Goal: Task Accomplishment & Management: Manage account settings

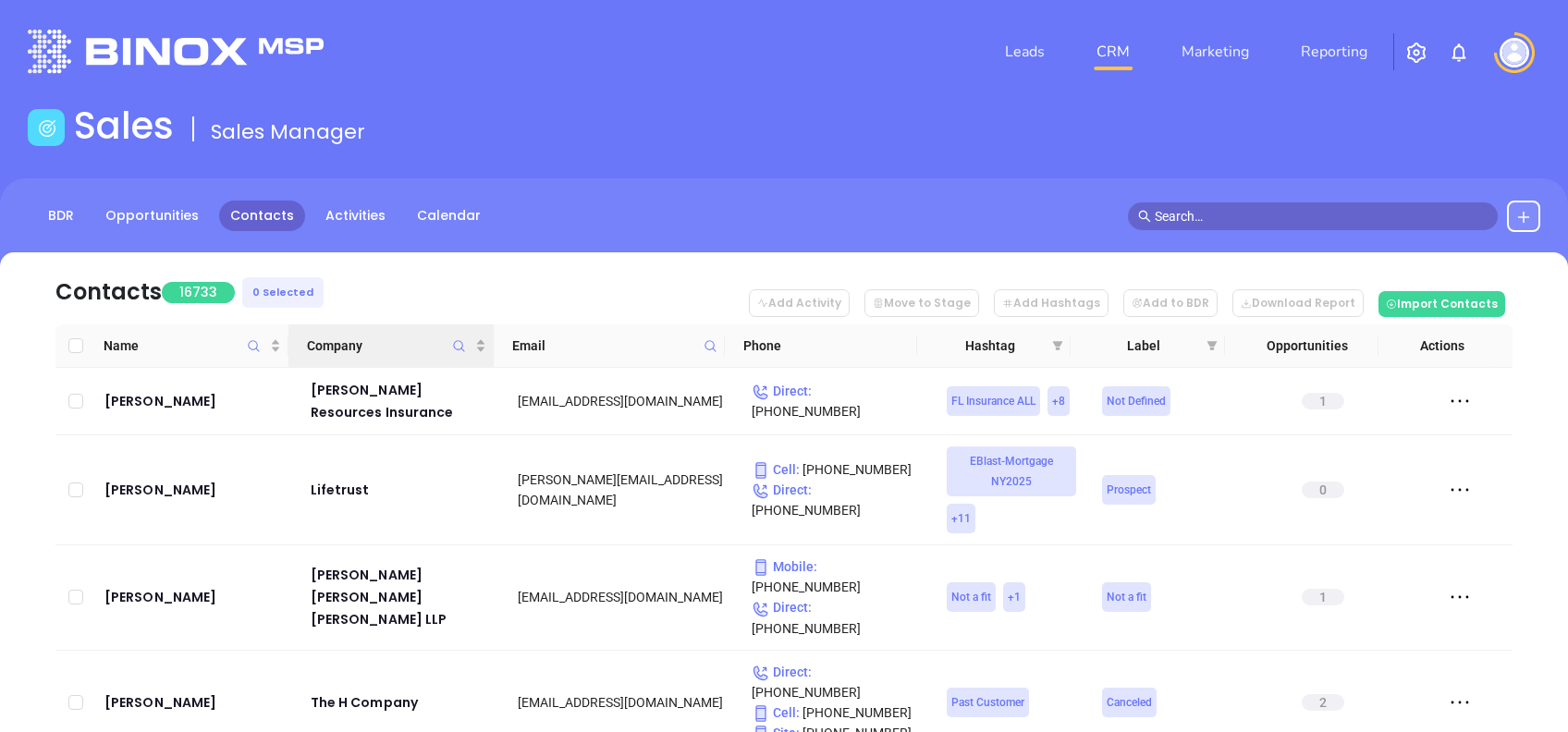
click at [456, 344] on icon "Company" at bounding box center [459, 346] width 14 height 14
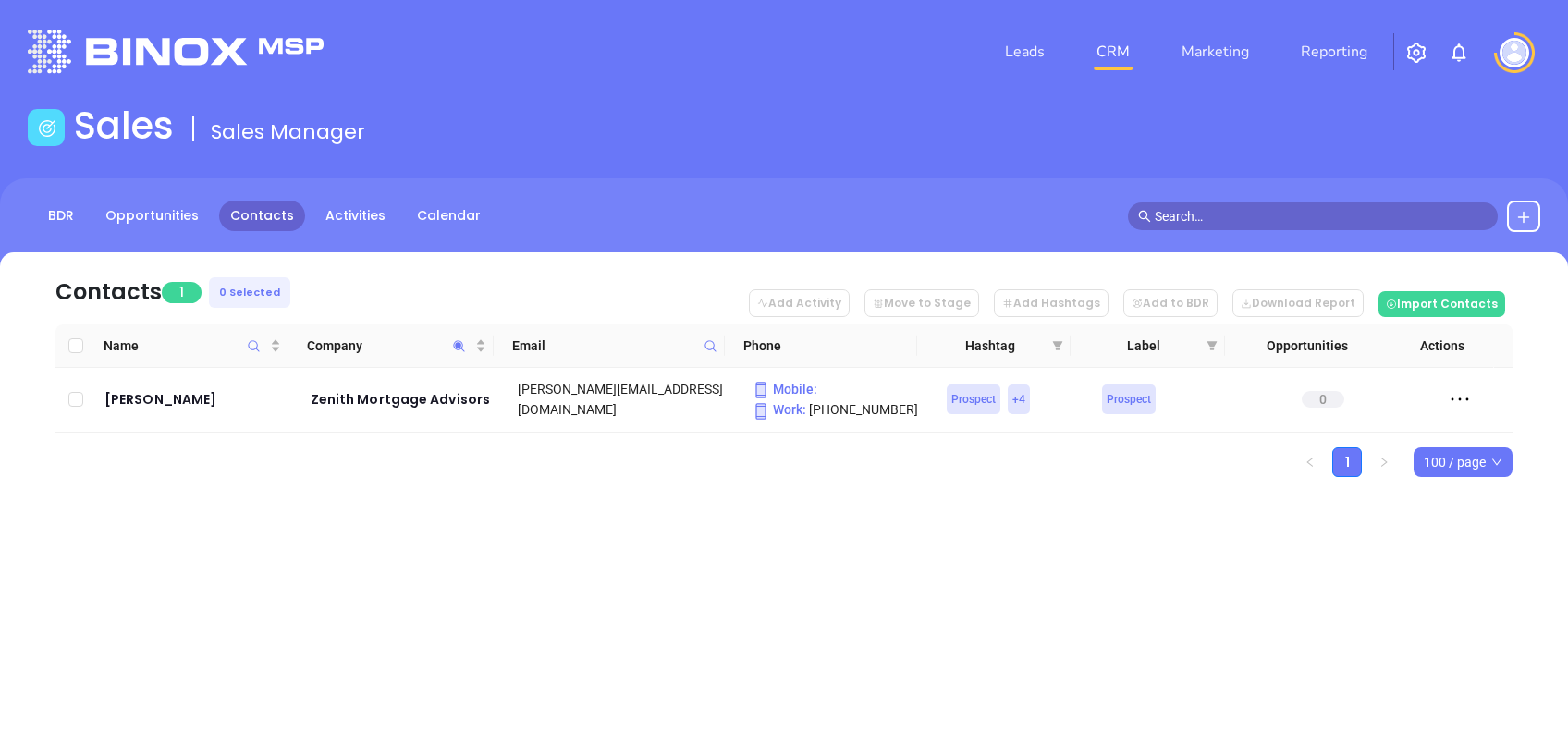
click at [618, 559] on div "Leads CRM Marketing Reporting Financial Leads Leads Sales Sales Manager BDR Opp…" at bounding box center [784, 366] width 1568 height 732
click at [462, 336] on span "Company" at bounding box center [459, 345] width 21 height 43
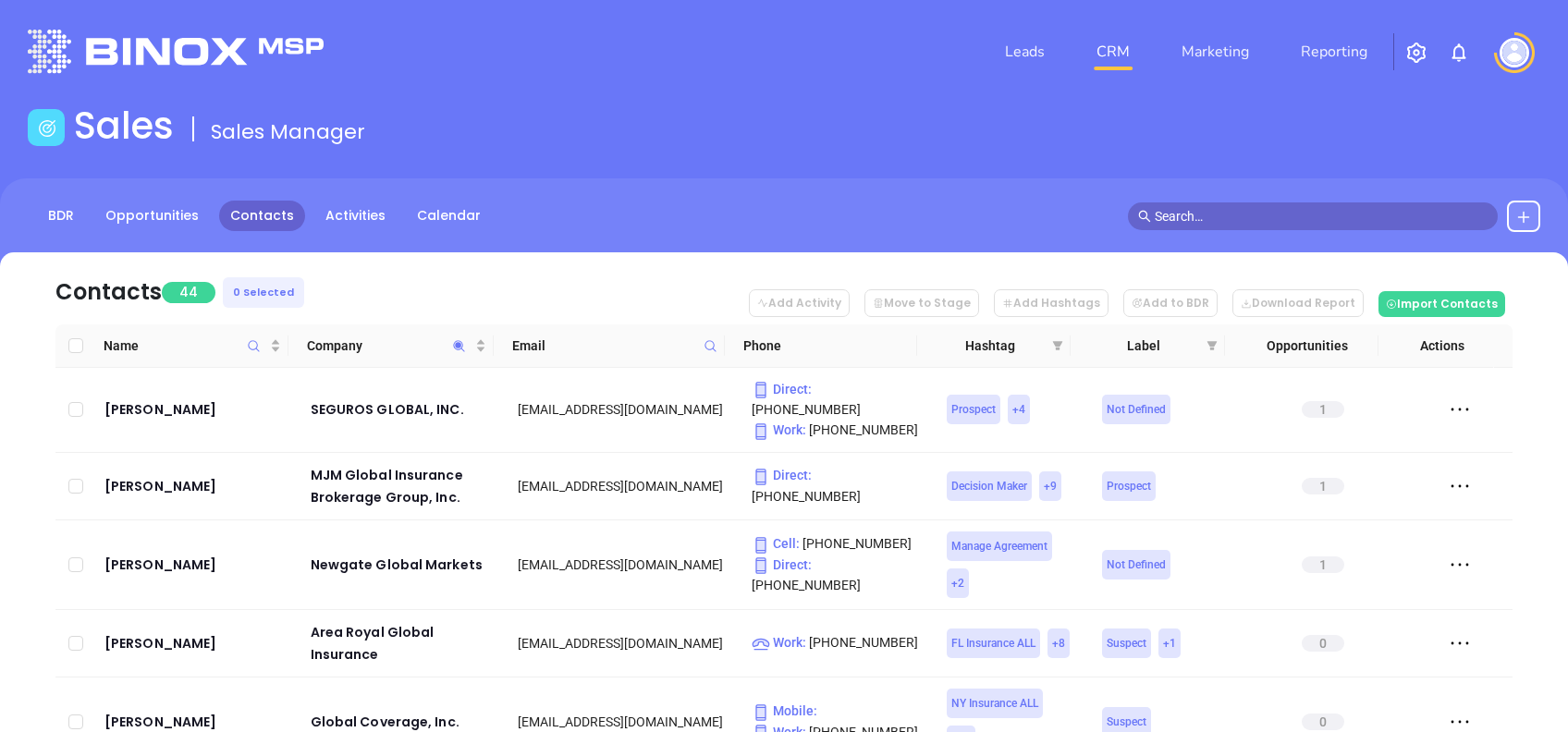
drag, startPoint x: 355, startPoint y: 282, endPoint x: 366, endPoint y: 322, distance: 41.5
click at [355, 283] on nav "Contacts 44 0 Selected Add Activity Move to Stage Add Hashtags Add to BDR Downl…" at bounding box center [784, 288] width 1457 height 72
drag, startPoint x: 376, startPoint y: 345, endPoint x: 437, endPoint y: 376, distance: 68.4
click at [376, 348] on span "Company" at bounding box center [389, 345] width 165 height 20
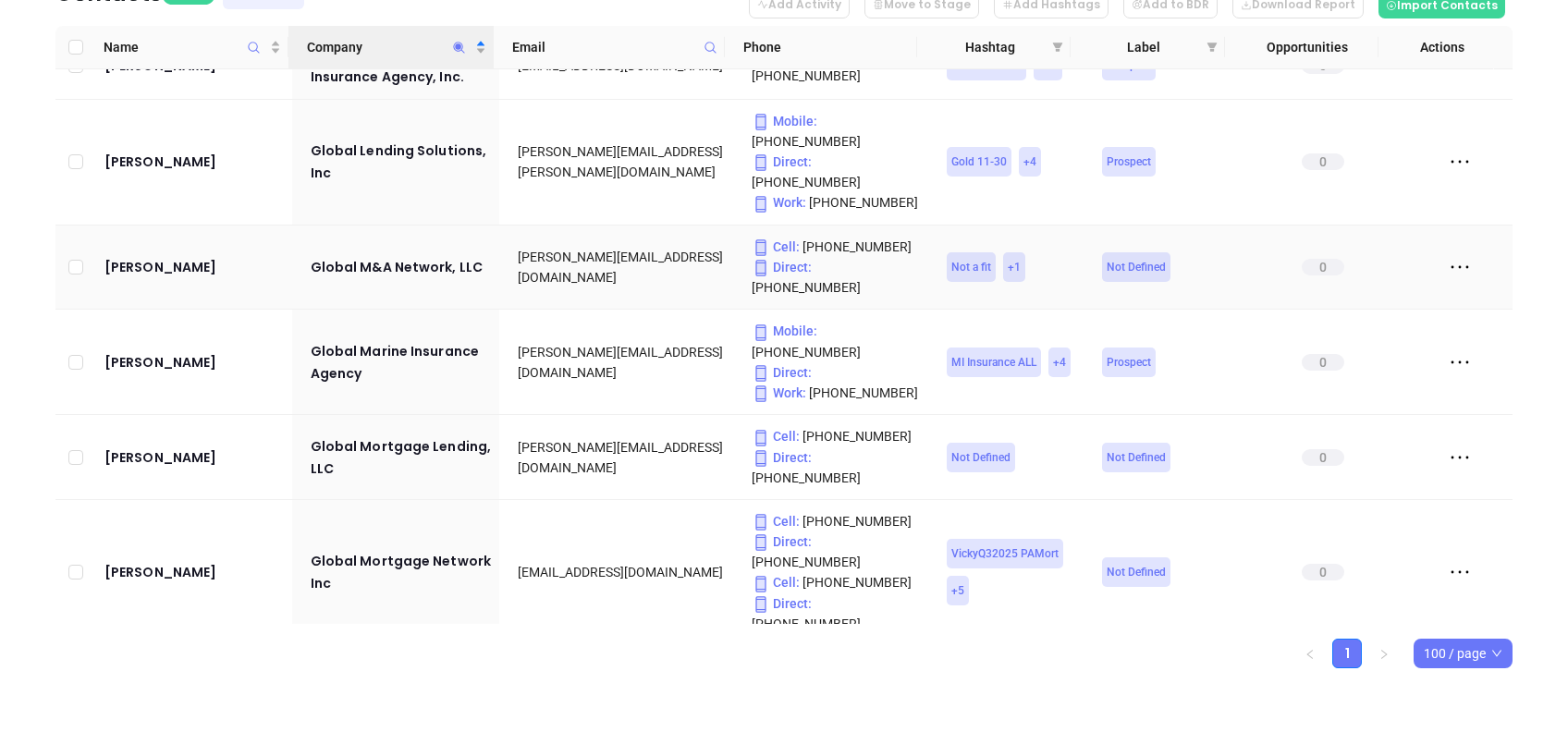
scroll to position [1971, 0]
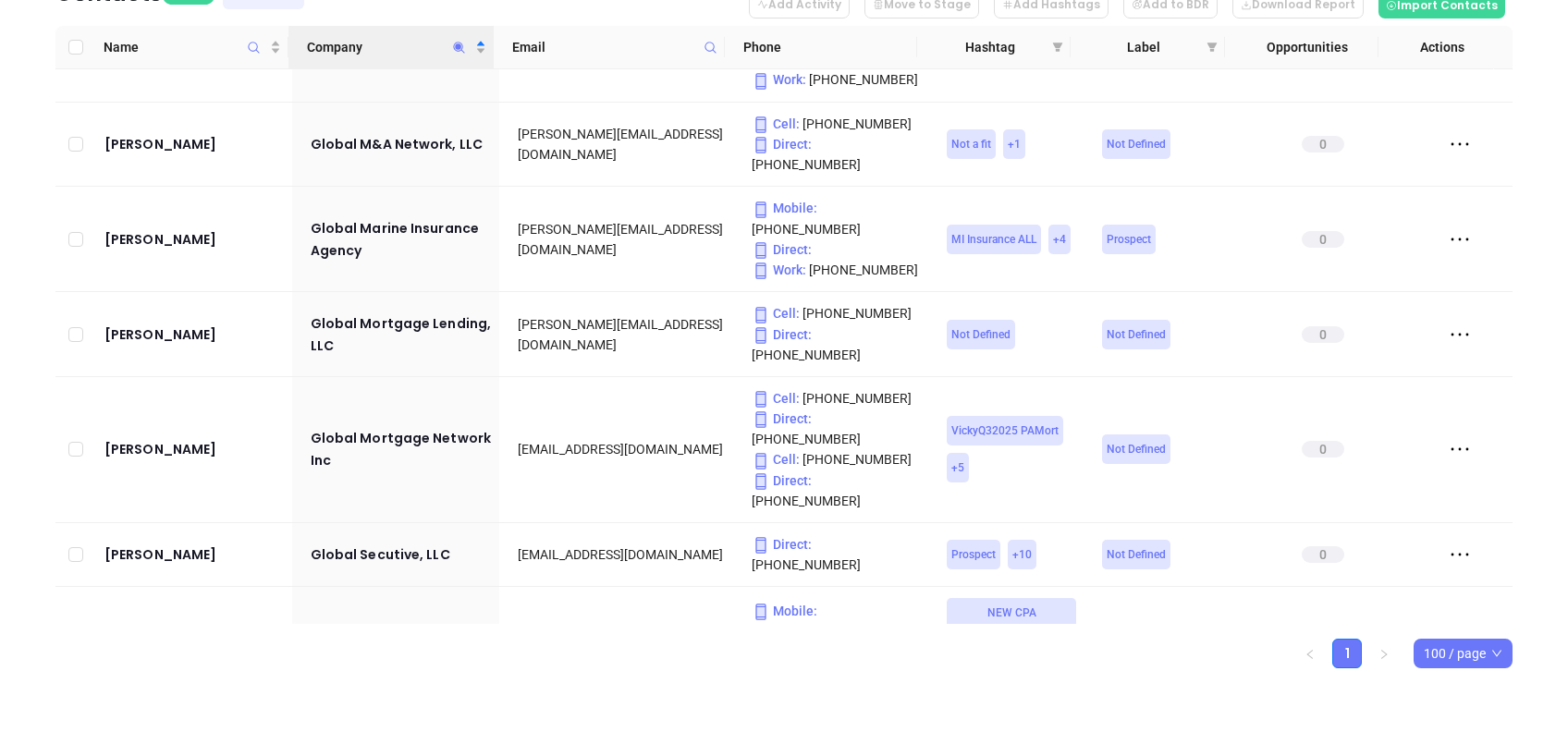
click at [463, 43] on icon "Company" at bounding box center [459, 47] width 14 height 14
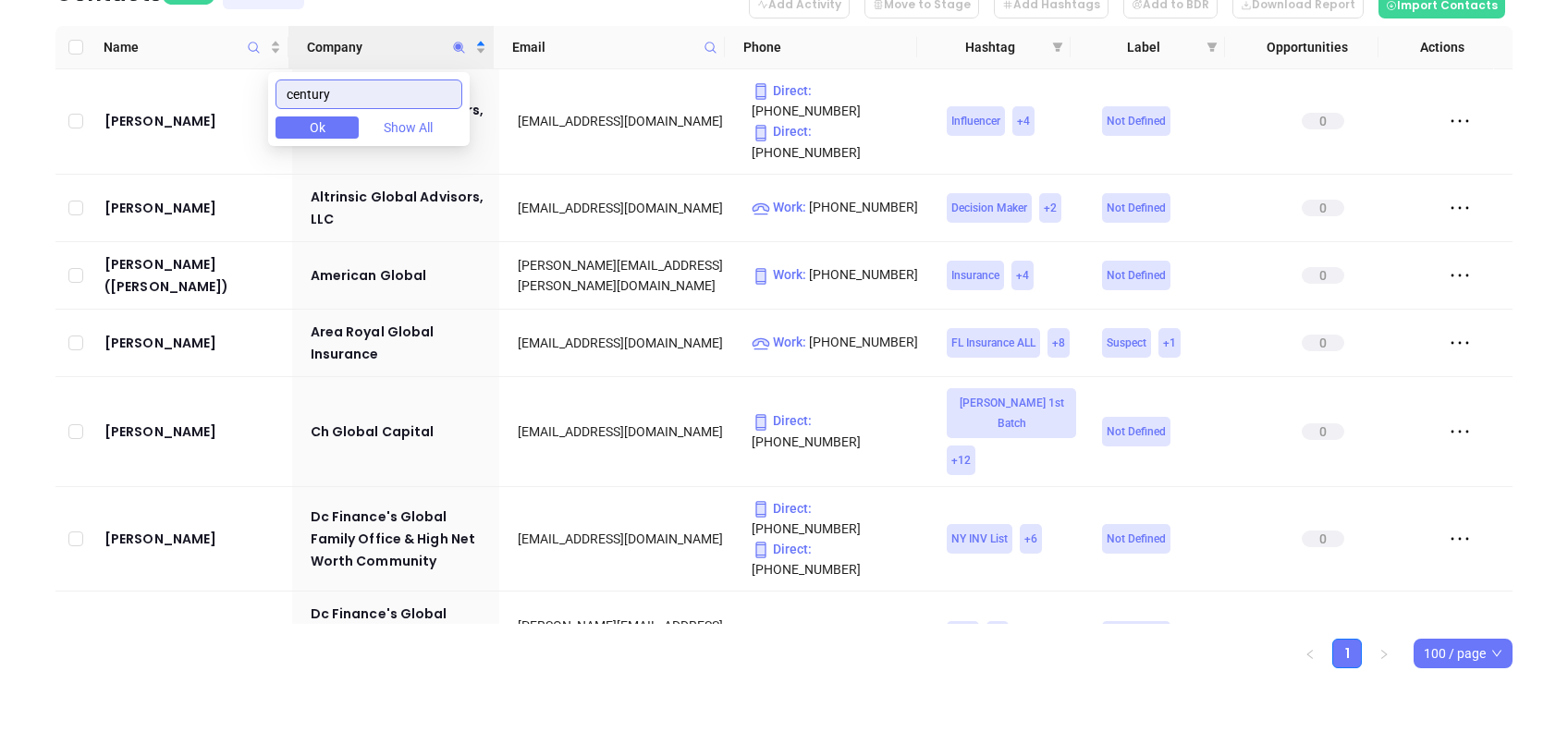
scroll to position [0, 0]
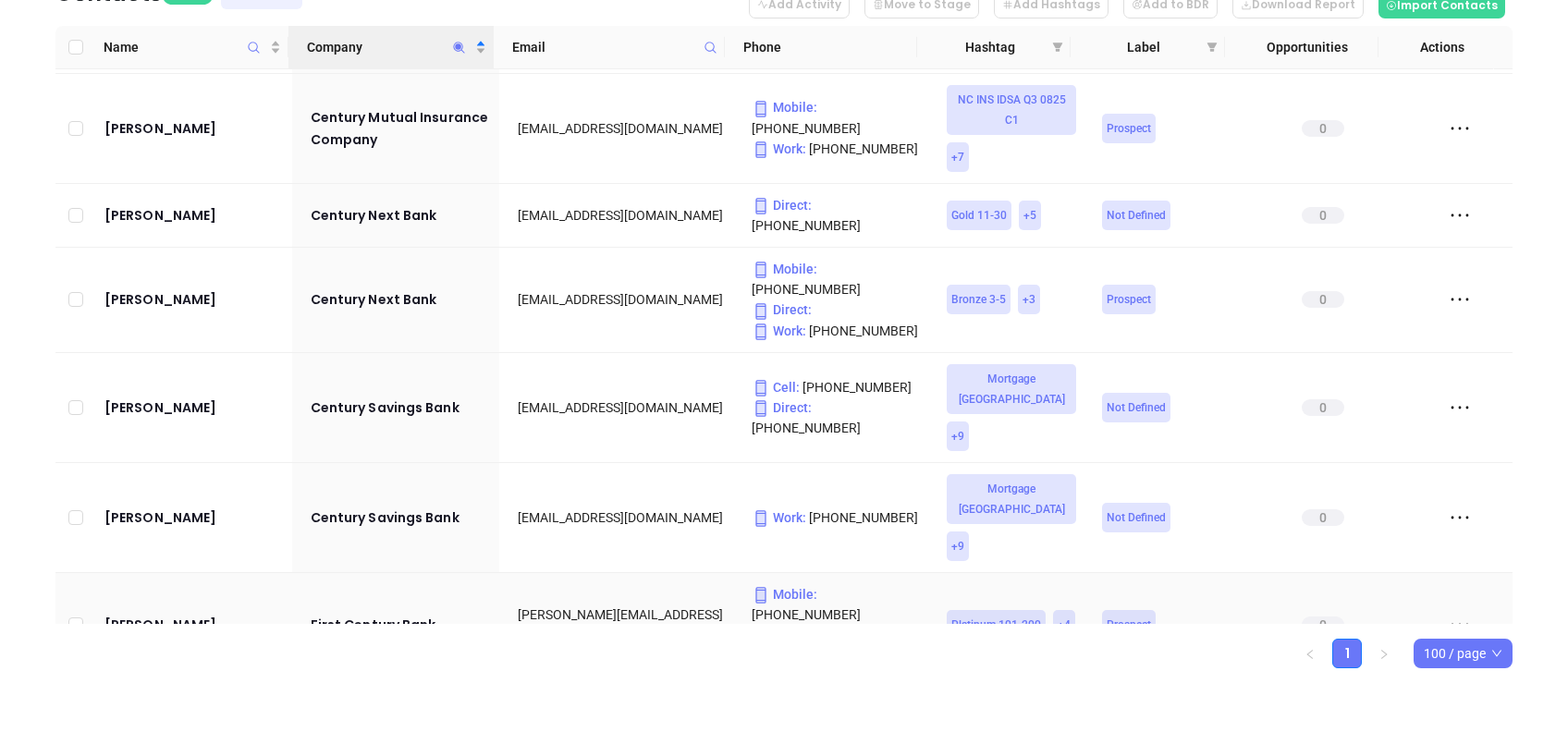
scroll to position [1028, 0]
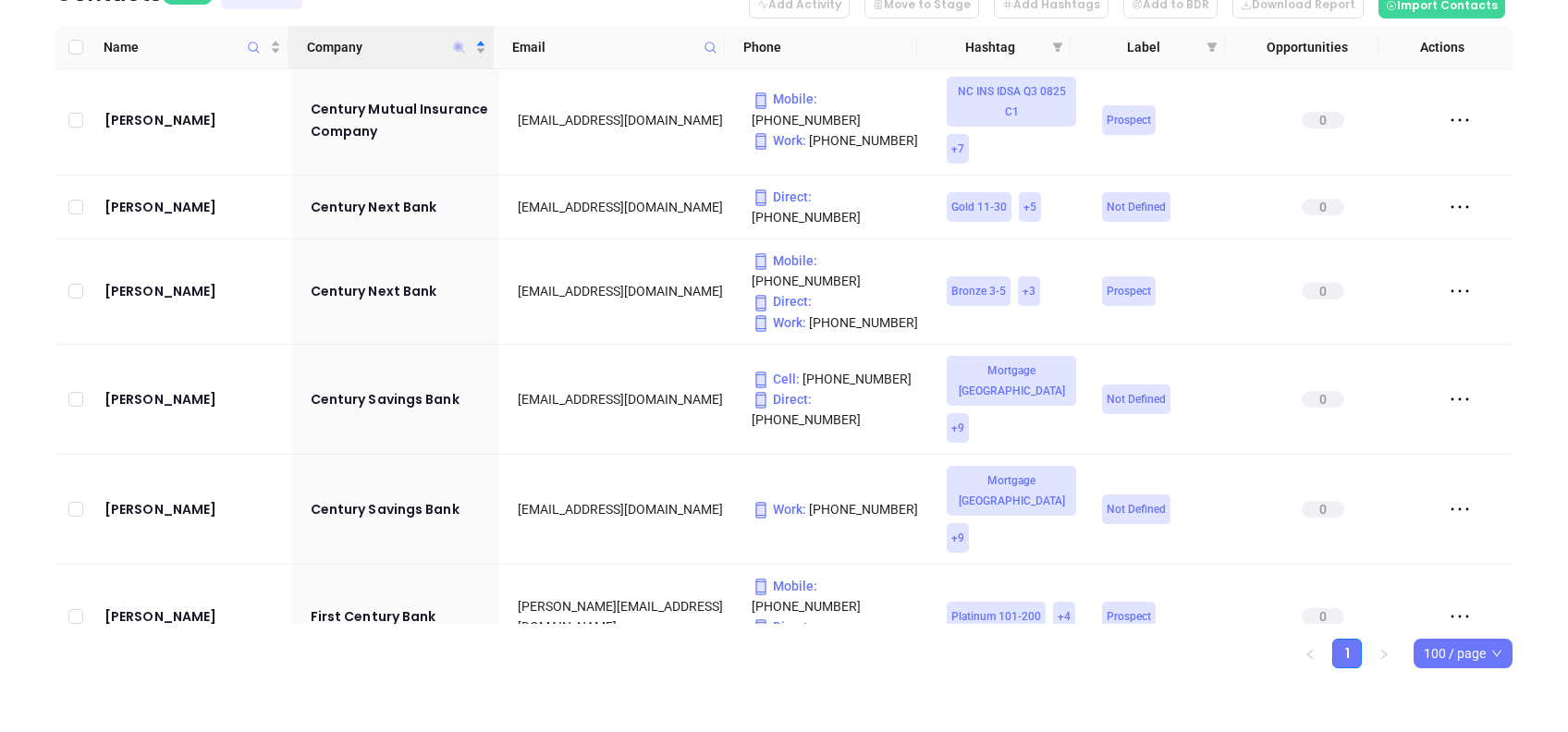
click at [461, 47] on icon "Company" at bounding box center [460, 47] width 11 height 11
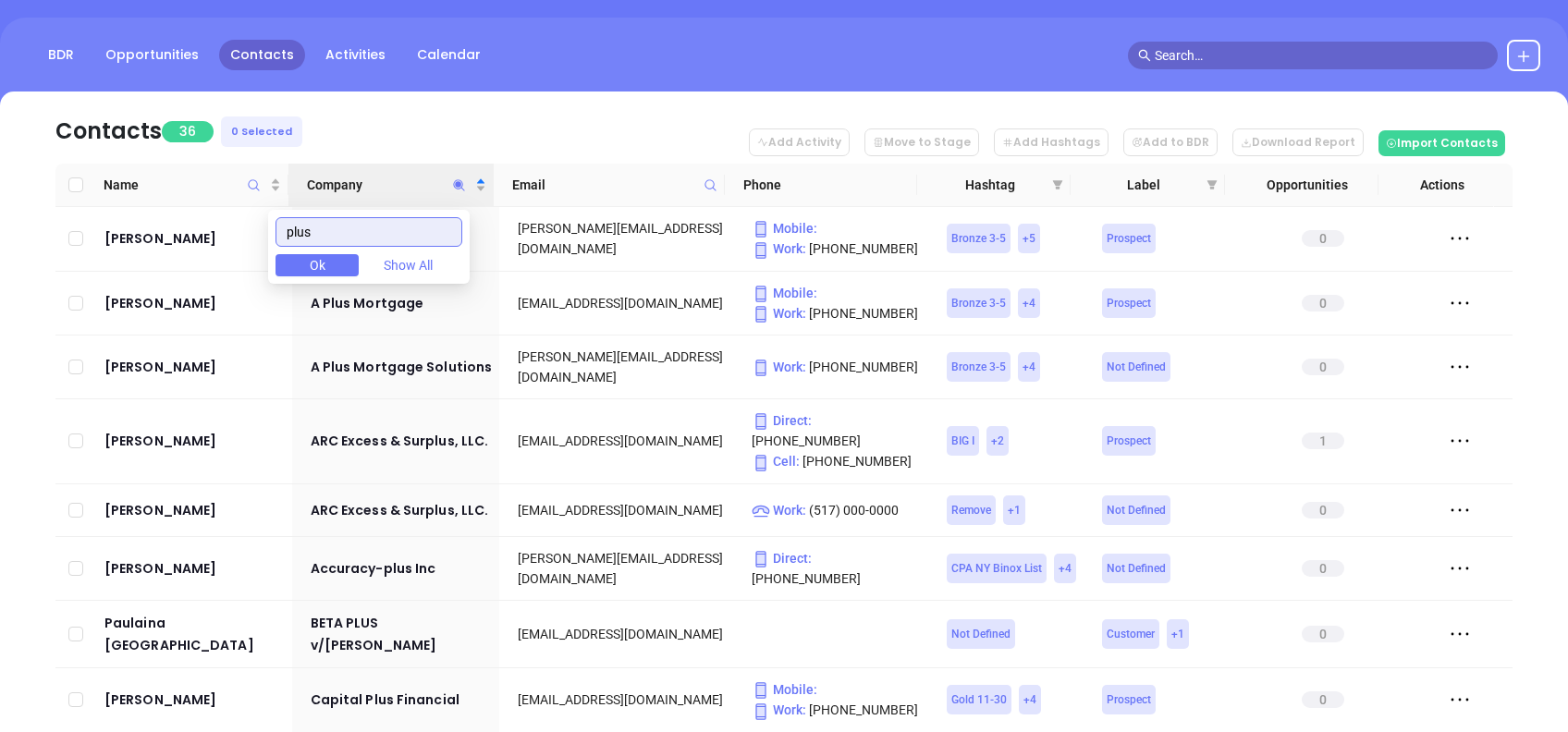
scroll to position [52, 0]
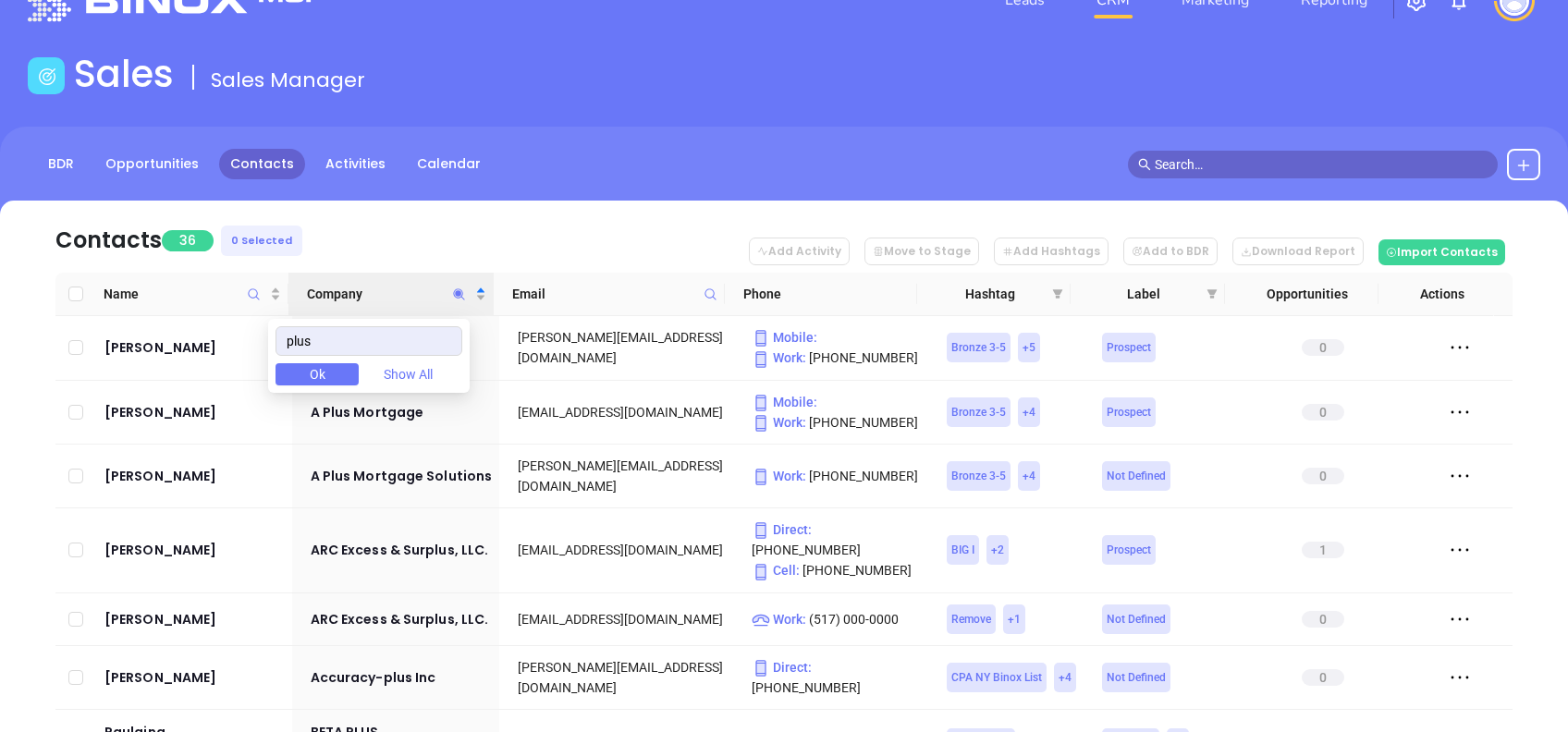
click at [438, 221] on nav "Contacts 36 0 Selected Add Activity Move to Stage Add Hashtags Add to BDR Downl…" at bounding box center [784, 237] width 1457 height 72
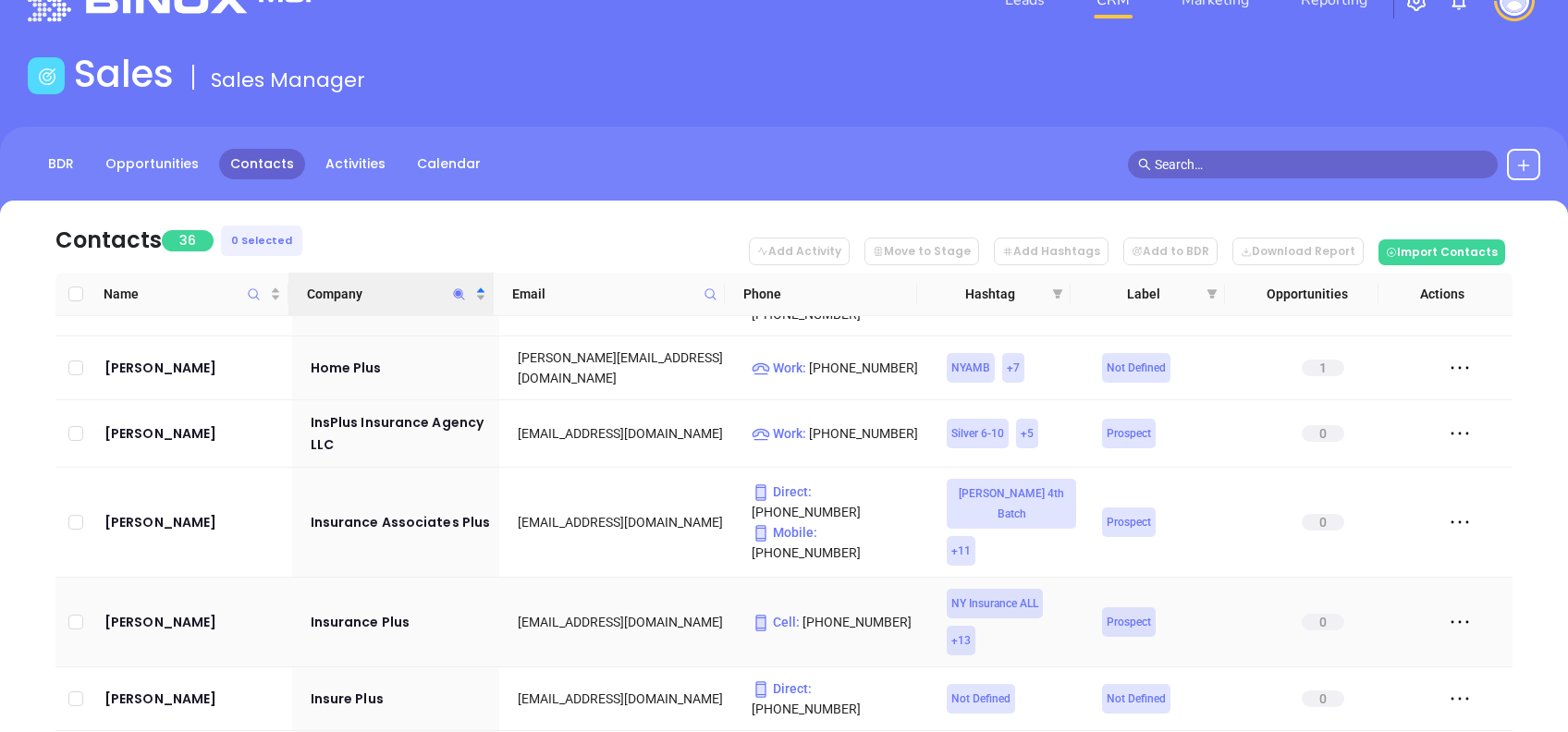
scroll to position [1021, 0]
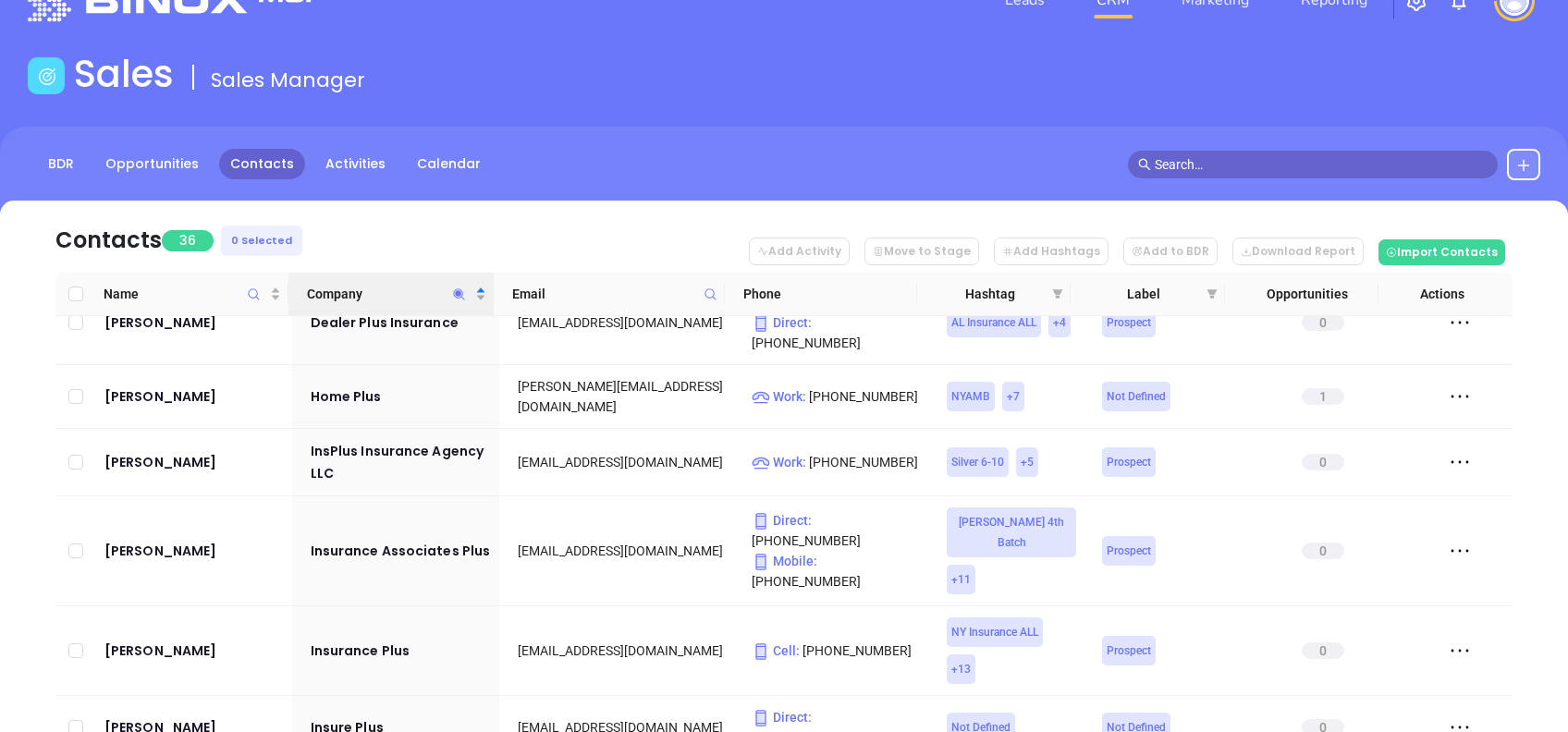
click at [459, 297] on icon "Company" at bounding box center [459, 294] width 14 height 14
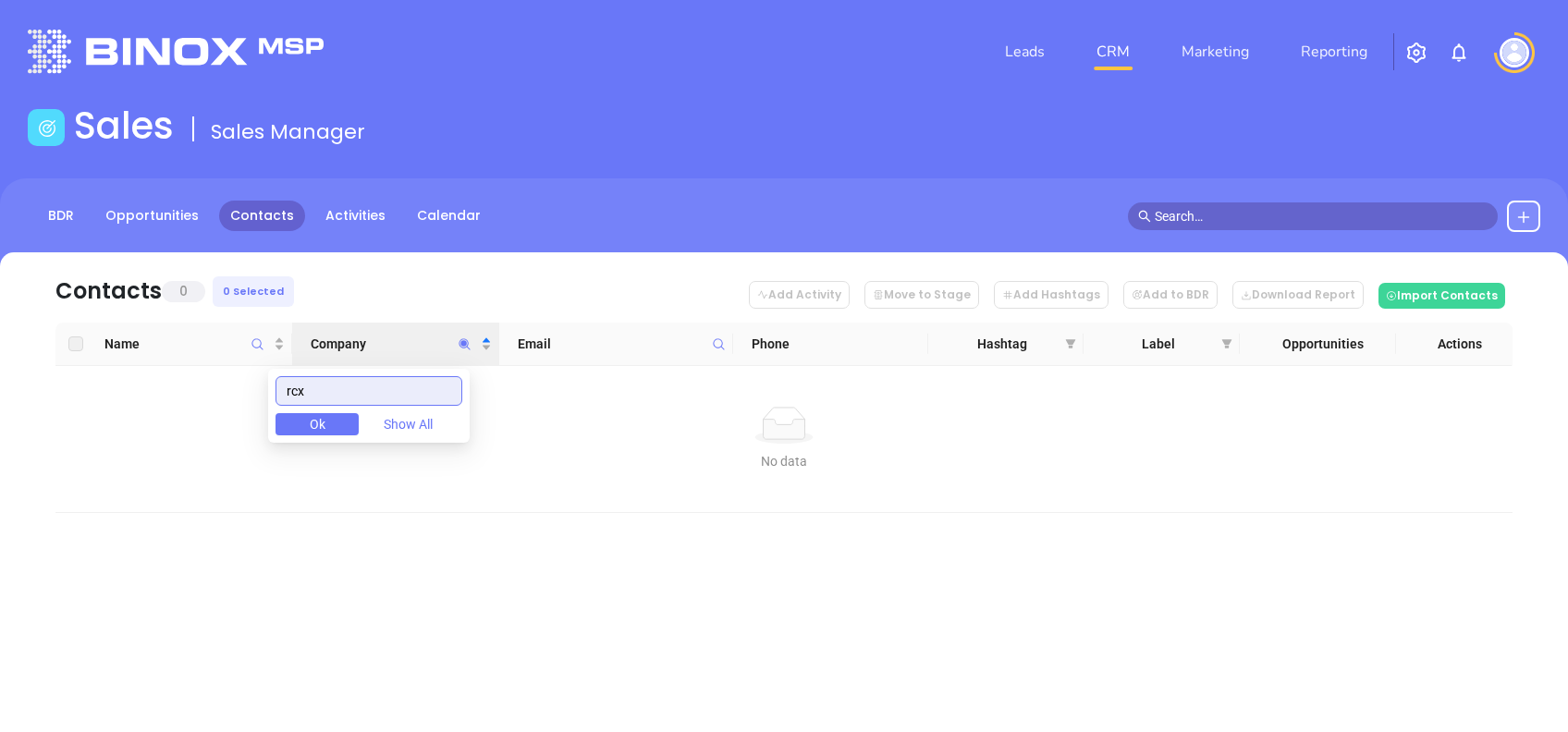
scroll to position [0, 0]
drag, startPoint x: 374, startPoint y: 388, endPoint x: 110, endPoint y: 377, distance: 264.2
click at [110, 377] on body "Leads CRM Marketing Reporting Financial Leads Leads Sales Sales Manager BDR Opp…" at bounding box center [784, 366] width 1568 height 732
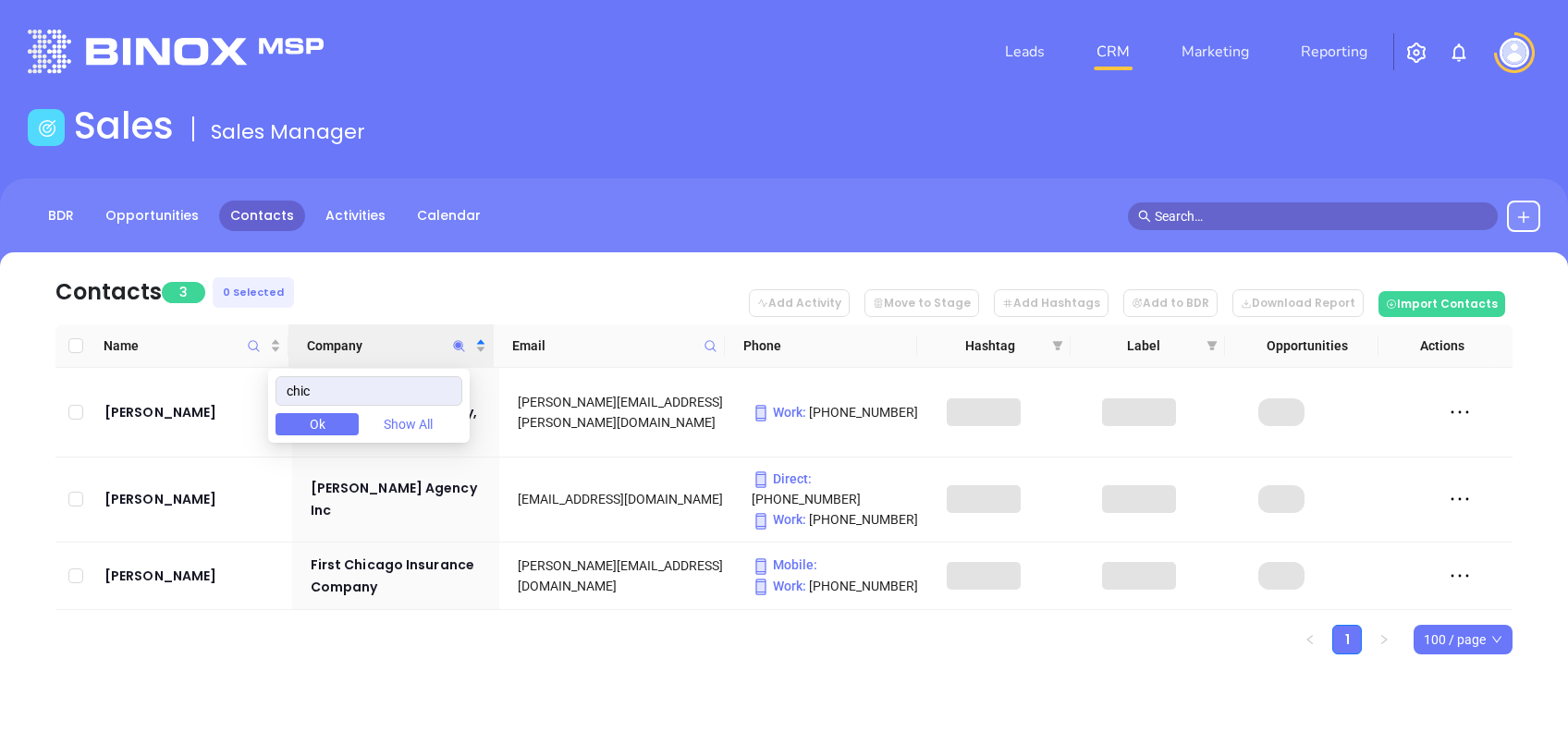
click at [439, 666] on div "Contacts 3 0 Selected Add Activity Move to Stage Add Hashtags Add to BDR Downlo…" at bounding box center [784, 485] width 1568 height 467
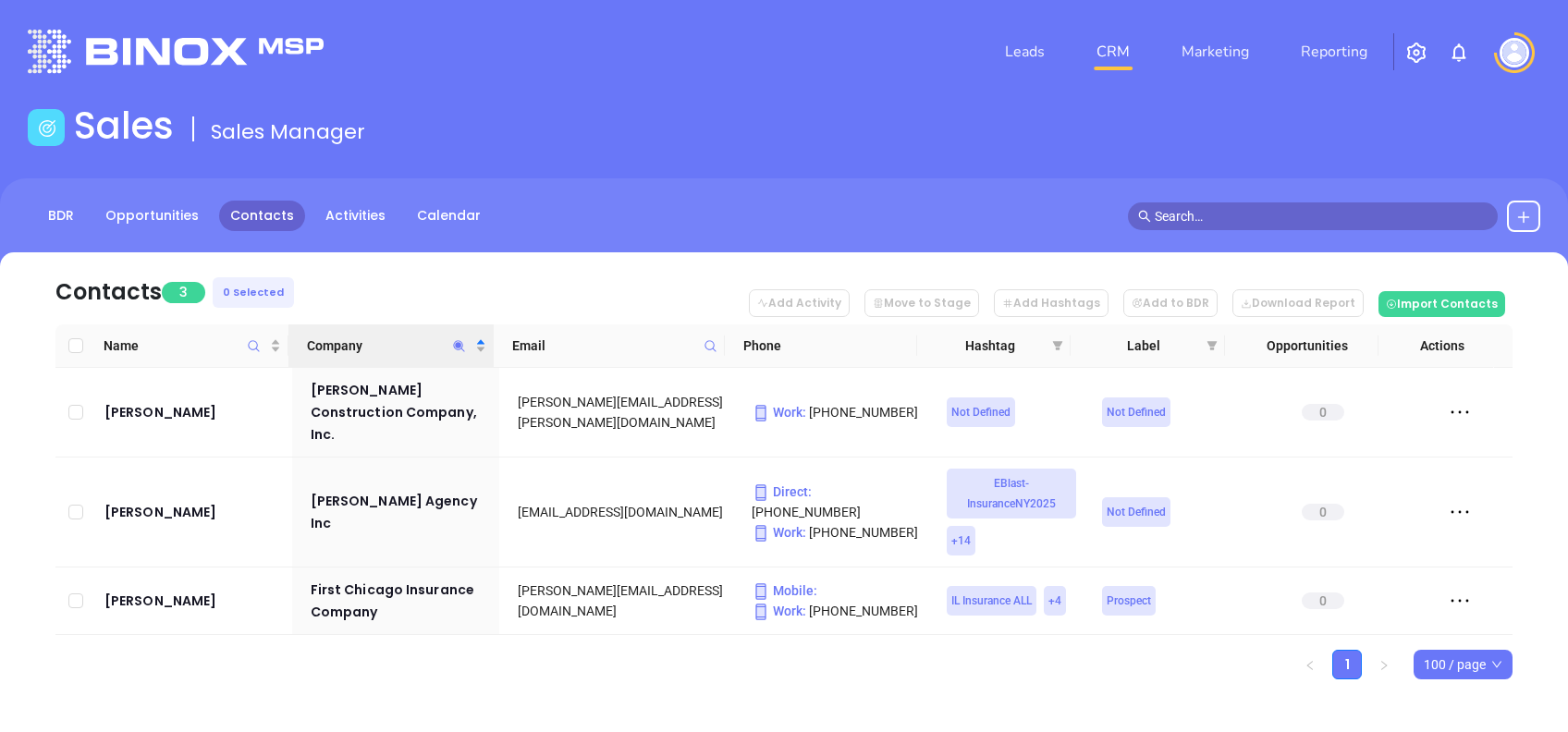
click at [452, 348] on icon "Company" at bounding box center [459, 346] width 14 height 14
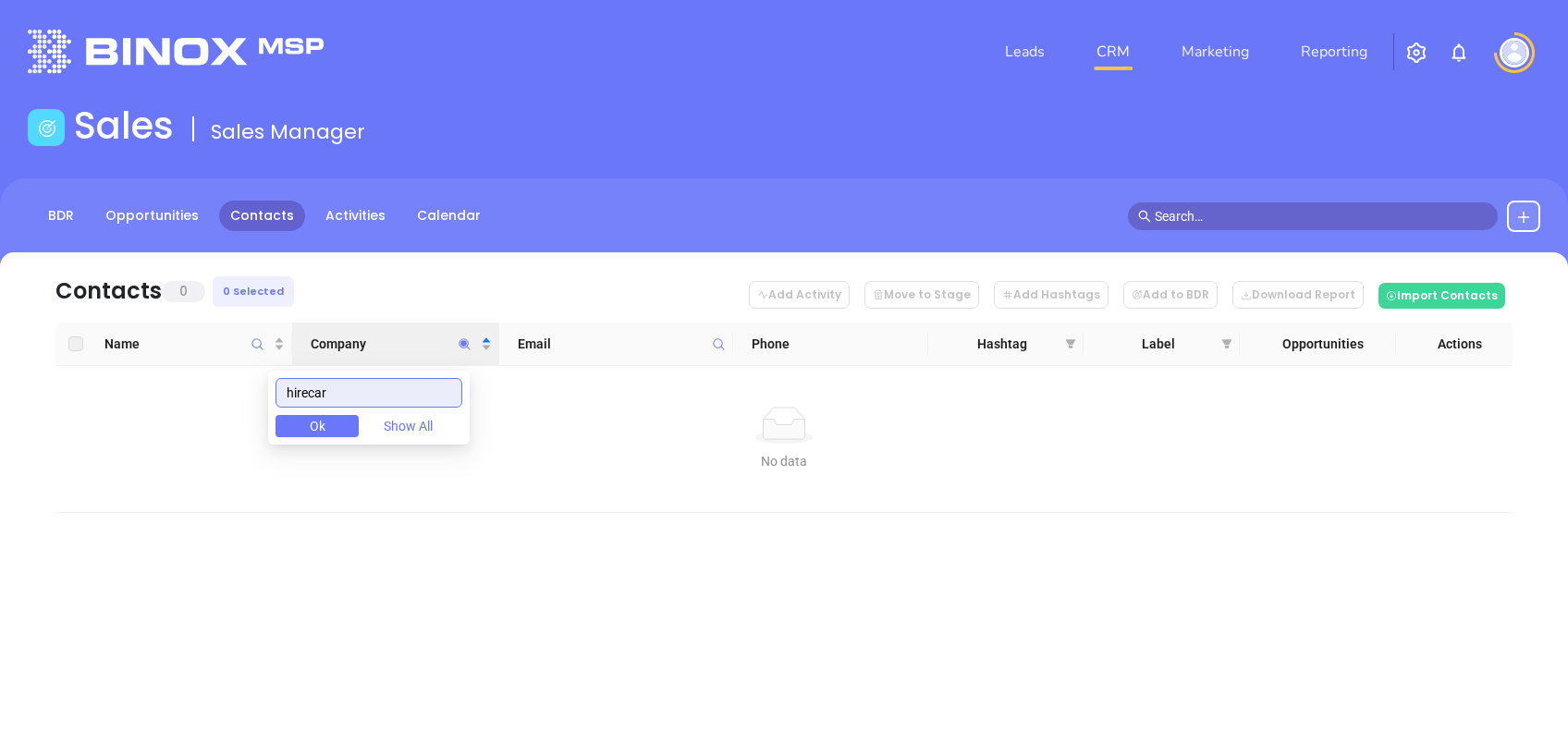
drag, startPoint x: 352, startPoint y: 381, endPoint x: 45, endPoint y: 356, distance: 308.0
click at [48, 356] on body "Leads CRM Marketing Reporting Financial Leads Leads Sales Sales Manager BDR Opp…" at bounding box center [784, 366] width 1568 height 732
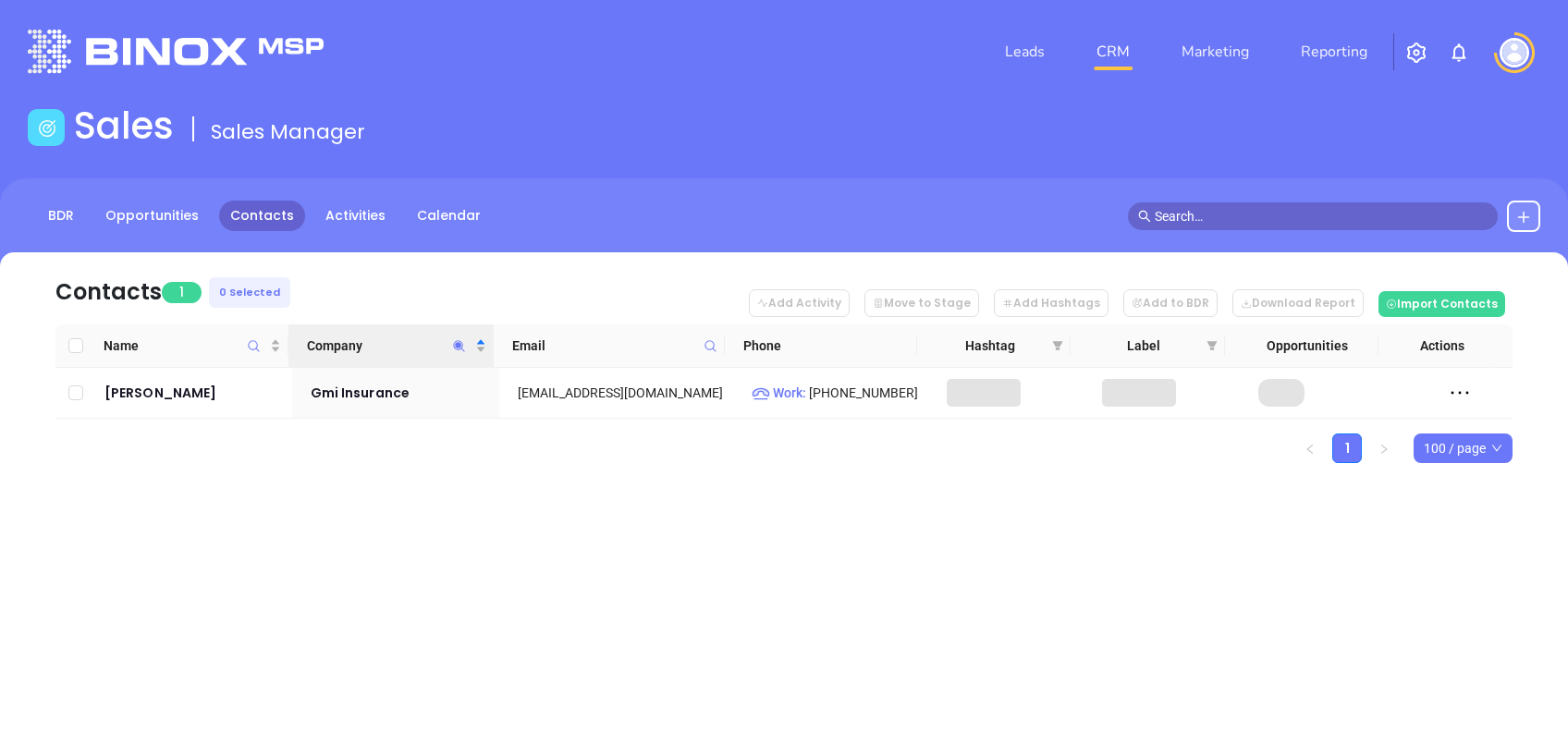
click at [373, 599] on div "Leads CRM Marketing Reporting Financial Leads Leads Sales Sales Manager BDR Opp…" at bounding box center [784, 366] width 1568 height 732
click at [461, 335] on span "Company" at bounding box center [459, 345] width 21 height 43
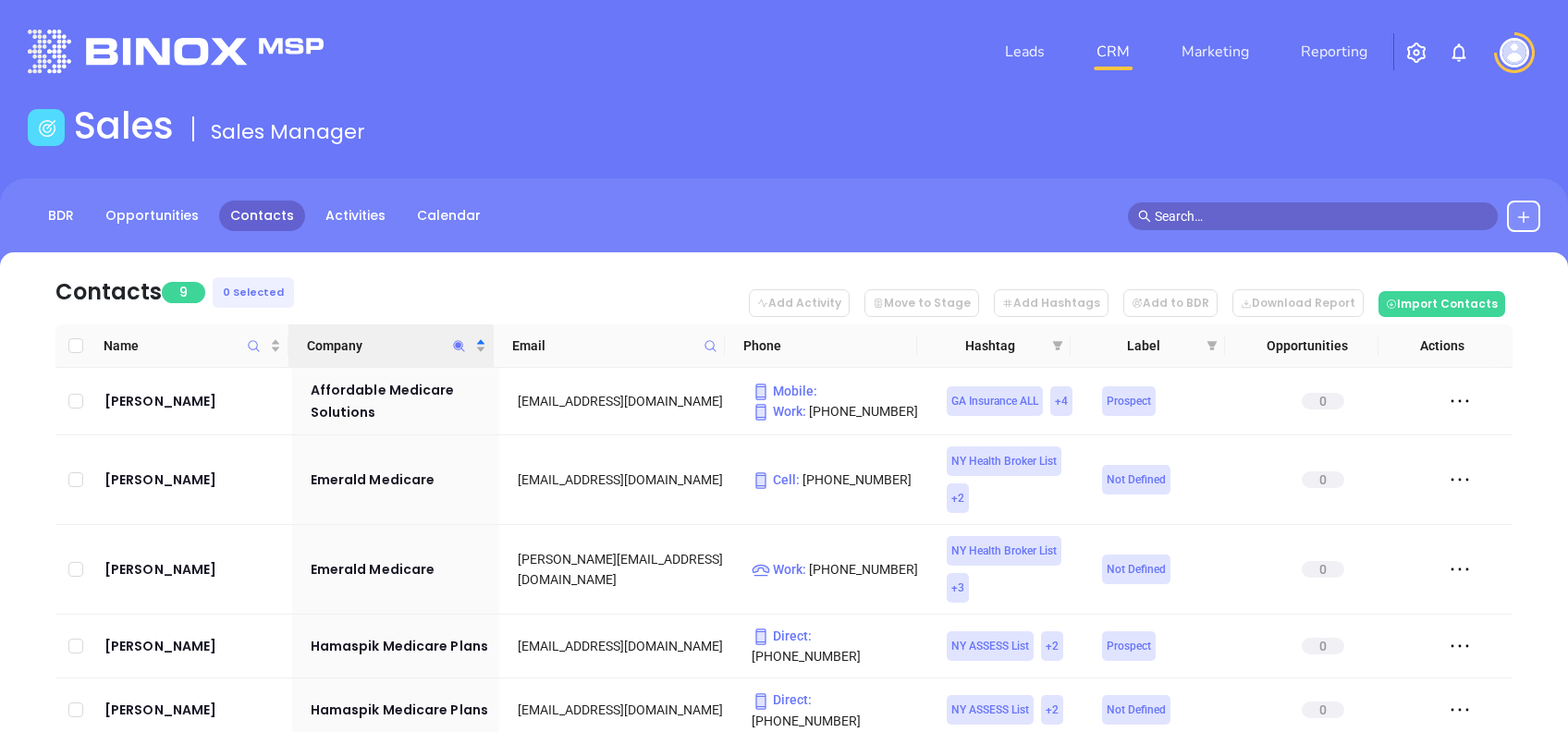
click at [471, 278] on nav "Contacts 9 0 Selected Add Activity Move to Stage Add Hashtags Add to BDR Downlo…" at bounding box center [784, 288] width 1457 height 72
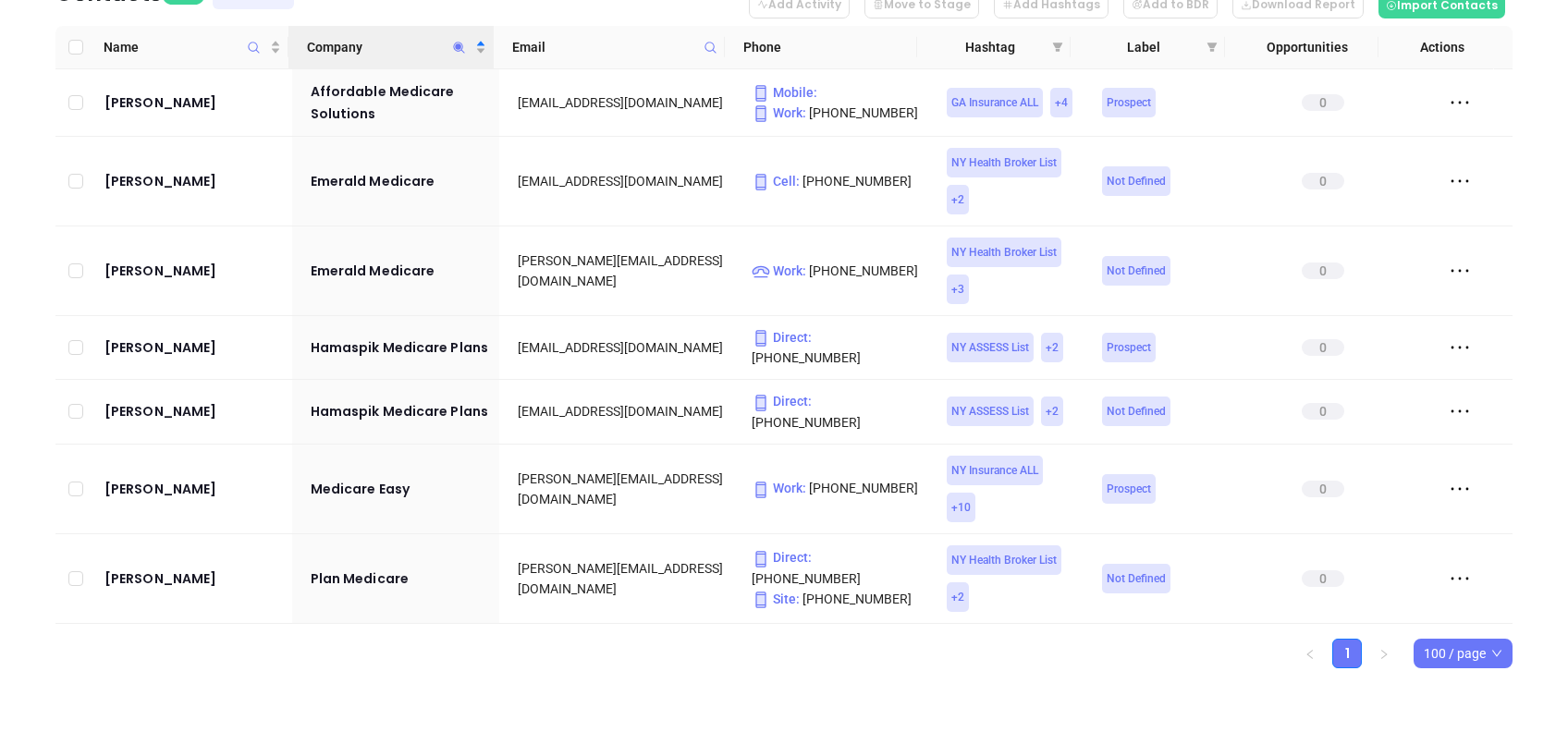
click at [456, 48] on icon "Company" at bounding box center [459, 47] width 14 height 14
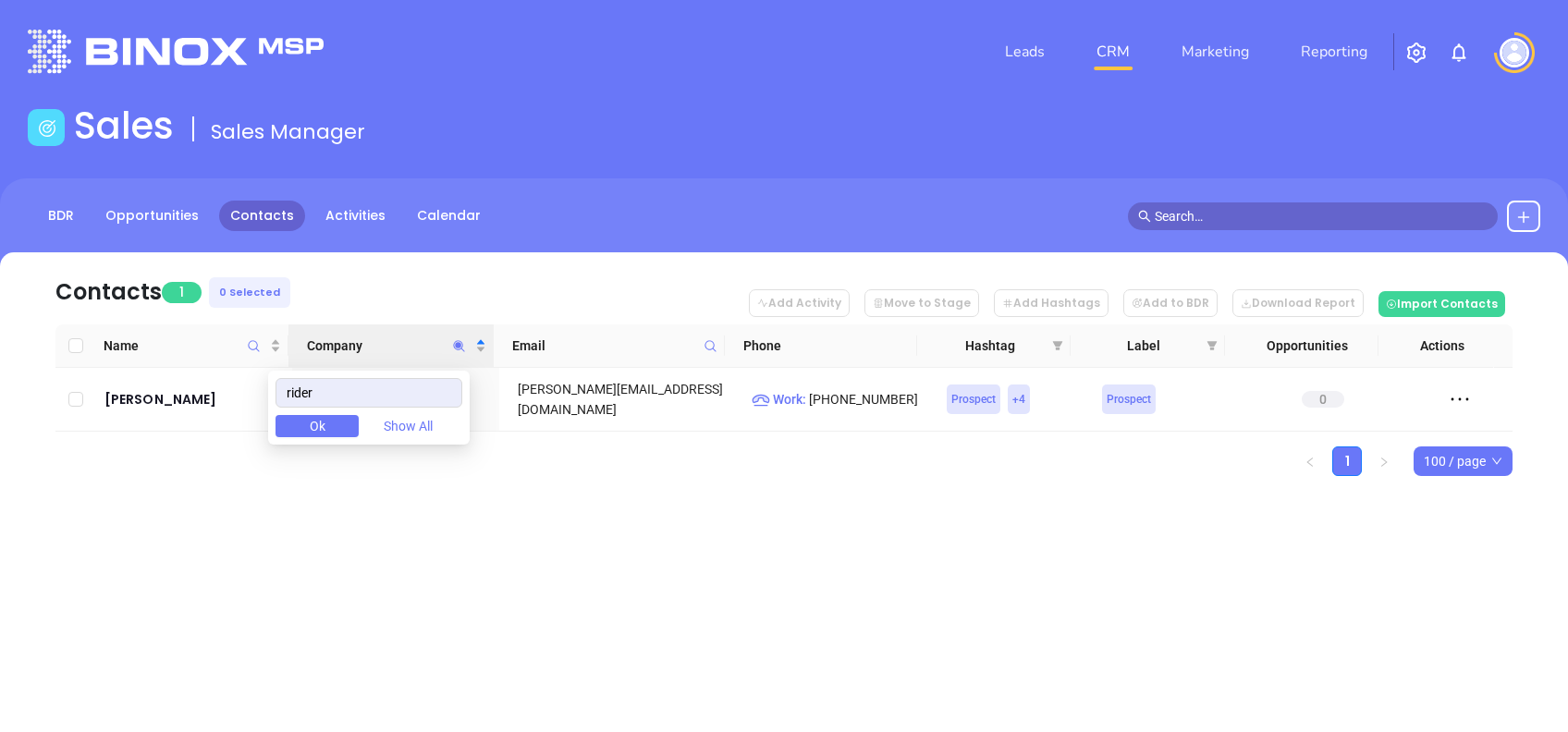
click at [694, 495] on div "Contacts 1 0 Selected Add Activity Move to Stage Add Hashtags Add to BDR Downlo…" at bounding box center [784, 396] width 1568 height 288
click at [458, 351] on icon "Company" at bounding box center [459, 346] width 14 height 14
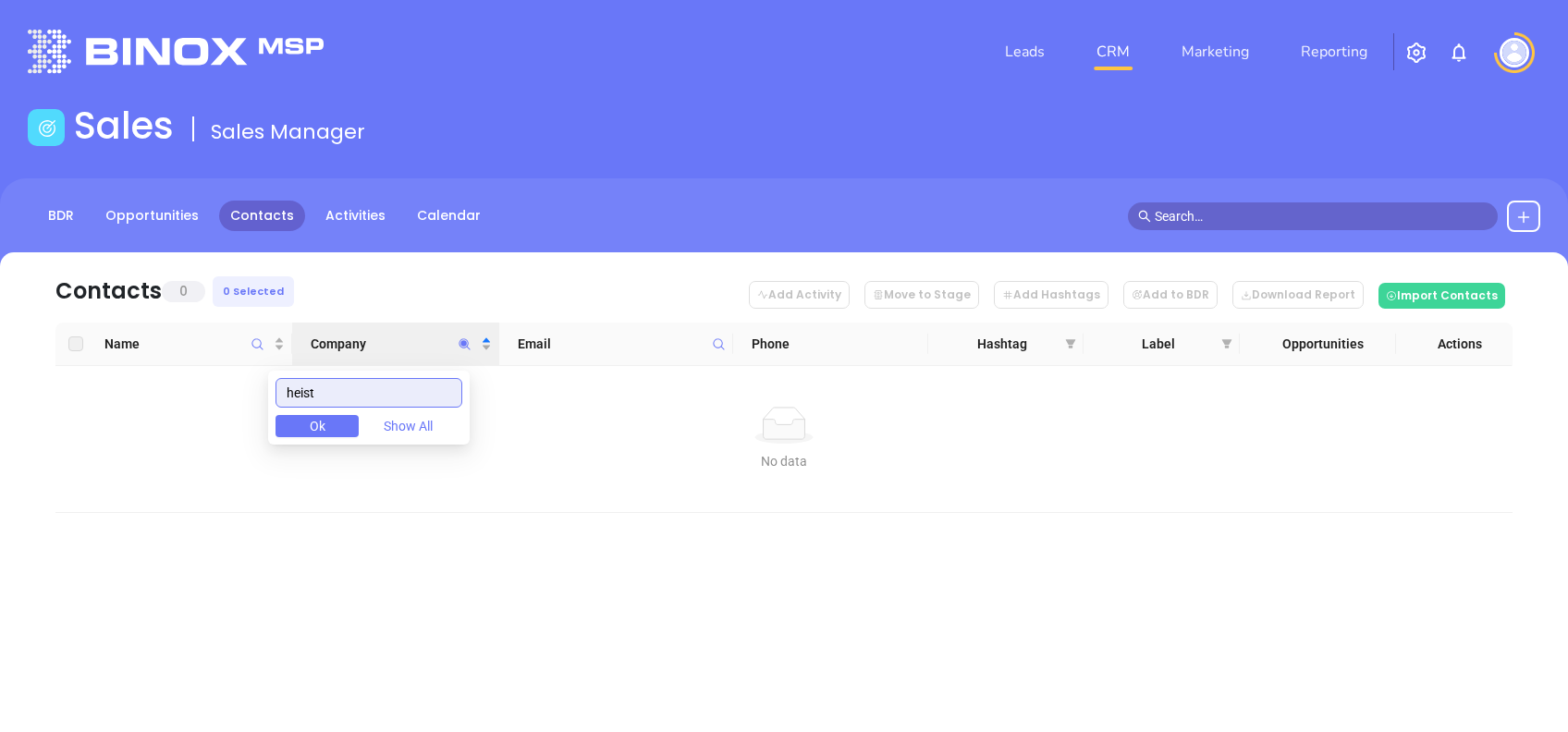
drag, startPoint x: 373, startPoint y: 392, endPoint x: 199, endPoint y: 386, distance: 174.1
click at [199, 385] on body "Leads CRM Marketing Reporting Financial Leads Leads Sales Sales Manager BDR Opp…" at bounding box center [784, 366] width 1568 height 732
drag, startPoint x: 380, startPoint y: 384, endPoint x: 214, endPoint y: 370, distance: 166.6
click at [214, 370] on body "Leads CRM Marketing Reporting Financial Leads Leads Sales Sales Manager BDR Opp…" at bounding box center [784, 366] width 1568 height 732
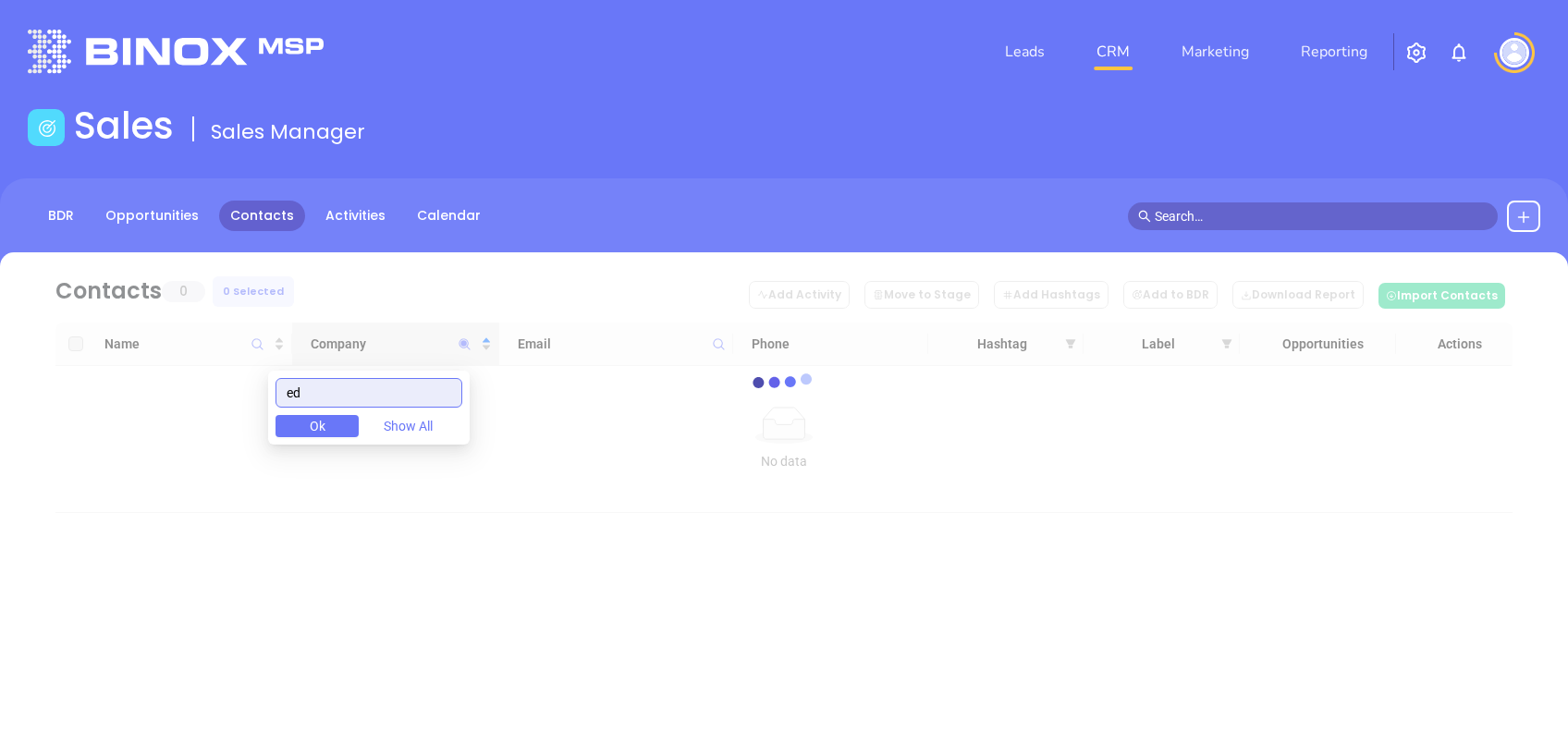
drag, startPoint x: 351, startPoint y: 383, endPoint x: 190, endPoint y: 382, distance: 161.0
click at [190, 382] on body "Leads CRM Marketing Reporting Financial Leads Leads Sales Sales Manager BDR Opp…" at bounding box center [784, 366] width 1568 height 732
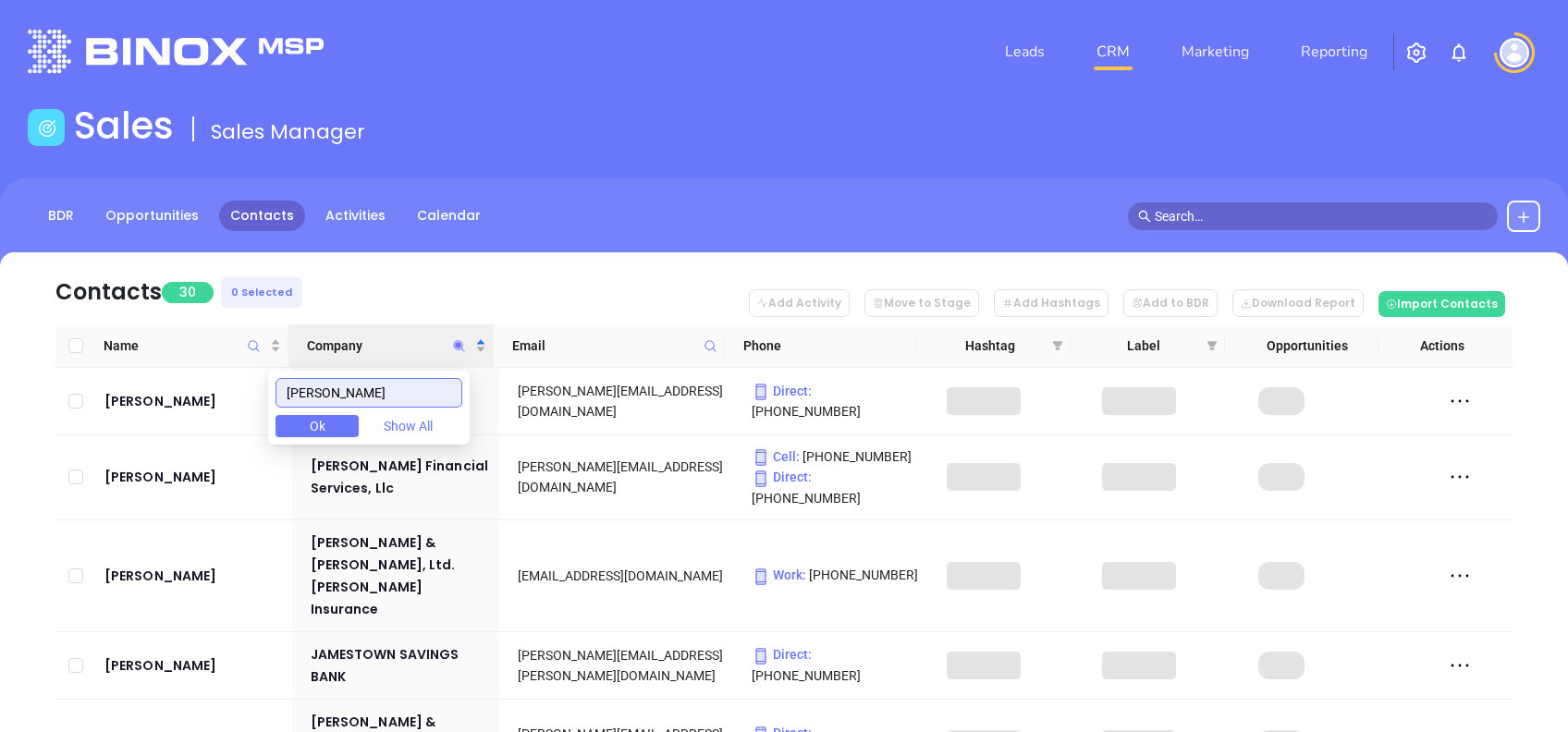
type input "james"
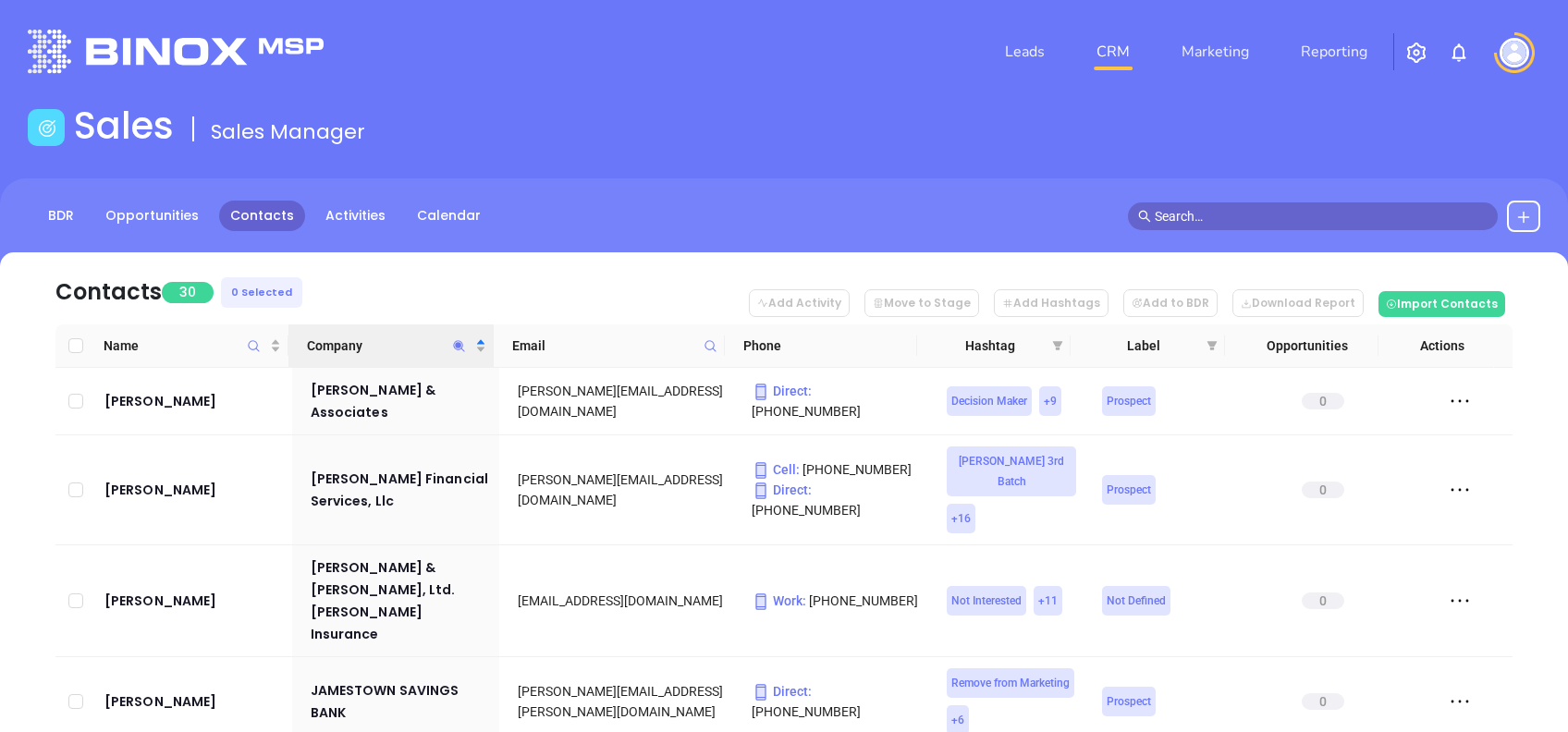
click at [388, 294] on nav "Contacts 30 0 Selected Add Activity Move to Stage Add Hashtags Add to BDR Downl…" at bounding box center [784, 288] width 1457 height 72
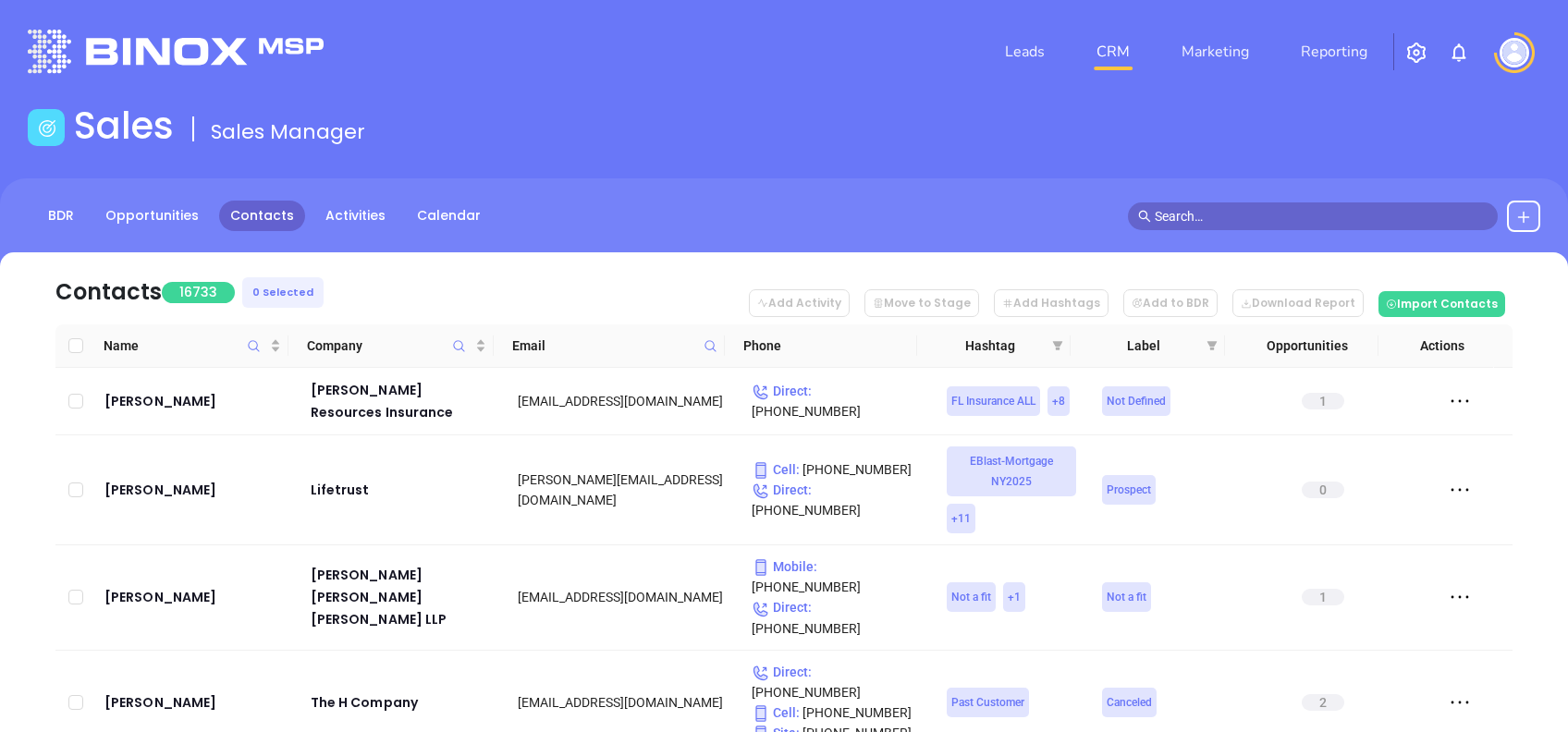
click at [710, 348] on icon at bounding box center [711, 346] width 14 height 14
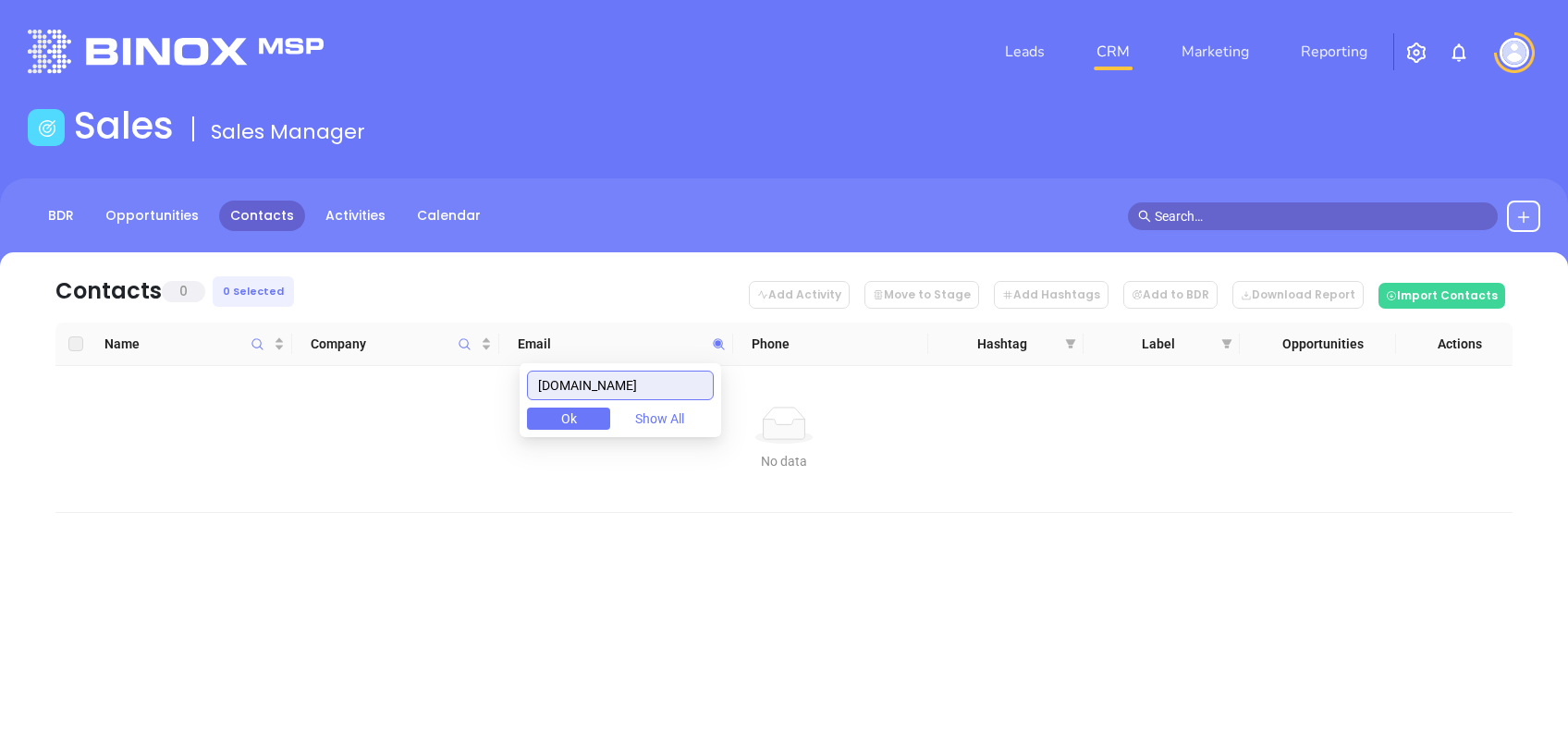
drag, startPoint x: 675, startPoint y: 397, endPoint x: 412, endPoint y: 407, distance: 263.2
click at [414, 406] on body "Leads CRM Marketing Reporting Financial Leads Leads Sales Sales Manager BDR Opp…" at bounding box center [784, 366] width 1568 height 732
paste input "globalinsurancenj"
drag, startPoint x: 688, startPoint y: 393, endPoint x: 363, endPoint y: 341, distance: 329.1
click at [365, 342] on body "Leads CRM Marketing Reporting Financial Leads Leads Sales Sales Manager BDR Opp…" at bounding box center [784, 366] width 1568 height 732
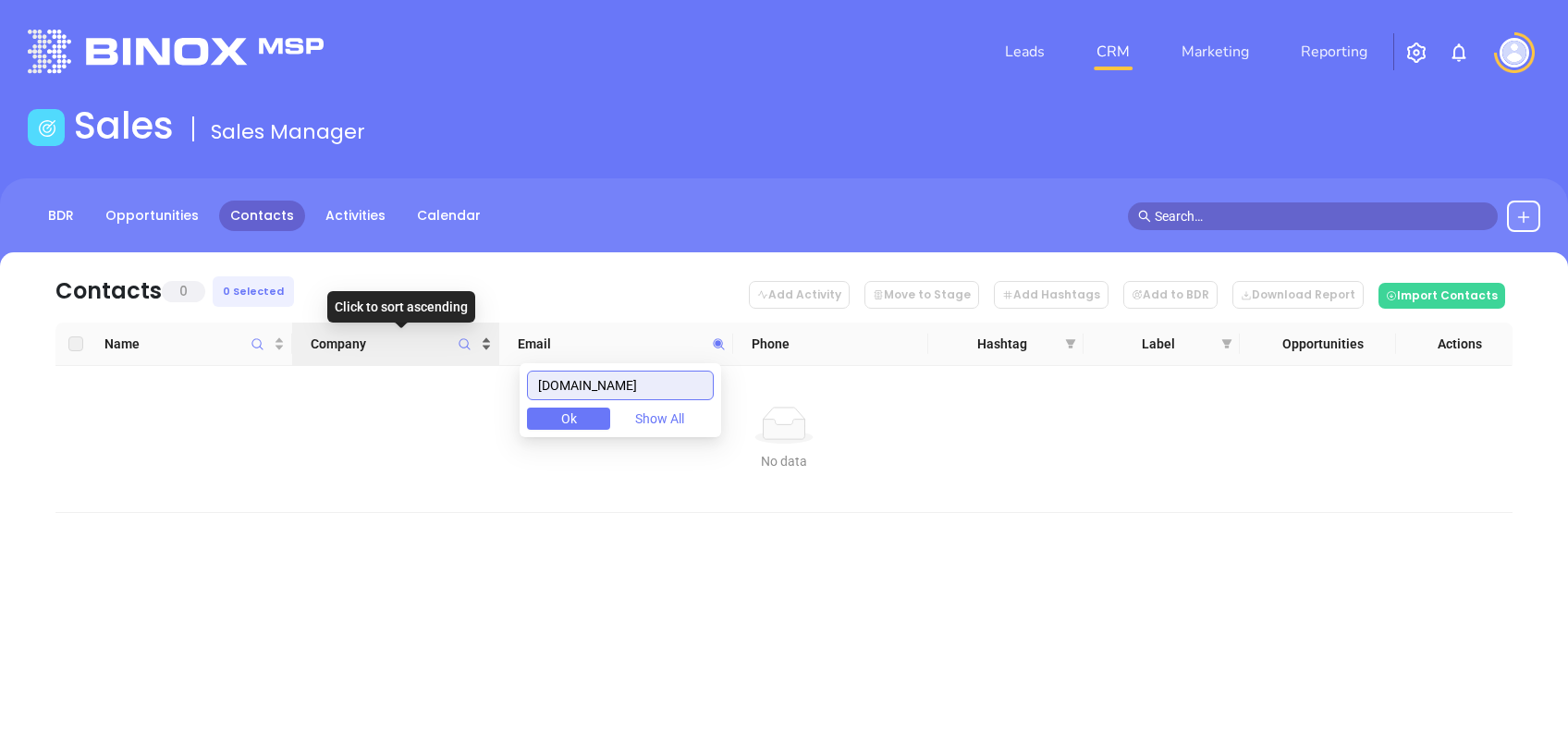
paste input "mynewcenturyinsurance"
click at [645, 375] on input "mynewcenturyinsurance.com" at bounding box center [620, 384] width 187 height 29
paste input "iapins"
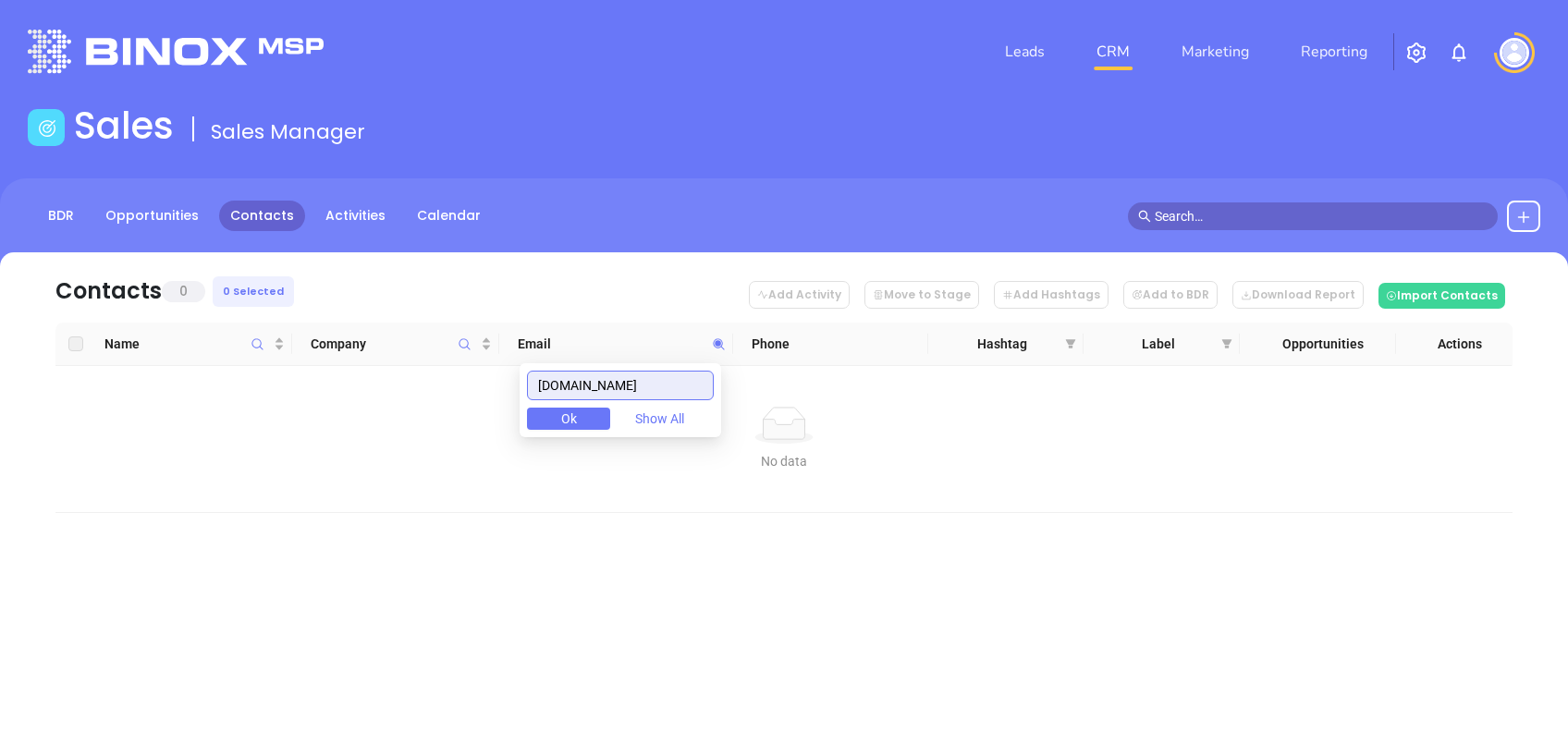
drag, startPoint x: 623, startPoint y: 387, endPoint x: 485, endPoint y: 400, distance: 138.6
click at [485, 400] on body "Leads CRM Marketing Reporting Financial Leads Leads Sales Sales Manager BDR Opp…" at bounding box center [784, 366] width 1568 height 732
paste input "rcxinsurance"
drag, startPoint x: 684, startPoint y: 377, endPoint x: 335, endPoint y: 382, distance: 349.0
click at [335, 382] on body "Leads CRM Marketing Reporting Financial Leads Leads Sales Sales Manager BDR Opp…" at bounding box center [784, 366] width 1568 height 732
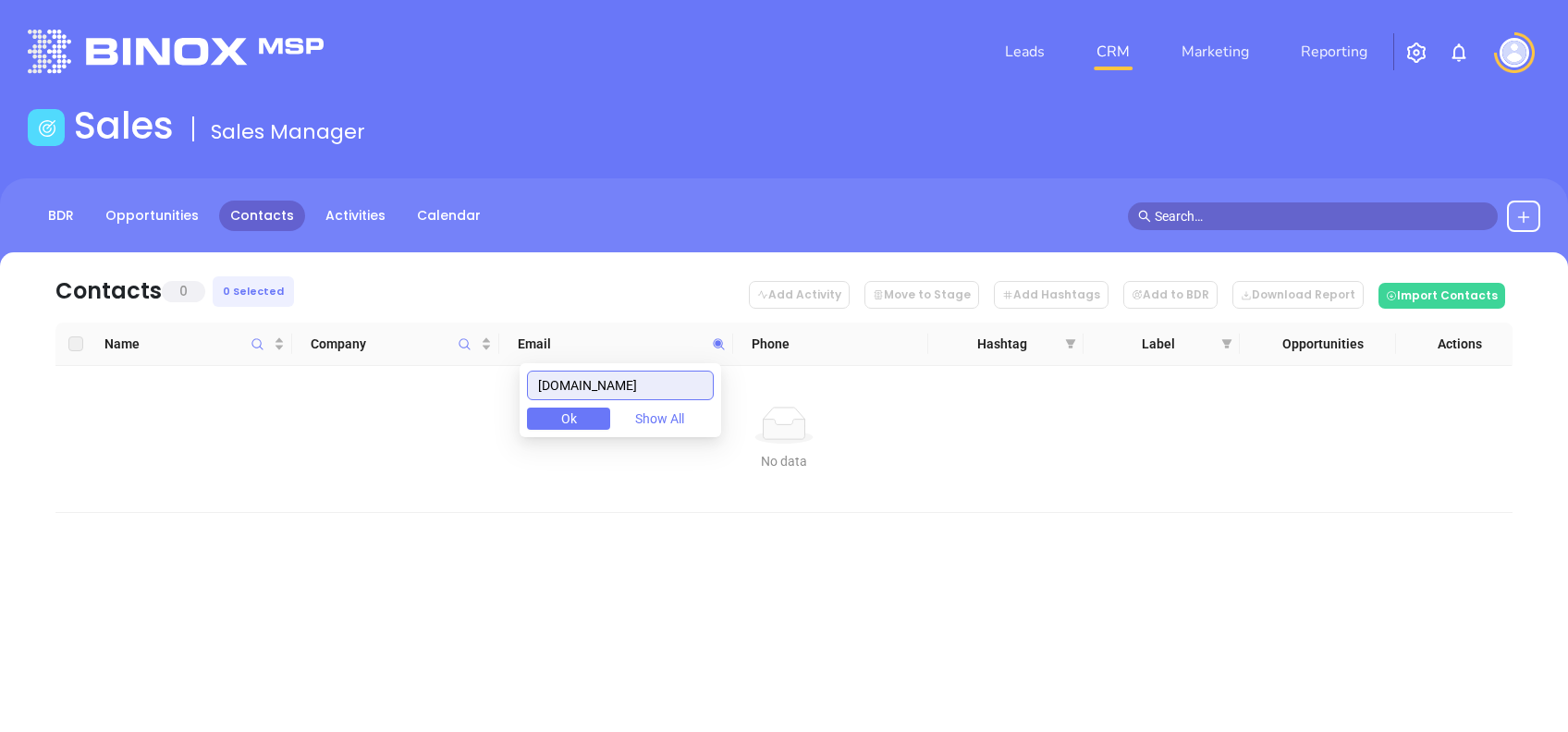
paste input "truckinsurancenitic"
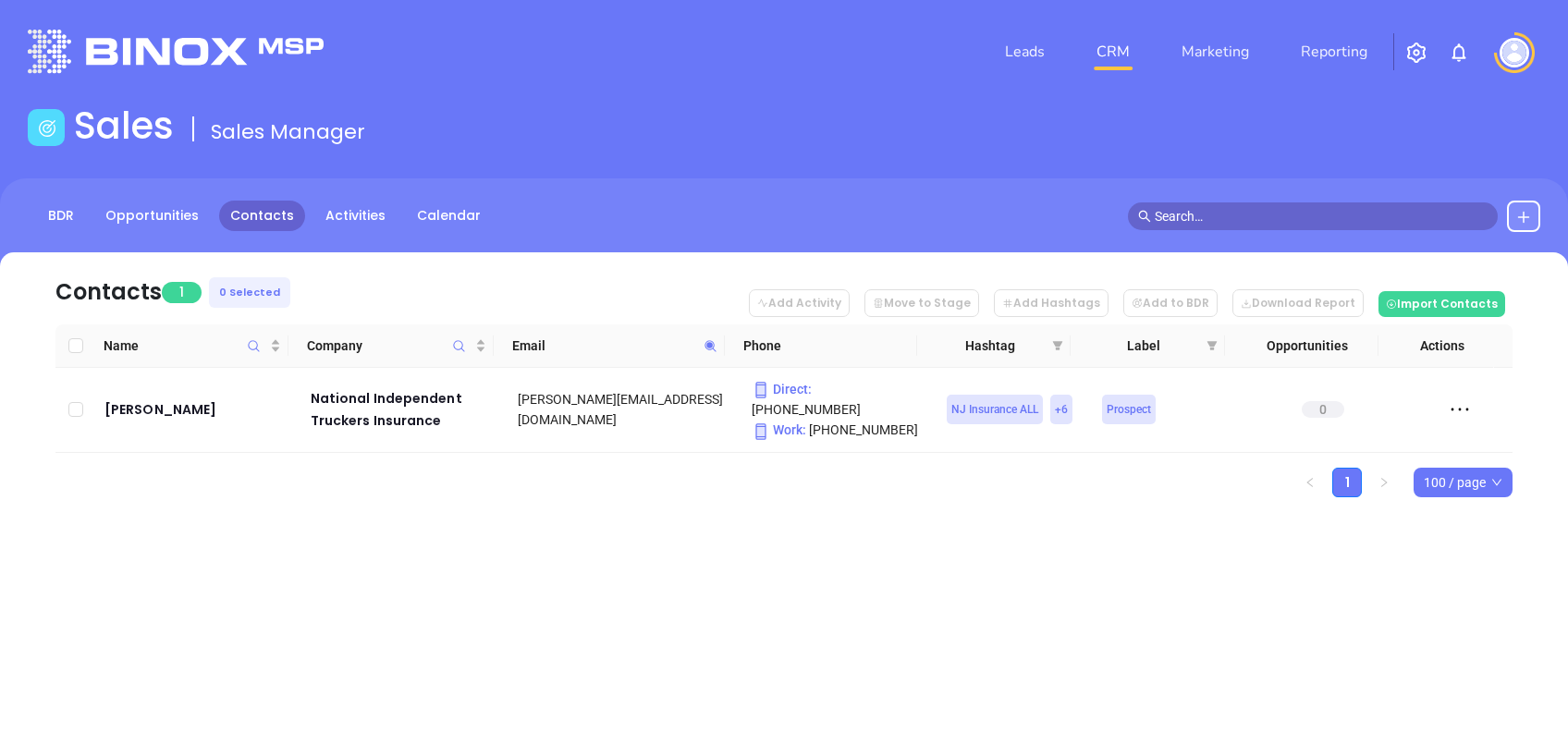
click at [710, 348] on icon at bounding box center [711, 346] width 14 height 14
paste input "chicinsurance"
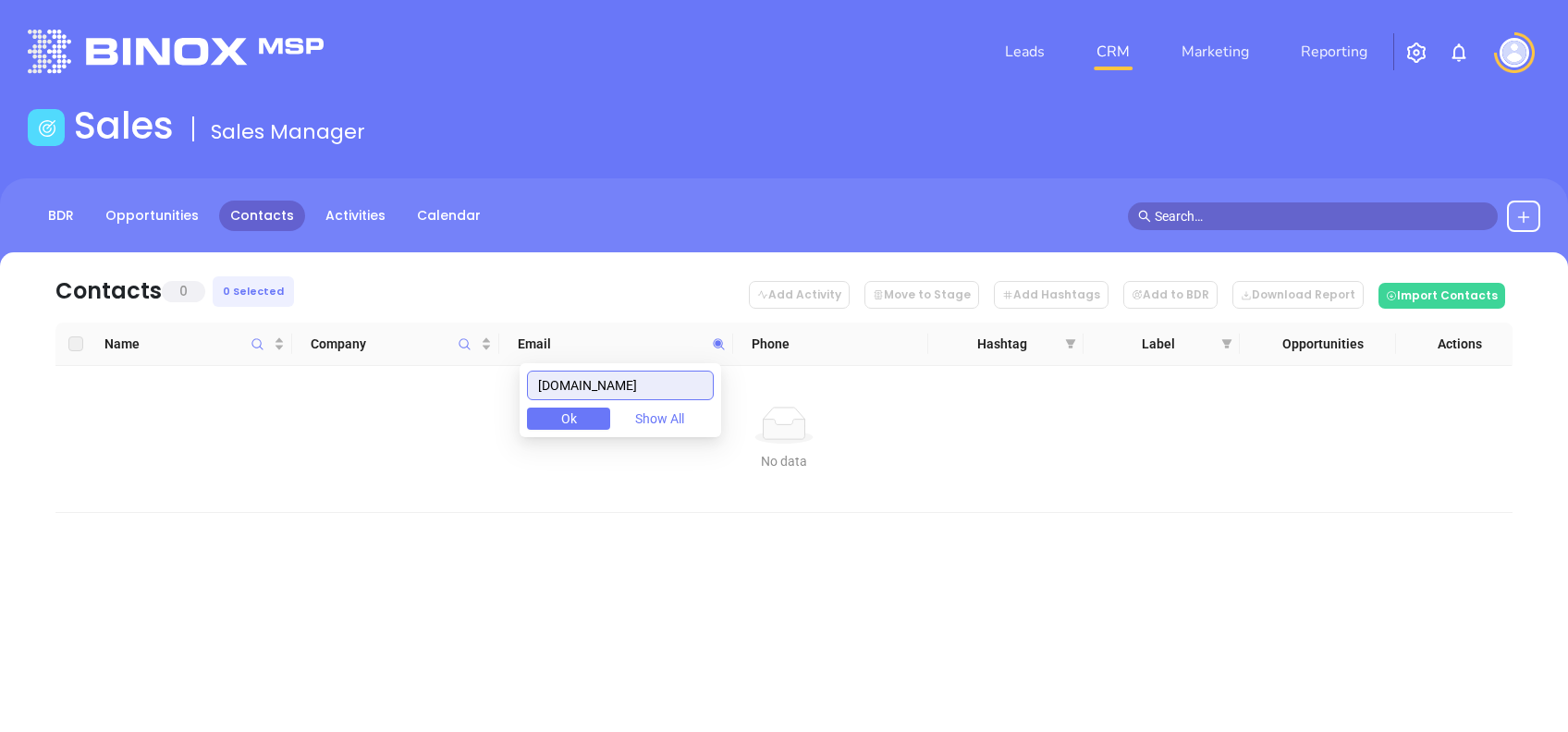
drag, startPoint x: 658, startPoint y: 379, endPoint x: 421, endPoint y: 380, distance: 237.0
click at [421, 380] on body "Leads CRM Marketing Reporting Financial Leads Leads Sales Sales Manager BDR Opp…" at bounding box center [784, 366] width 1568 height 732
paste input "gmilif"
drag, startPoint x: 670, startPoint y: 382, endPoint x: 428, endPoint y: 372, distance: 242.2
click at [432, 372] on body "Leads CRM Marketing Reporting Financial Leads Leads Sales Sales Manager BDR Opp…" at bounding box center [784, 366] width 1568 height 732
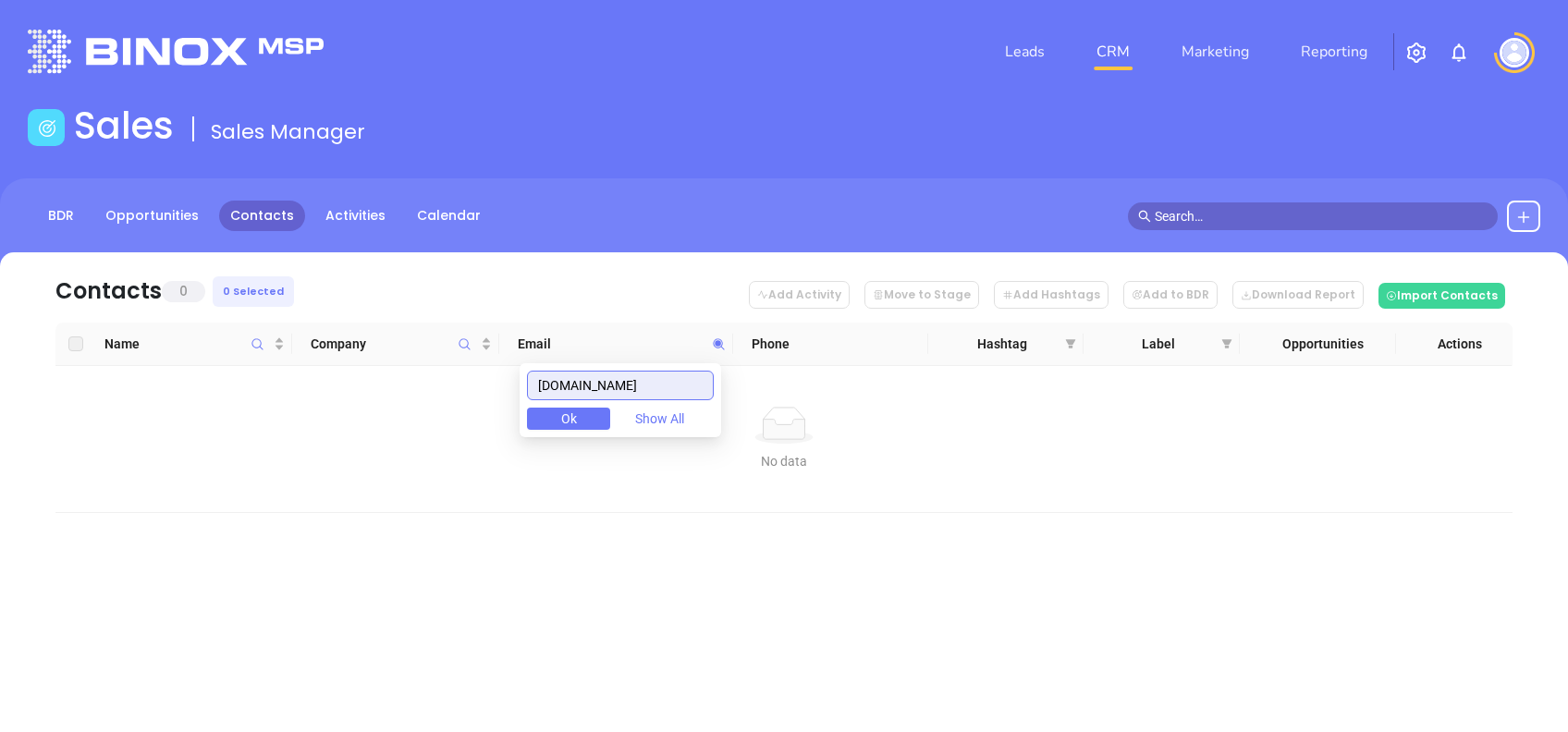
paste input "medicareabc"
drag, startPoint x: 656, startPoint y: 384, endPoint x: 465, endPoint y: 368, distance: 191.7
click at [474, 364] on body "Leads CRM Marketing Reporting Financial Leads Leads Sales Sales Manager BDR Opp…" at bounding box center [784, 366] width 1568 height 732
paste input "universalfinancialinsurance"
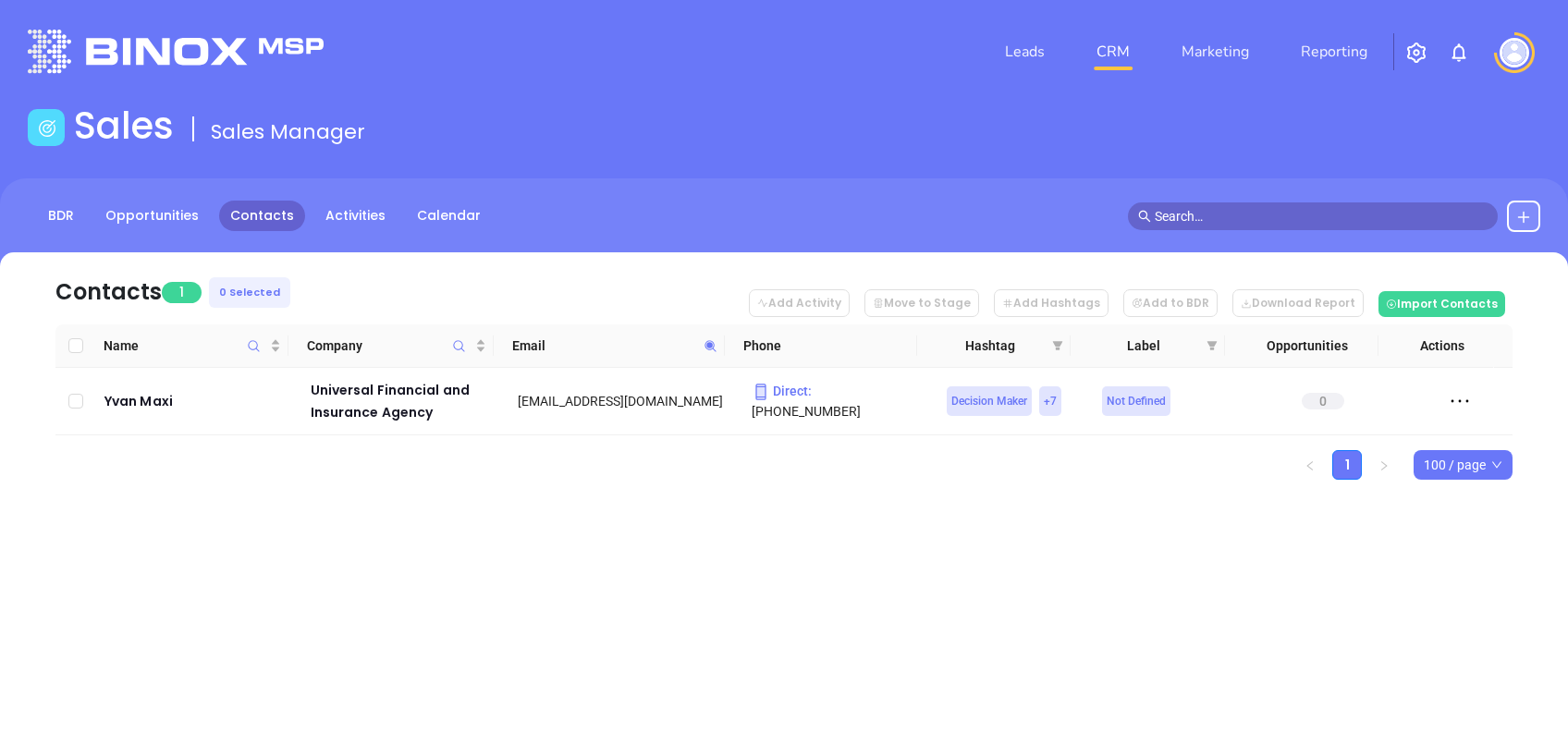
click at [710, 335] on span at bounding box center [711, 345] width 21 height 27
paste input "masseyagency"
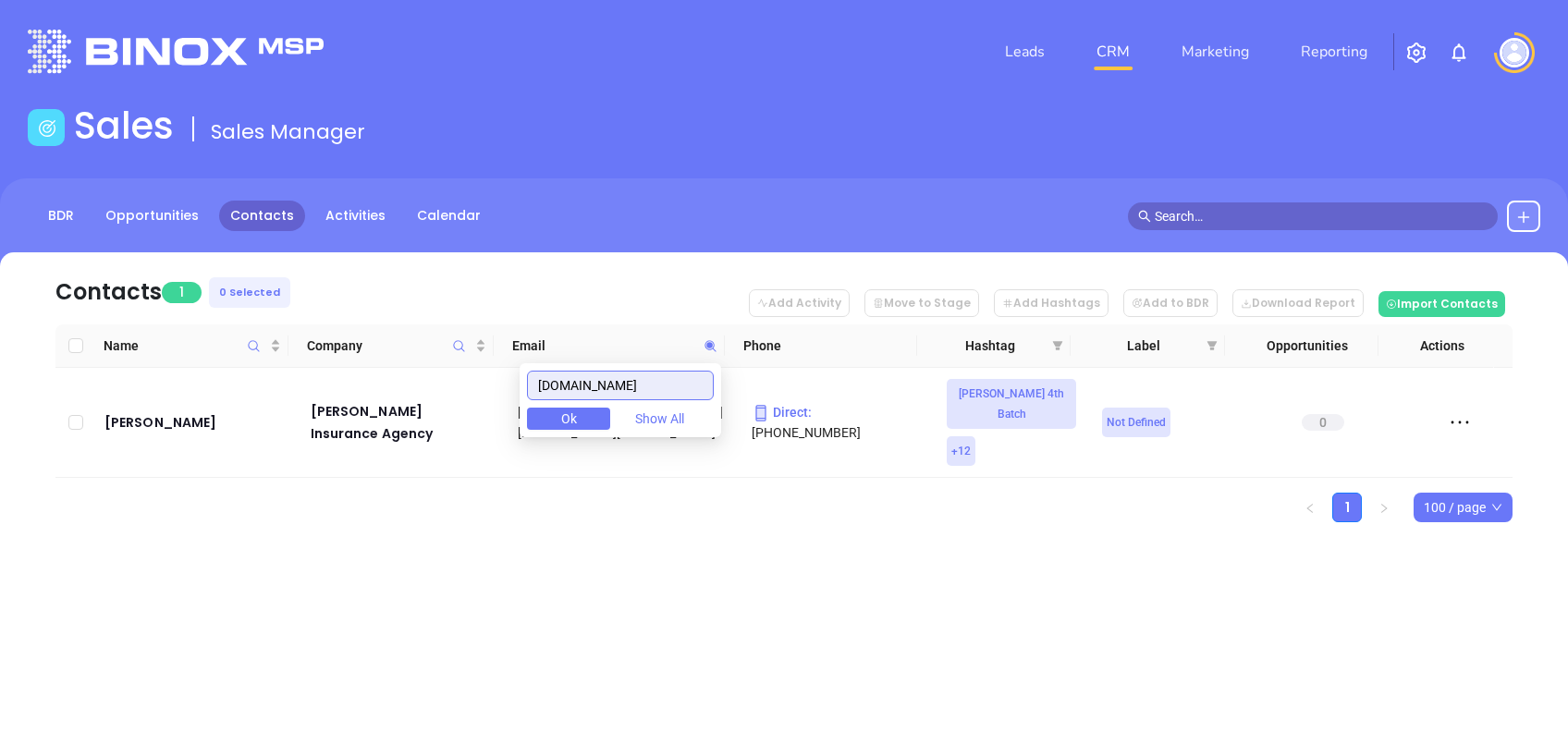
drag, startPoint x: 666, startPoint y: 378, endPoint x: 417, endPoint y: 384, distance: 249.1
click at [419, 384] on body "Leads CRM Marketing Reporting Financial Leads Leads Sales Sales Manager BDR Opp…" at bounding box center [784, 366] width 1568 height 732
paste input "rider"
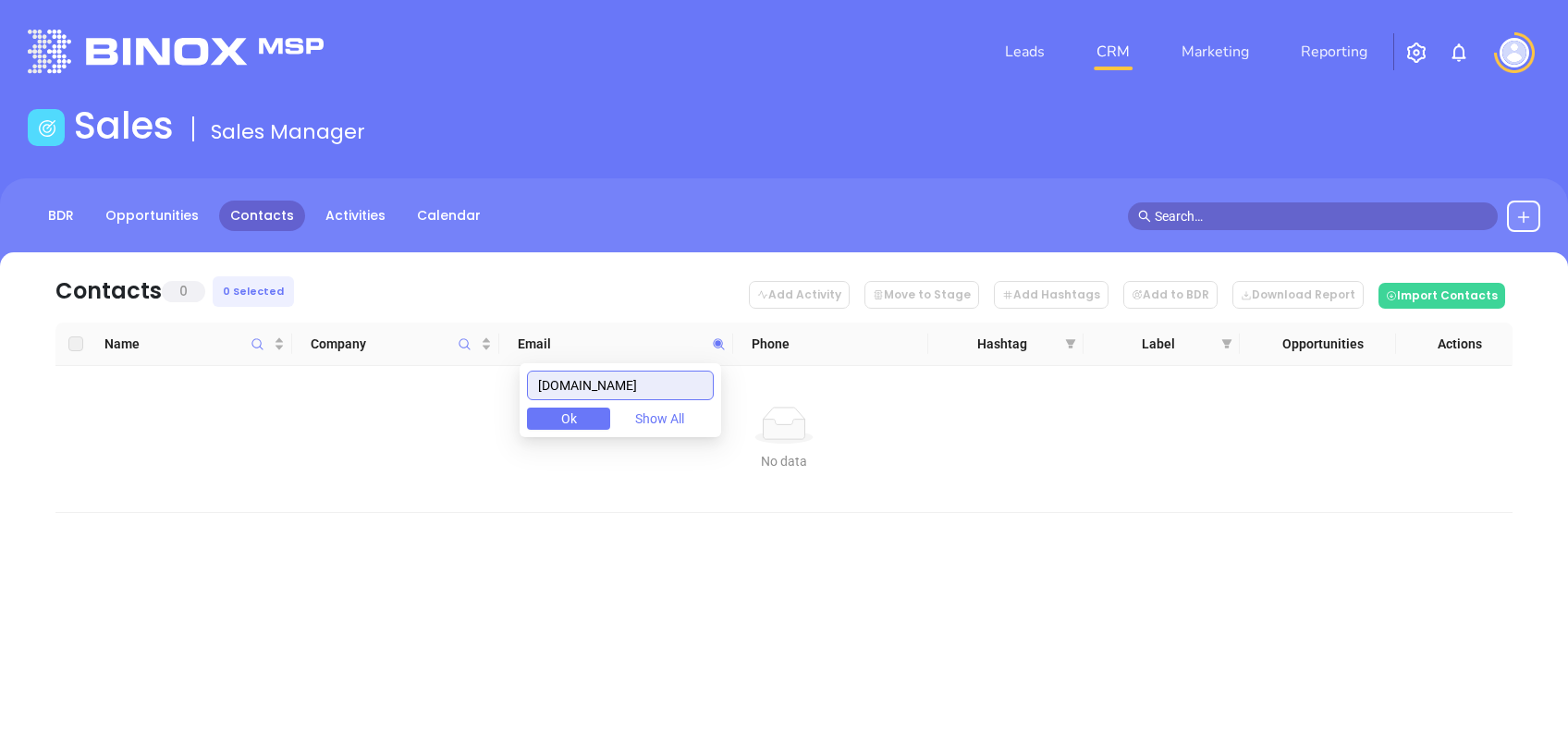
drag, startPoint x: 618, startPoint y: 366, endPoint x: 501, endPoint y: 363, distance: 117.0
click at [517, 359] on body "Leads CRM Marketing Reporting Financial Leads Leads Sales Sales Manager BDR Opp…" at bounding box center [784, 366] width 1568 height 732
paste input "kapeinsurance"
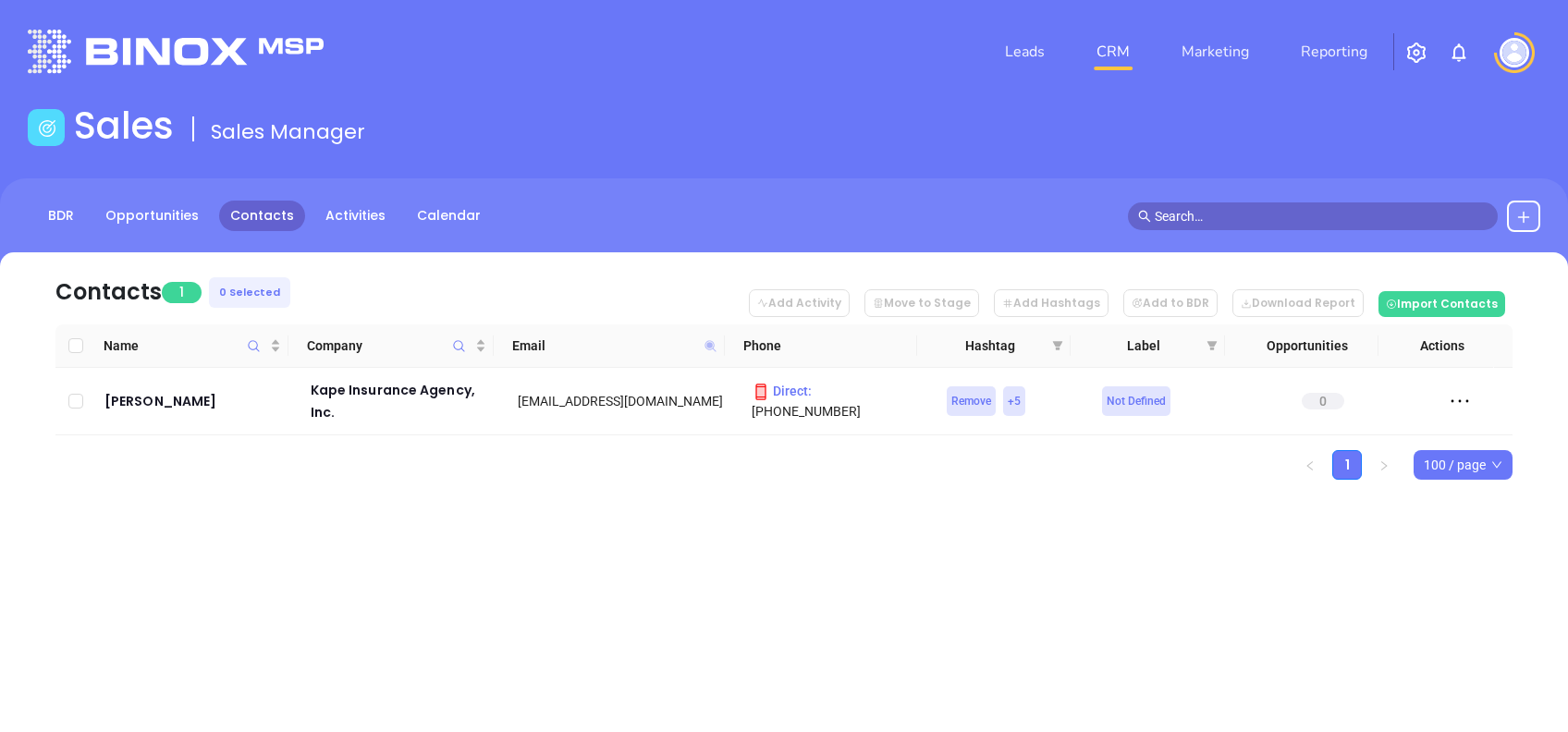
click at [708, 348] on icon at bounding box center [710, 346] width 11 height 11
paste input "nycbusinessgroup"
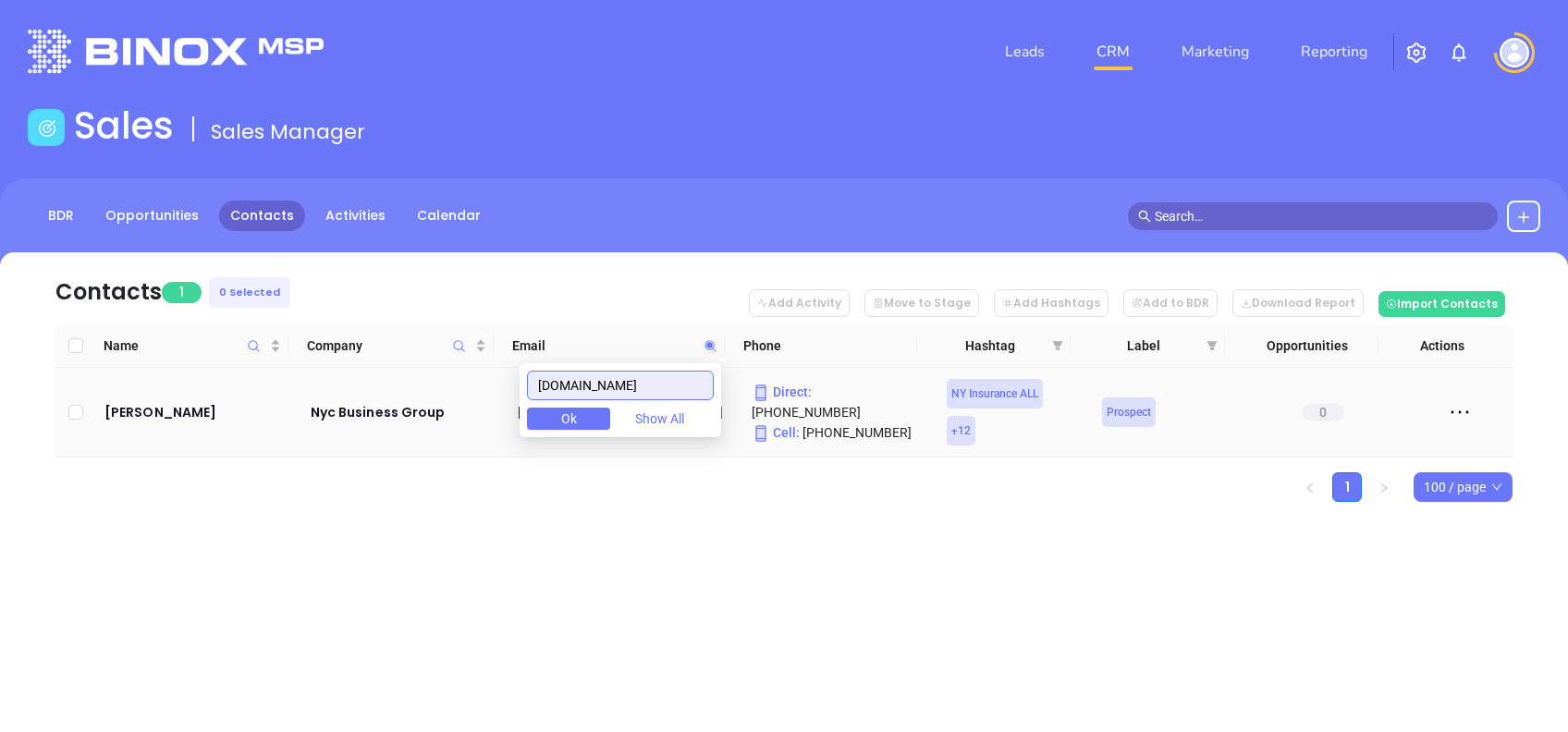
drag, startPoint x: 687, startPoint y: 375, endPoint x: 474, endPoint y: 377, distance: 213.0
click at [483, 377] on body "Leads CRM Marketing Reporting Financial Leads Leads Sales Sales Manager BDR Opp…" at bounding box center [784, 366] width 1568 height 732
paste input "ipgroup.co"
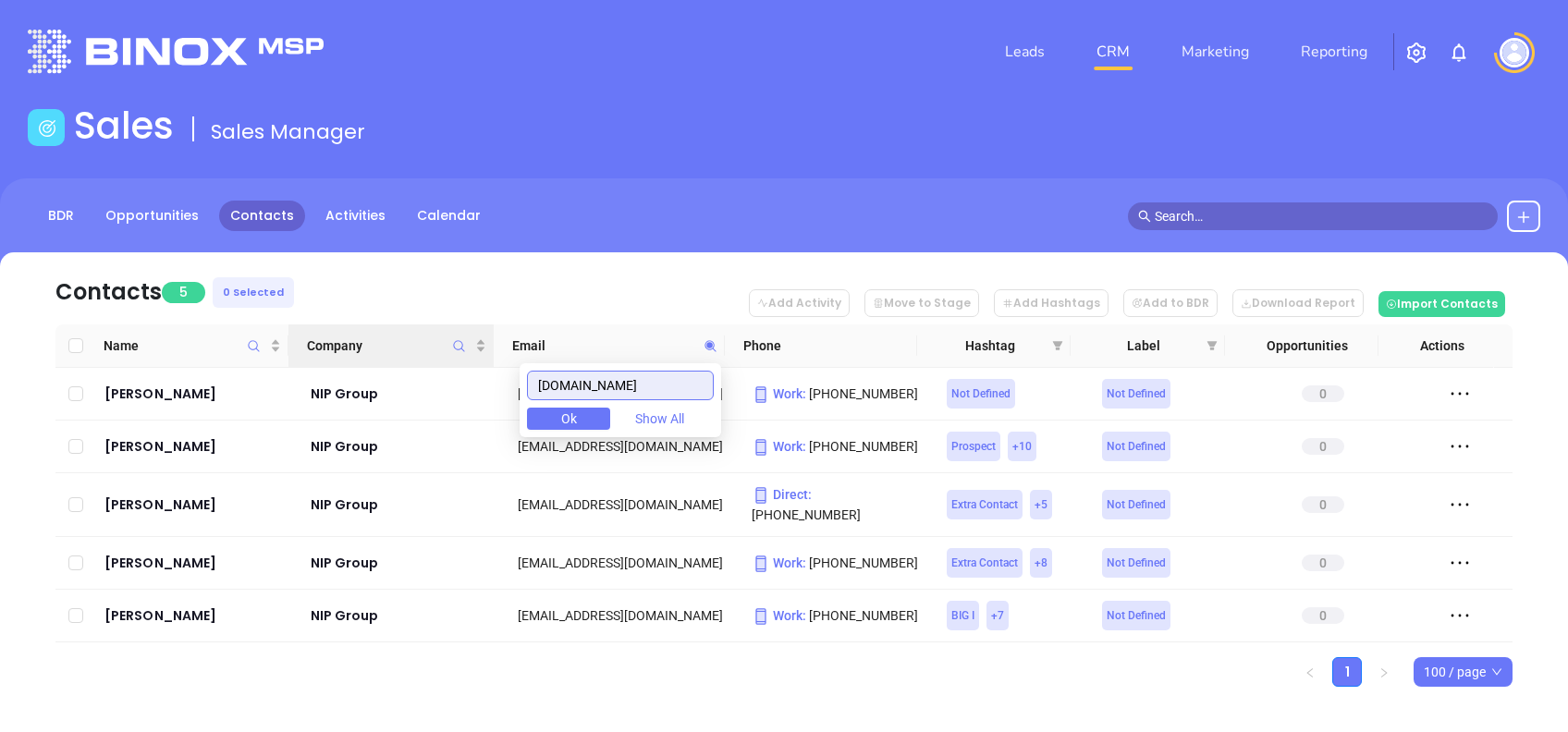
drag, startPoint x: 669, startPoint y: 382, endPoint x: 352, endPoint y: 364, distance: 317.5
click at [352, 364] on body "Leads CRM Marketing Reporting Financial Leads Leads Sales Sales Manager BDR Opp…" at bounding box center [784, 366] width 1568 height 732
paste input "/bloomrealtyinsurance"
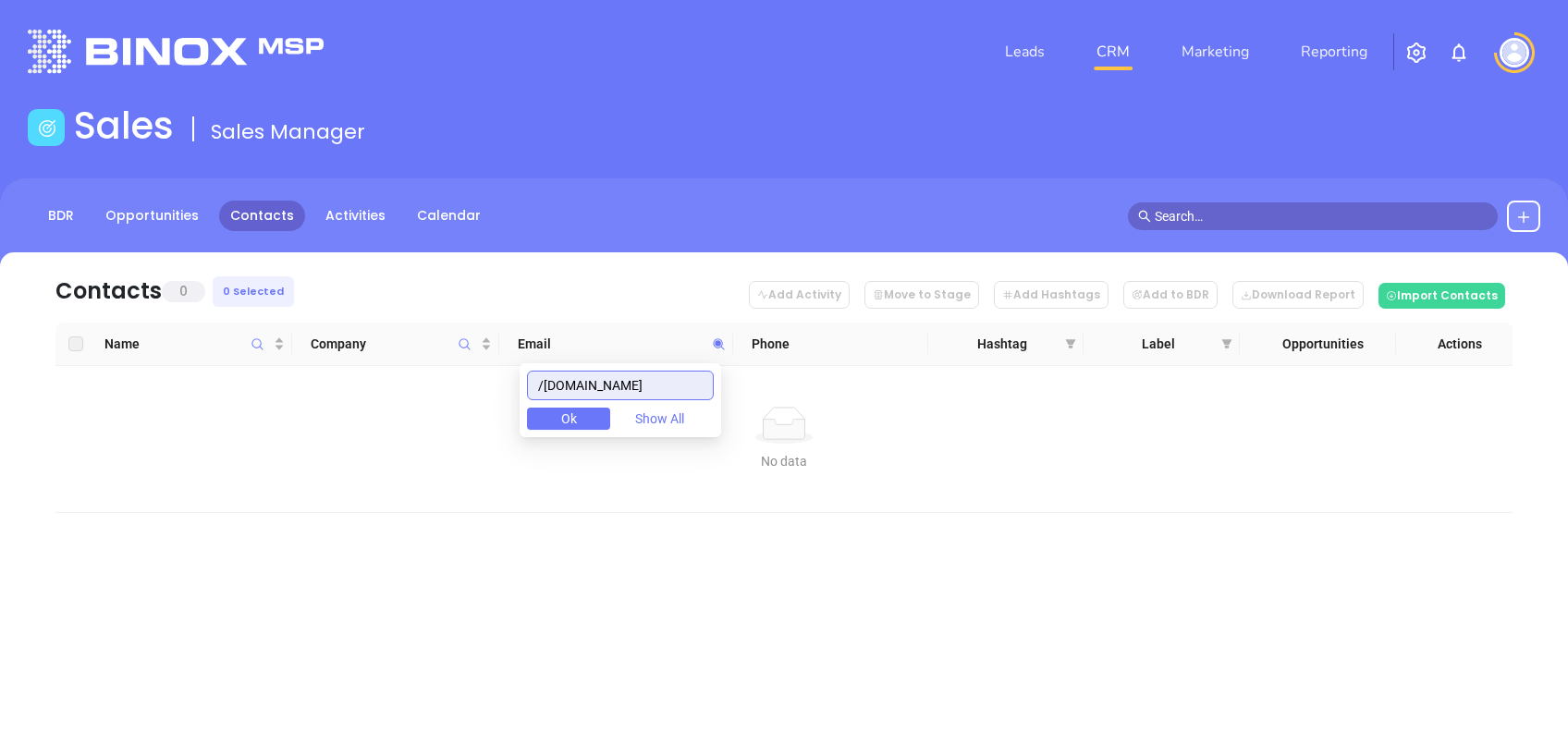
click at [552, 384] on input "/bloomrealtyinsurance.com" at bounding box center [620, 384] width 187 height 29
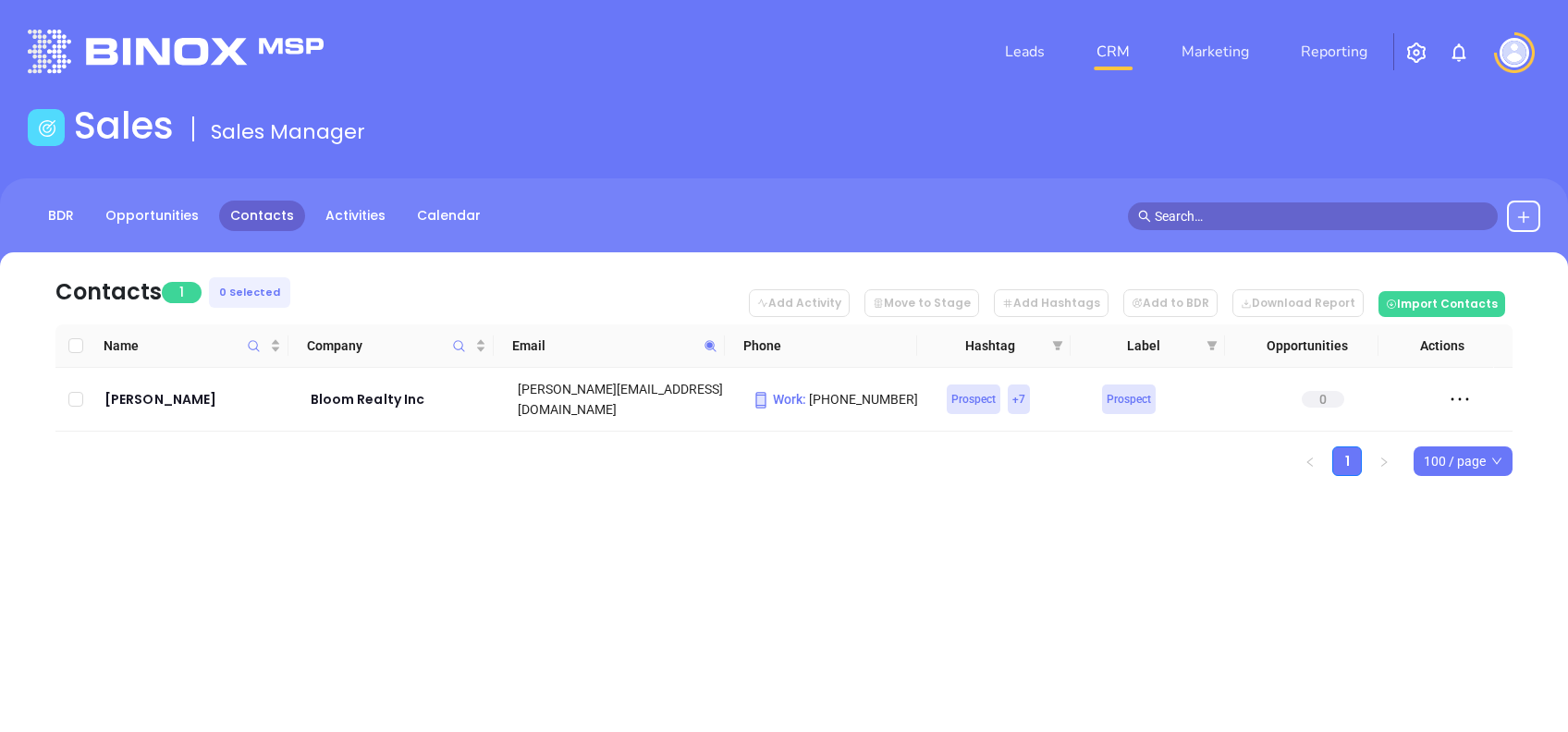
click at [704, 343] on icon at bounding box center [711, 346] width 14 height 14
paste input "heist"
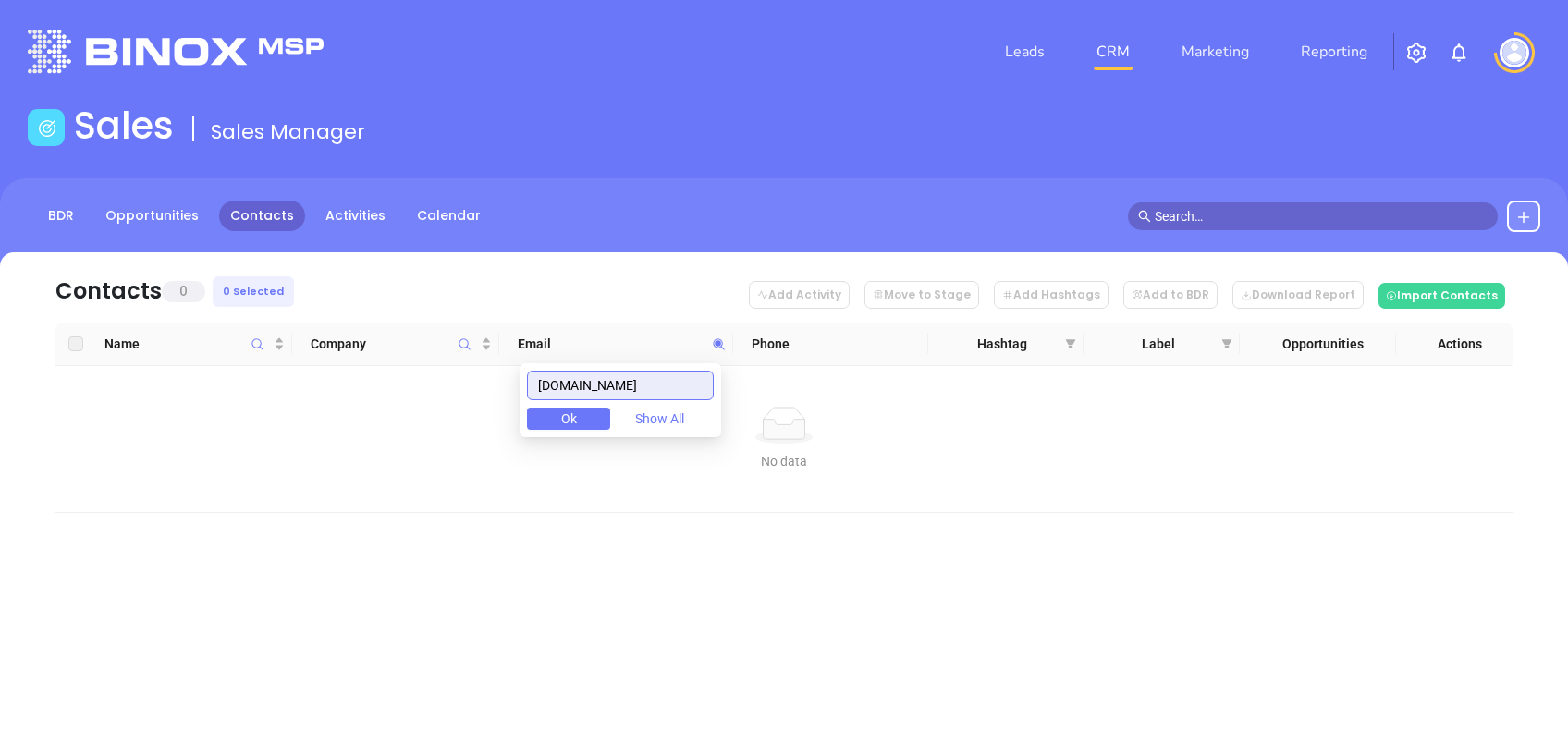
drag, startPoint x: 687, startPoint y: 375, endPoint x: 431, endPoint y: 404, distance: 257.6
click at [431, 404] on body "Leads CRM Marketing Reporting Financial Leads Leads Sales Sales Manager BDR Opp…" at bounding box center [784, 366] width 1568 height 732
paste input "nsuranceagenciesinc"
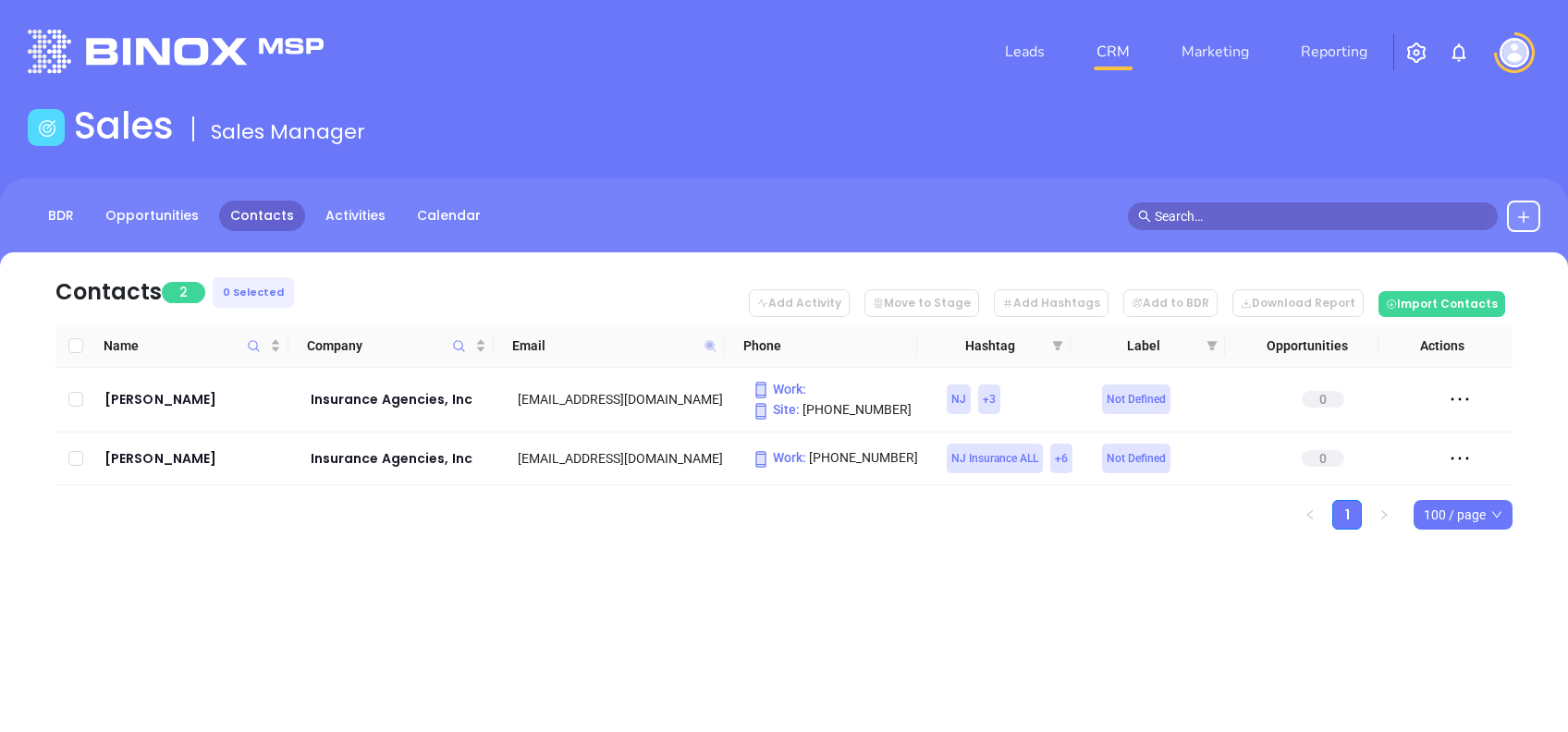
click at [708, 345] on icon at bounding box center [710, 346] width 11 height 11
paste input "jordalagency"
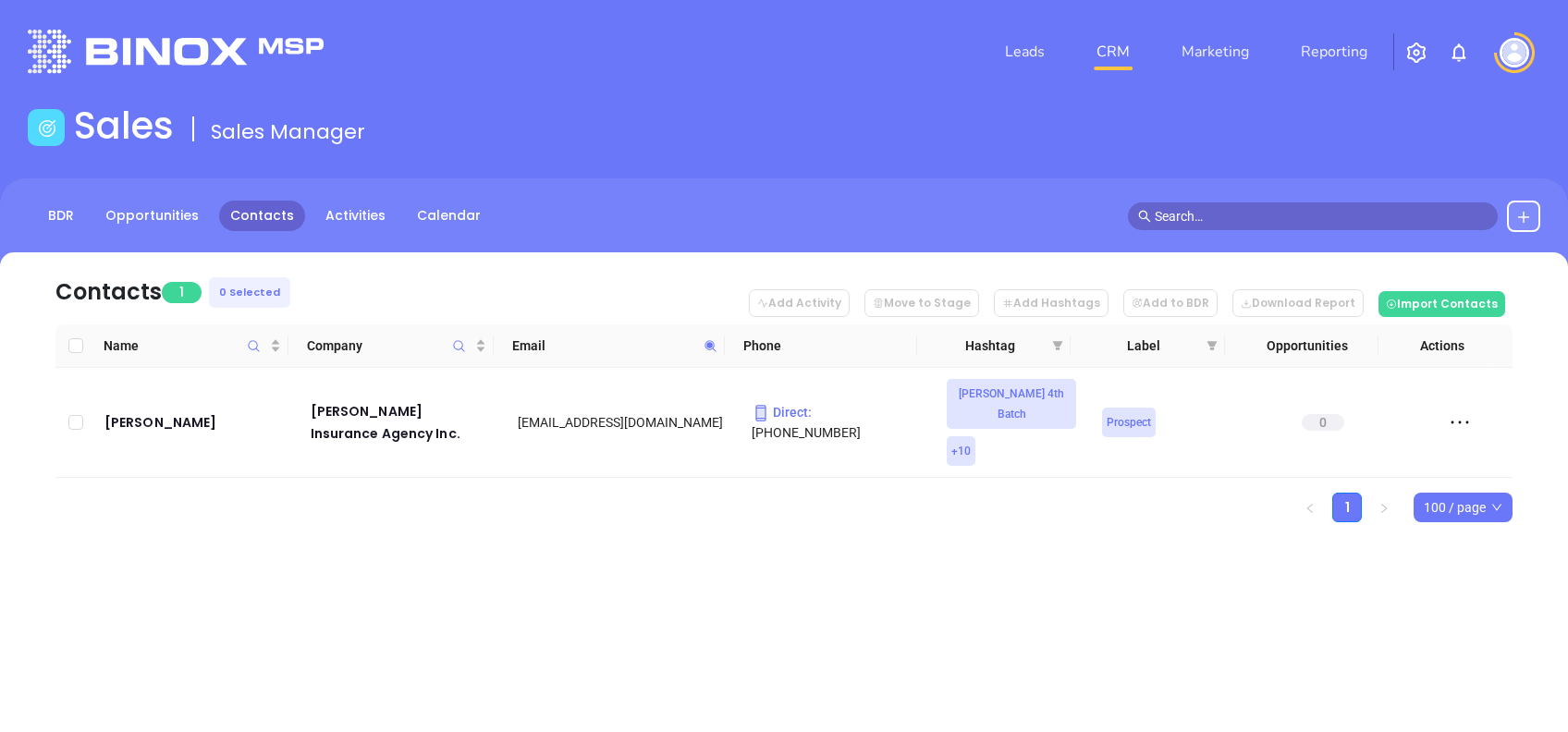
click at [704, 348] on icon at bounding box center [711, 346] width 14 height 14
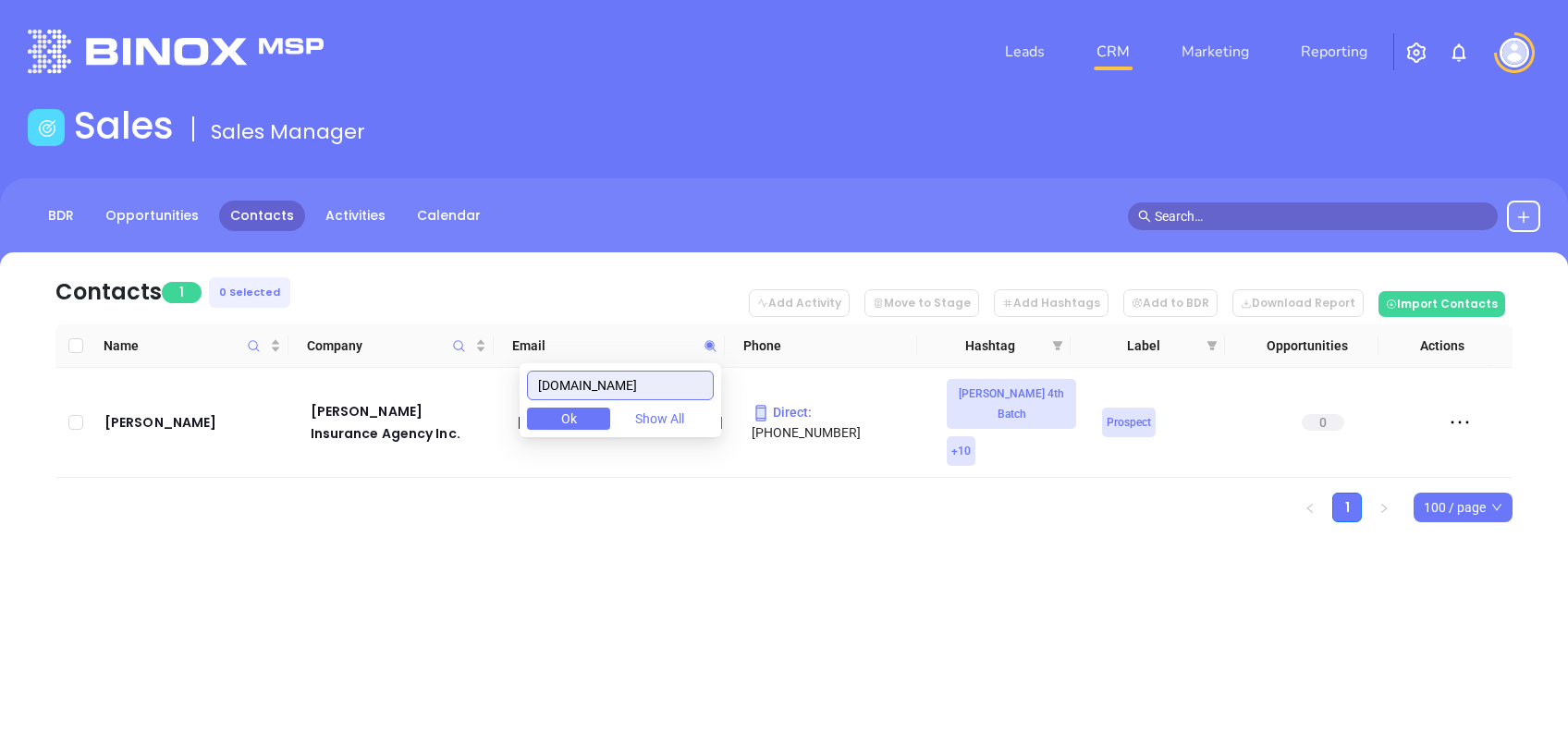
paste input "bonaldiinsurance"
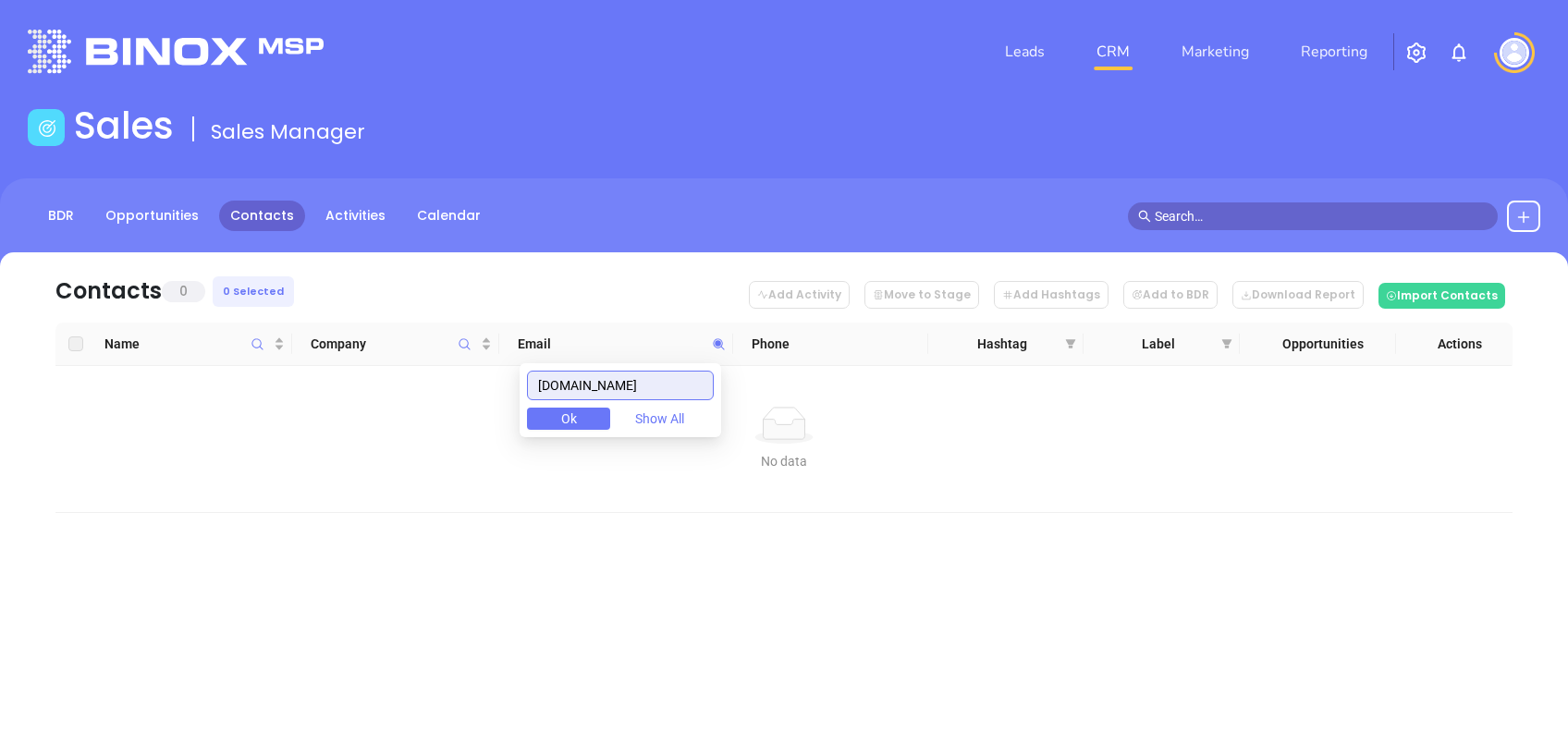
drag, startPoint x: 692, startPoint y: 377, endPoint x: 436, endPoint y: 392, distance: 256.4
click at [445, 390] on body "Leads CRM Marketing Reporting Financial Leads Leads Sales Sales Manager BDR Opp…" at bounding box center [784, 366] width 1568 height 732
paste input "abcoinsuranceagency"
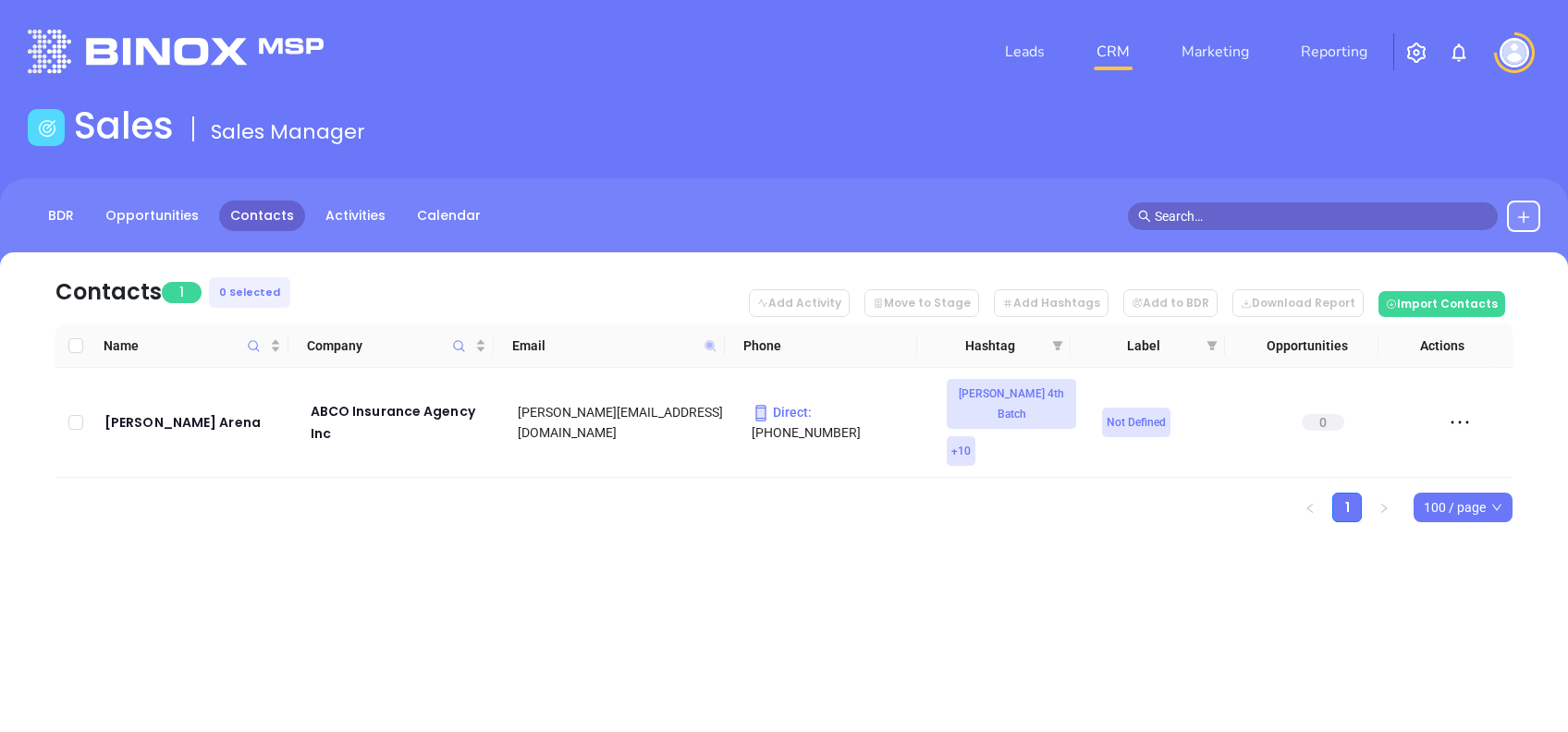
click at [711, 345] on icon at bounding box center [710, 346] width 11 height 11
click at [701, 386] on input "abcoinsuranceagency.com" at bounding box center [620, 384] width 187 height 29
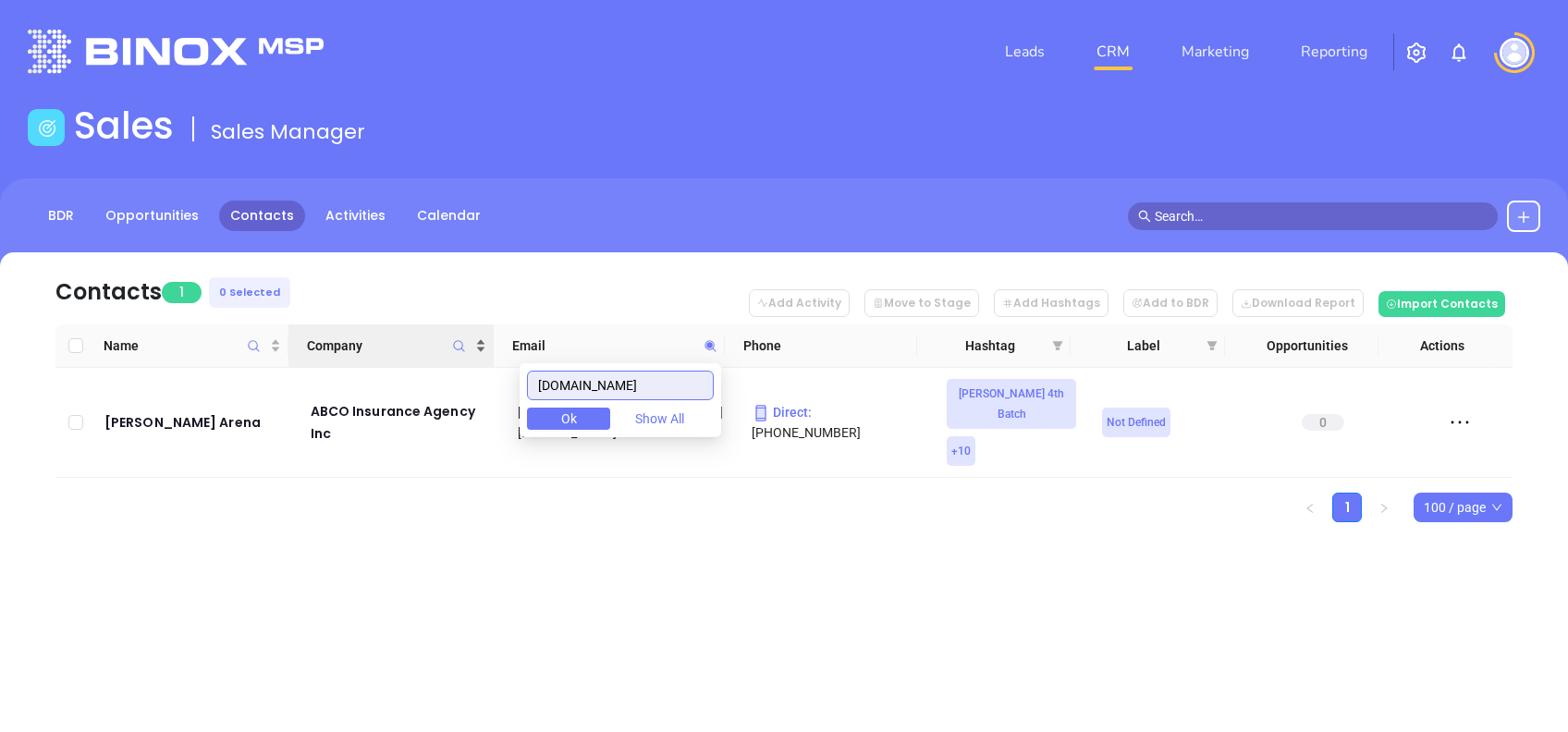
drag, startPoint x: 704, startPoint y: 388, endPoint x: 476, endPoint y: 352, distance: 230.8
click at [483, 355] on body "Leads CRM Marketing Reporting Financial Leads Leads Sales Sales Manager BDR Opp…" at bounding box center [784, 366] width 1568 height 732
paste input "marius.insure"
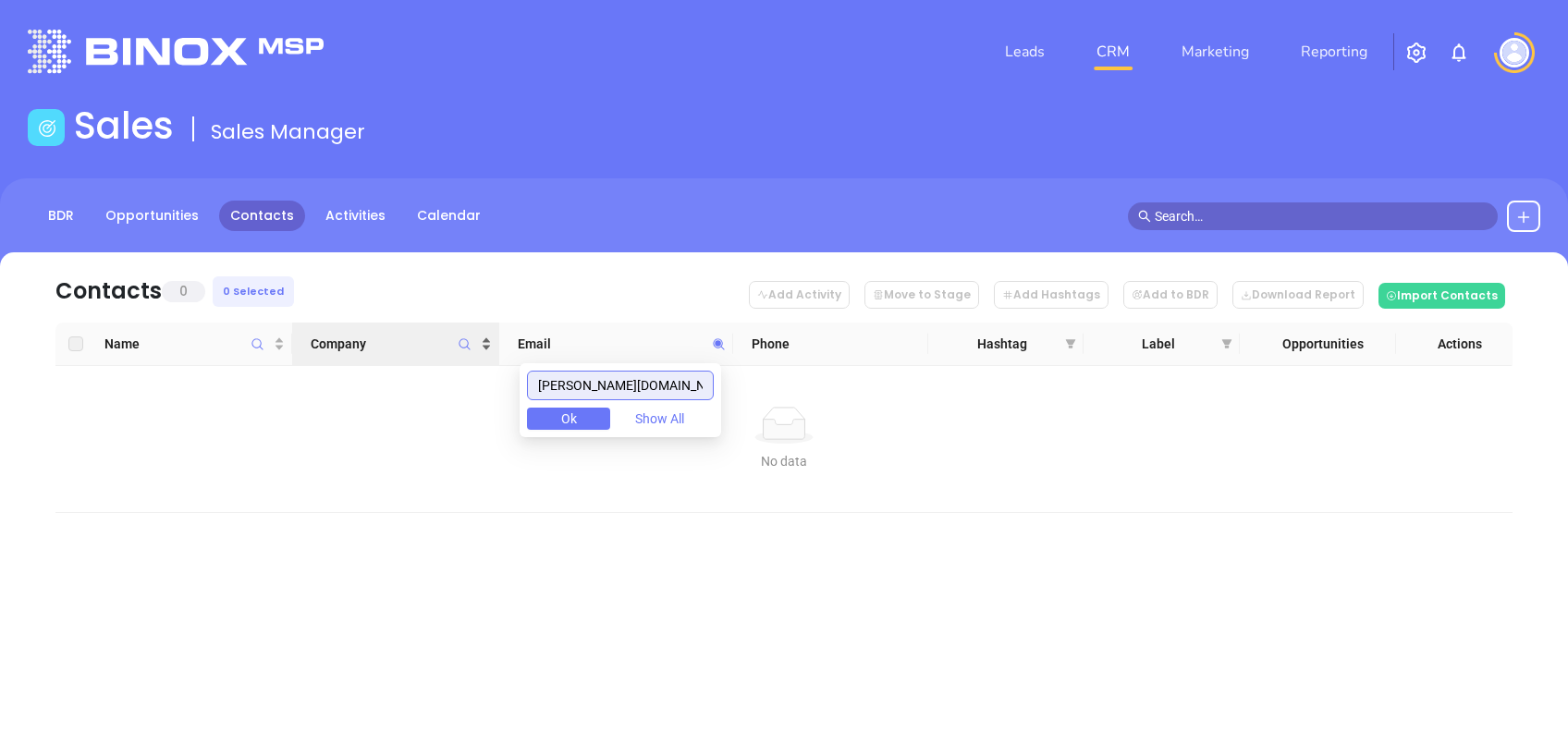
drag, startPoint x: 667, startPoint y: 377, endPoint x: 432, endPoint y: 348, distance: 236.8
click at [434, 348] on body "Leads CRM Marketing Reporting Financial Leads Leads Sales Sales Manager BDR Opp…" at bounding box center [784, 366] width 1568 height 732
paste input "edjamesins.com"
drag, startPoint x: 652, startPoint y: 380, endPoint x: 424, endPoint y: 380, distance: 228.0
click at [424, 380] on body "Leads CRM Marketing Reporting Financial Leads Leads Sales Sales Manager BDR Opp…" at bounding box center [784, 366] width 1568 height 732
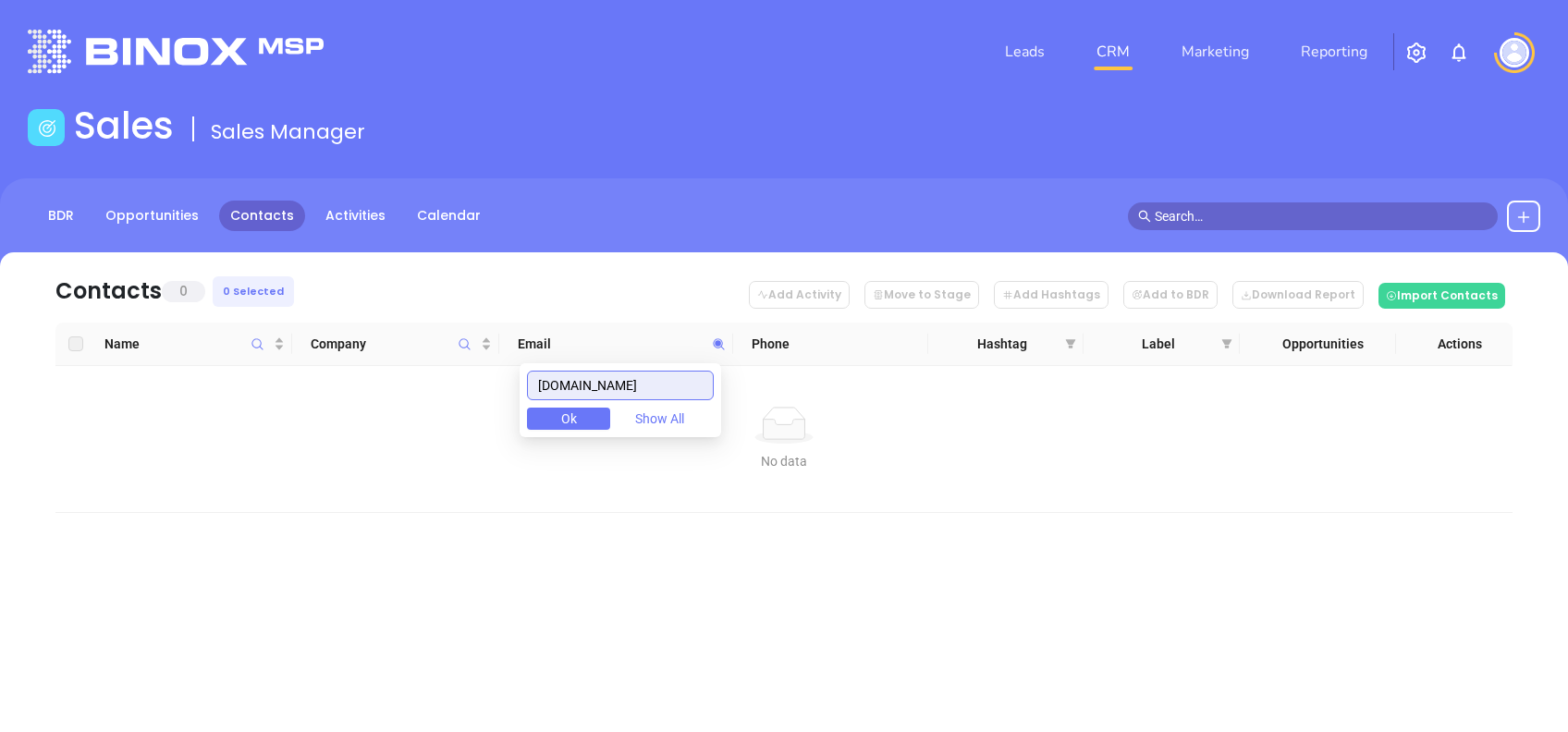
paste input "allenassoc"
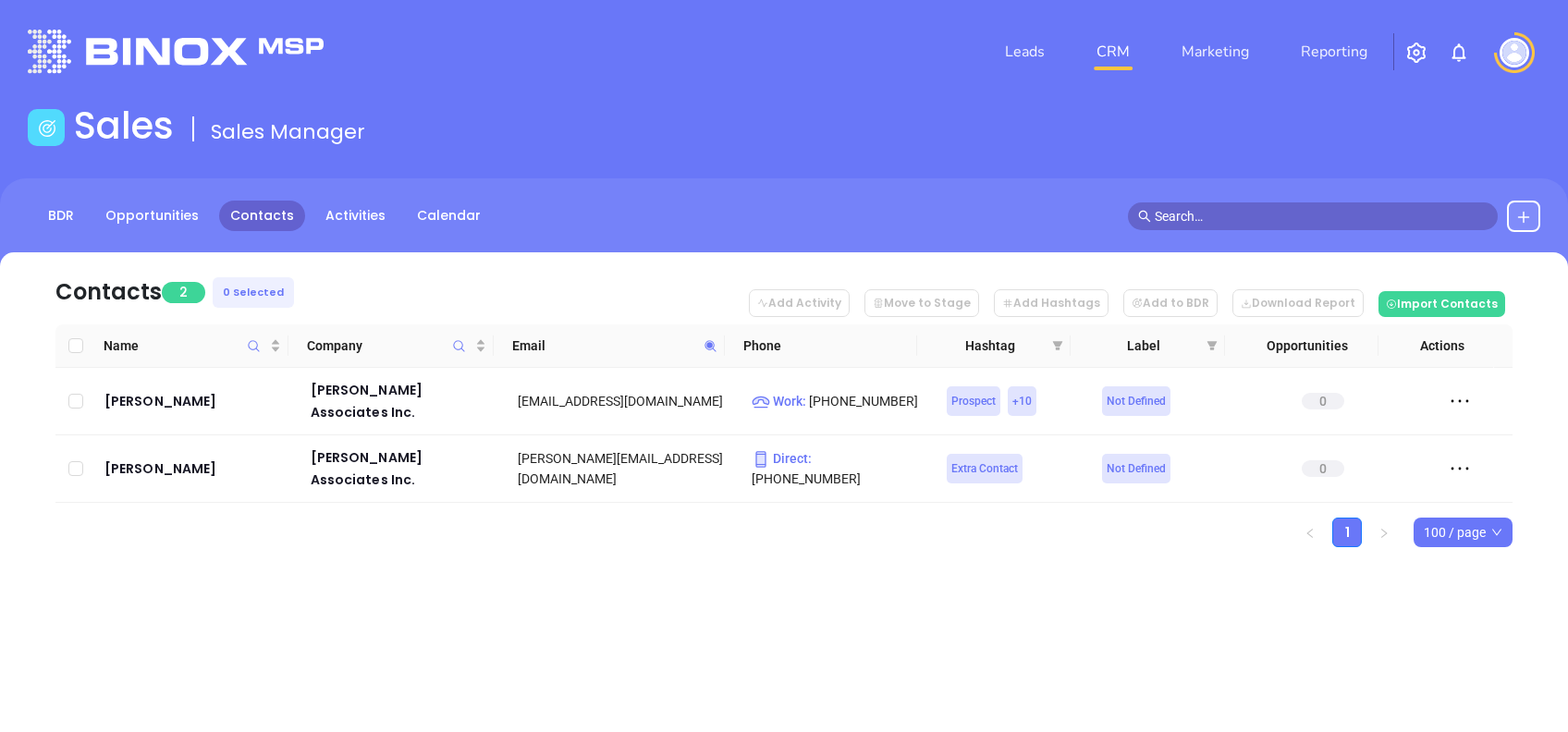
click at [708, 339] on icon at bounding box center [711, 346] width 14 height 14
paste input "iaatpa"
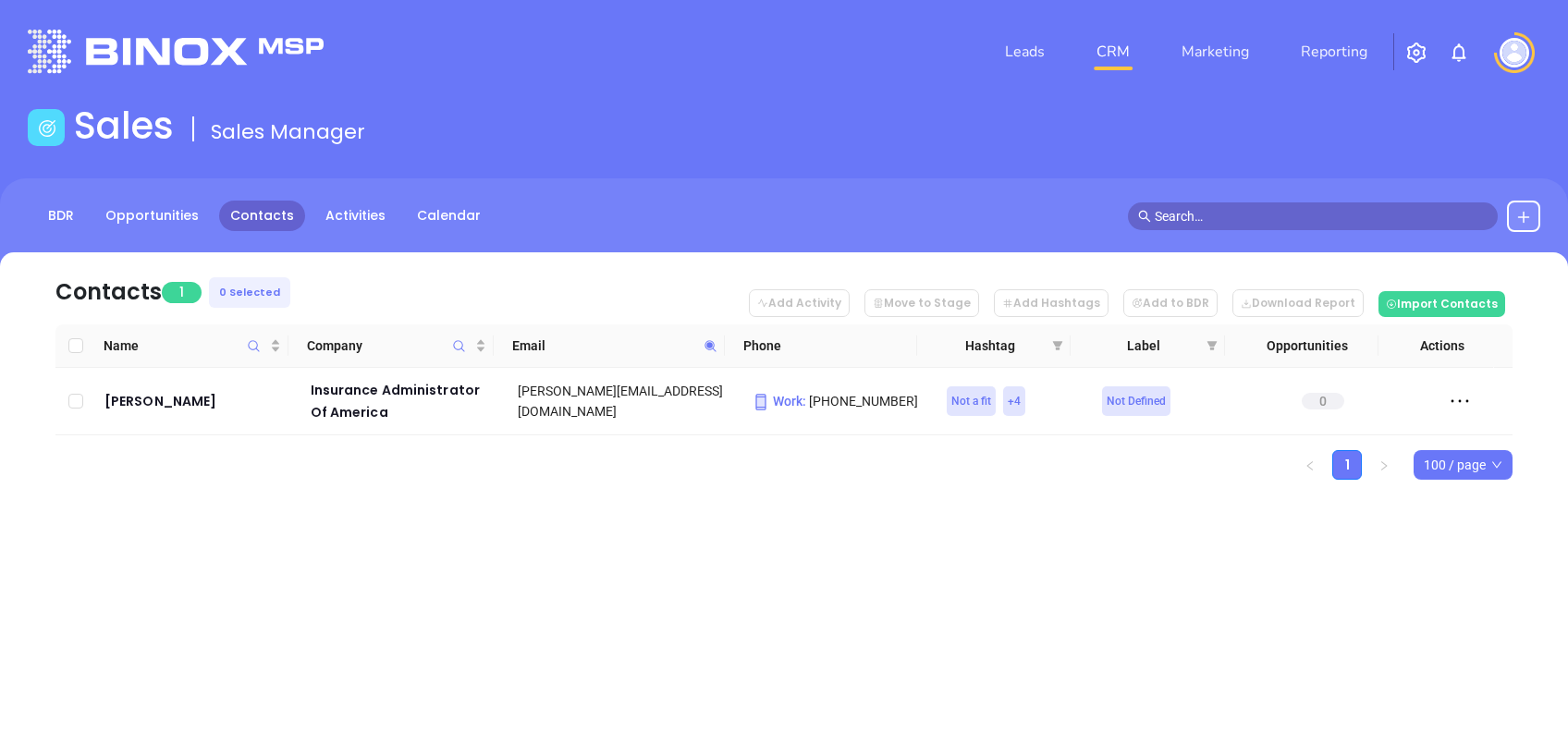
click at [715, 339] on span at bounding box center [711, 345] width 21 height 27
paste input "marmar.net"
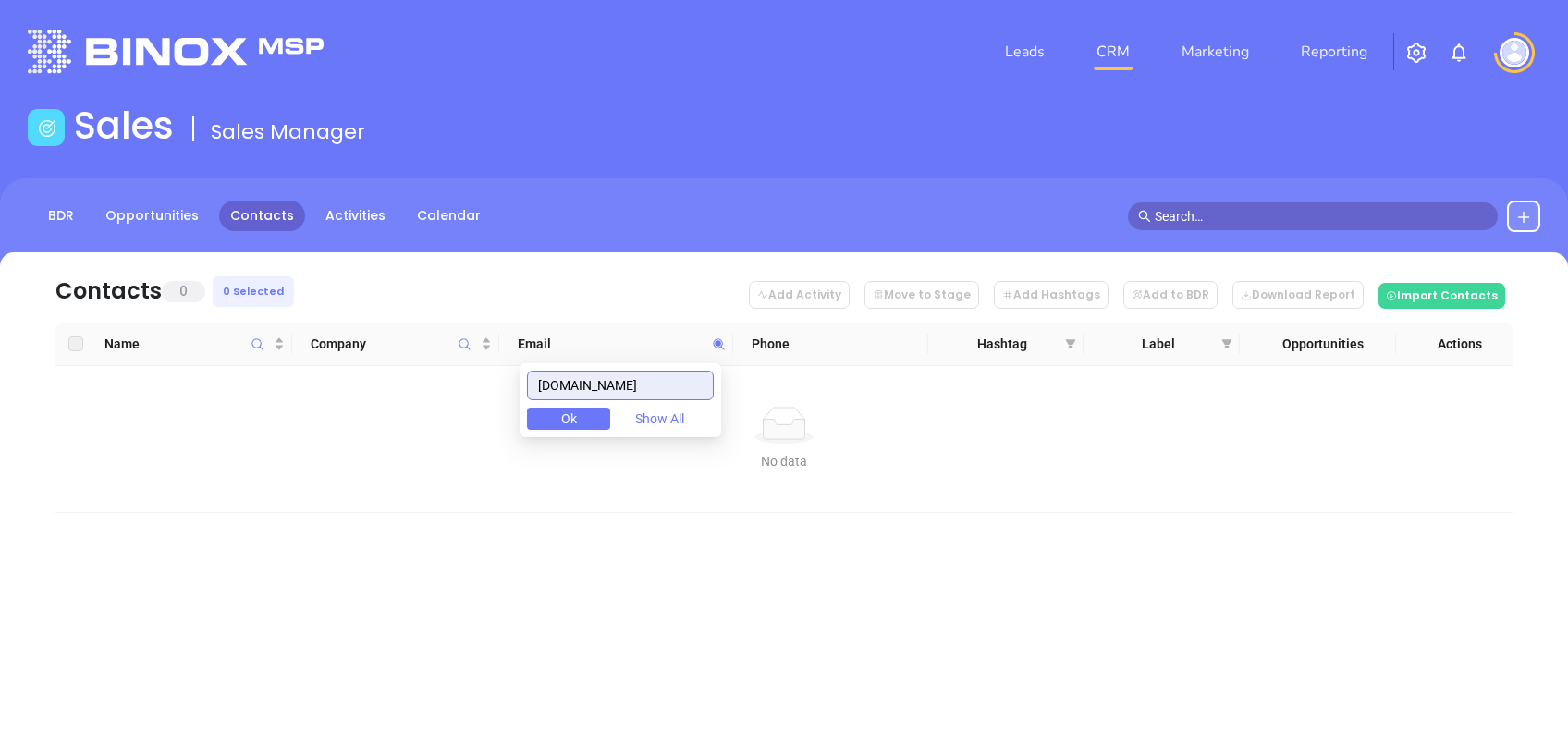
drag, startPoint x: 579, startPoint y: 392, endPoint x: 412, endPoint y: 388, distance: 167.0
click at [416, 388] on body "Leads CRM Marketing Reporting Financial Leads Leads Sales Sales Manager BDR Opp…" at bounding box center [784, 366] width 1568 height 732
paste input "gia911.com"
drag, startPoint x: 565, startPoint y: 390, endPoint x: 391, endPoint y: 364, distance: 175.9
click at [411, 366] on body "Leads CRM Marketing Reporting Financial Leads Leads Sales Sales Manager BDR Opp…" at bounding box center [784, 366] width 1568 height 732
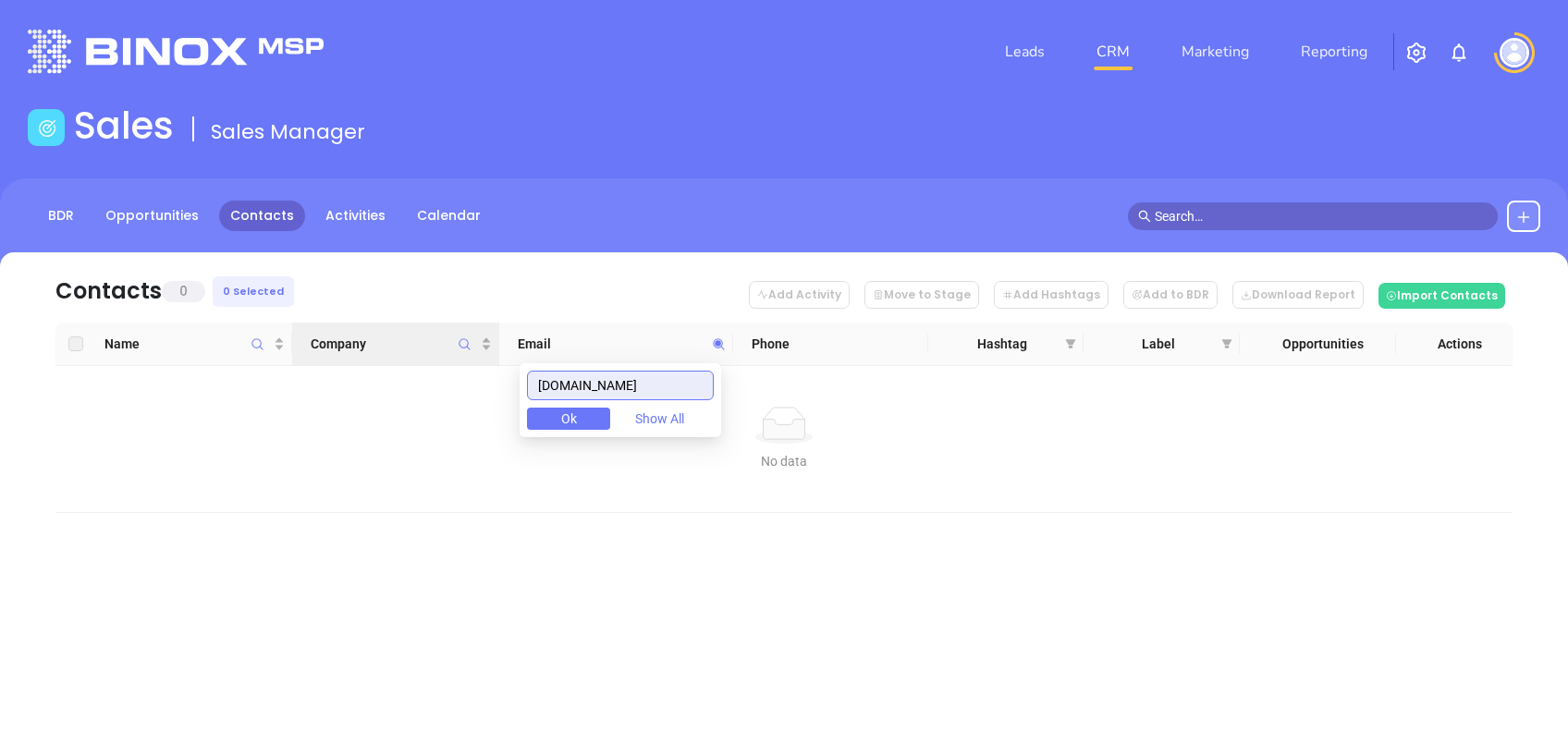
paste input "allprocoverage"
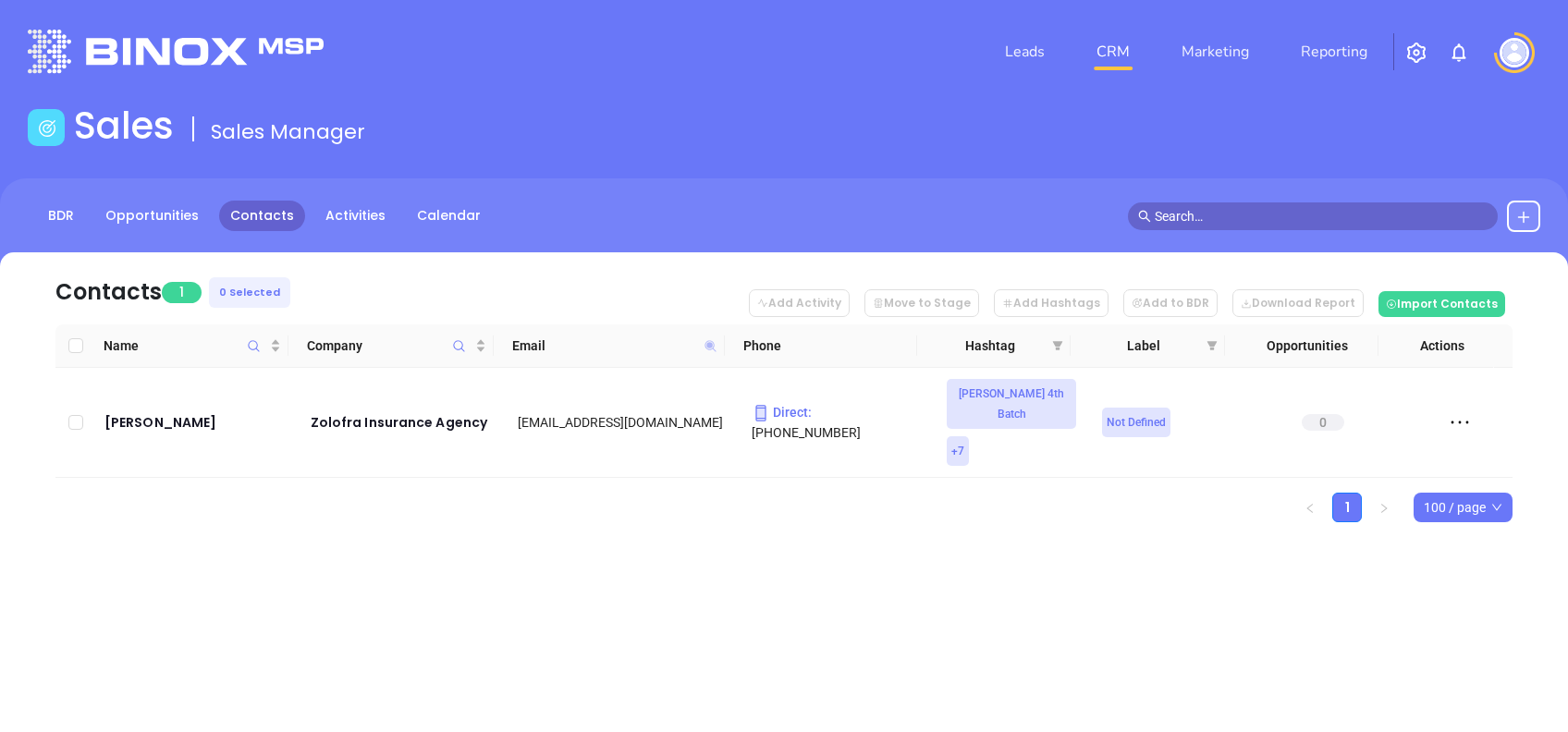
click at [710, 342] on icon at bounding box center [710, 346] width 11 height 11
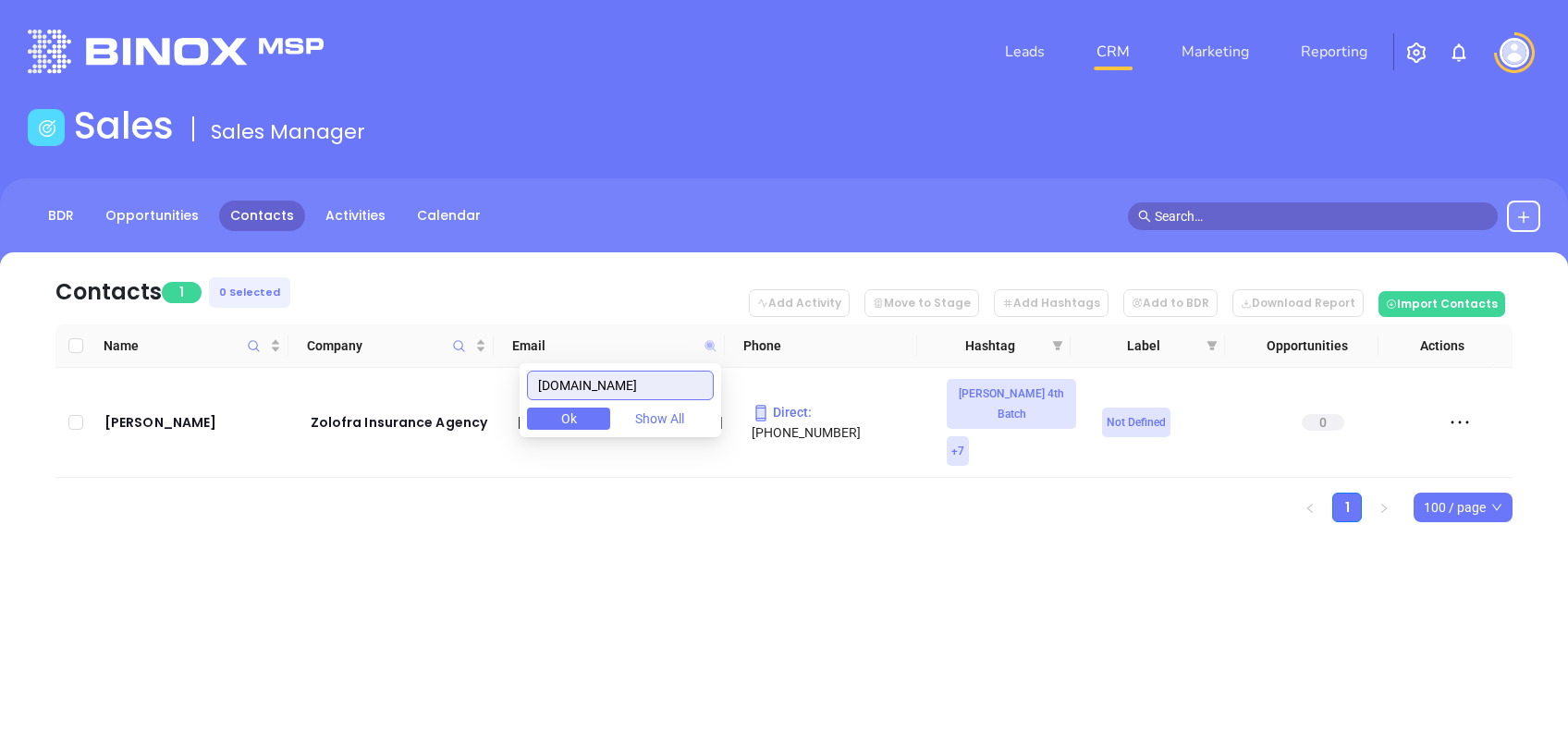
paste input "burglaralarminsuranc"
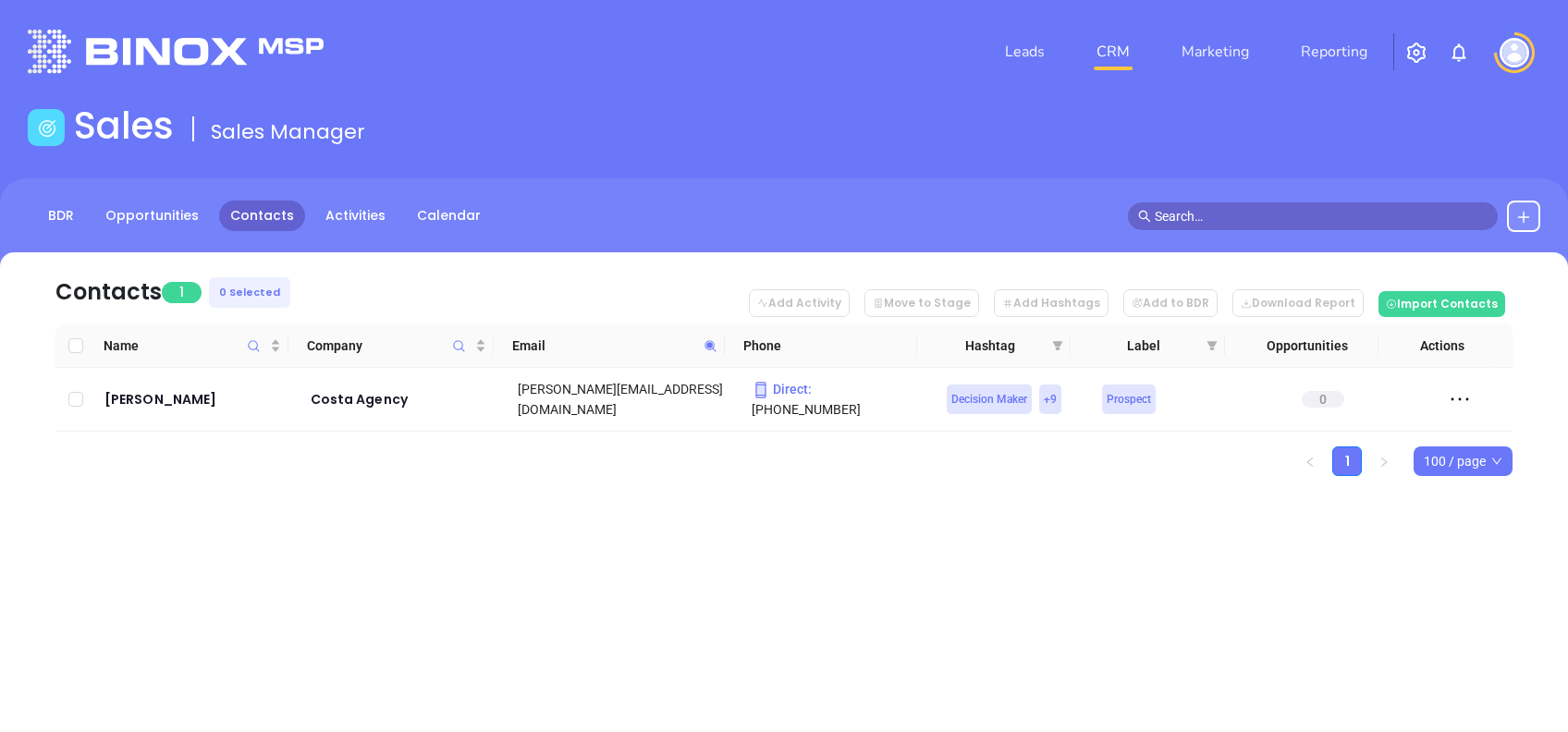
click at [702, 348] on span at bounding box center [711, 345] width 21 height 27
paste input "maa"
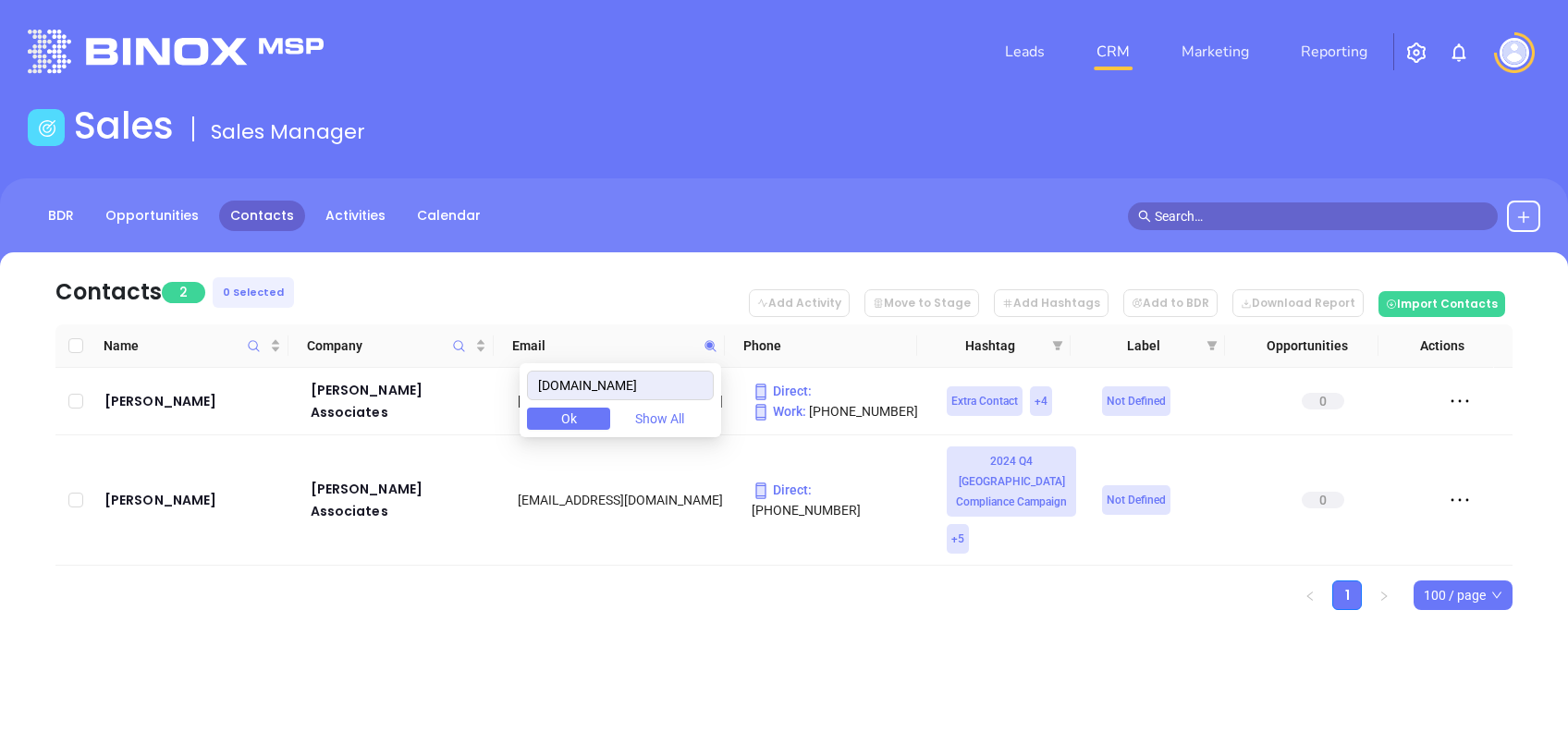
click at [715, 634] on div "Contacts 2 0 Selected Add Activity Move to Stage Add Hashtags Add to BDR Downlo…" at bounding box center [784, 463] width 1568 height 422
click at [710, 348] on icon at bounding box center [711, 346] width 14 height 14
paste input "petri"
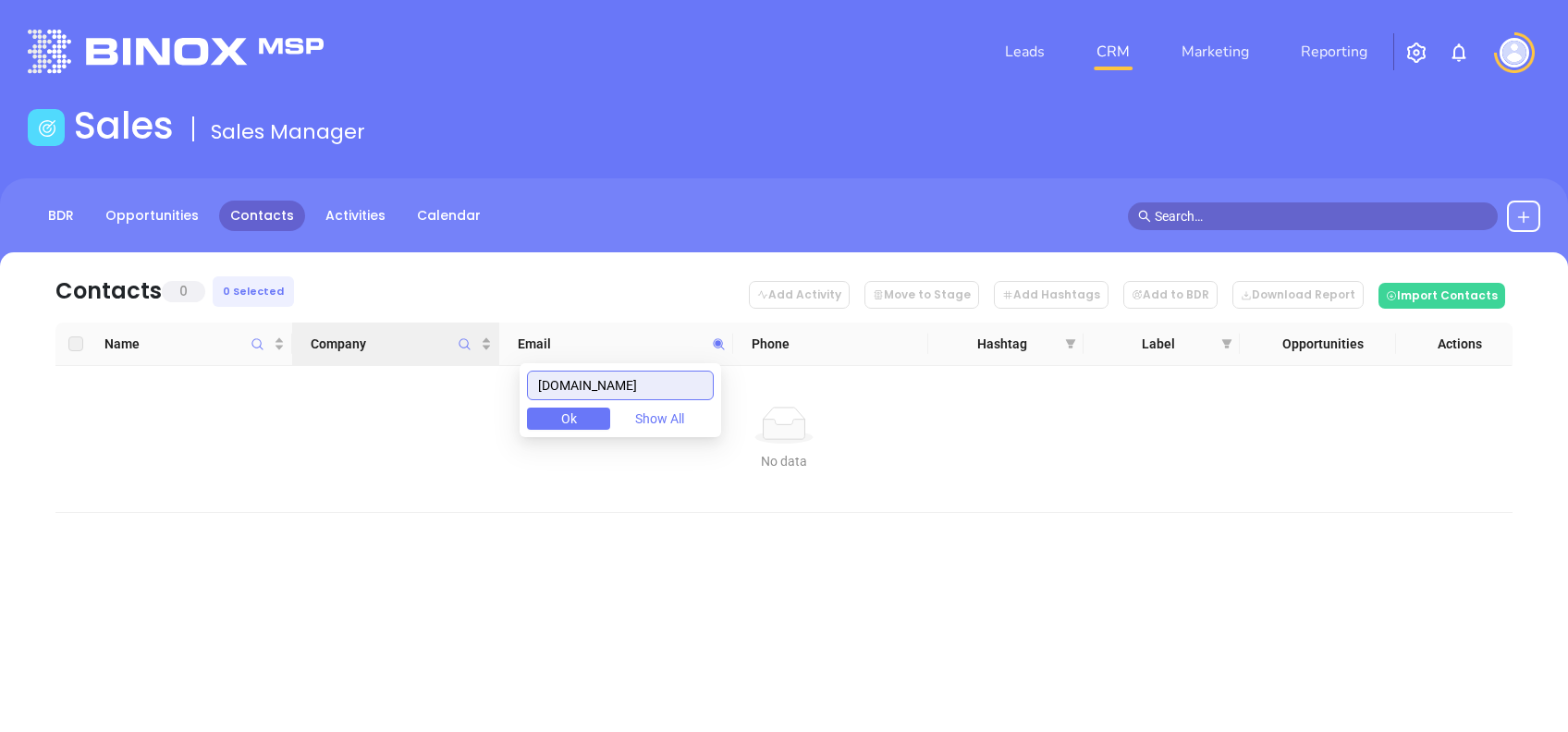
drag, startPoint x: 667, startPoint y: 384, endPoint x: 352, endPoint y: 325, distance: 320.5
click at [392, 344] on body "Leads CRM Marketing Reporting Financial Leads Leads Sales Sales Manager BDR Opp…" at bounding box center [784, 366] width 1568 height 732
paste input "carleton"
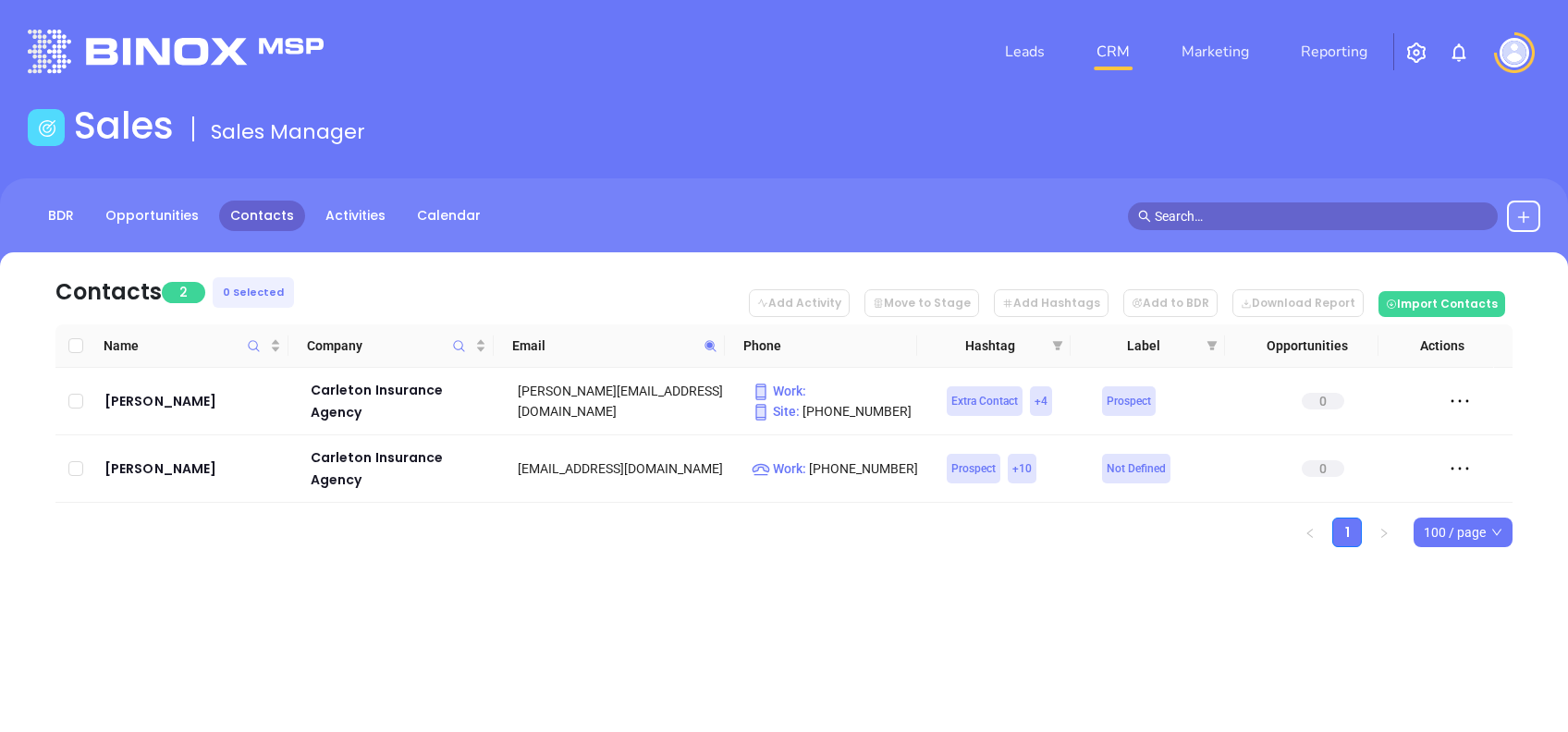
click at [711, 356] on span at bounding box center [711, 345] width 21 height 27
paste input "getinsurancequotetoday"
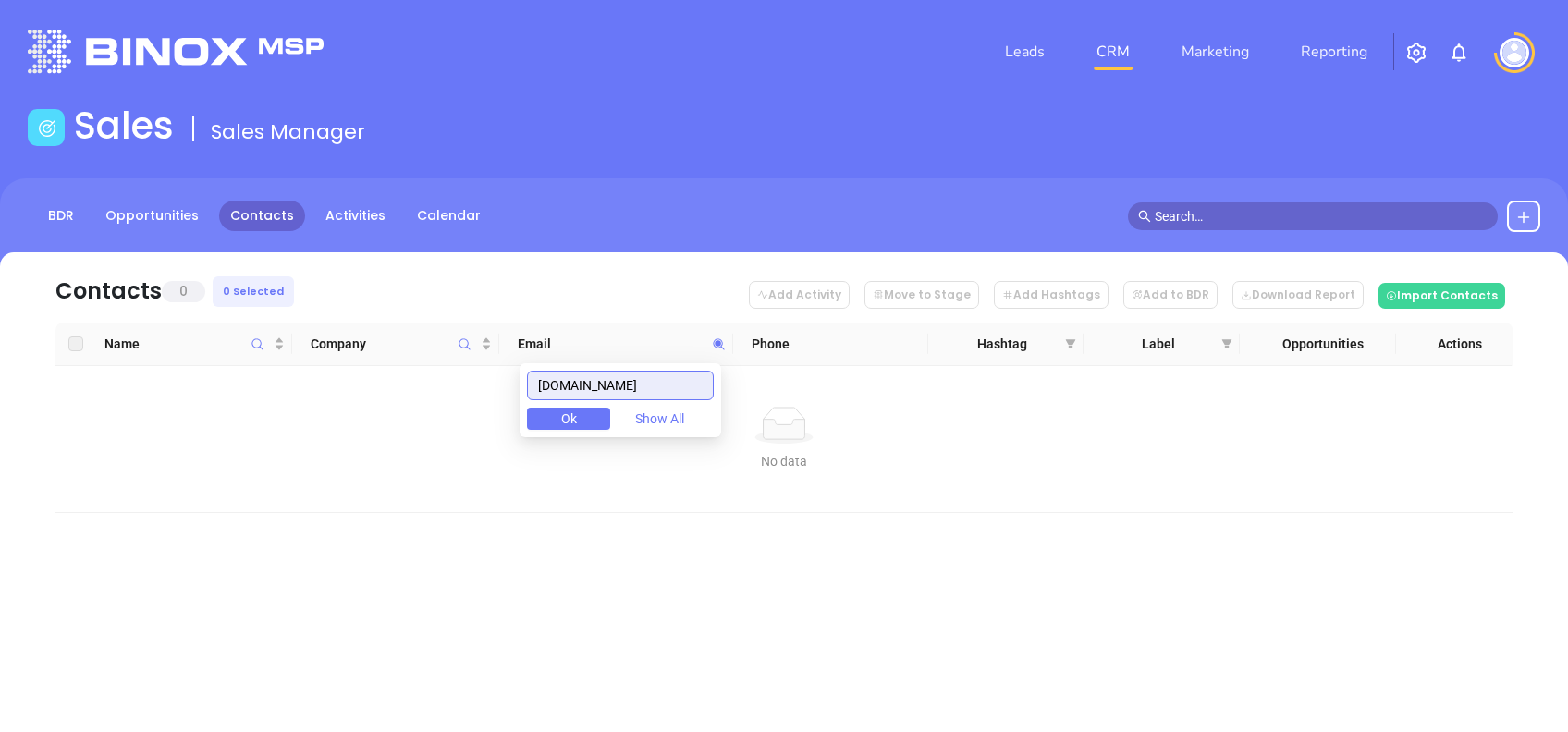
drag, startPoint x: 509, startPoint y: 381, endPoint x: 479, endPoint y: 379, distance: 30.1
click at [479, 379] on body "Leads CRM Marketing Reporting Financial Leads Leads Sales Sales Manager BDR Opp…" at bounding box center [784, 366] width 1568 height 732
click at [689, 384] on input "getinsurancequotetoday.com" at bounding box center [620, 384] width 187 height 29
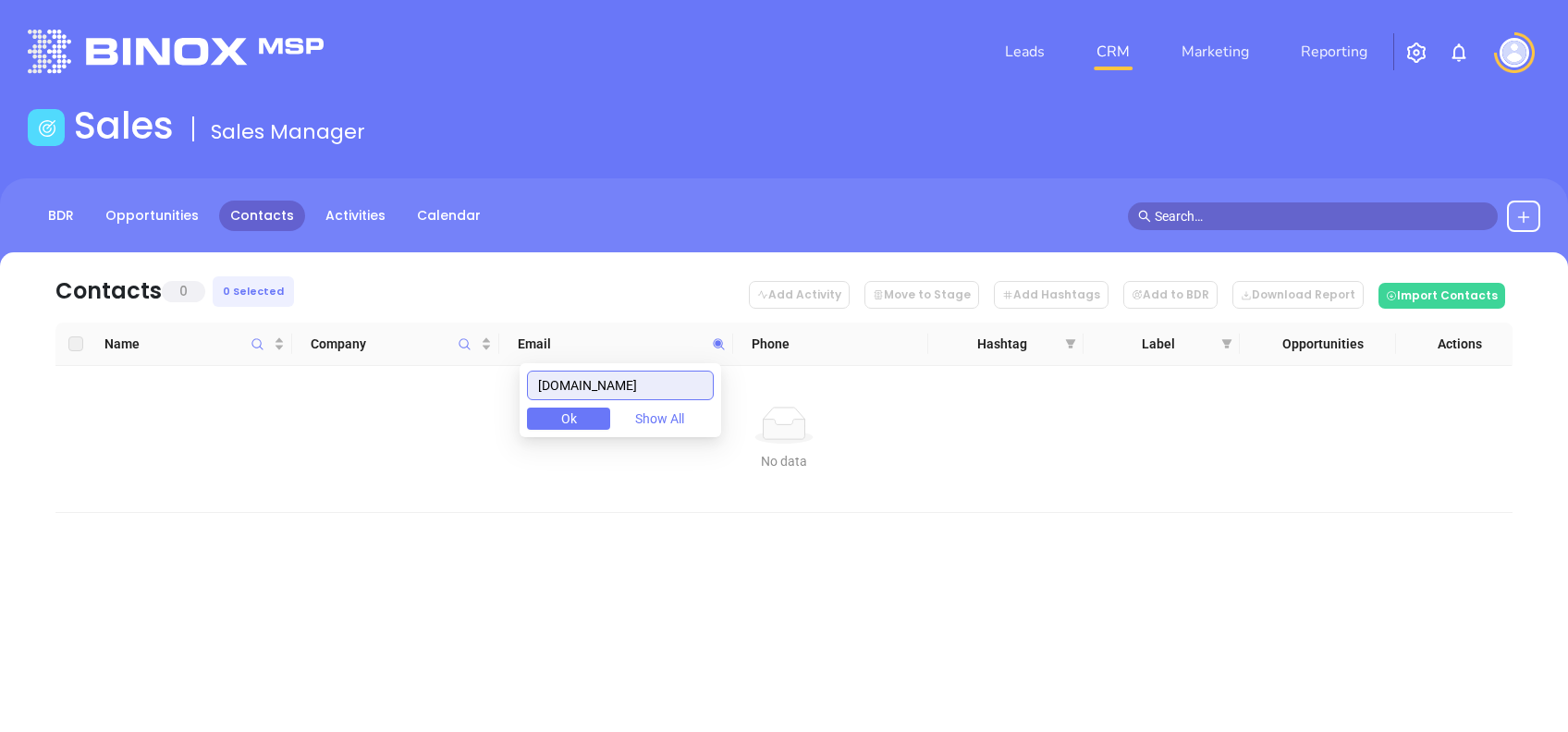
paste input "strategic-insurance"
drag, startPoint x: 703, startPoint y: 375, endPoint x: 308, endPoint y: 318, distance: 399.1
click at [323, 323] on body "Leads CRM Marketing Reporting Financial Leads Leads Sales Sales Manager BDR Opp…" at bounding box center [784, 366] width 1568 height 732
paste input "jcinsco"
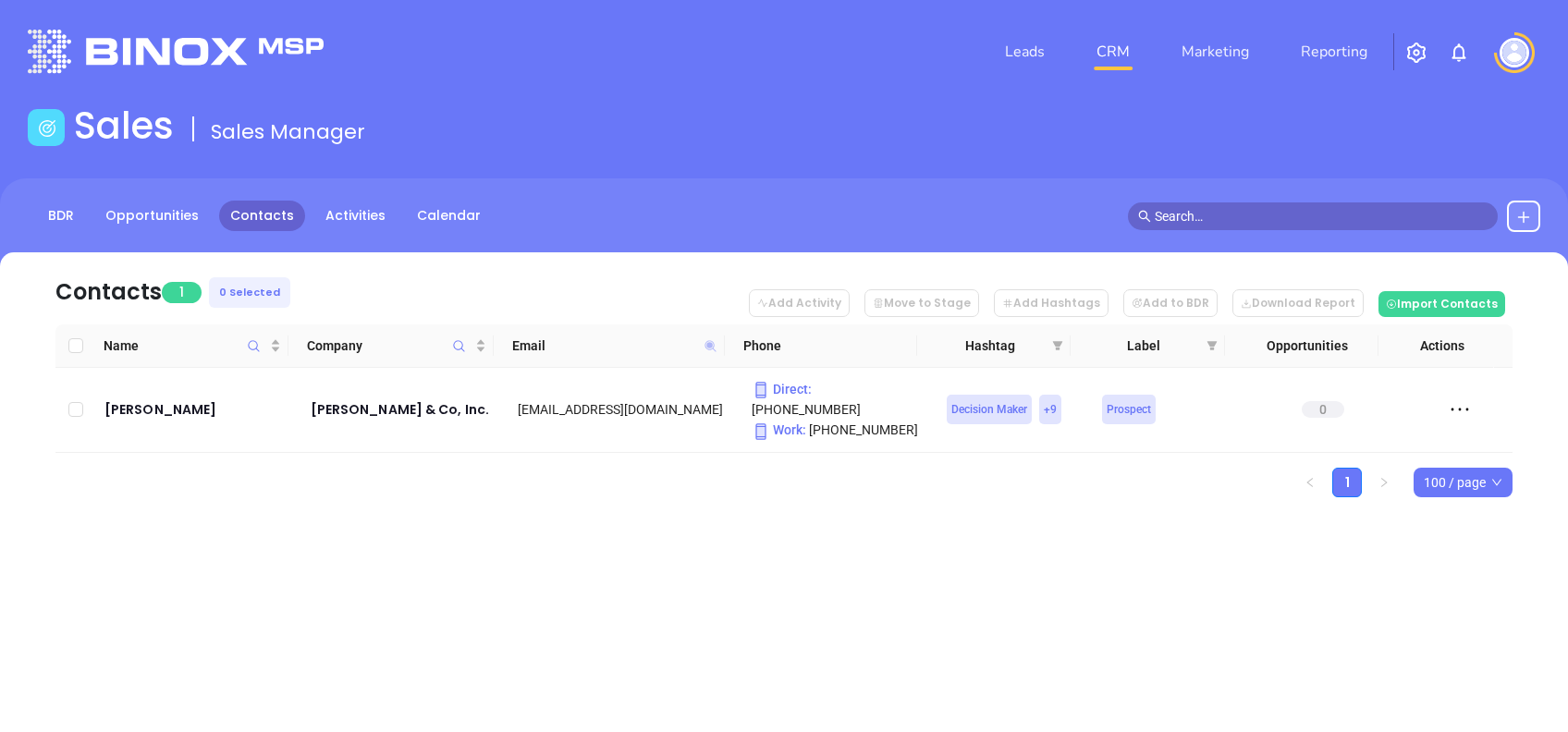
click at [707, 344] on icon at bounding box center [710, 346] width 11 height 11
paste input "immartin"
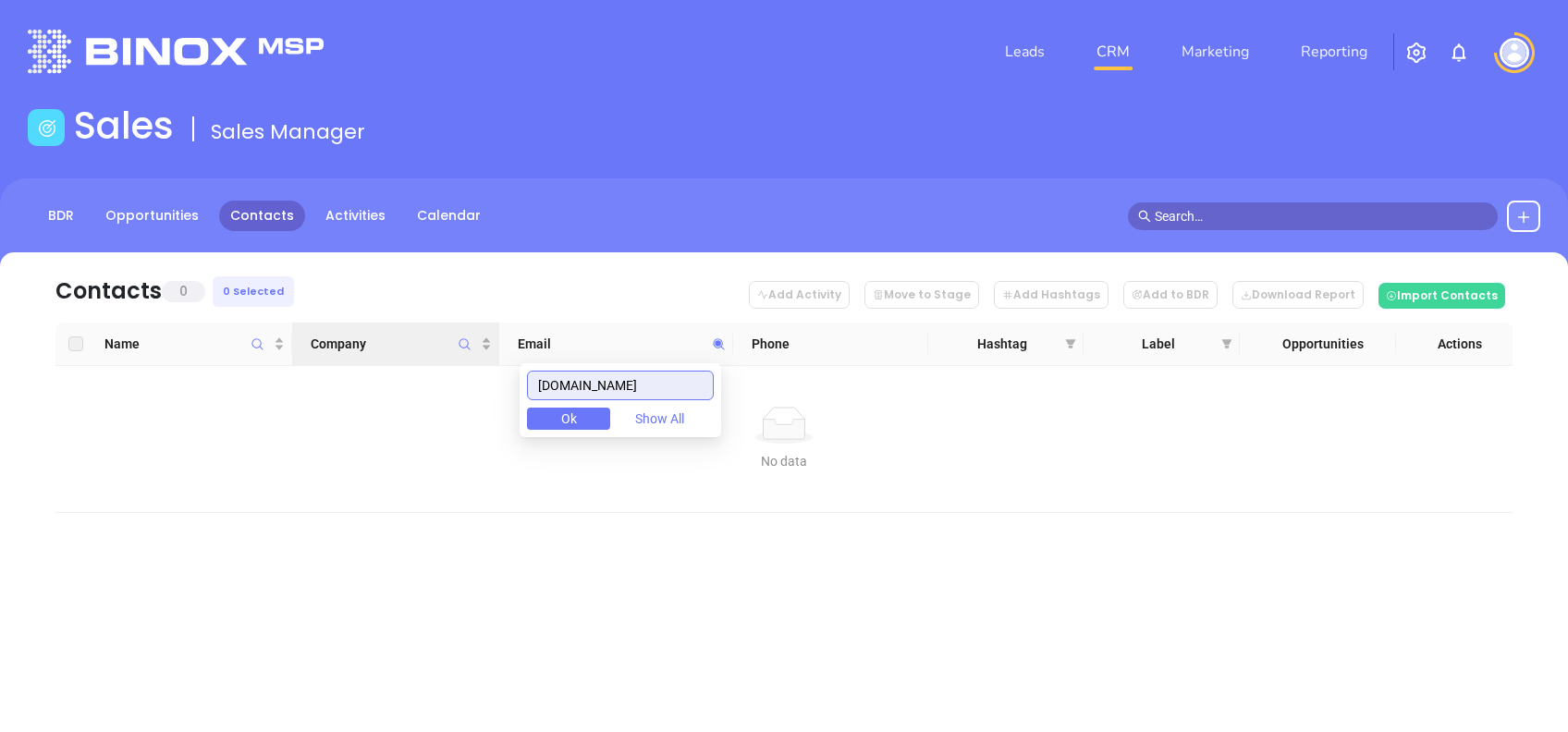
drag, startPoint x: 636, startPoint y: 387, endPoint x: 436, endPoint y: 361, distance: 201.7
click at [439, 362] on body "Leads CRM Marketing Reporting Financial Leads Leads Sales Sales Manager BDR Opp…" at bounding box center [784, 366] width 1568 height 732
paste input "nsureyourcompany"
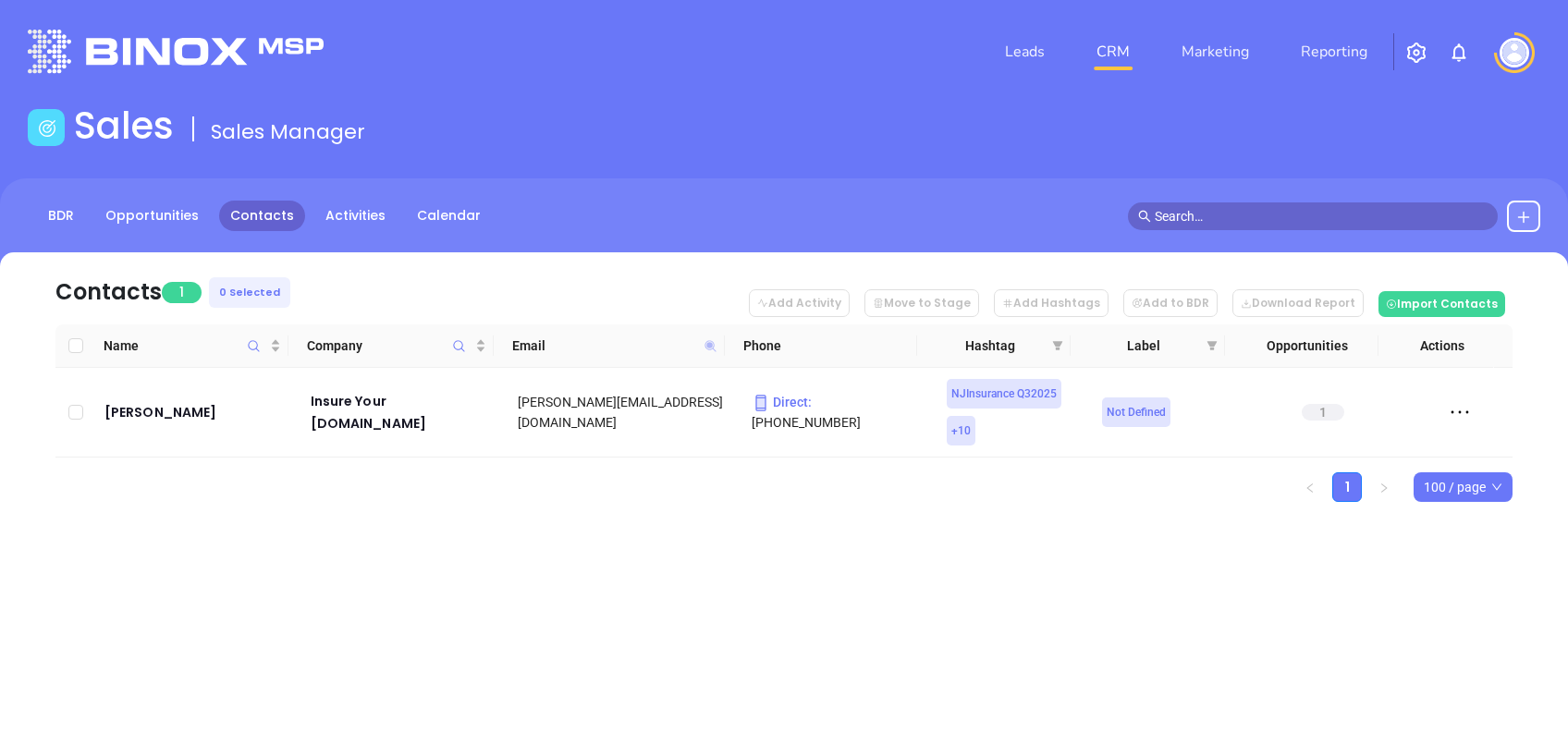
click at [704, 344] on span at bounding box center [711, 345] width 21 height 27
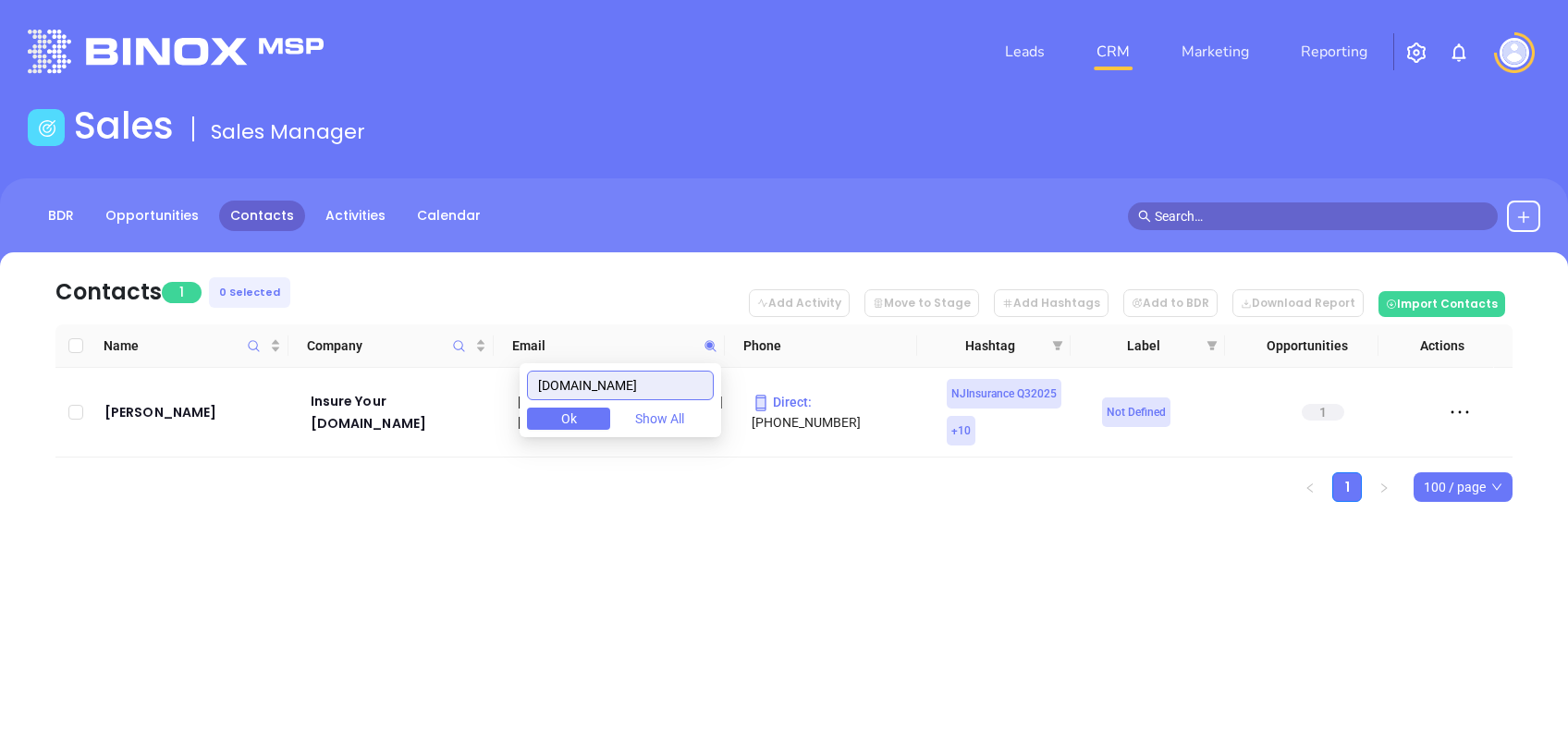
paste input "suburbanbrokers"
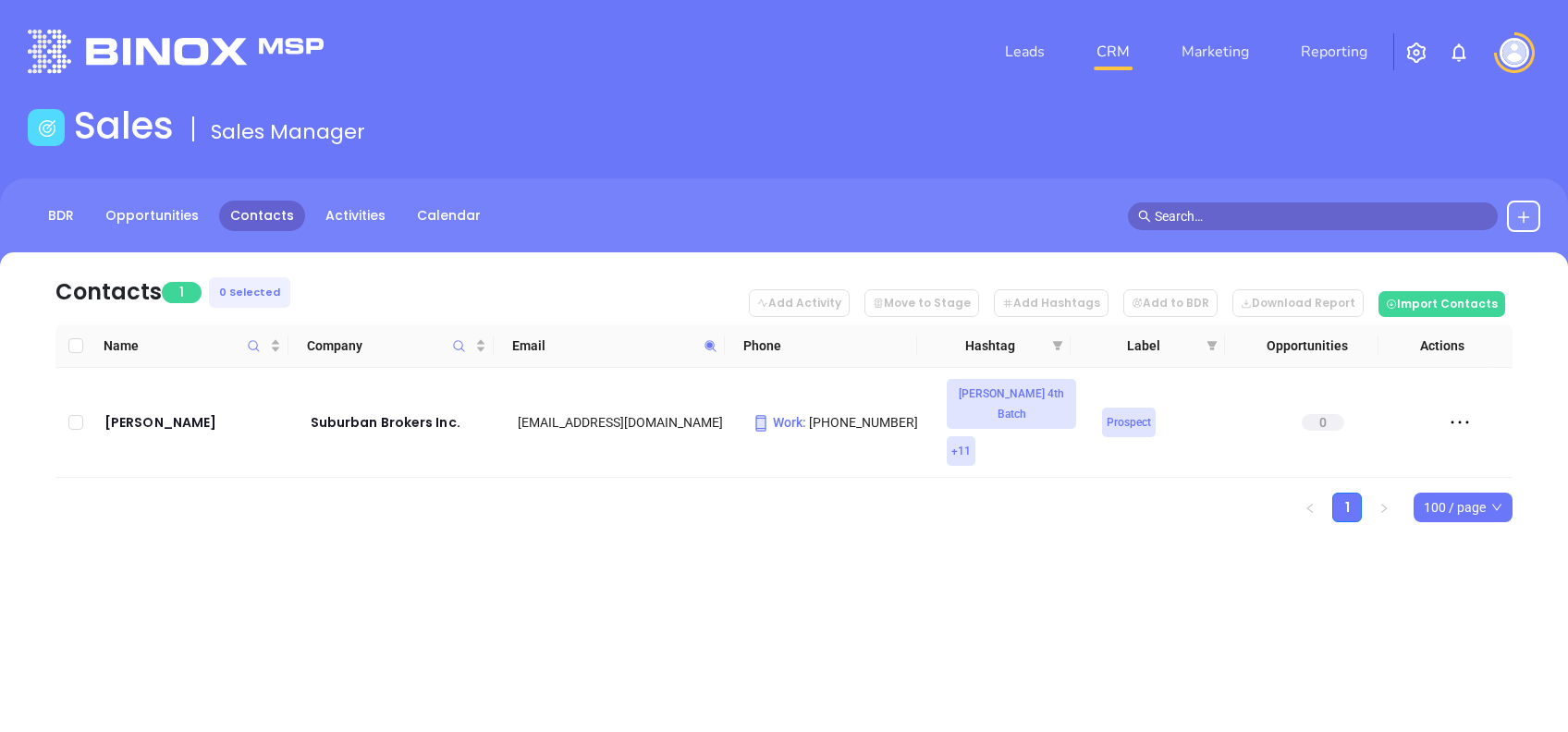
click at [712, 355] on span at bounding box center [711, 345] width 21 height 27
paste input "njdirectinsurancebrokerage"
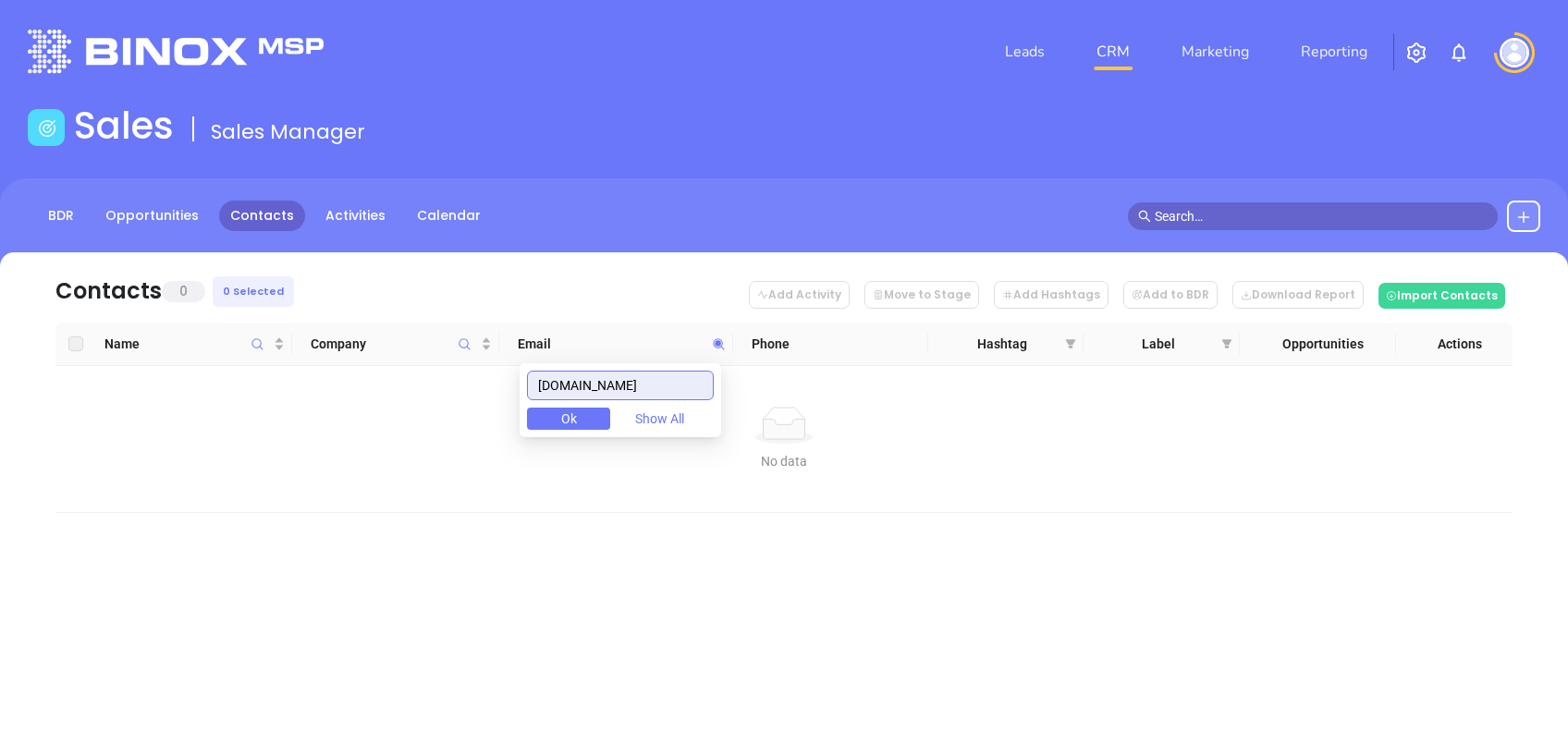
drag, startPoint x: 550, startPoint y: 387, endPoint x: 815, endPoint y: 354, distance: 267.0
click at [815, 354] on body "Leads CRM Marketing Reporting Financial Leads Leads Sales Sales Manager BDR Opp…" at bounding box center [784, 366] width 1568 height 732
paste input "bayagency.net"
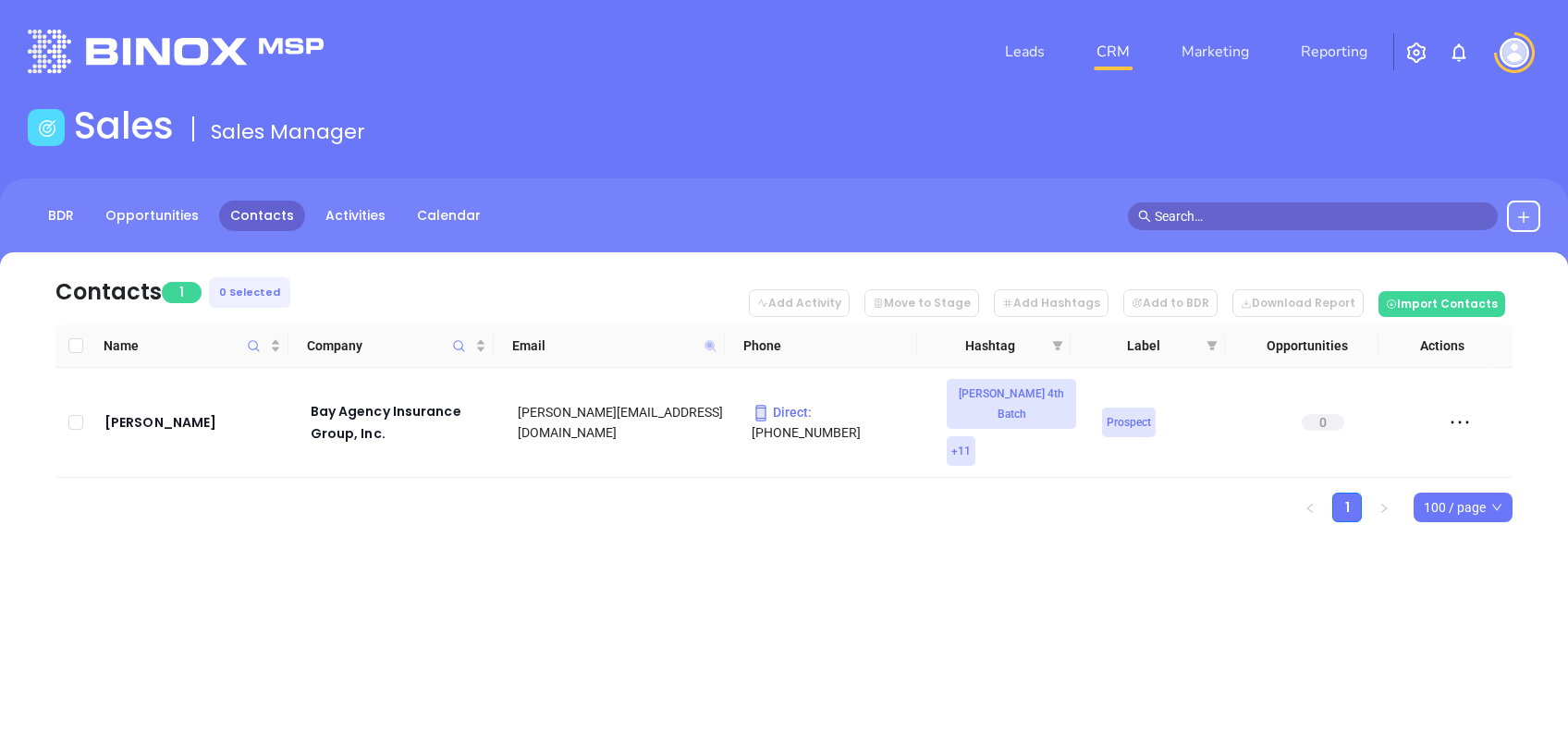
click at [710, 347] on icon at bounding box center [710, 346] width 11 height 11
click at [686, 381] on input "bayagency.net" at bounding box center [620, 384] width 187 height 29
paste input "jdminsurance.com"
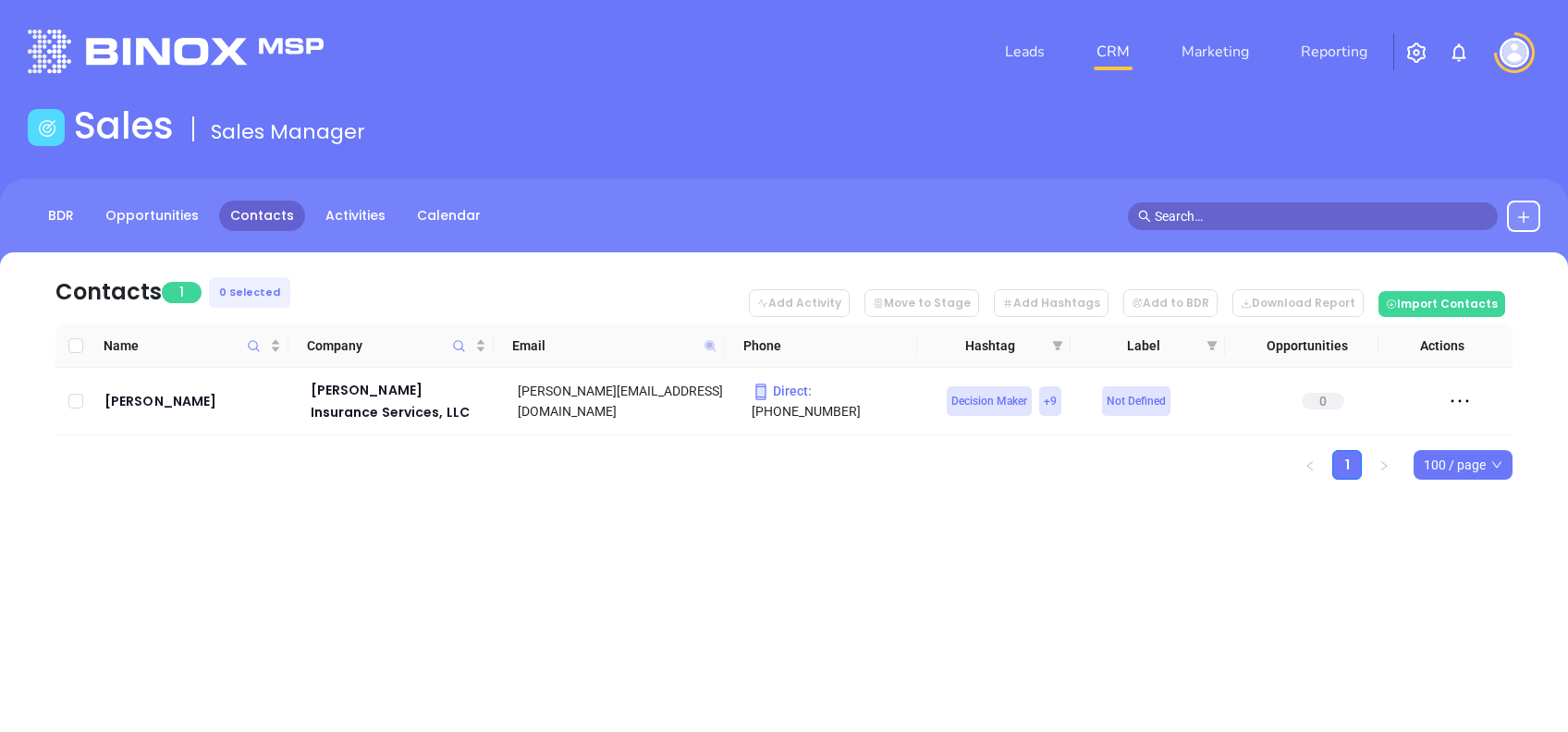
click at [710, 347] on icon at bounding box center [710, 346] width 11 height 11
paste input "icbinsures"
click at [707, 342] on icon at bounding box center [710, 346] width 11 height 11
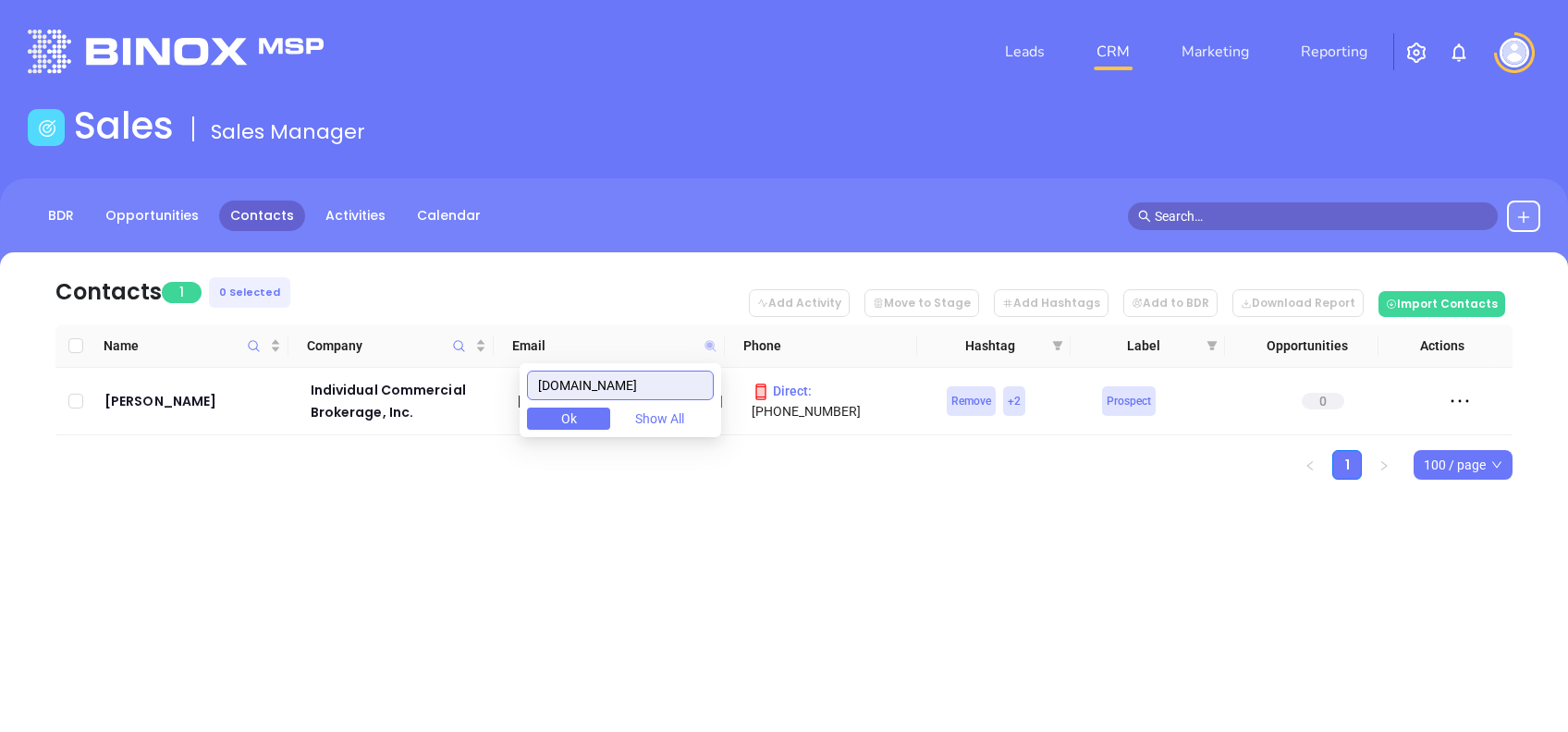
paste input "veronainsurance"
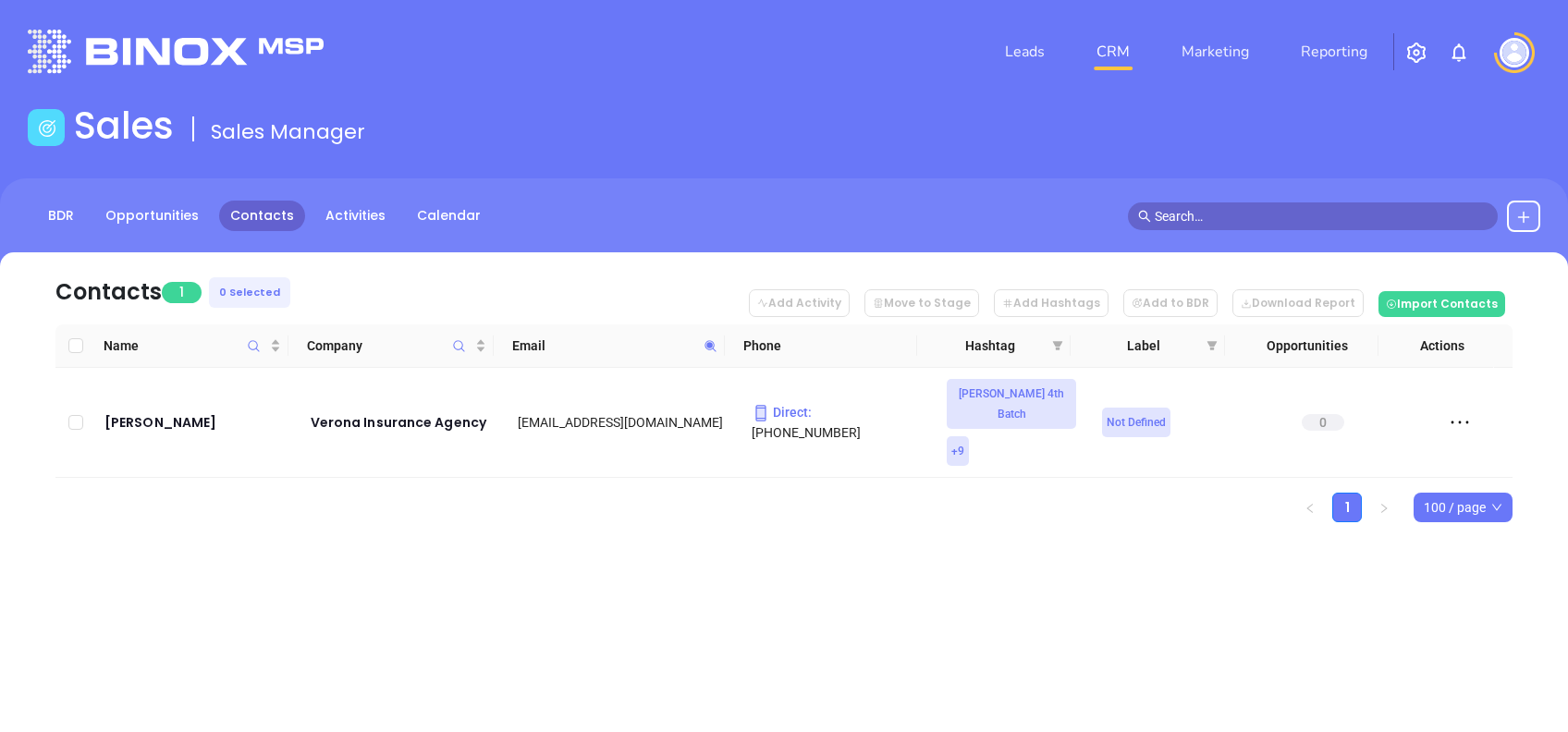
click at [707, 349] on icon at bounding box center [711, 346] width 14 height 14
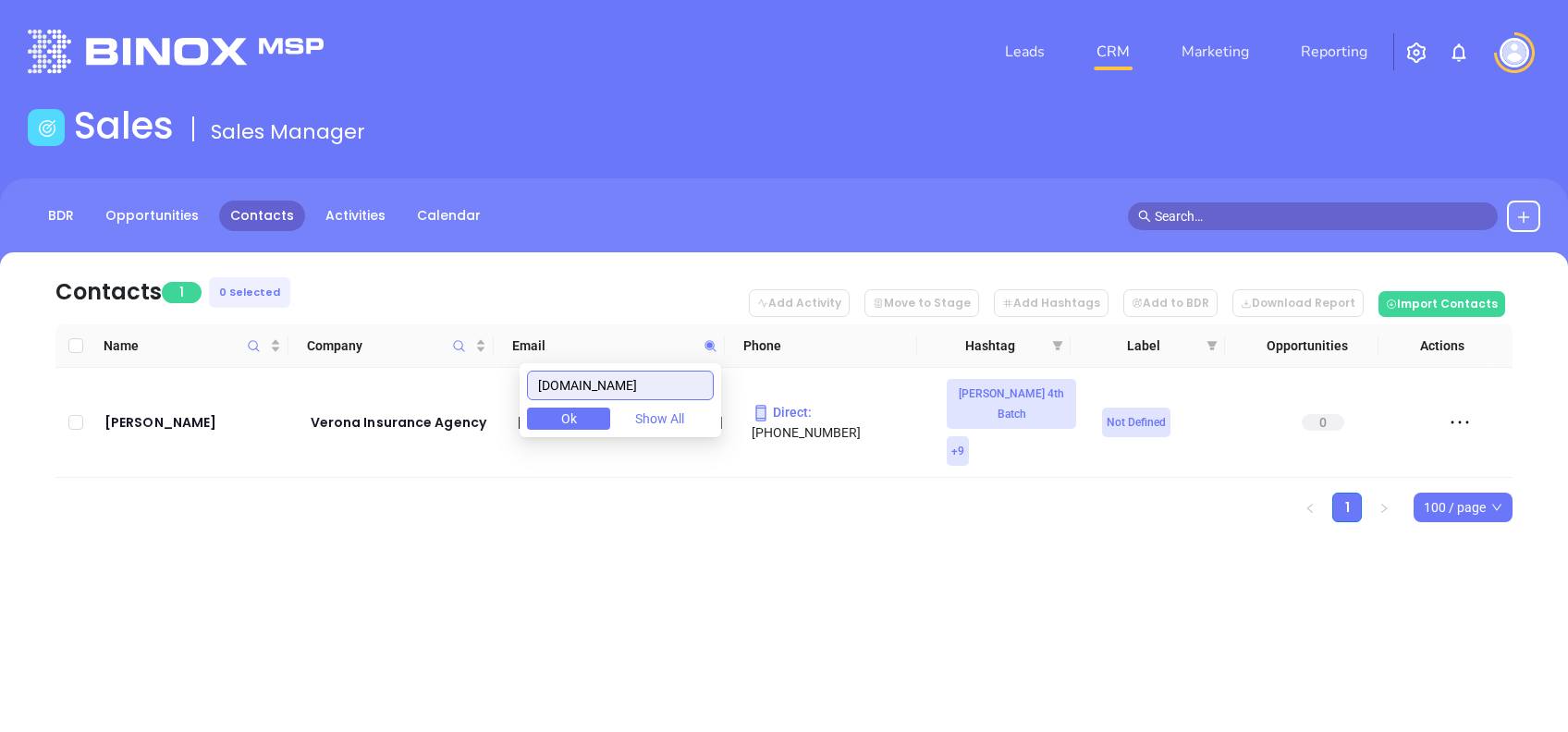
paste input "jaskolinsuranceagency.org"
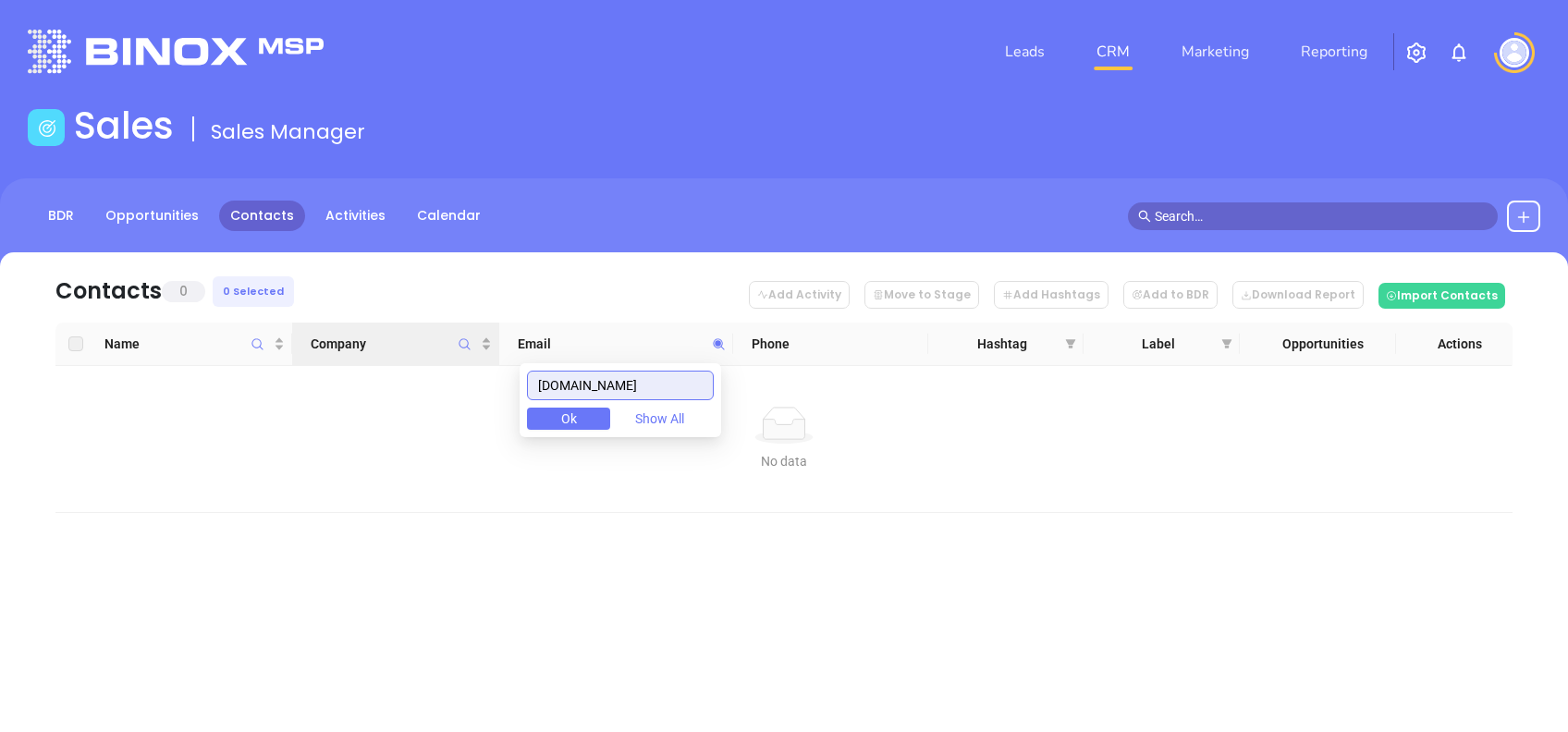
drag, startPoint x: 704, startPoint y: 393, endPoint x: 440, endPoint y: 354, distance: 266.9
click at [440, 354] on body "Leads CRM Marketing Reporting Financial Leads Leads Sales Sales Manager BDR Opp…" at bounding box center [784, 366] width 1568 height 732
paste input "com"
click at [662, 385] on input "jaskolinsuranceagency.com" at bounding box center [620, 384] width 187 height 29
click at [661, 384] on input "jaskolinsuranceagency.com" at bounding box center [620, 384] width 187 height 29
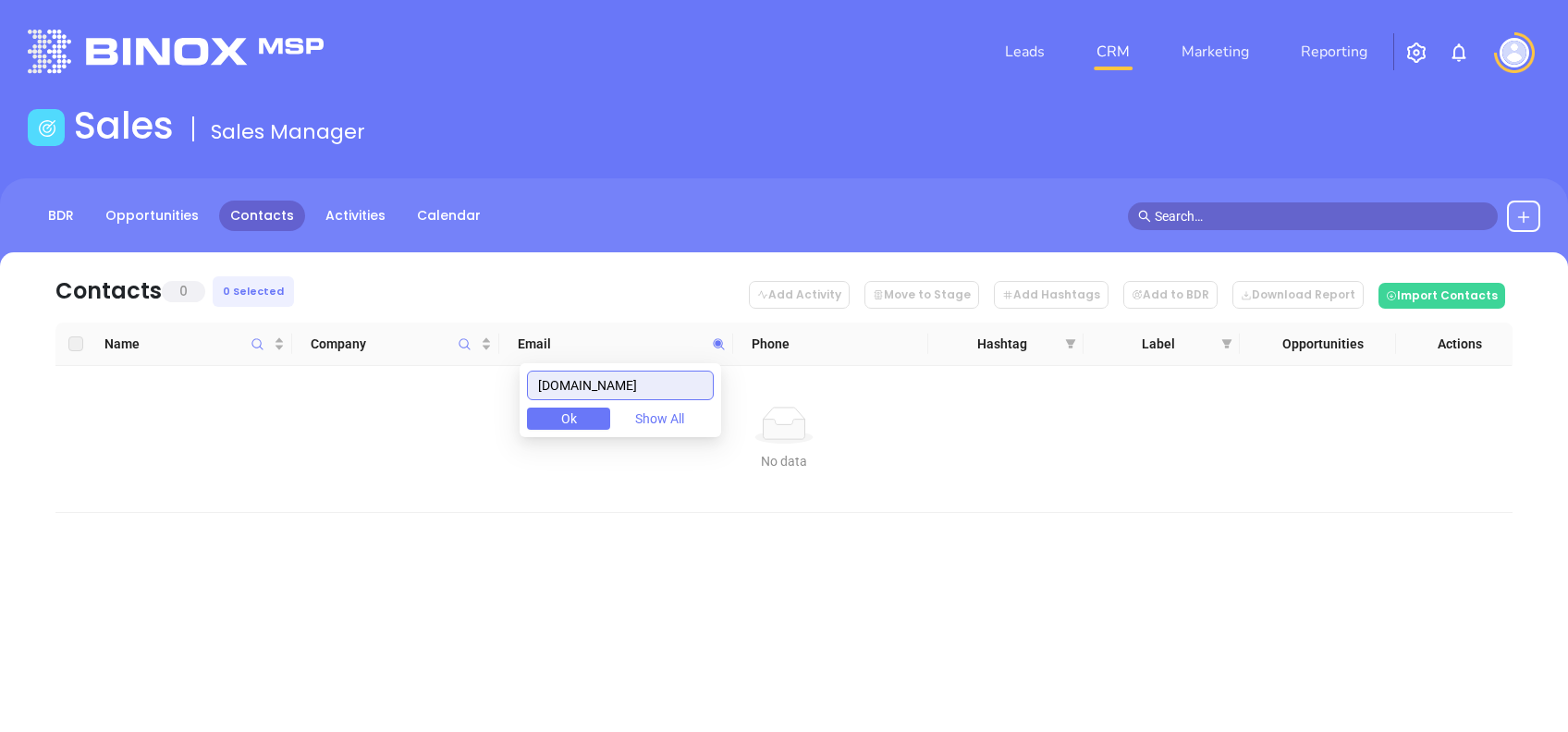
click at [661, 384] on input "jaskolinsuranceagency.com" at bounding box center [620, 384] width 187 height 29
paste input "keywest"
click at [664, 652] on div "Leads CRM Marketing Reporting Financial Leads Leads Sales Sales Manager BDR Opp…" at bounding box center [784, 366] width 1568 height 732
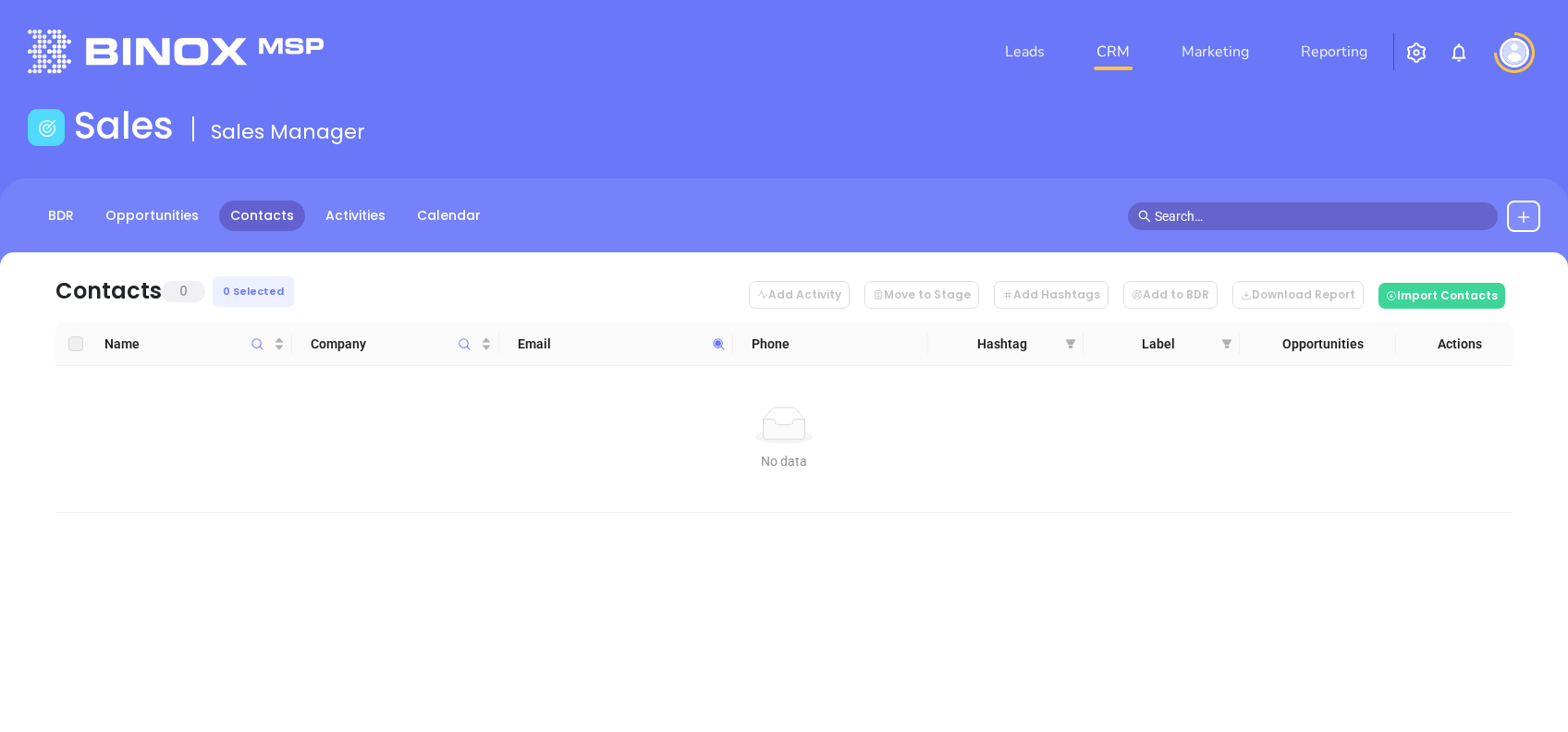
click at [722, 346] on icon at bounding box center [718, 344] width 14 height 14
paste input "aeiinsurance"
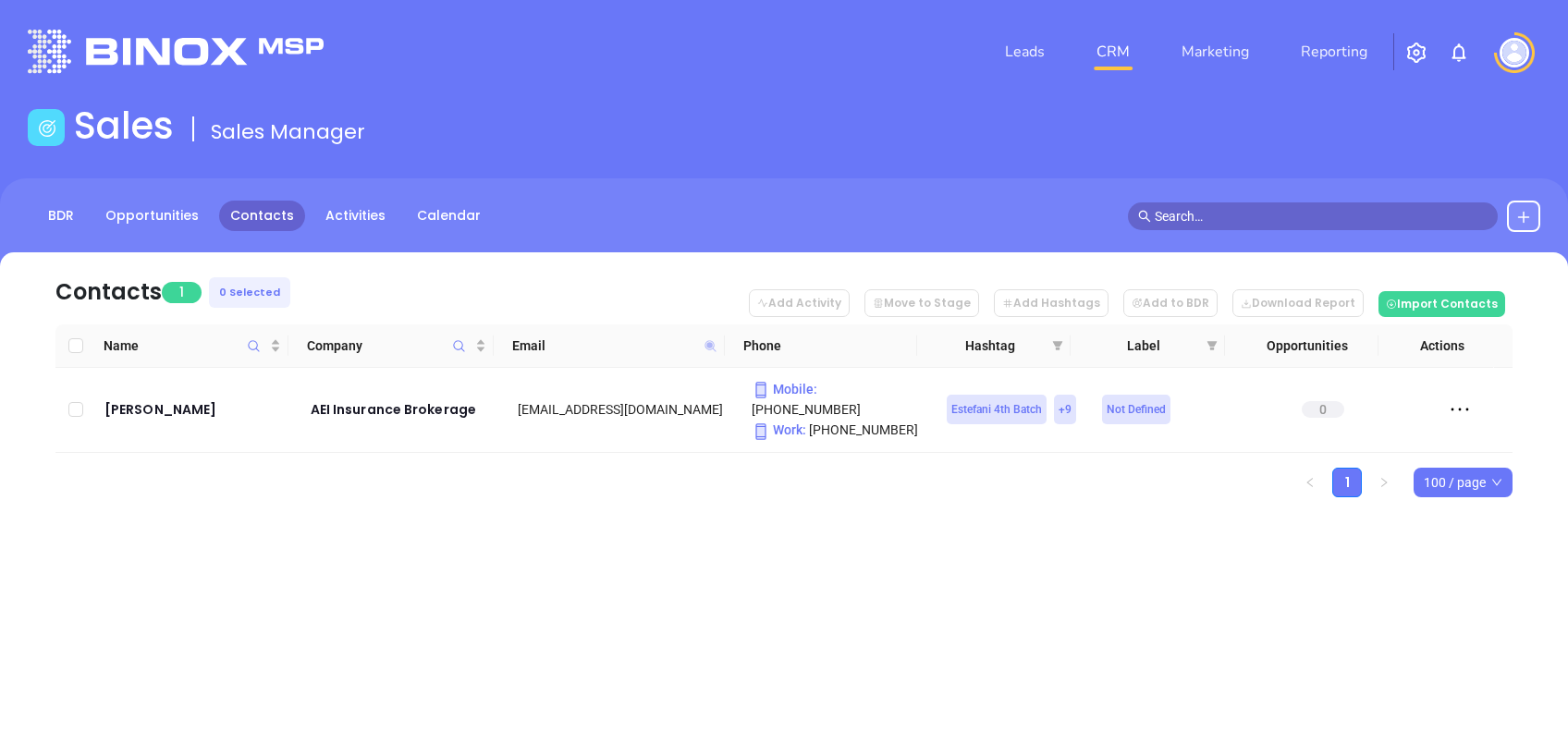
click at [706, 343] on span at bounding box center [711, 345] width 21 height 27
paste input "howe"
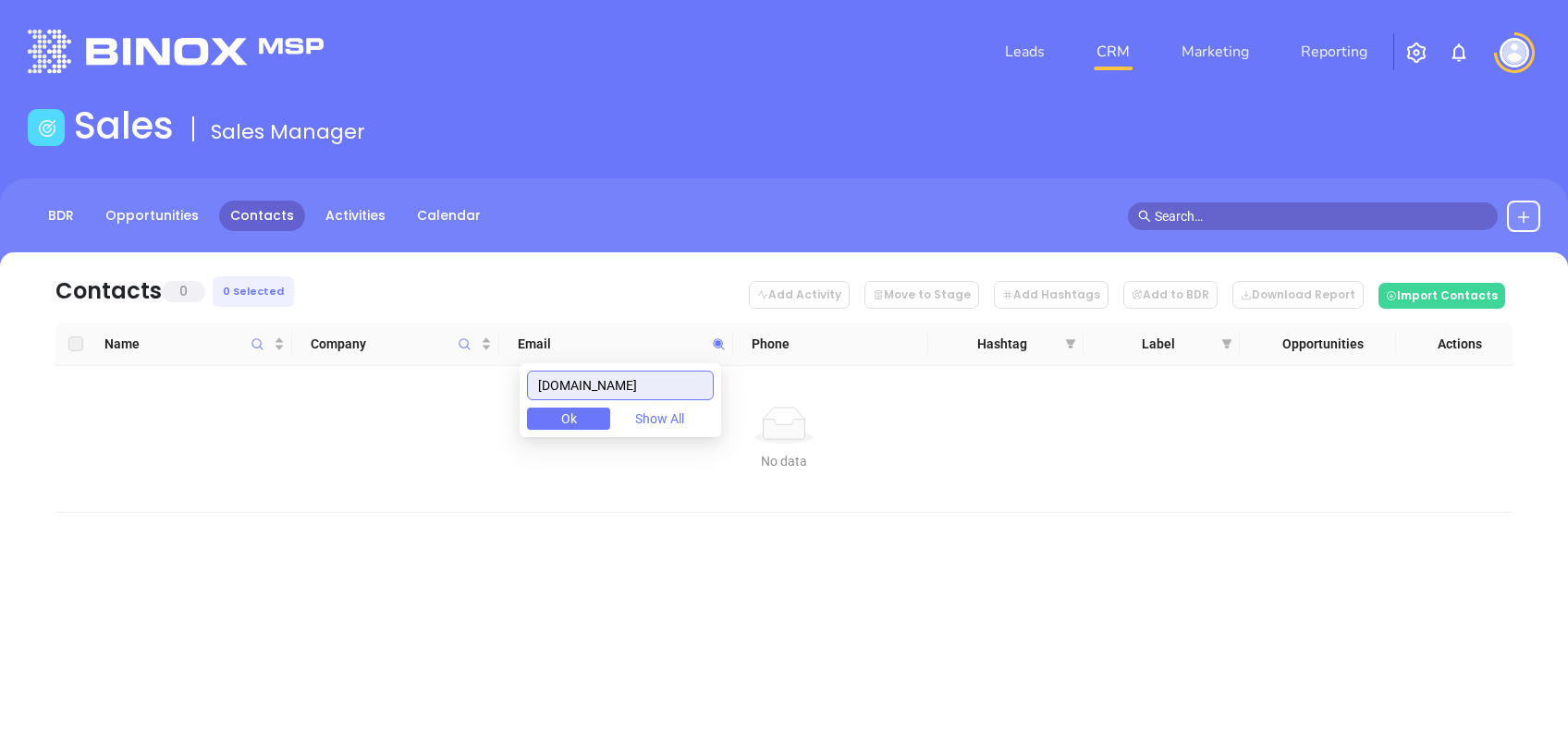
type input "howeinsurance.com"
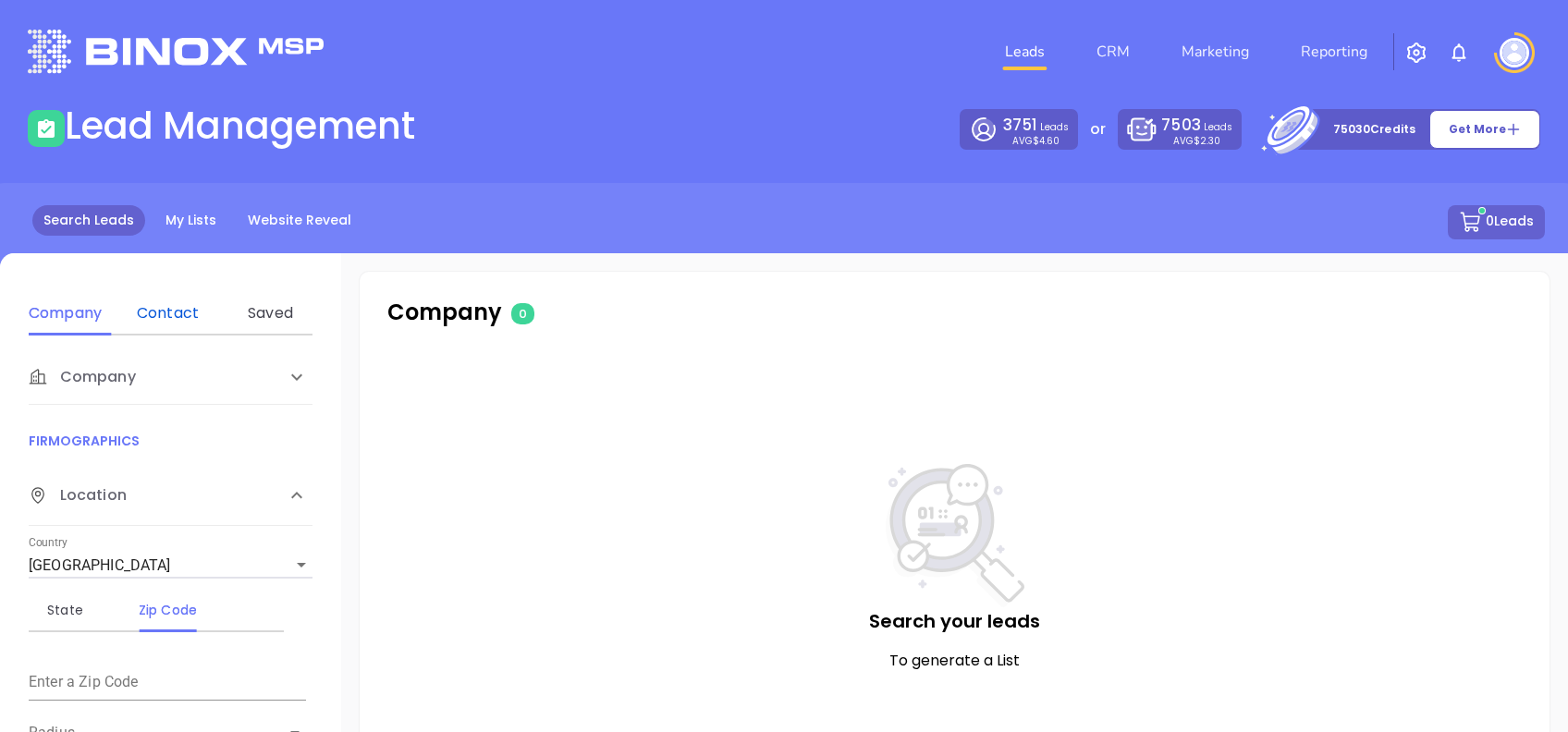
click at [193, 319] on div "Contact" at bounding box center [168, 312] width 73 height 22
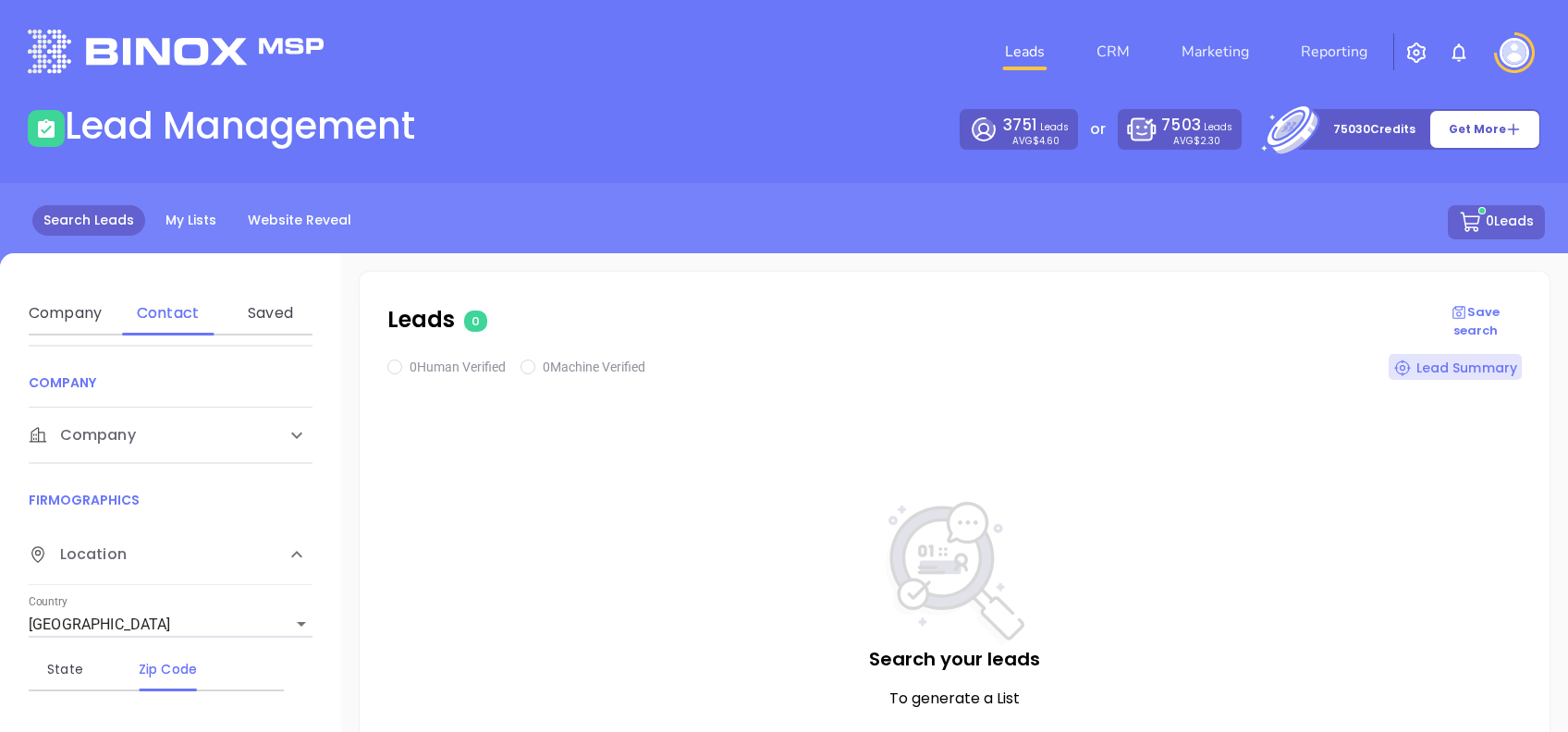
scroll to position [246, 0]
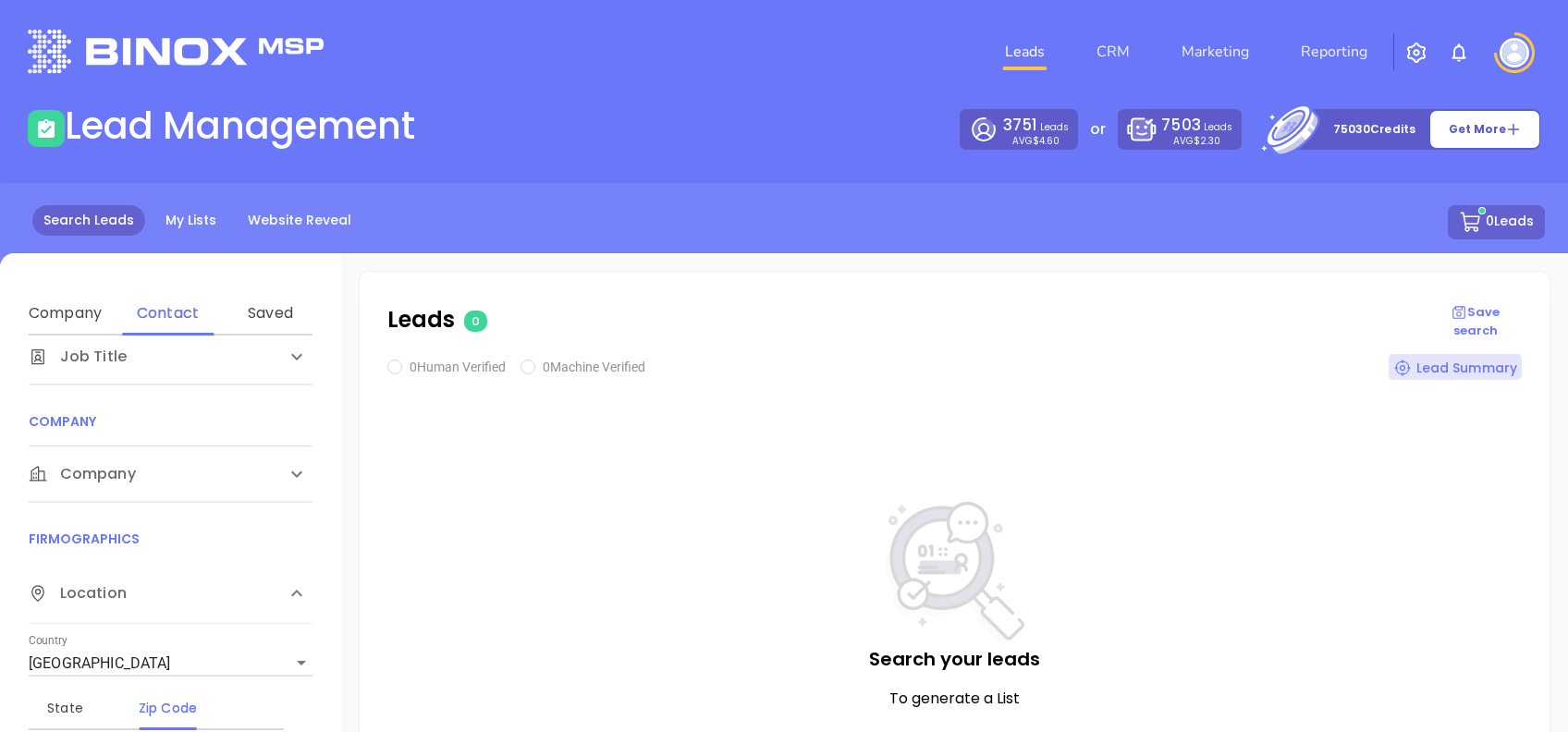
click at [171, 489] on div "Company" at bounding box center [171, 473] width 284 height 56
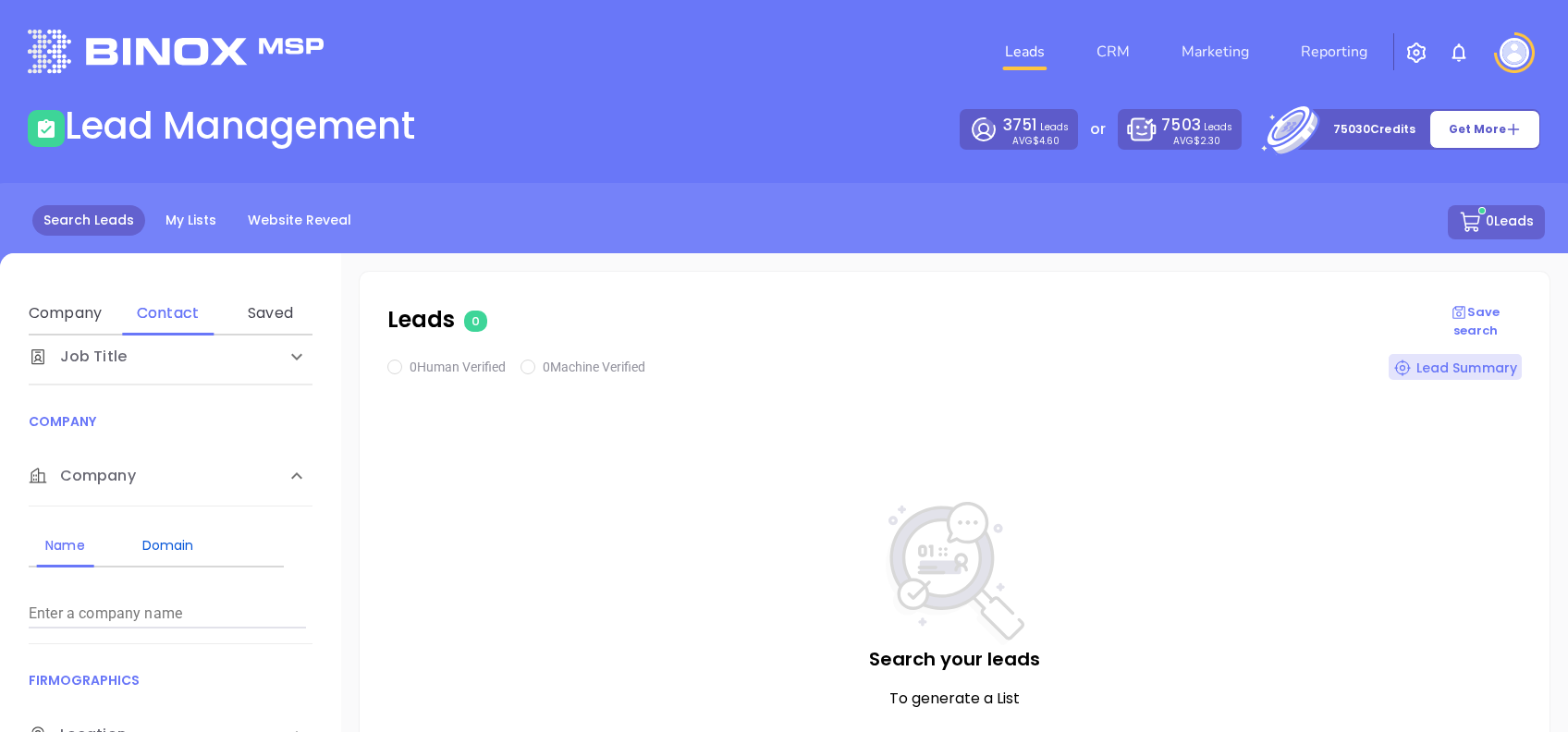
click at [180, 549] on div "Domain" at bounding box center [168, 545] width 73 height 22
click at [191, 610] on input "Enter a company name" at bounding box center [167, 613] width 278 height 29
paste input "[DOMAIN_NAME]"
type input "[DOMAIN_NAME]"
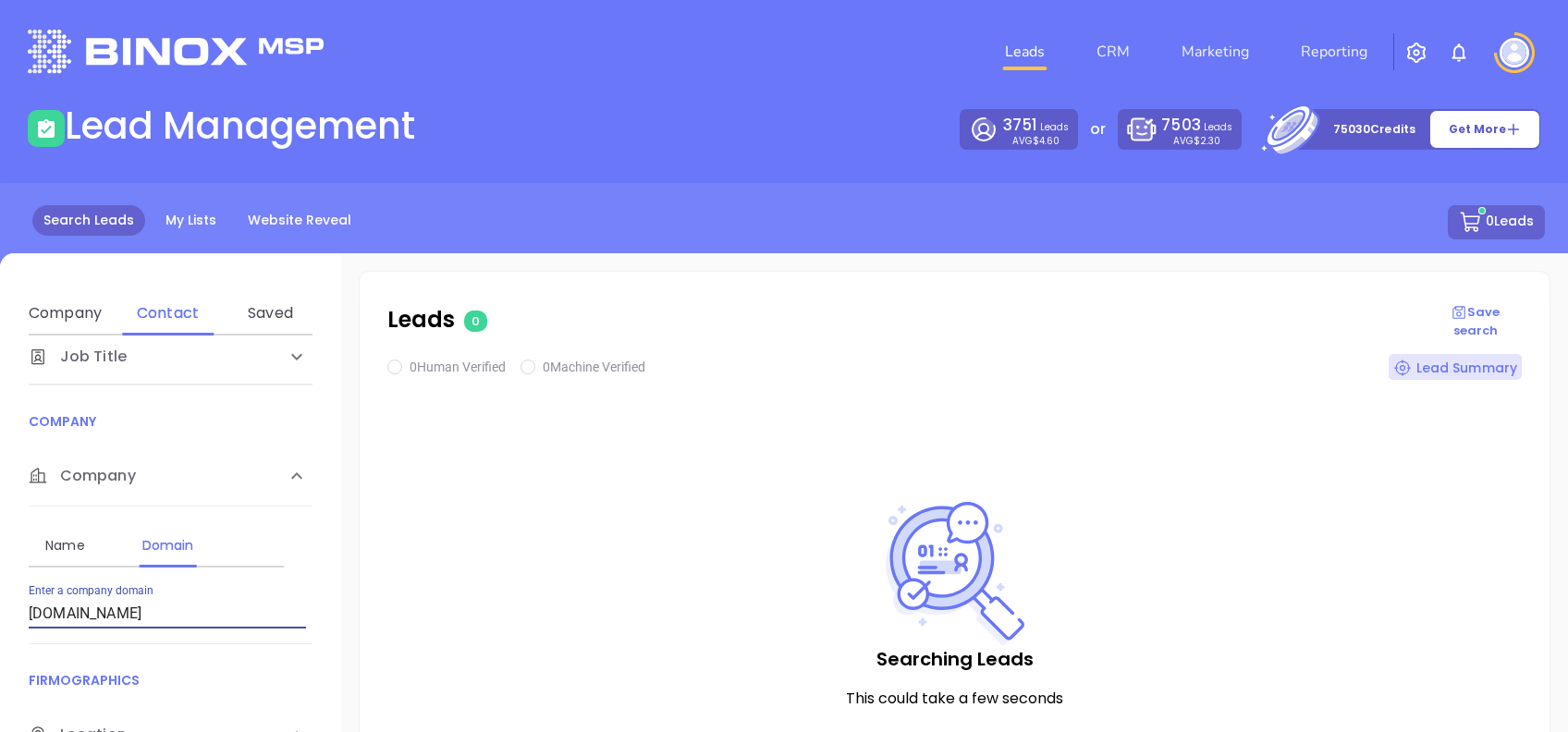
checkbox input "true"
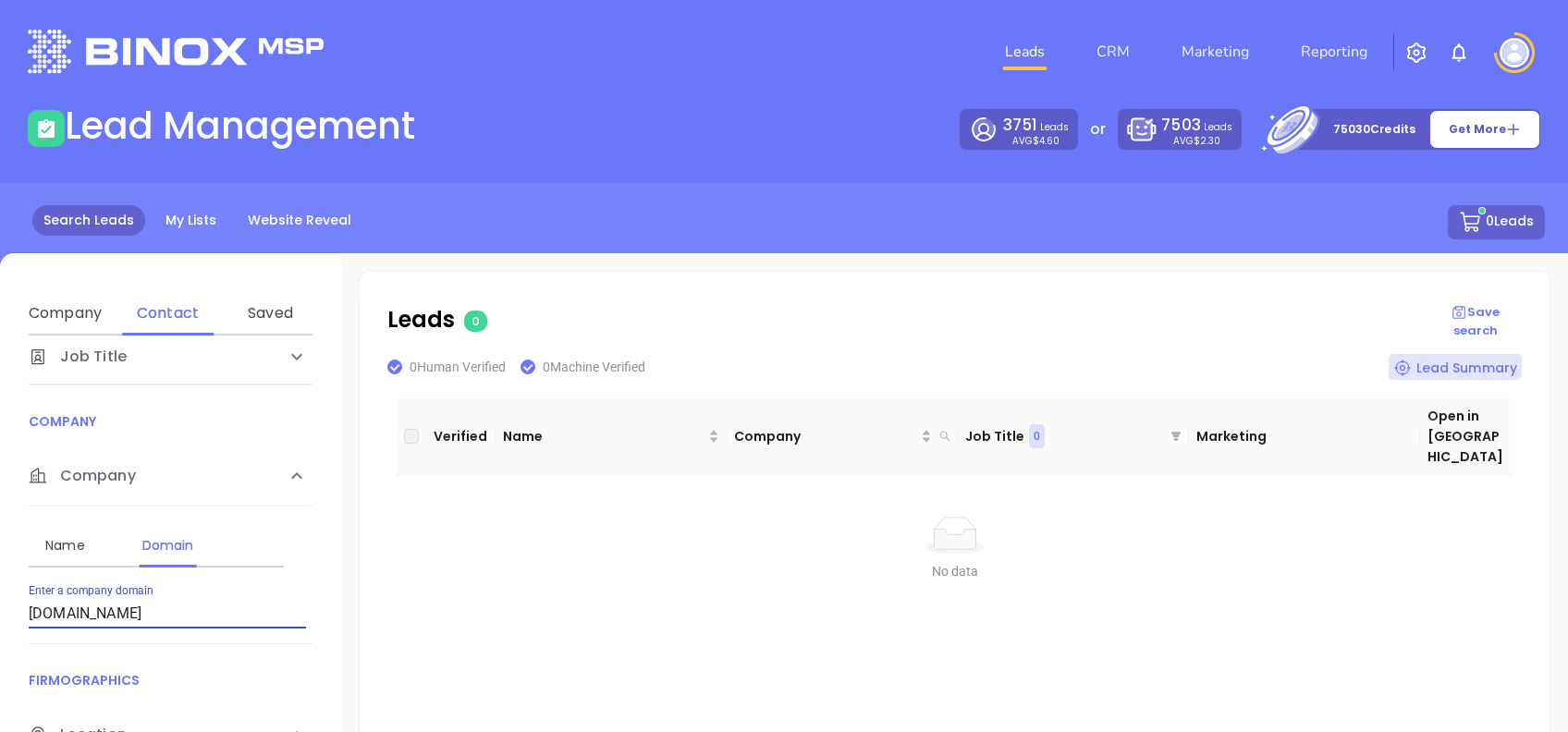
drag, startPoint x: 181, startPoint y: 611, endPoint x: 0, endPoint y: 614, distance: 181.0
click at [0, 614] on html "Leads CRM Marketing Reporting Financial Leads Leads Lead Management 3751 Leads …" at bounding box center [784, 366] width 1568 height 732
paste input "mynewcenturyinsurance"
drag, startPoint x: 250, startPoint y: 614, endPoint x: -6, endPoint y: 582, distance: 258.0
click at [0, 582] on html "Leads CRM Marketing Reporting Financial Leads Leads Lead Management 3751 Leads …" at bounding box center [784, 366] width 1568 height 732
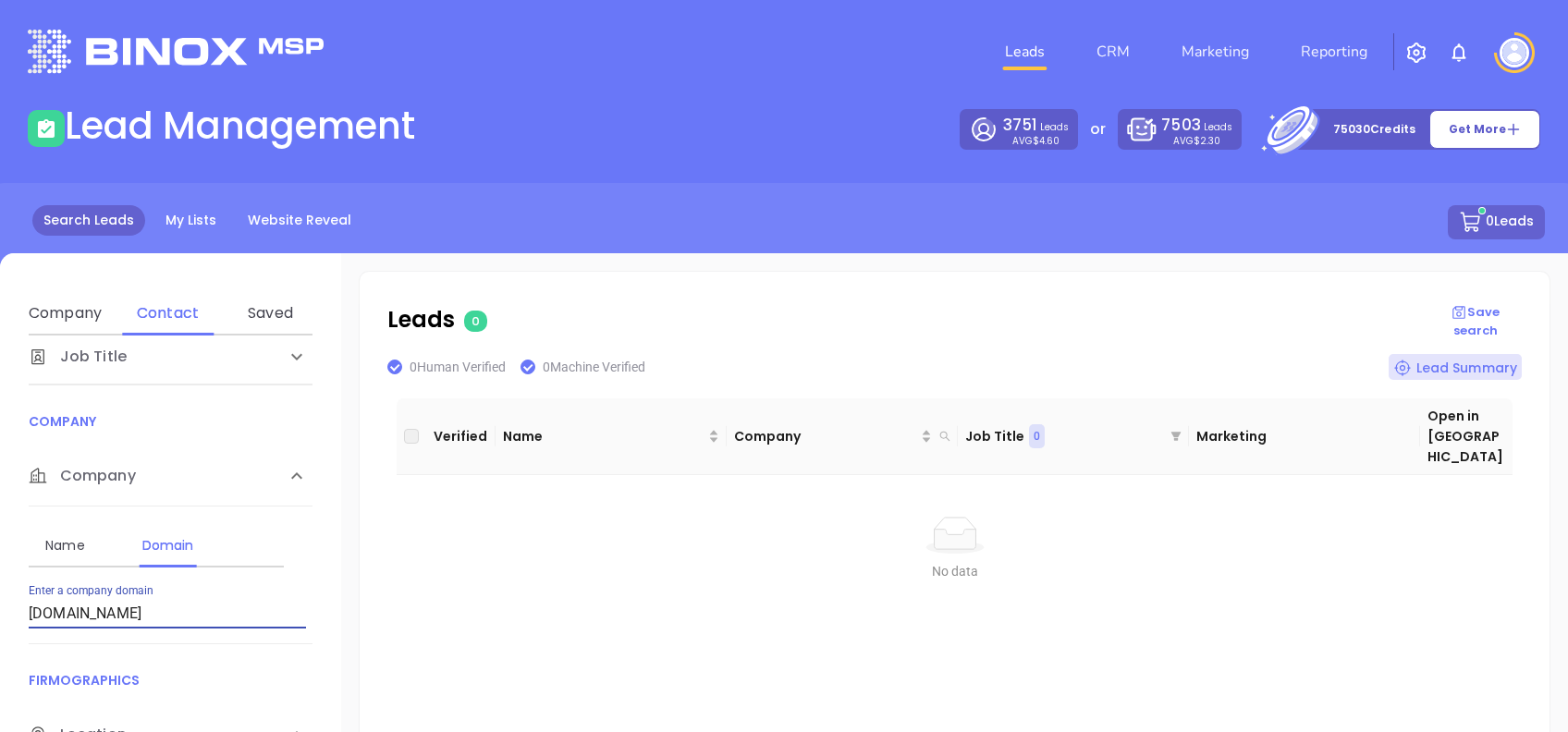
paste input "chic"
type input "[DOMAIN_NAME]"
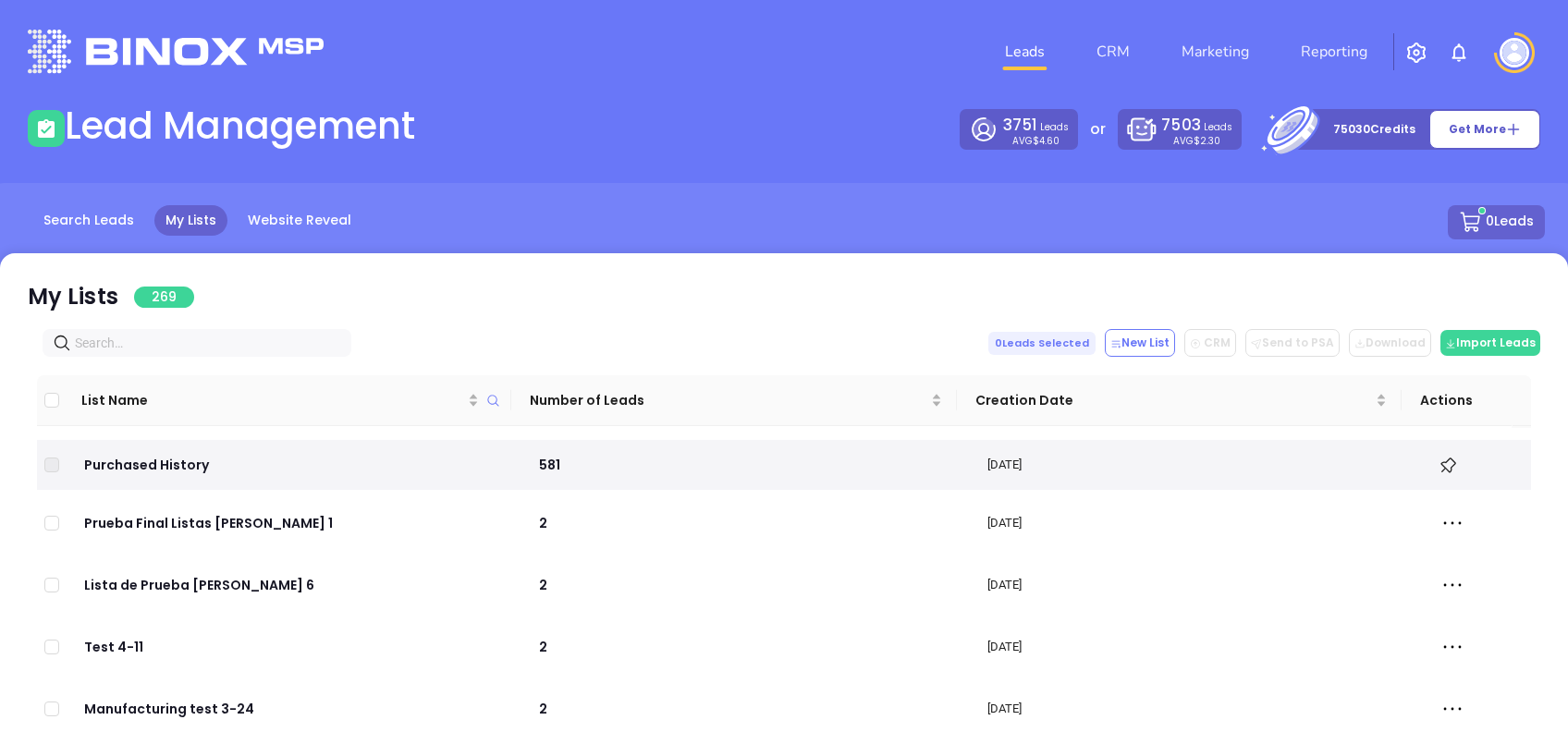
click at [150, 343] on input "text" at bounding box center [200, 342] width 251 height 20
paste input "zenithagencyllc.com"
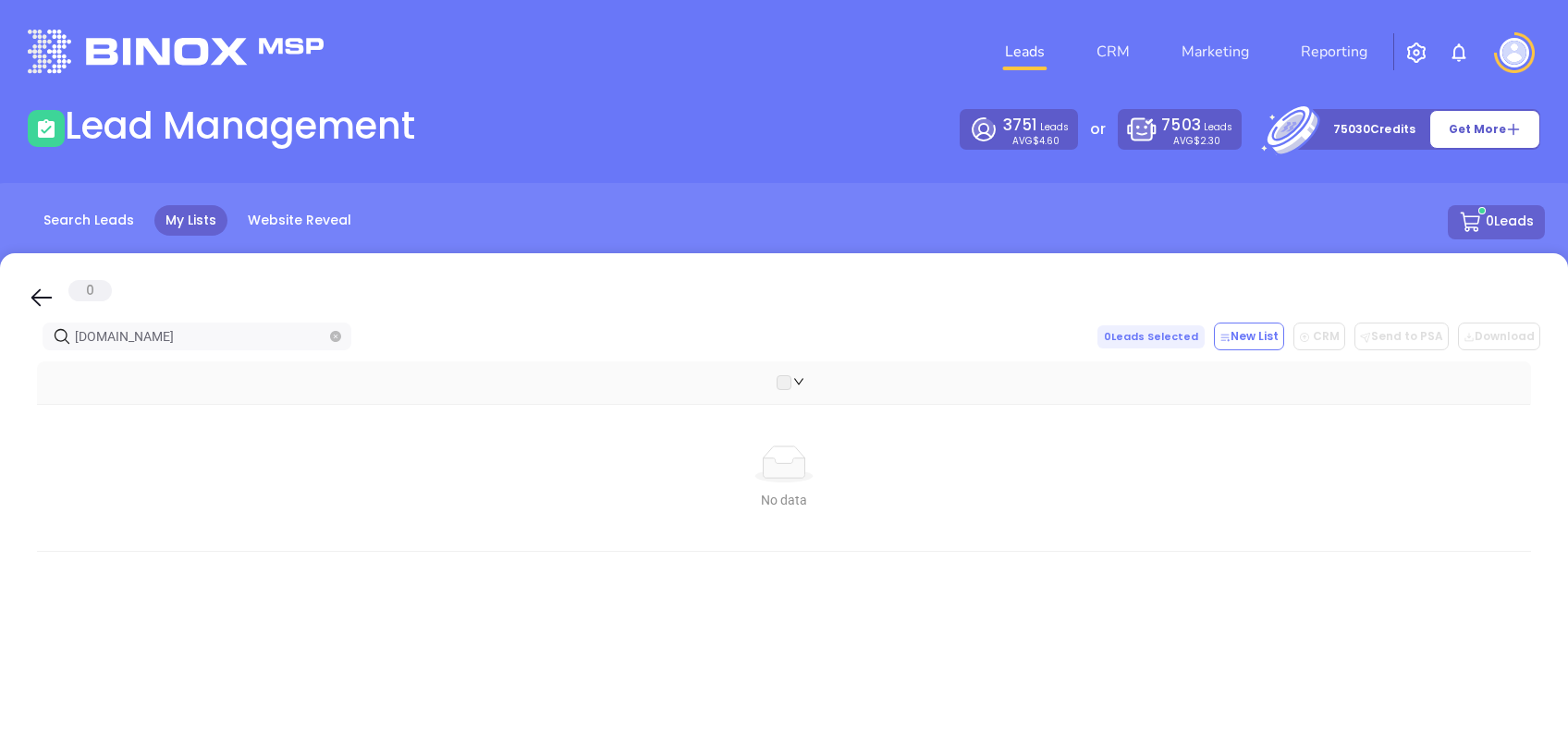
type input "zenithagencyllc.com"
drag, startPoint x: 41, startPoint y: 296, endPoint x: 223, endPoint y: 358, distance: 192.3
click at [41, 298] on icon at bounding box center [41, 297] width 27 height 27
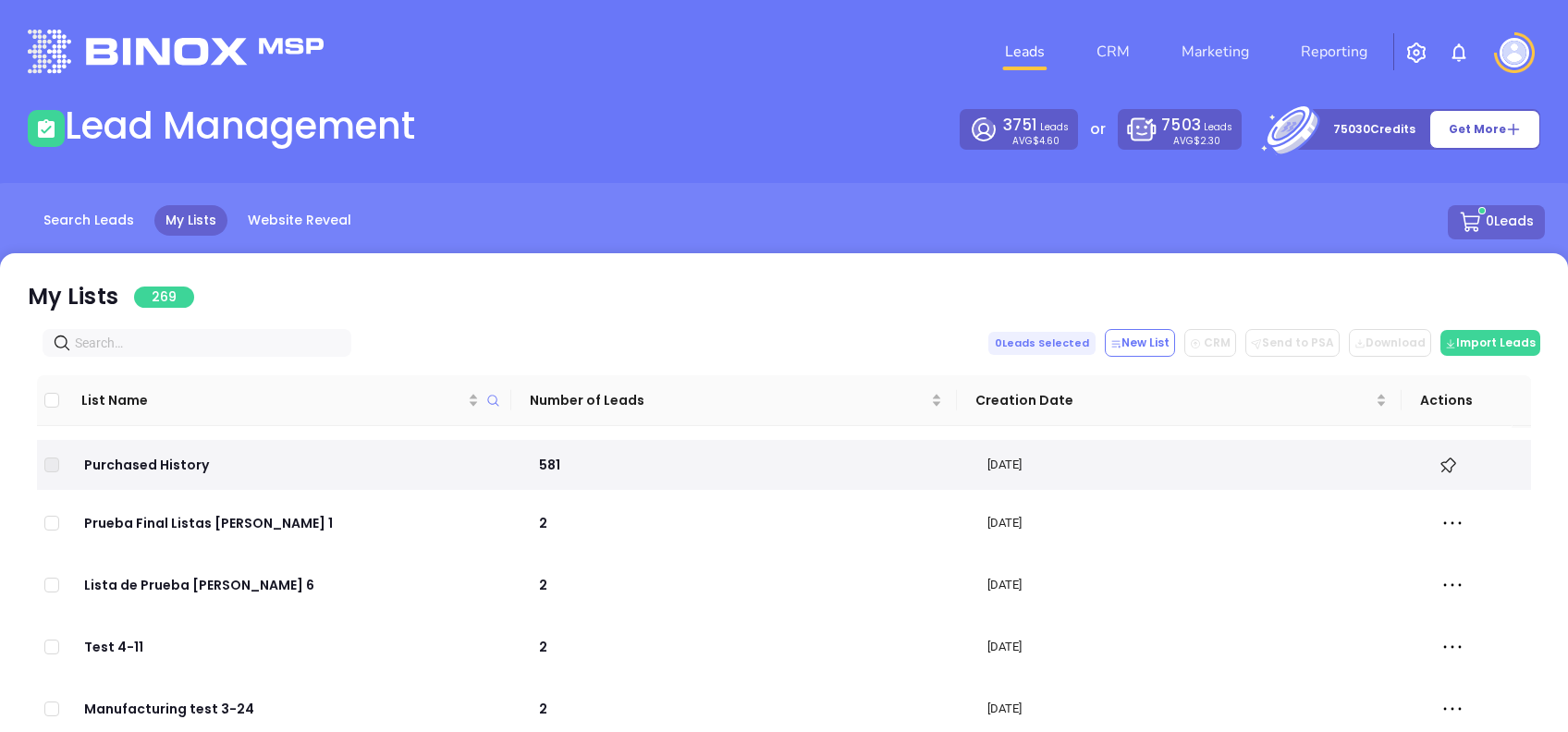
click at [225, 329] on span at bounding box center [197, 342] width 309 height 27
paste input "globalinsurancenj.com"
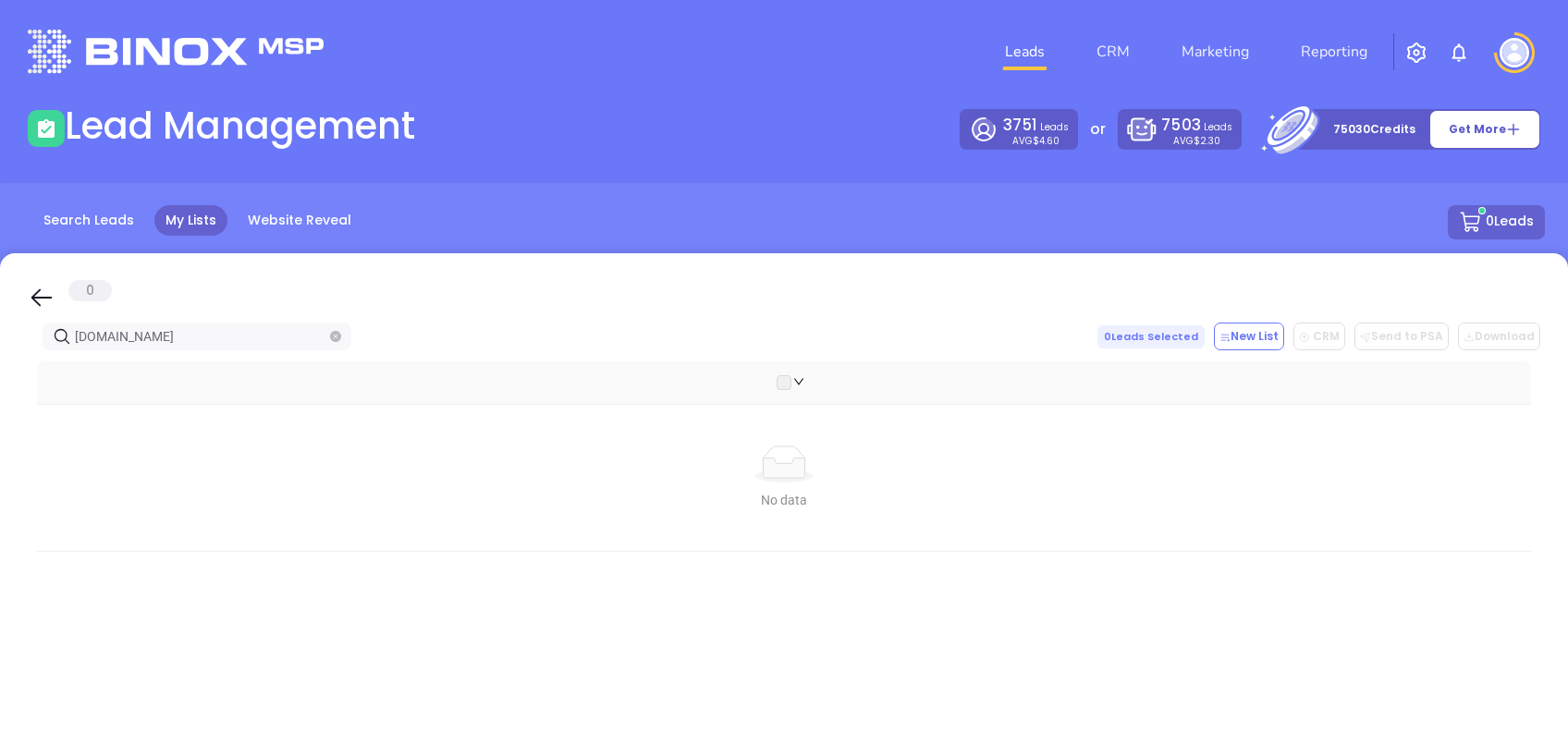
type input "globalinsurancenj.com"
drag, startPoint x: 44, startPoint y: 283, endPoint x: 166, endPoint y: 331, distance: 131.1
click at [45, 285] on icon at bounding box center [41, 297] width 27 height 27
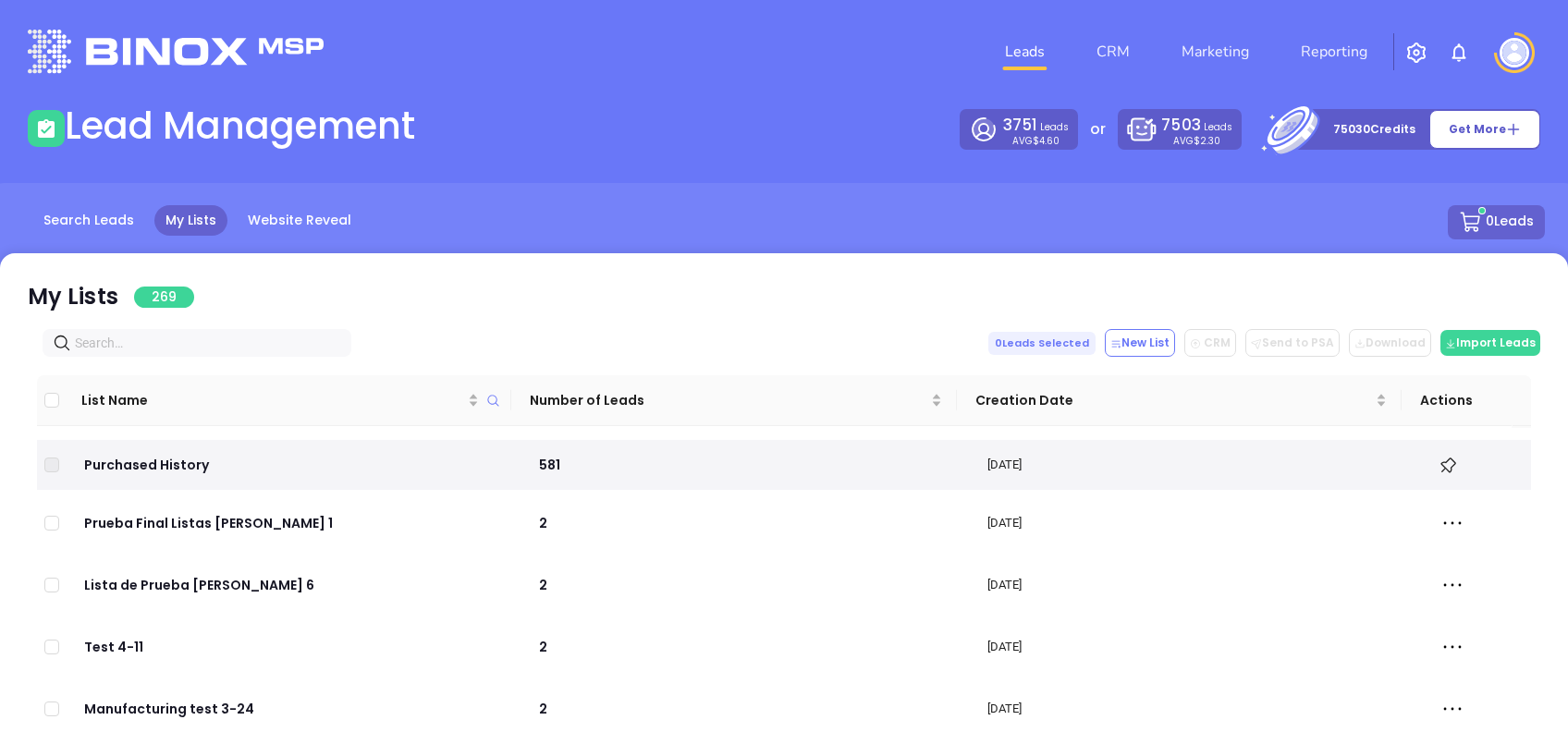
click at [183, 339] on input "text" at bounding box center [200, 342] width 251 height 20
paste input "mynewcenturyinsurance.com"
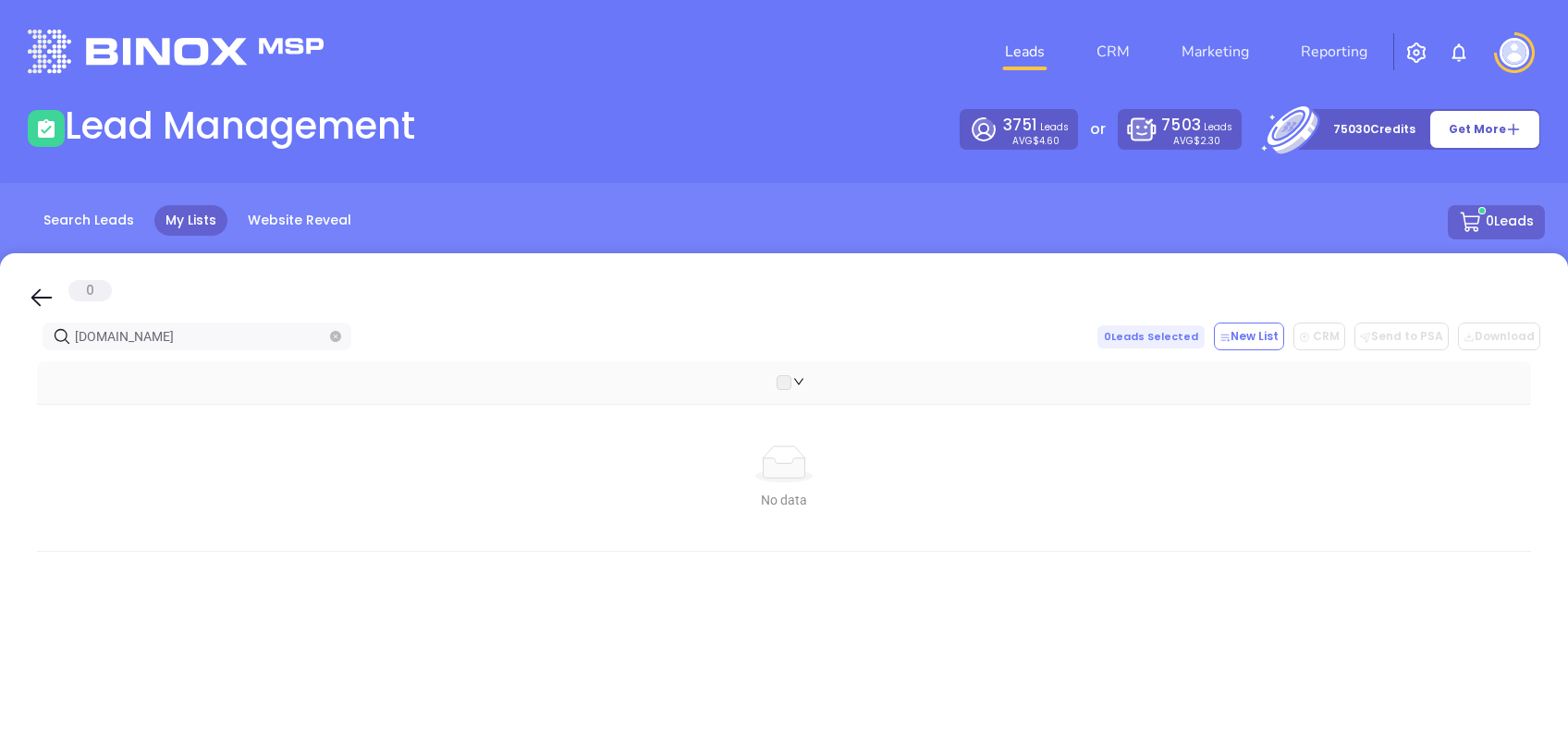
type input "mynewcenturyinsurance.com"
drag, startPoint x: 31, startPoint y: 289, endPoint x: 152, endPoint y: 319, distance: 124.7
click at [31, 290] on icon at bounding box center [41, 297] width 27 height 27
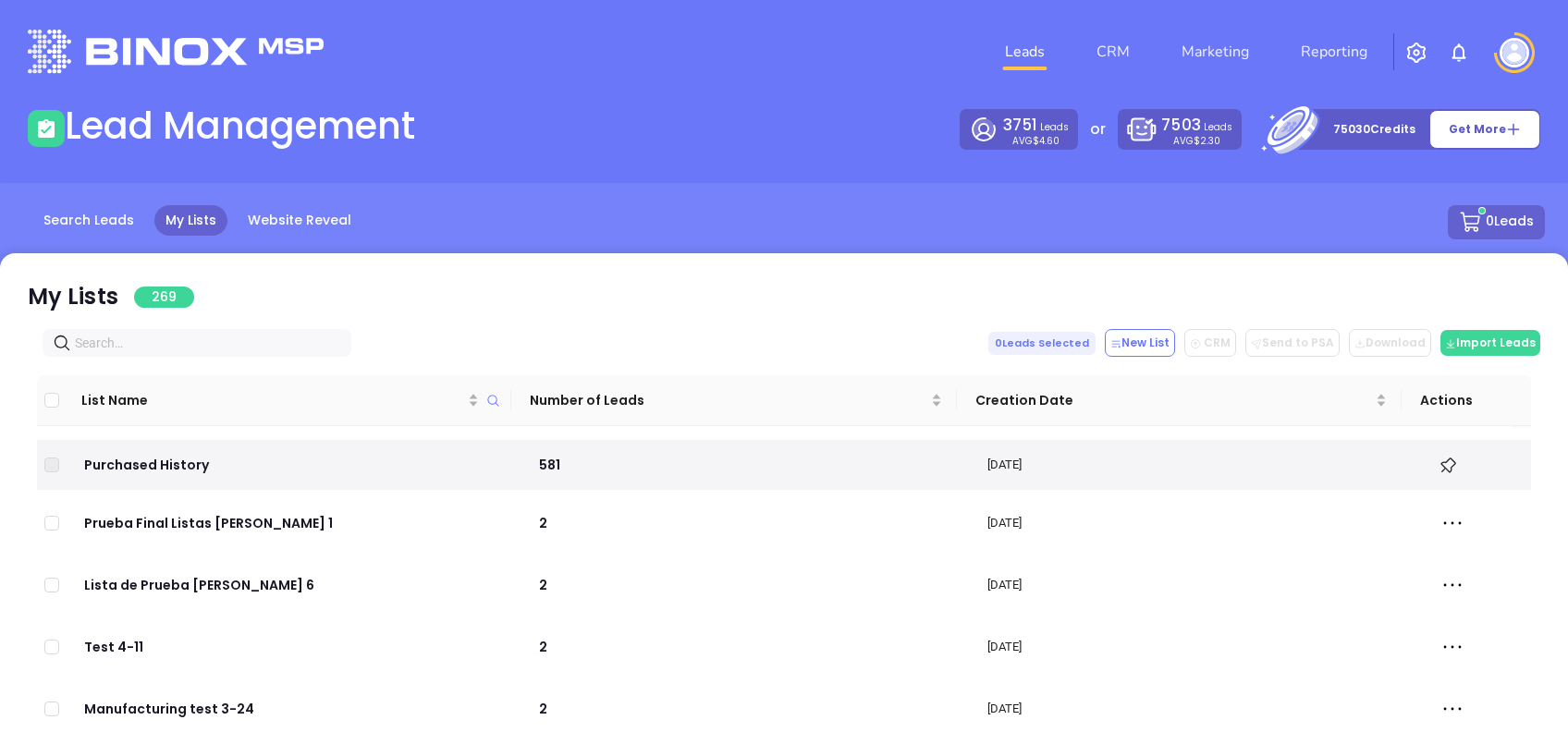
click at [216, 334] on input "text" at bounding box center [200, 342] width 251 height 20
paste input "rcxinsurance.com"
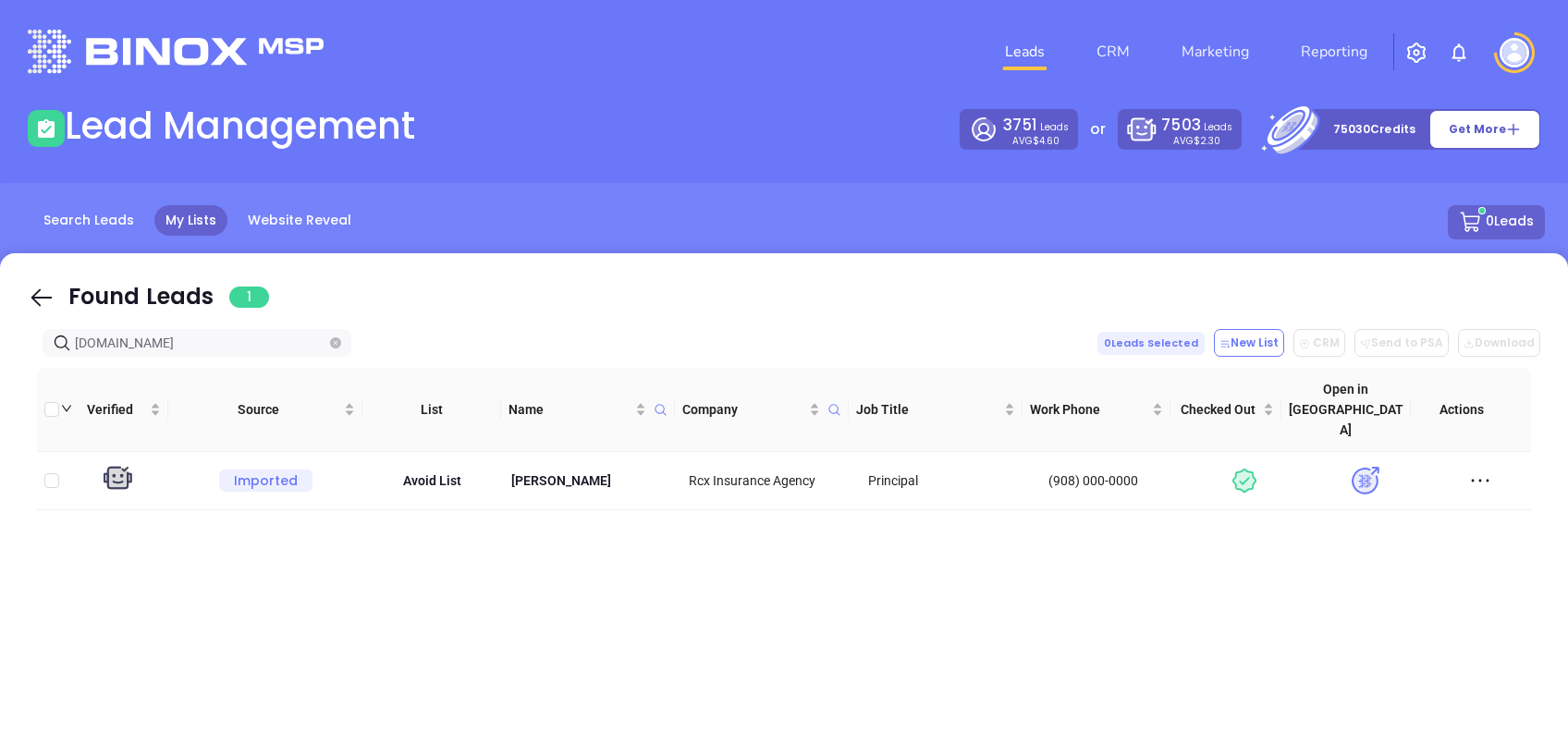
type input "rcxinsurance.com"
click at [37, 296] on icon at bounding box center [42, 297] width 21 height 18
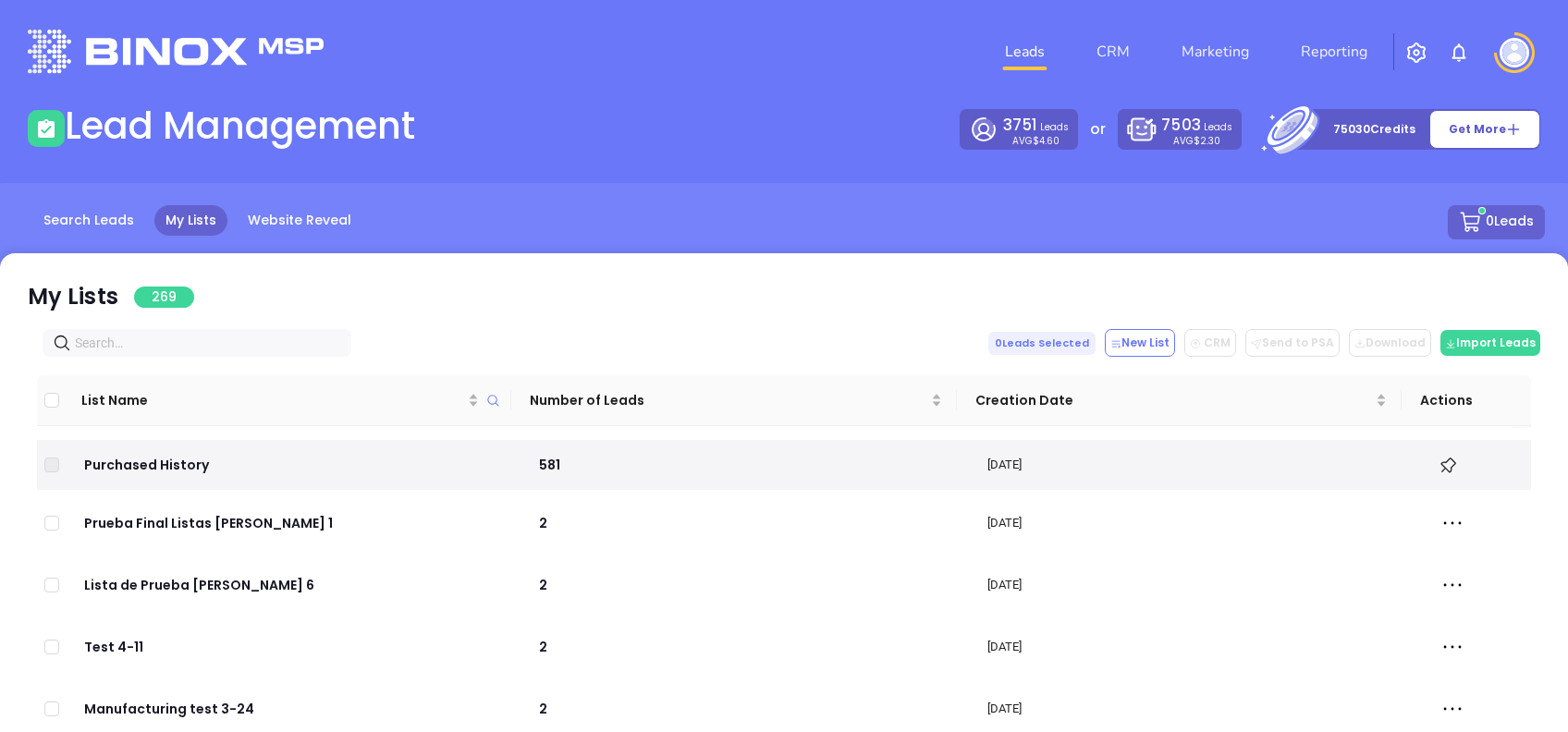
click at [177, 336] on input "text" at bounding box center [200, 342] width 251 height 20
paste input "chicinsurance.com"
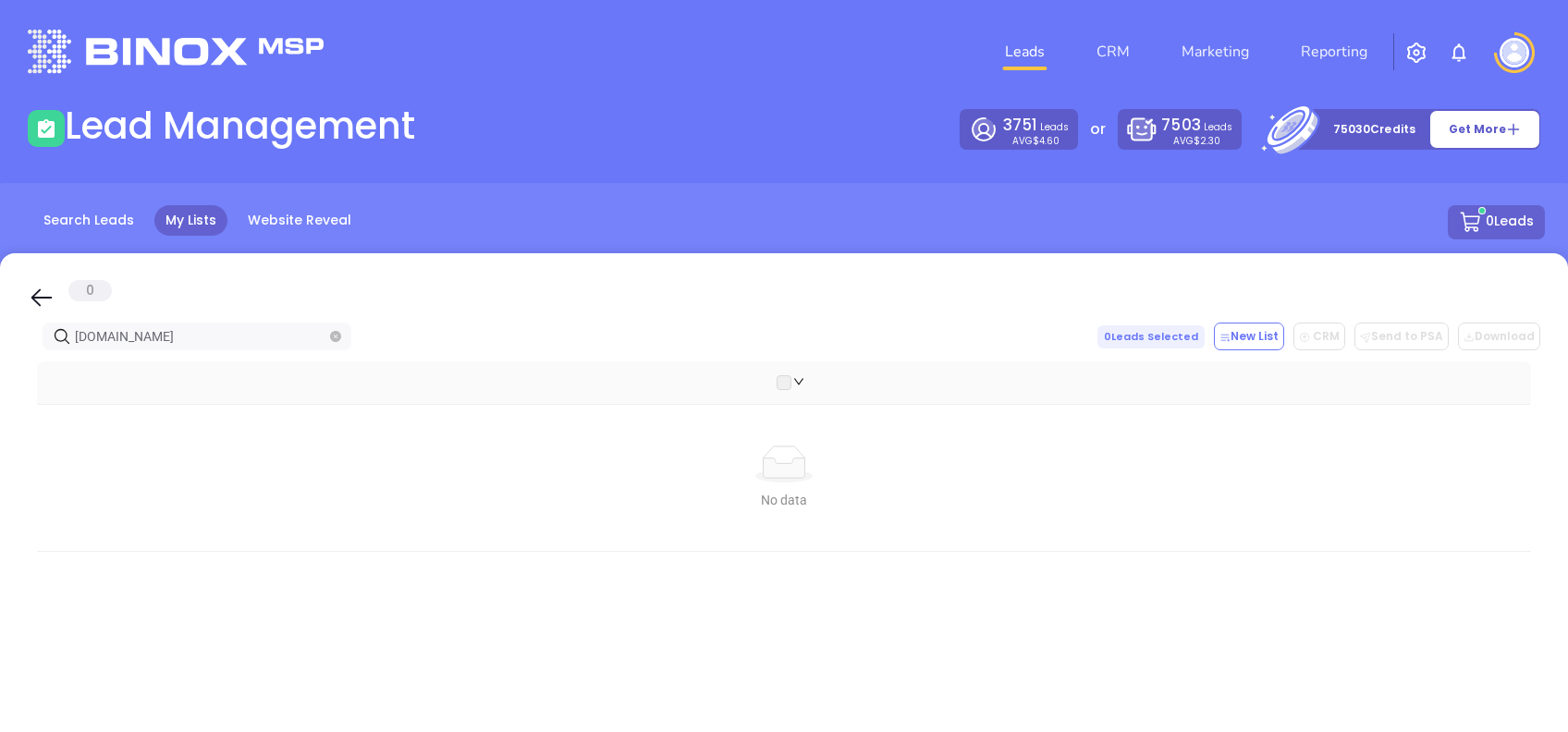
type input "chicinsurance.com"
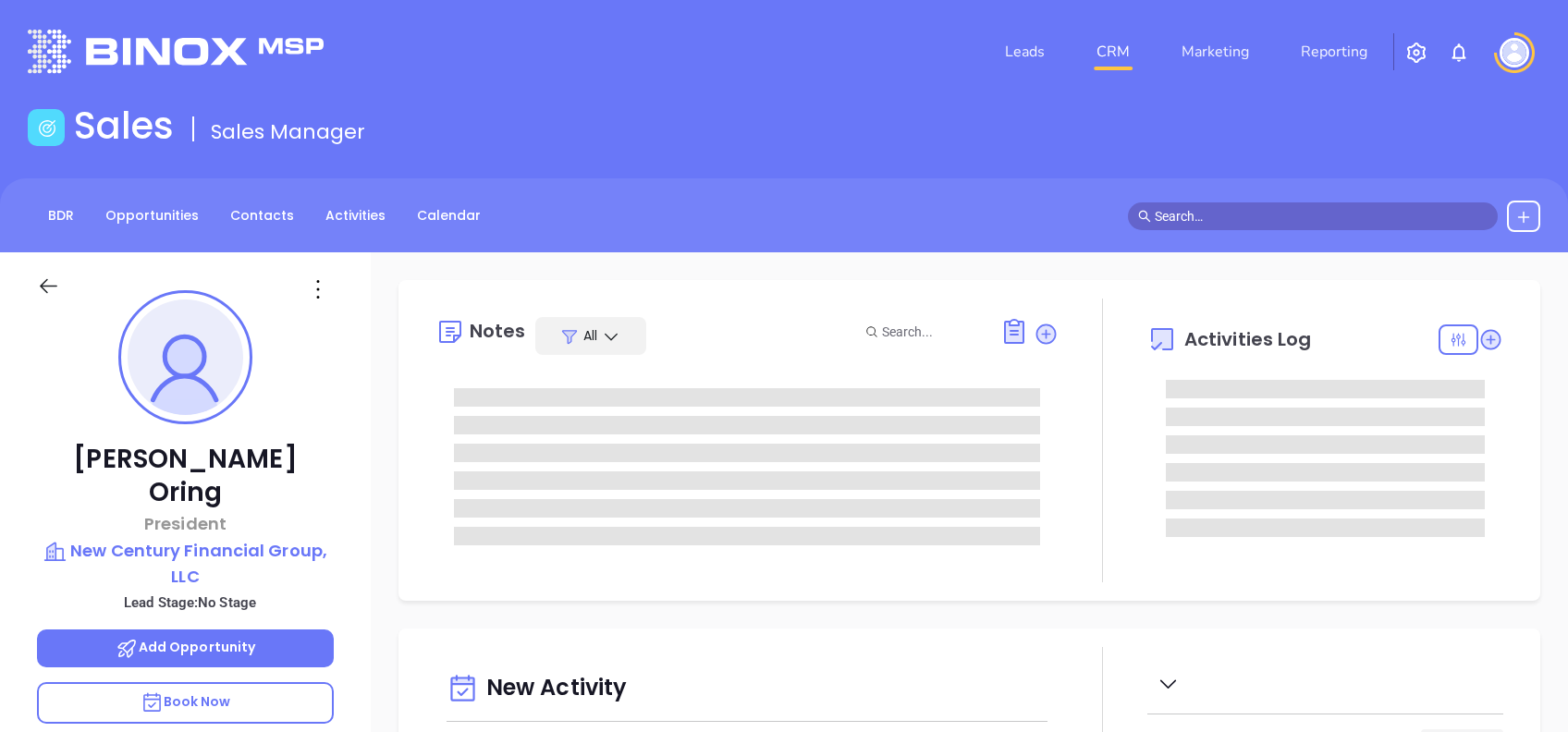
type input "[DATE]"
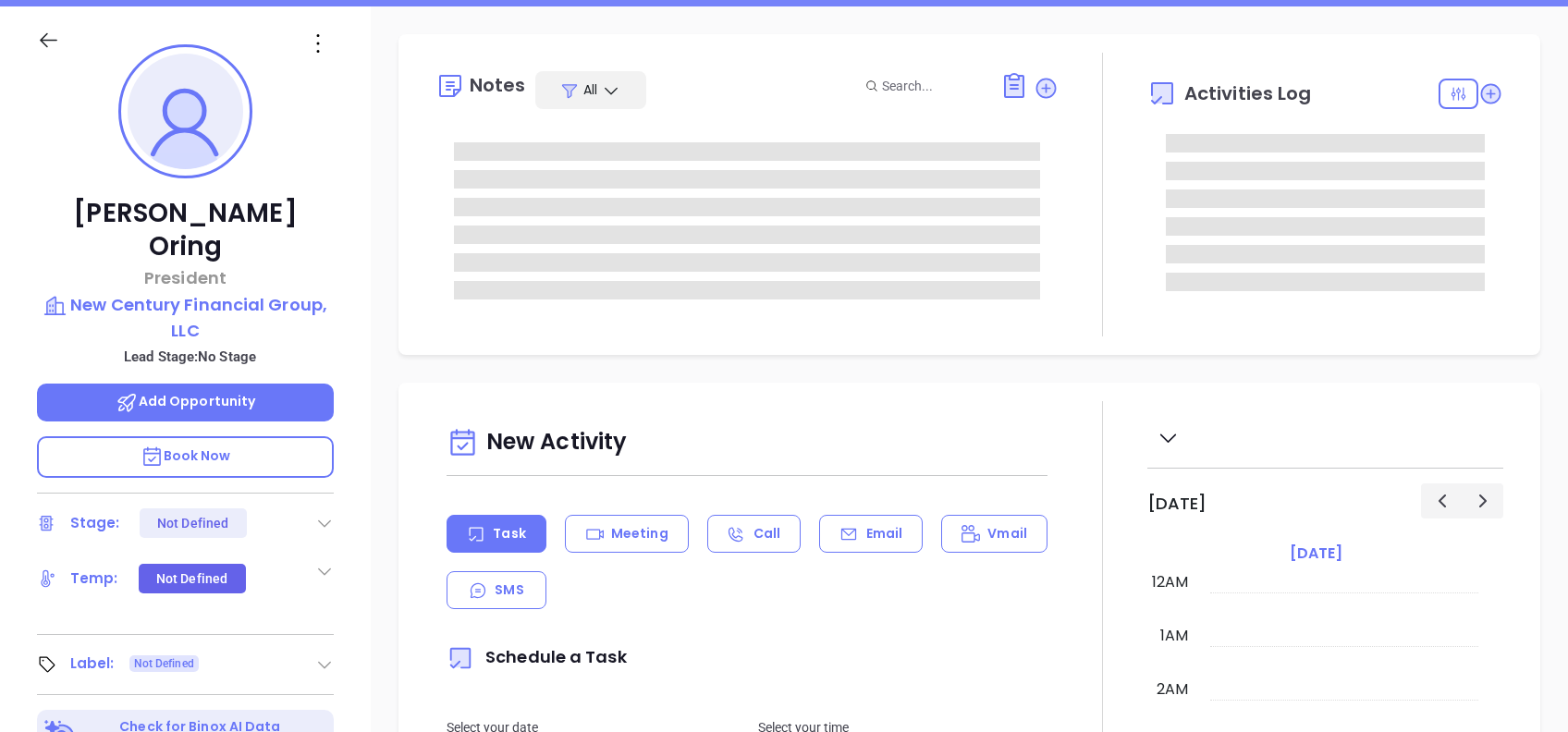
scroll to position [376, 0]
type input "[PERSON_NAME]"
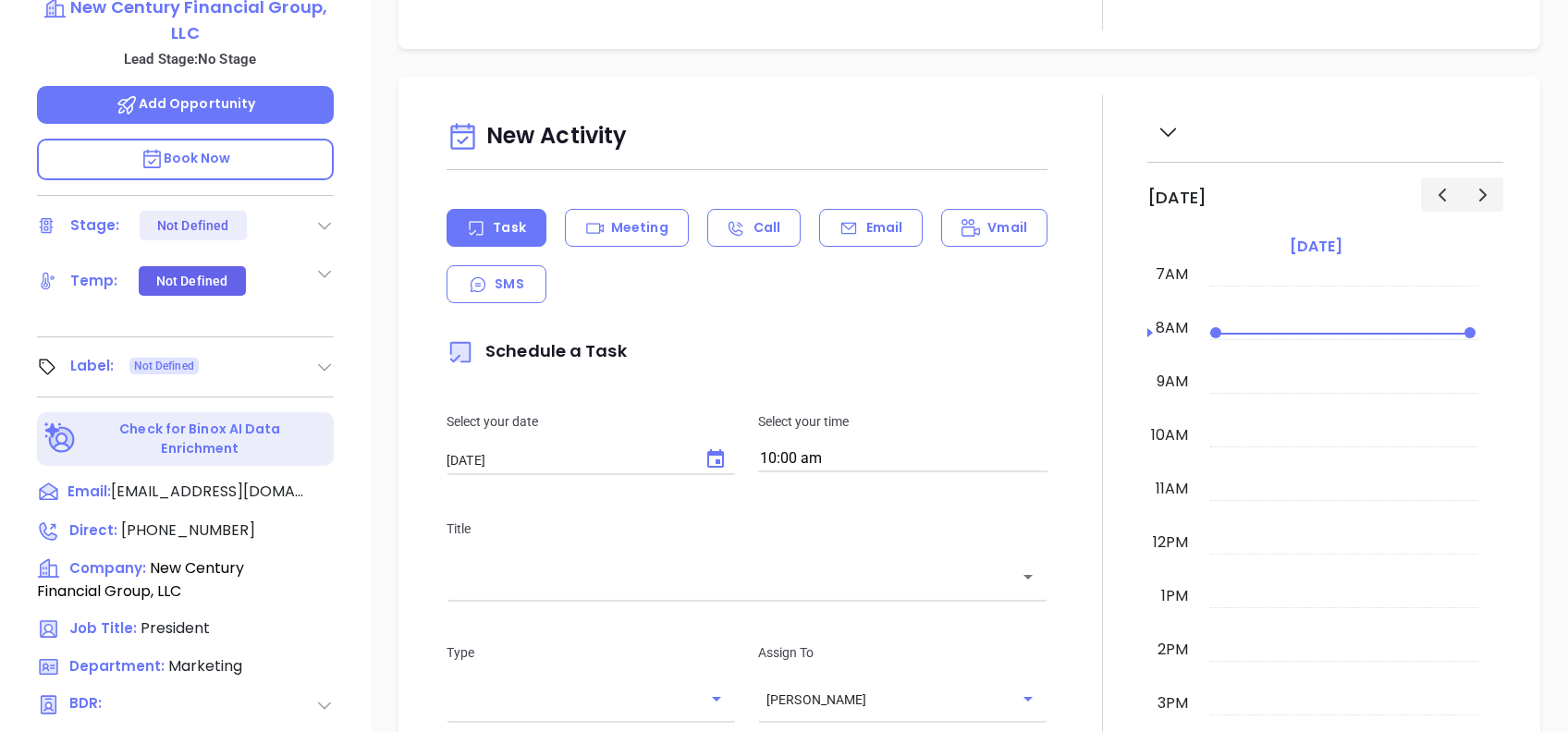
scroll to position [198, 0]
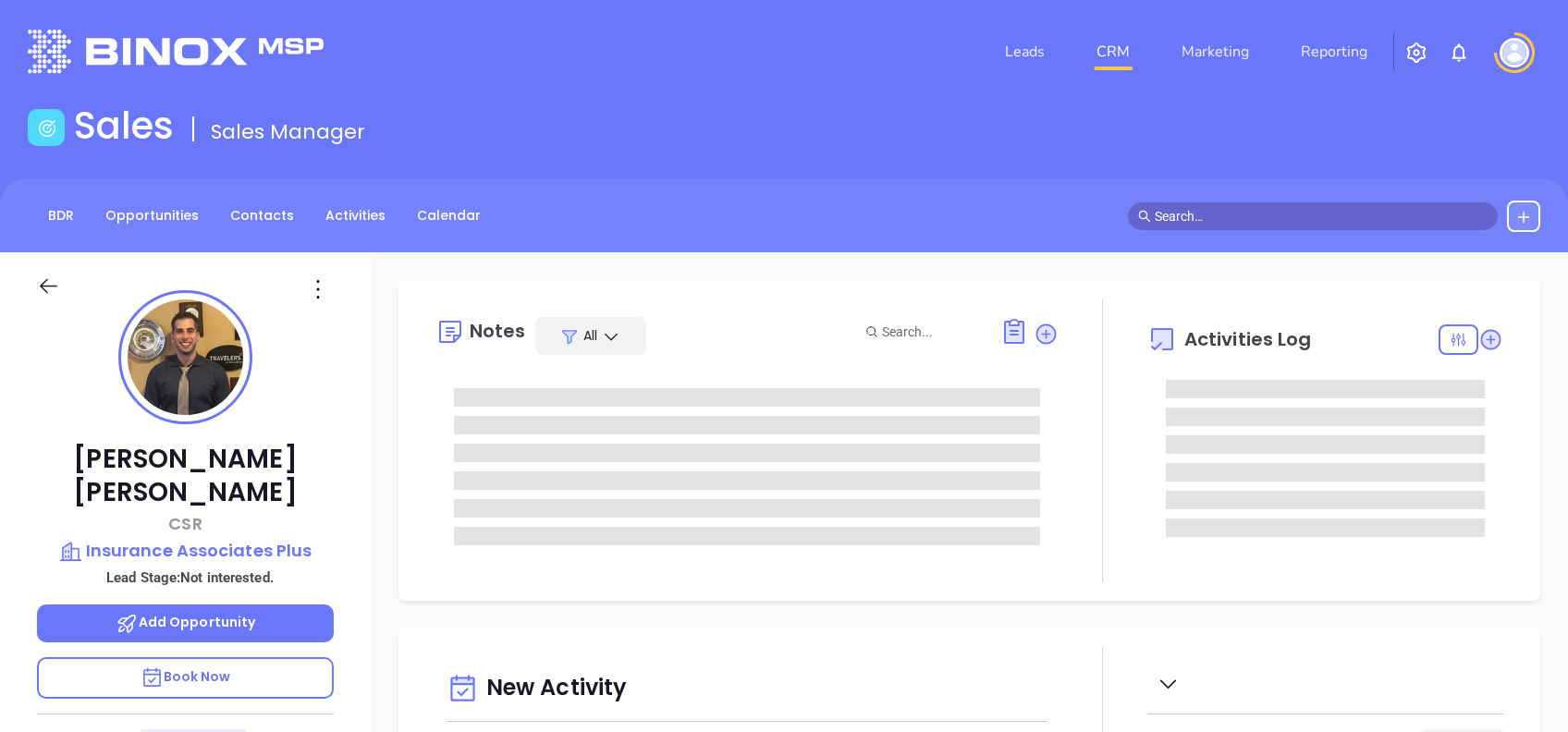
type input "[DATE]"
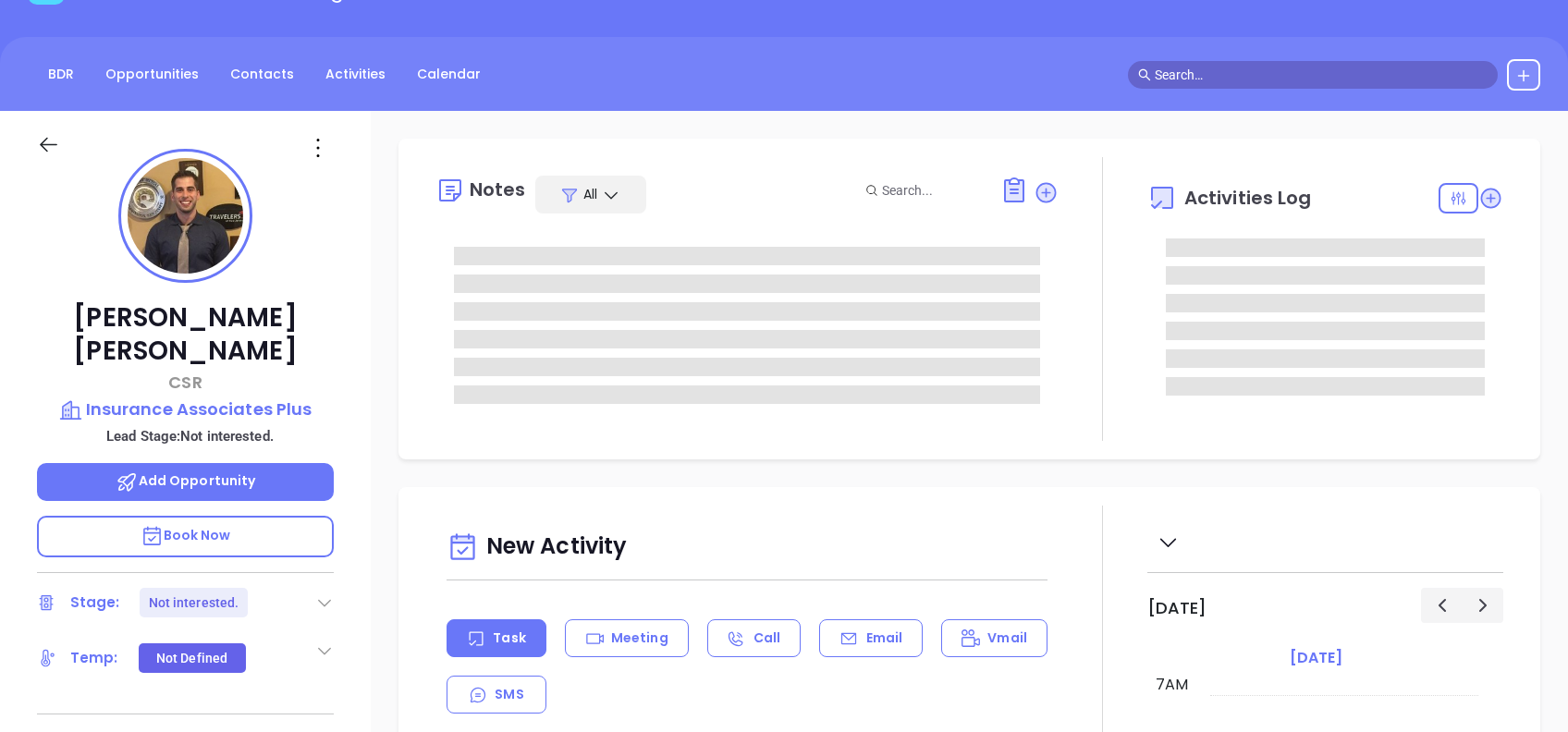
type input "[PERSON_NAME]"
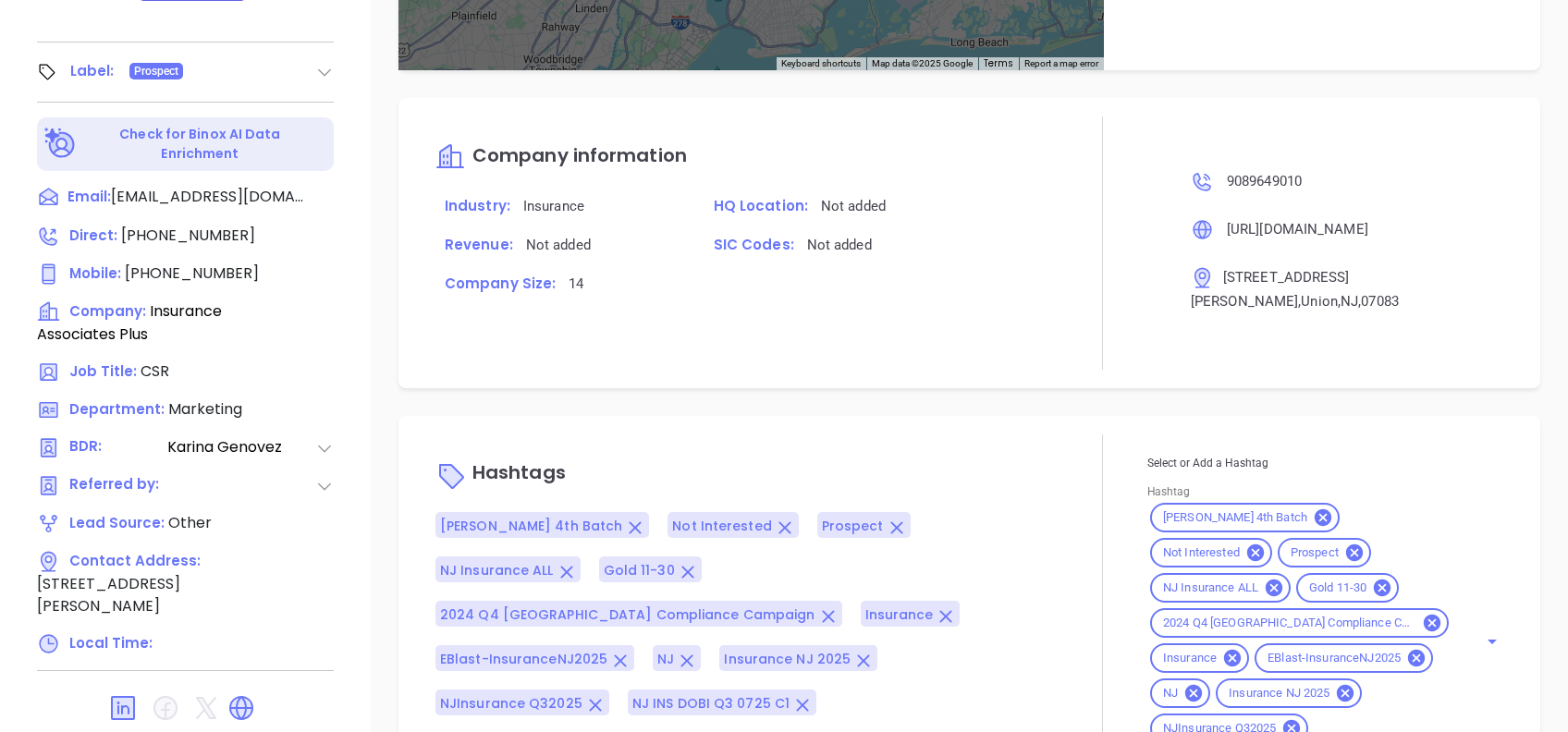
scroll to position [1355, 0]
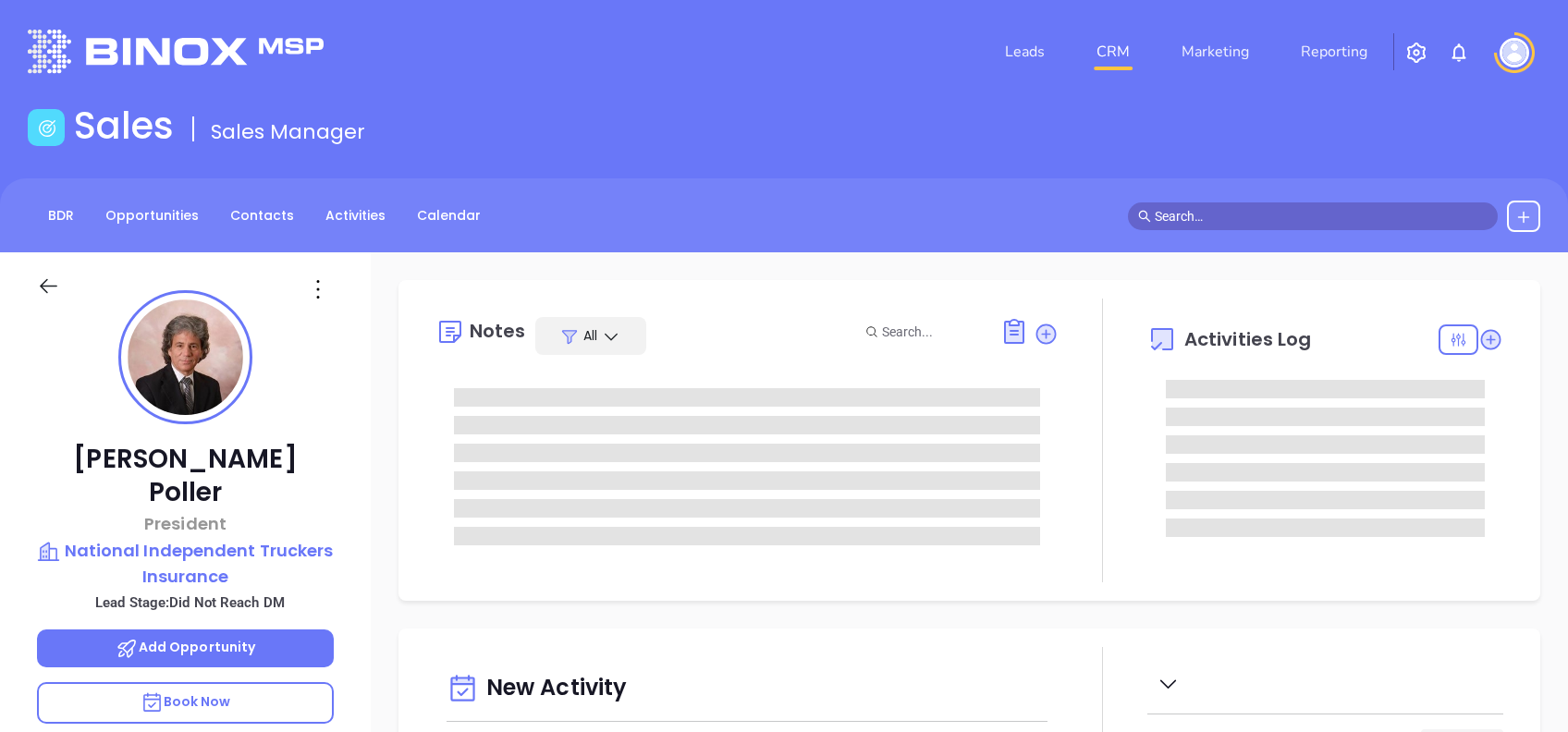
type input "[PERSON_NAME]"
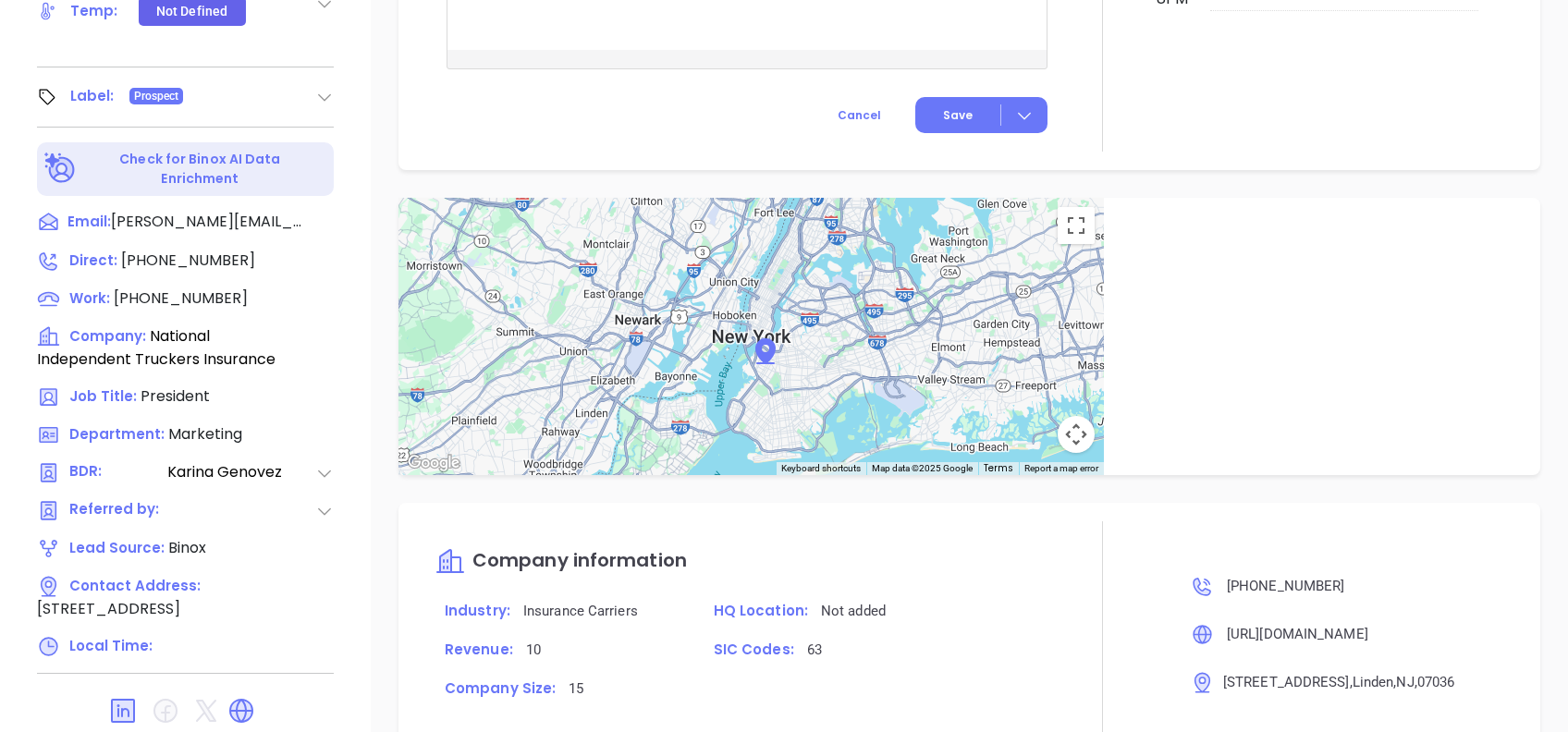
scroll to position [1239, 0]
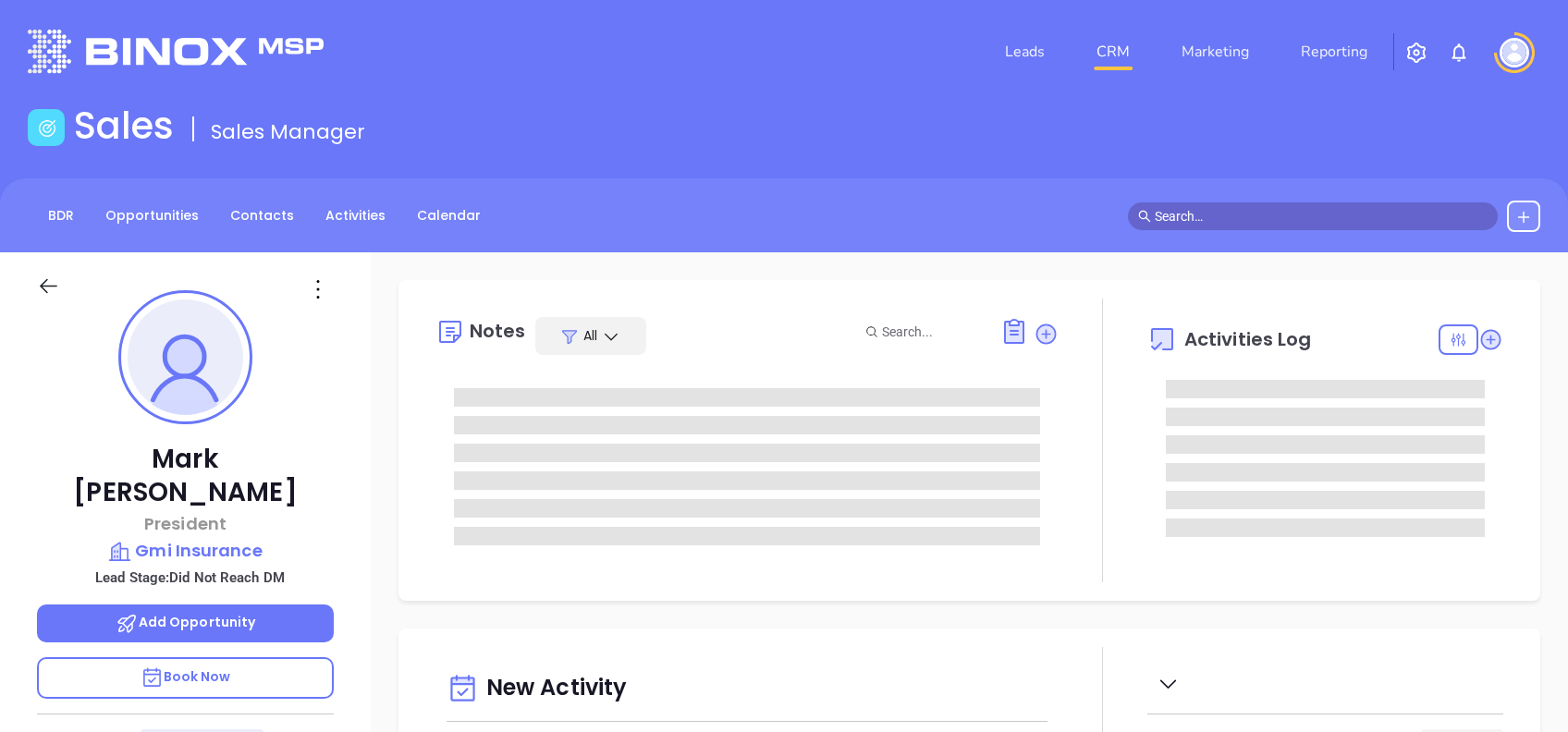
type input "[PERSON_NAME]"
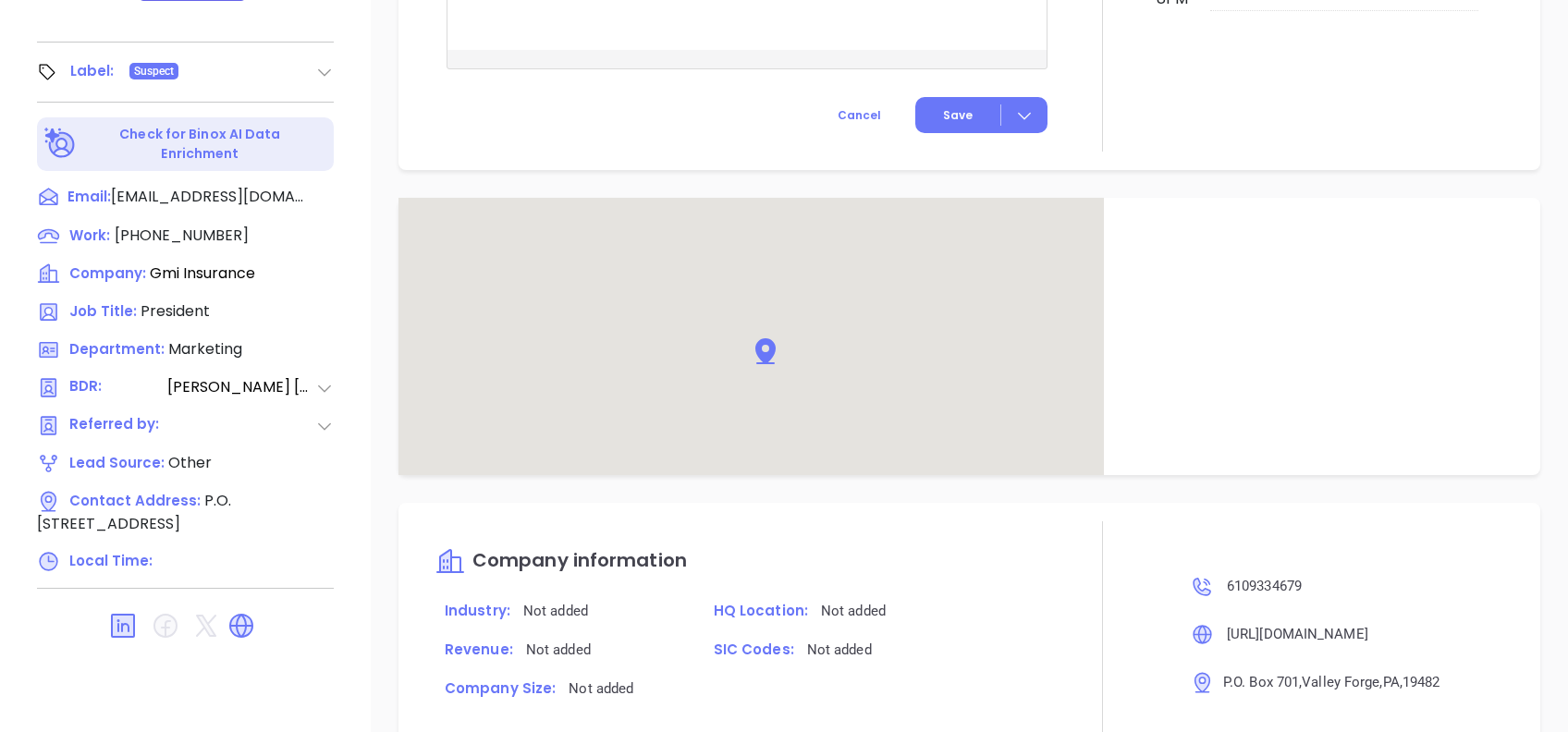
scroll to position [1250, 0]
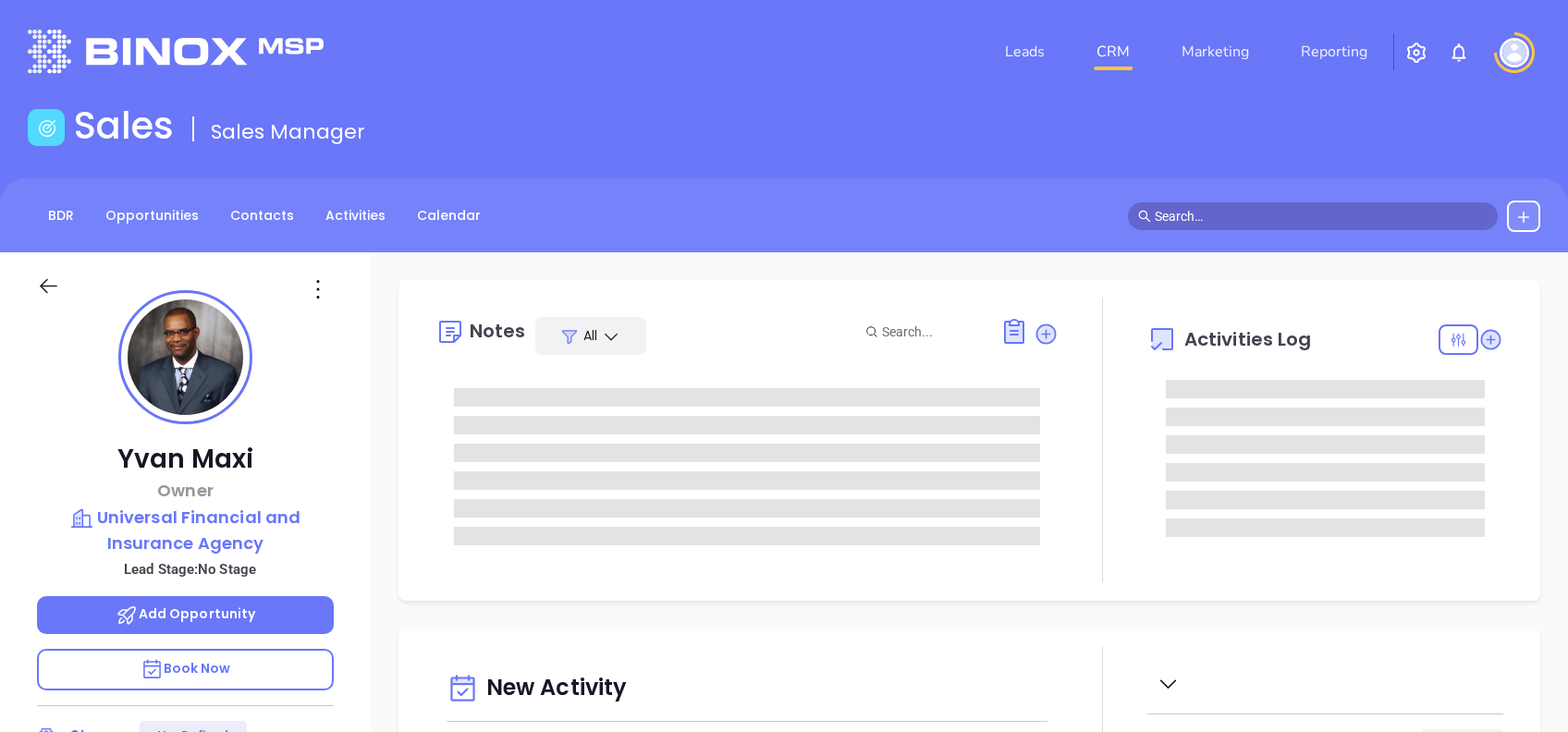
type input "[DATE]"
type input "[PERSON_NAME]"
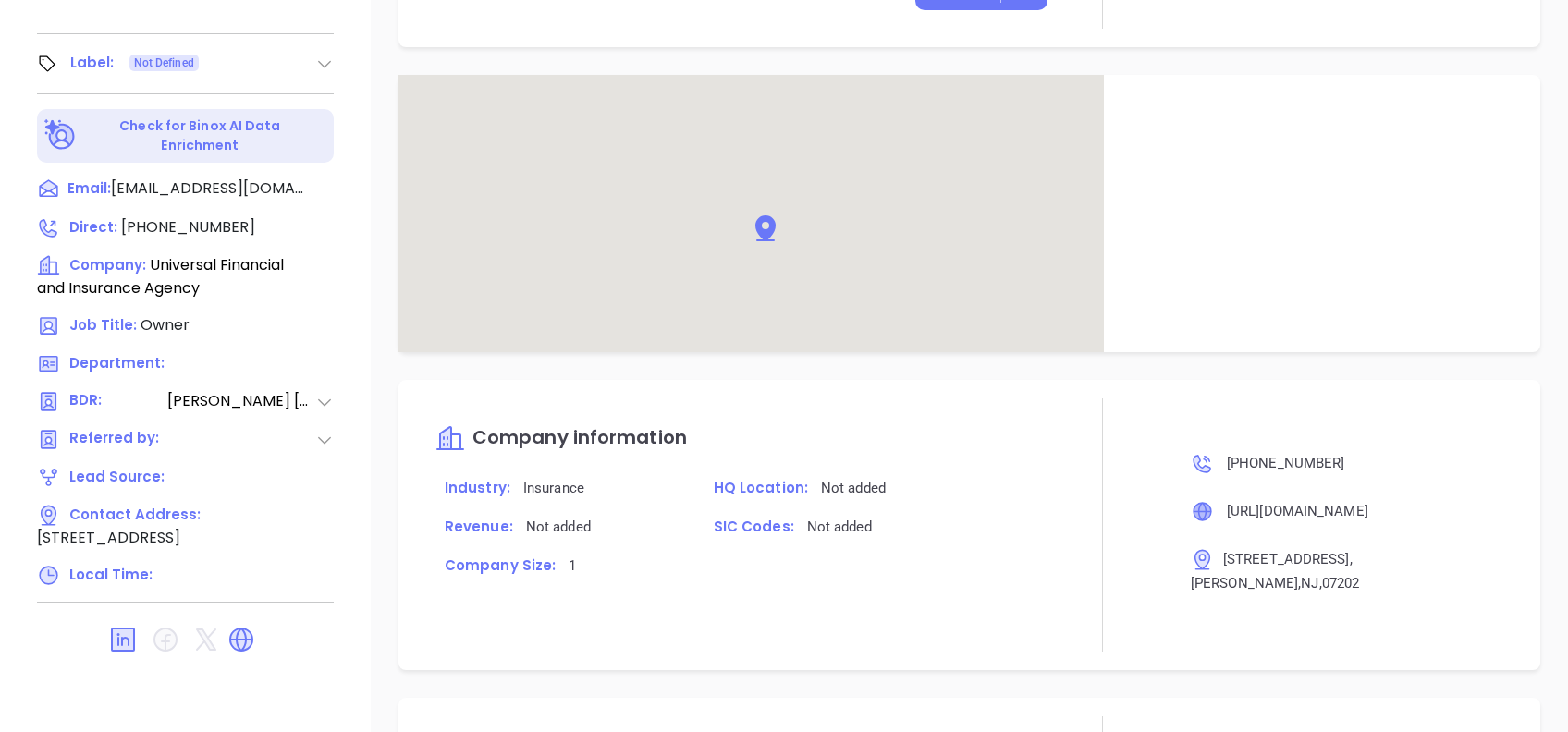
scroll to position [1215, 0]
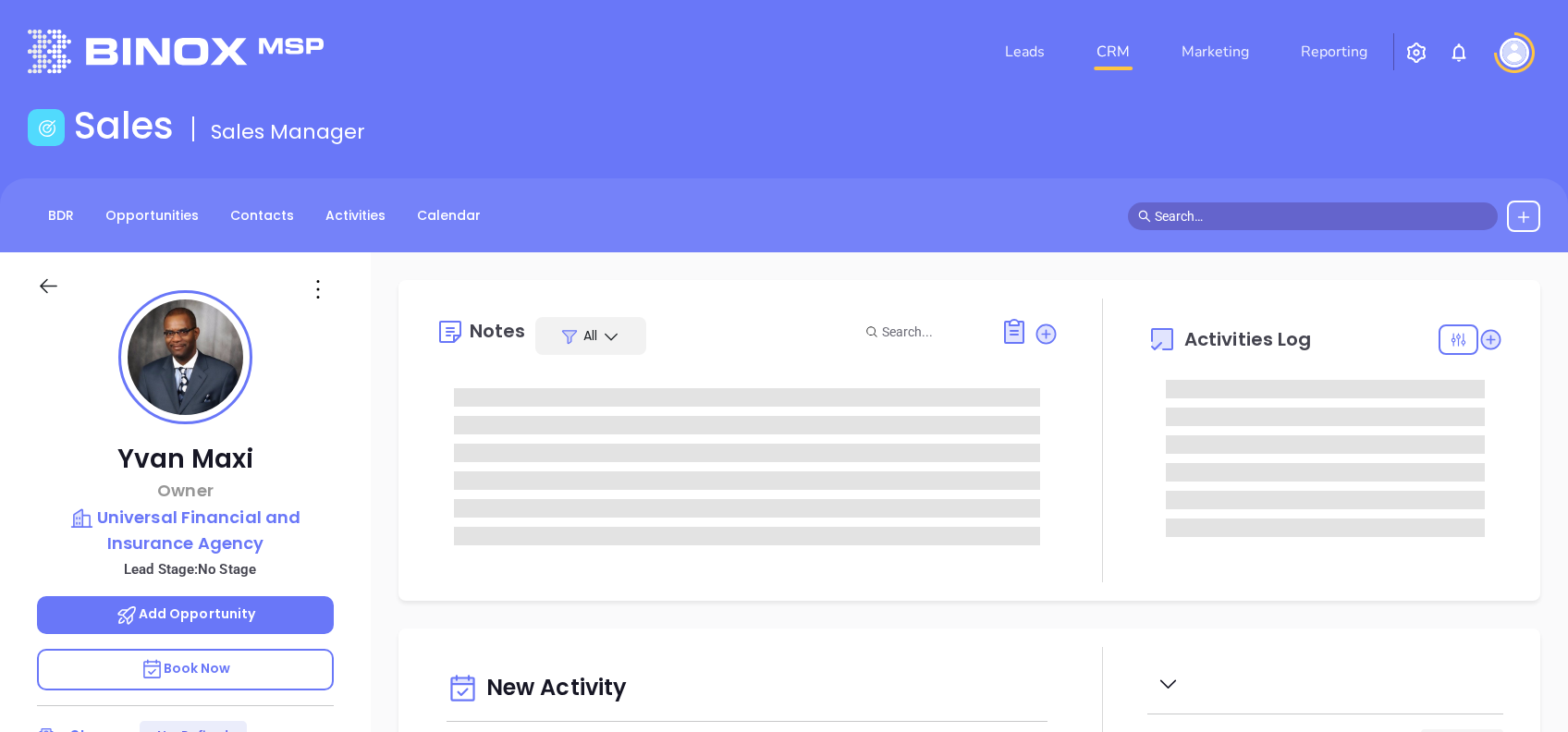
type input "[DATE]"
type input "[PERSON_NAME]"
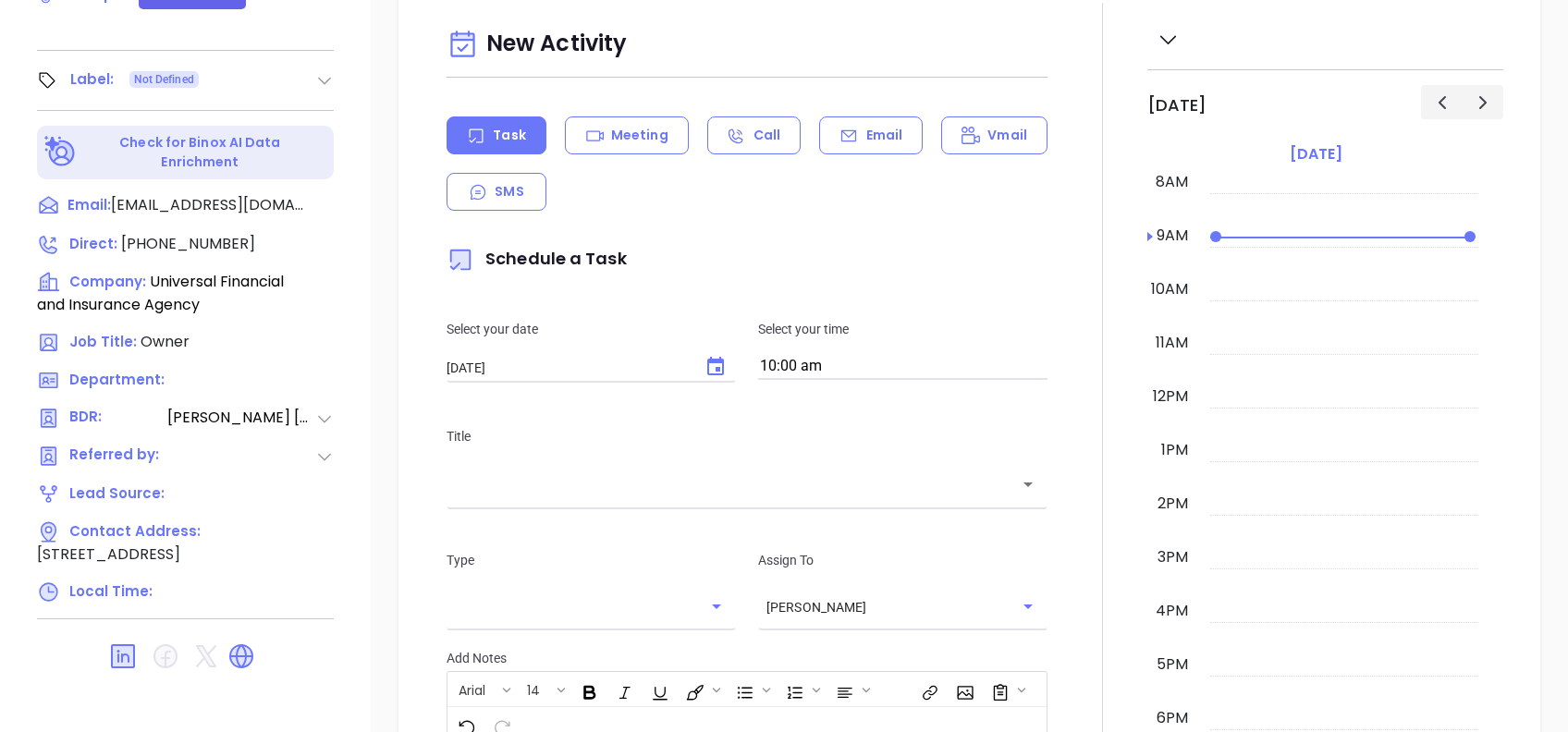
scroll to position [813, 0]
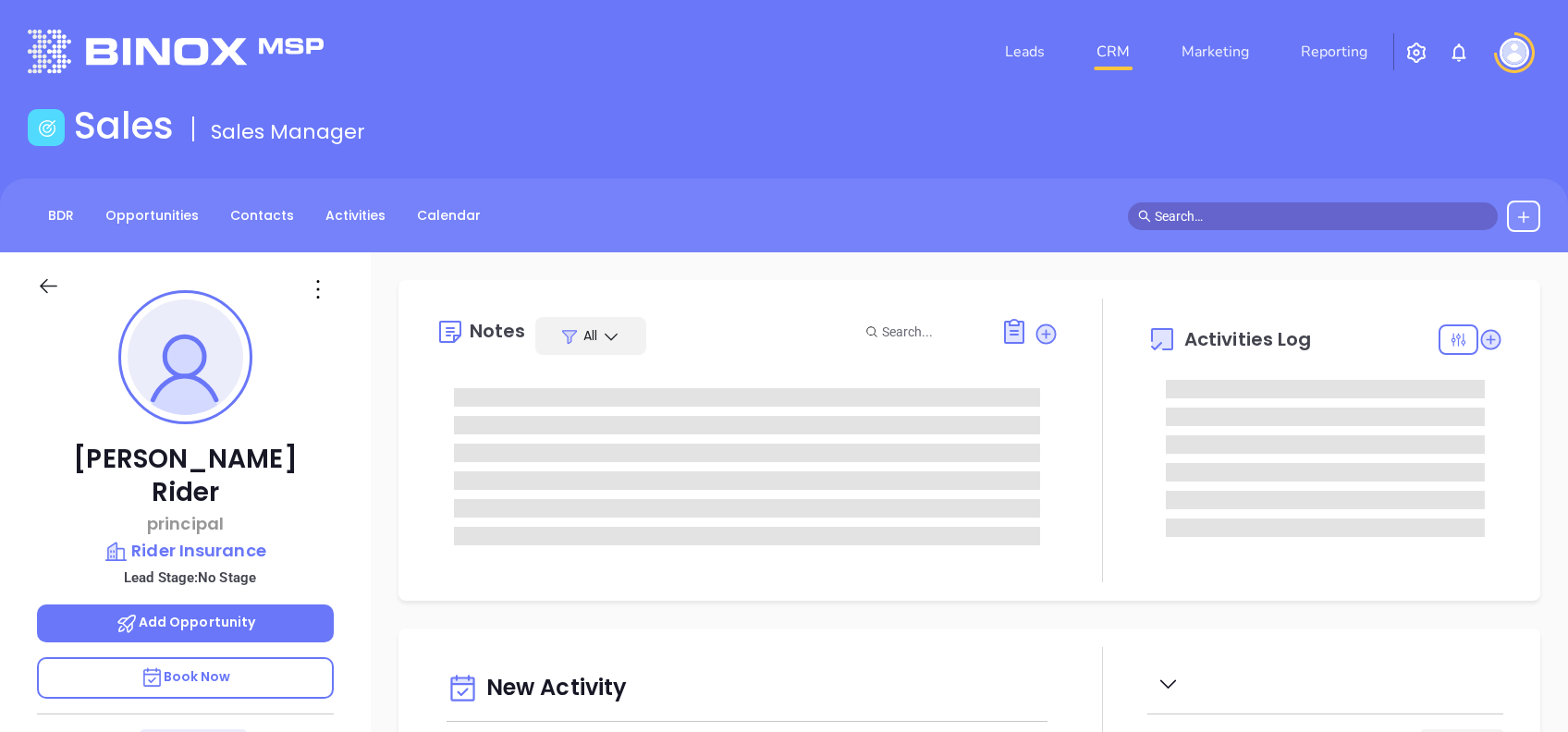
type input "[DATE]"
type input "[PERSON_NAME]"
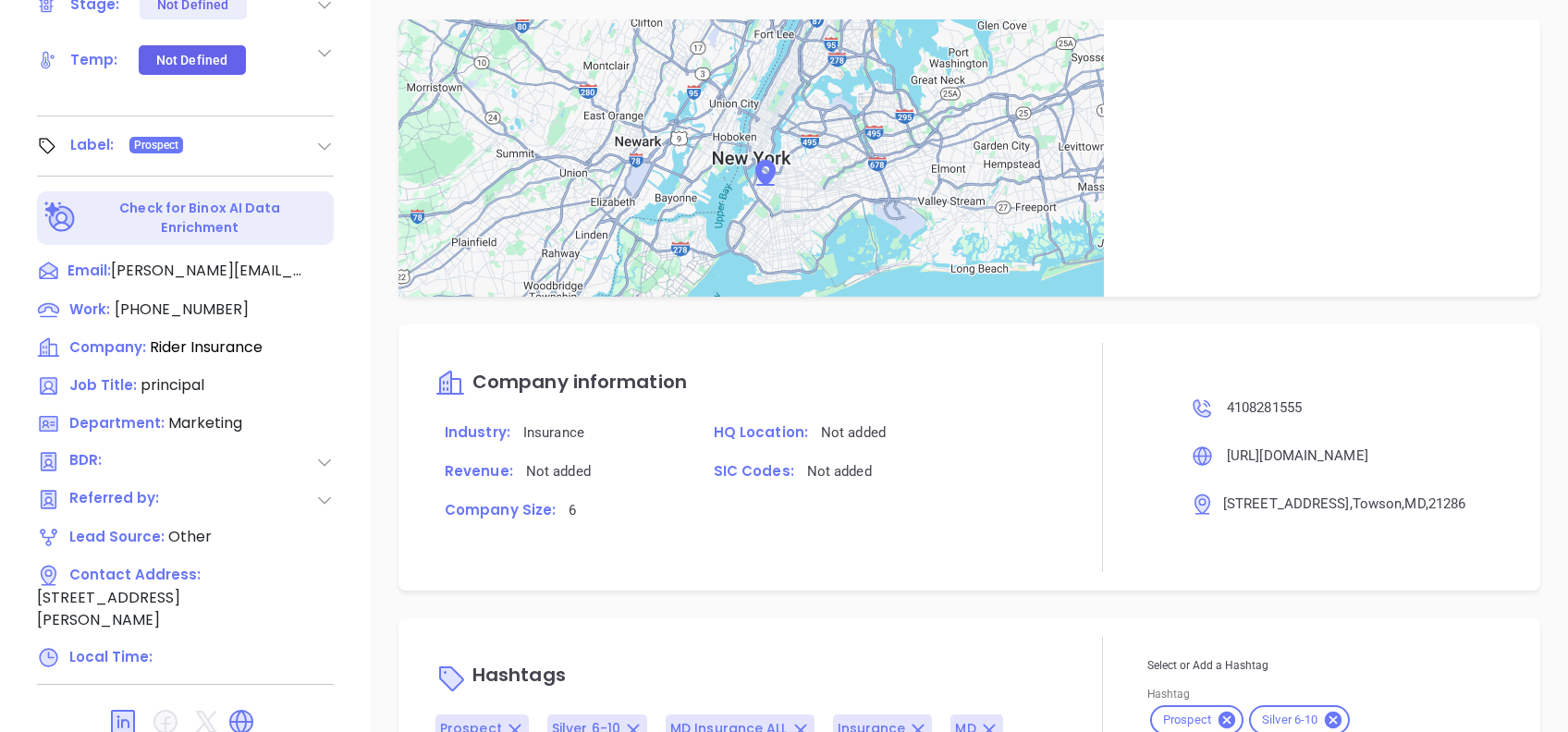
scroll to position [924, 0]
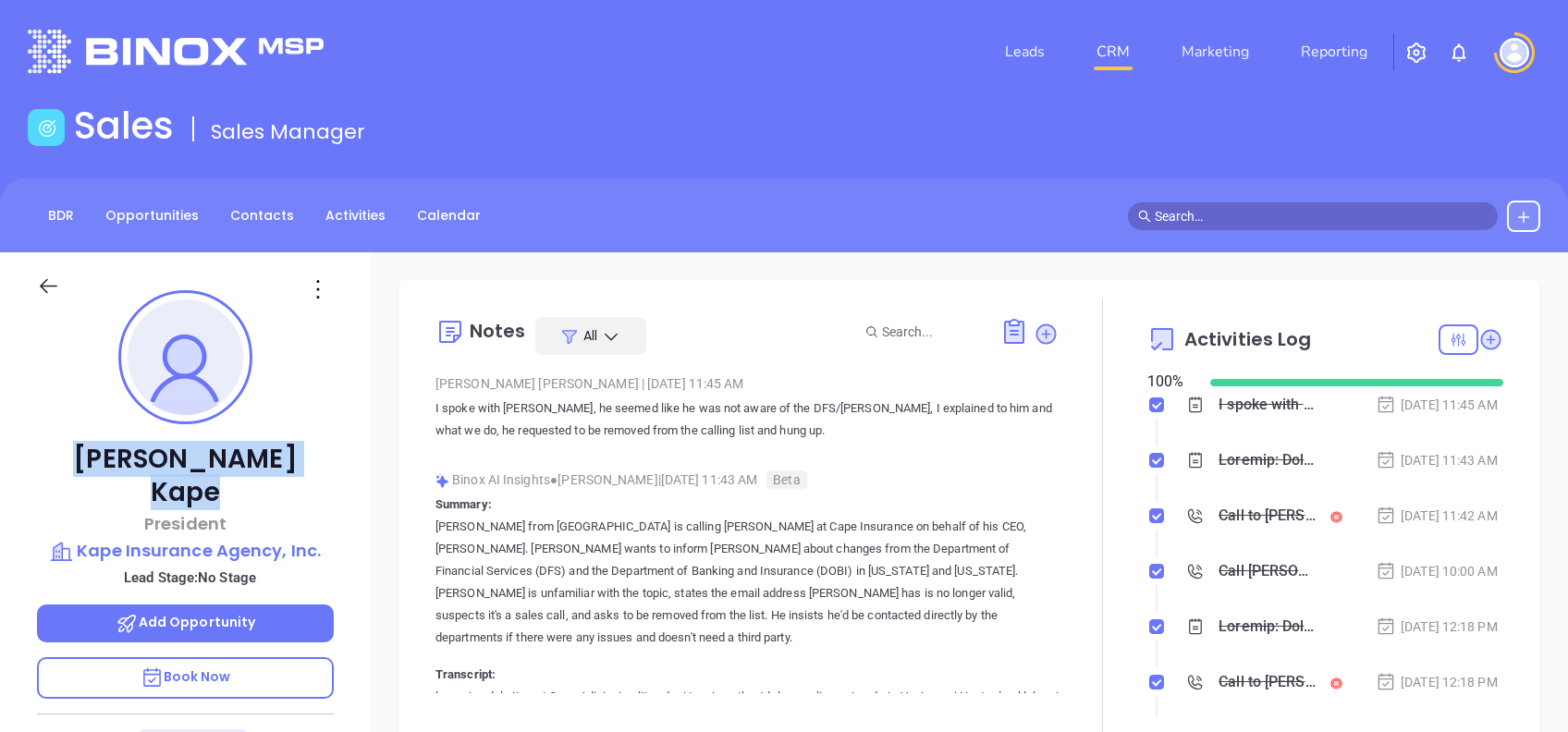
drag, startPoint x: 275, startPoint y: 466, endPoint x: 104, endPoint y: 438, distance: 173.3
click at [104, 438] on div "[PERSON_NAME] President Kape Insurance Agency, Inc. Lead Stage: No Stage Add Op…" at bounding box center [185, 709] width 370 height 915
copy p "[PERSON_NAME]"
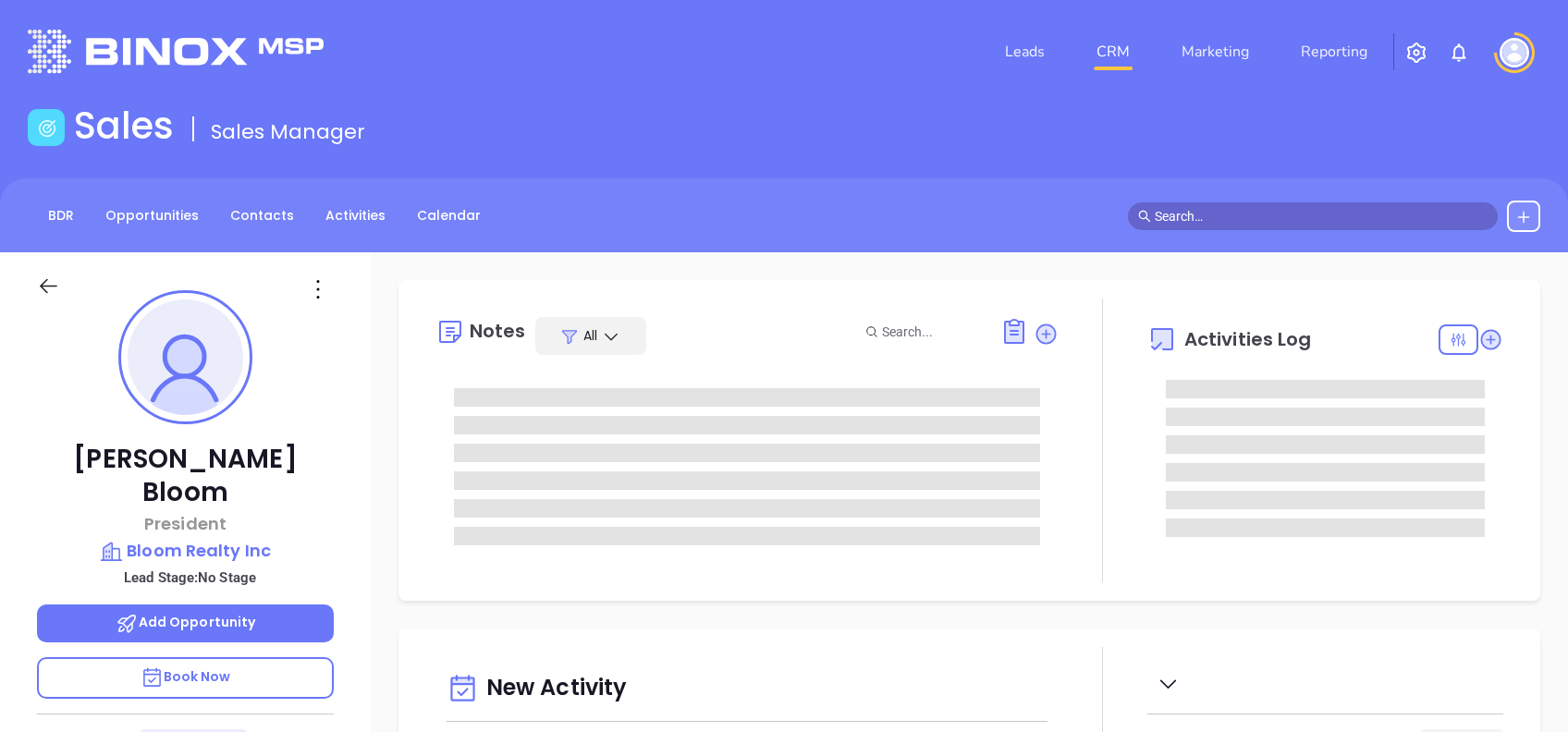
type input "[PERSON_NAME]"
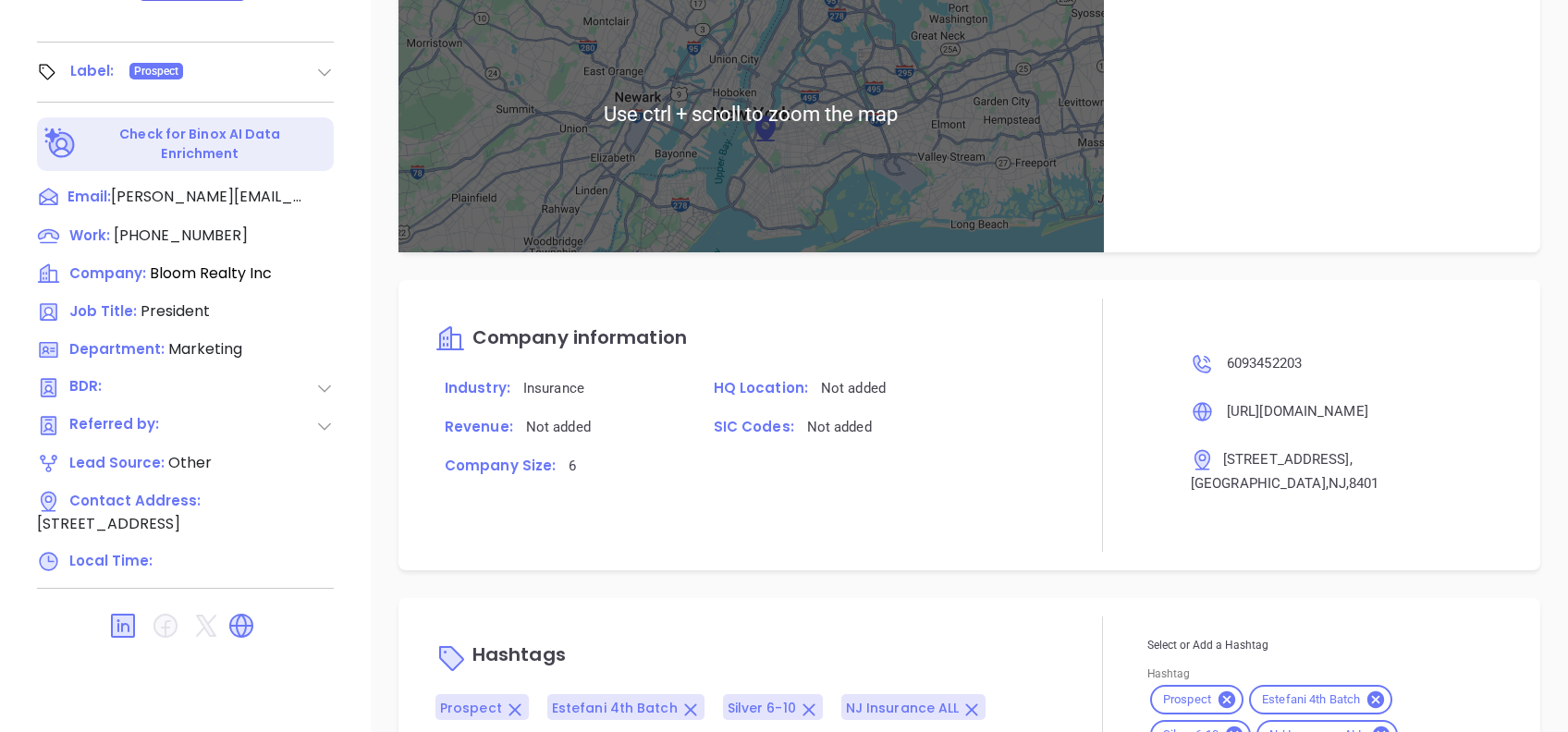
scroll to position [1232, 0]
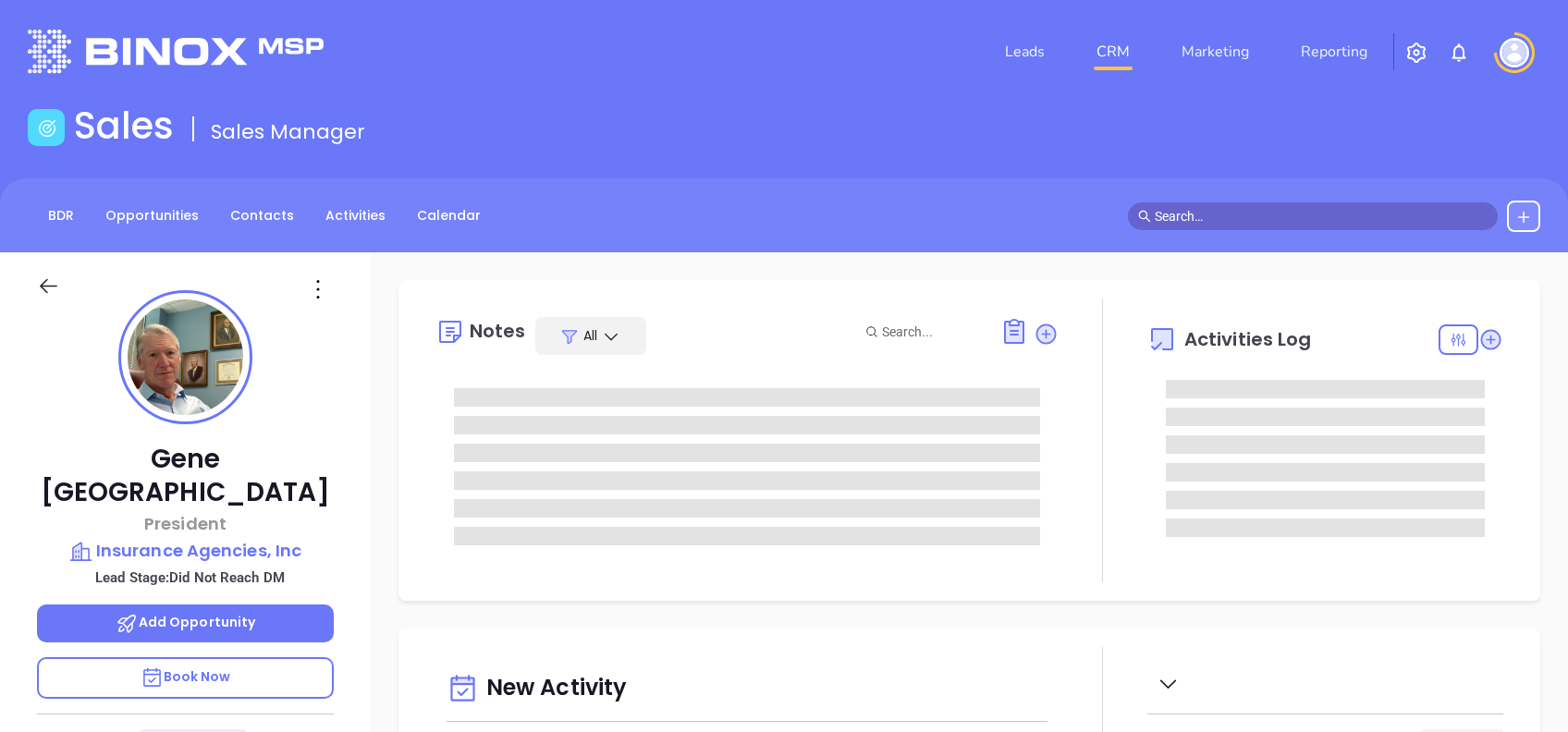
type input "[DATE]"
type input "[PERSON_NAME]"
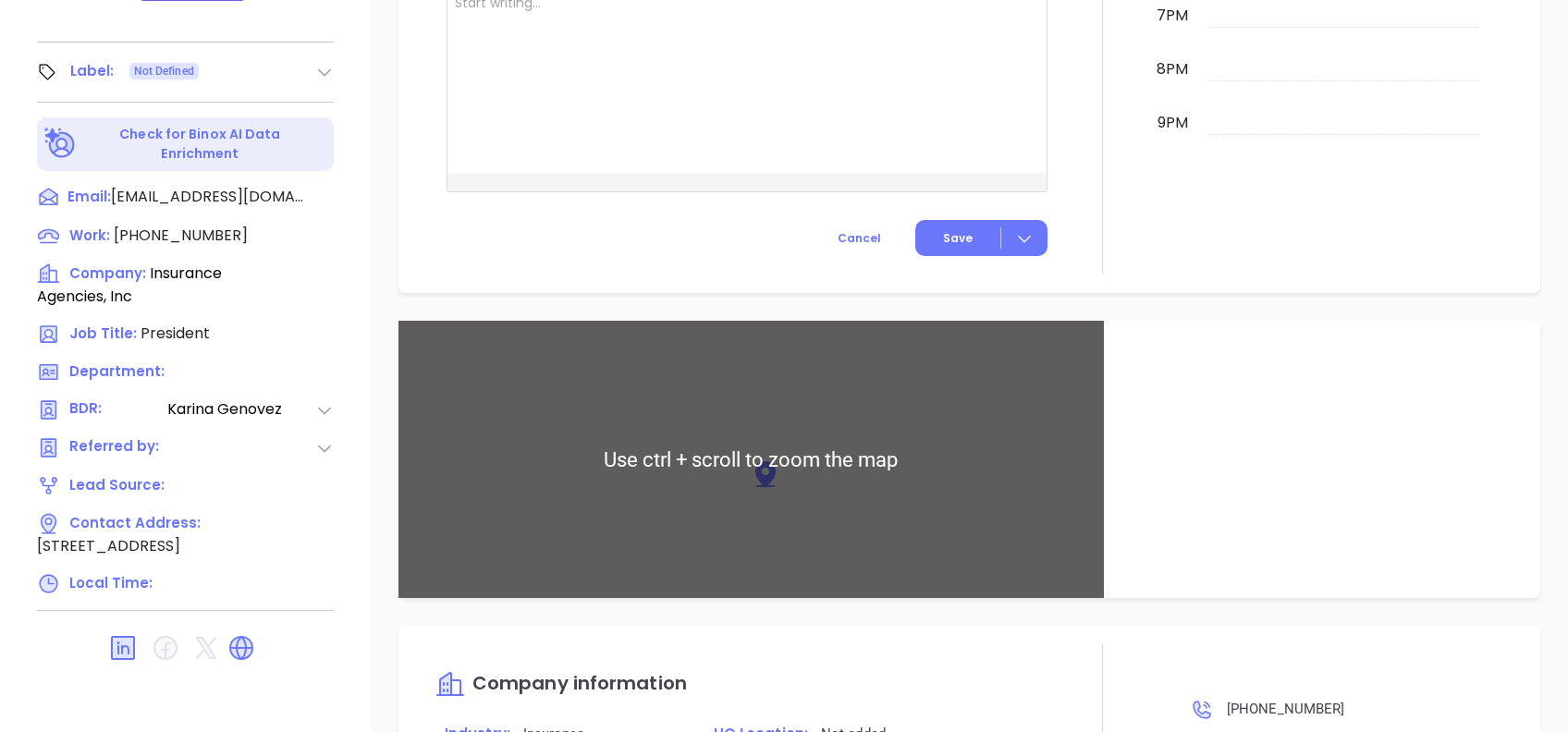
scroll to position [1239, 0]
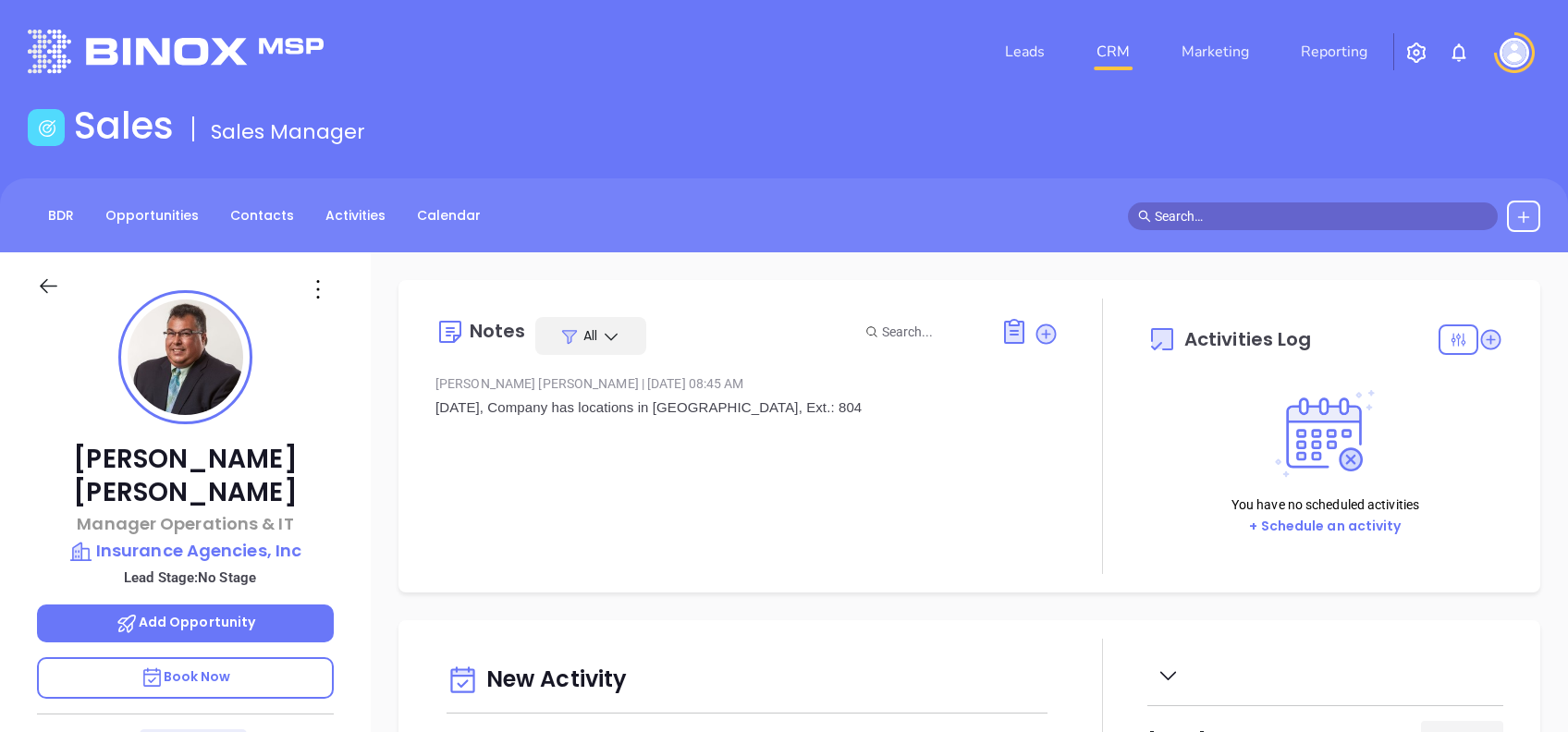
type input "[PERSON_NAME]"
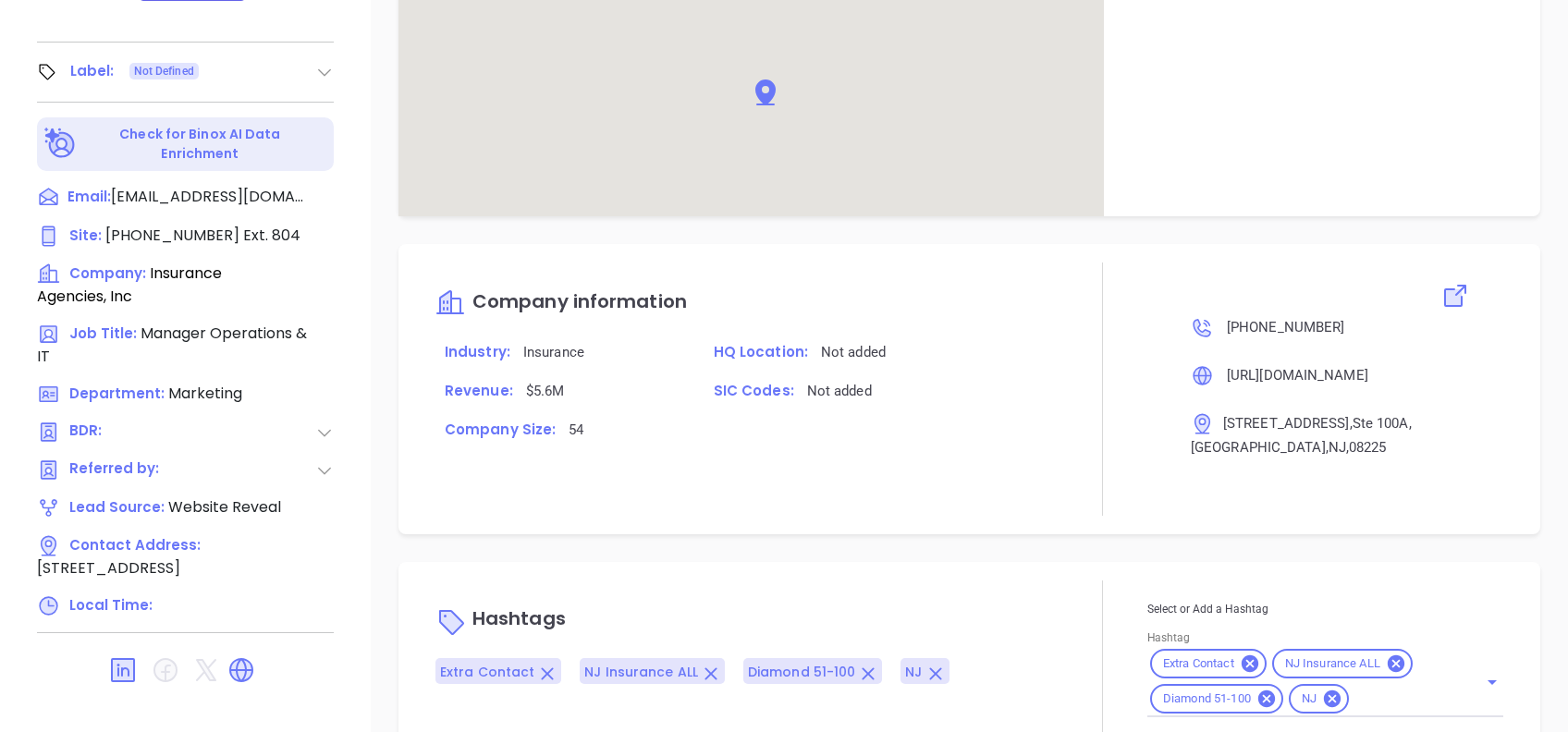
scroll to position [1008, 0]
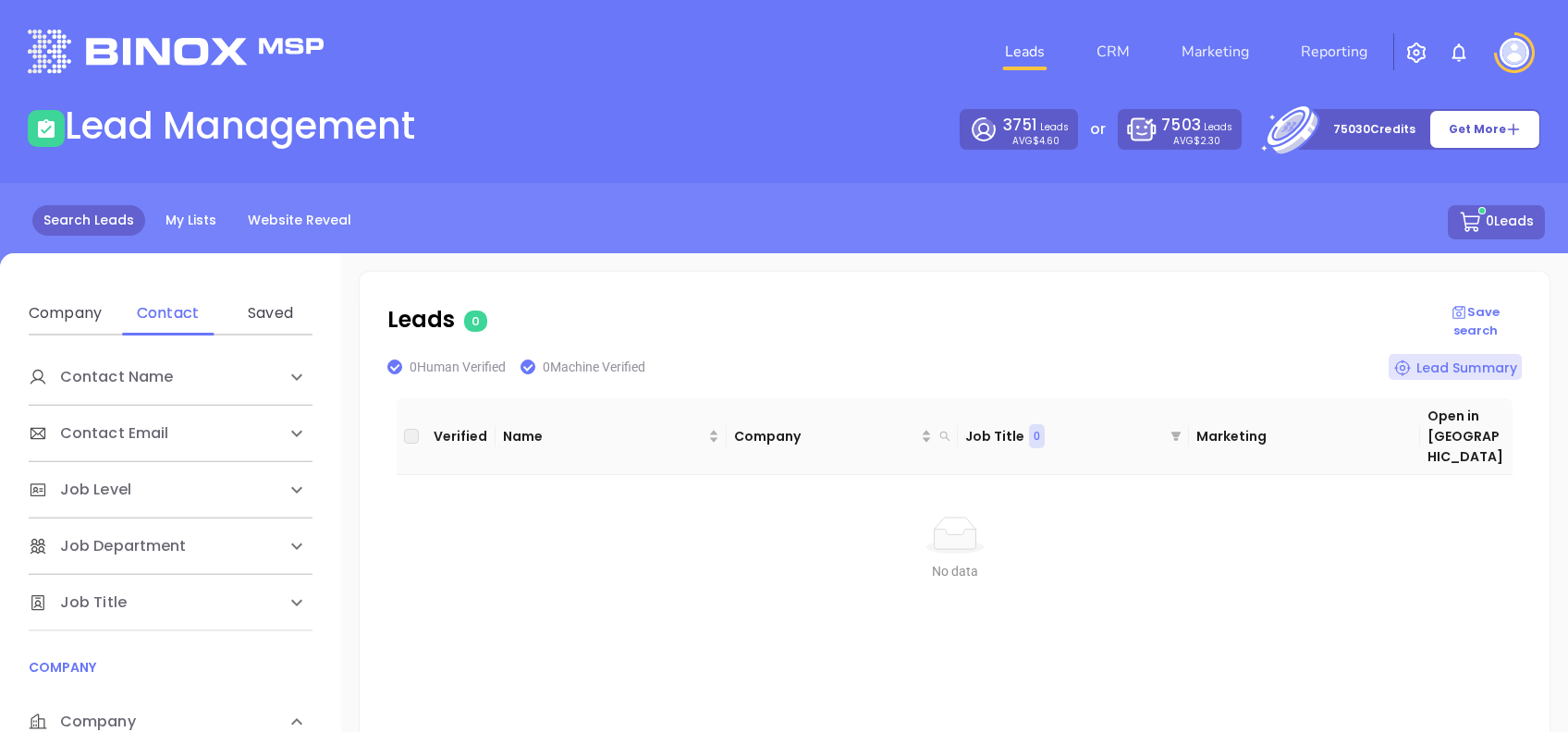
scroll to position [246, 0]
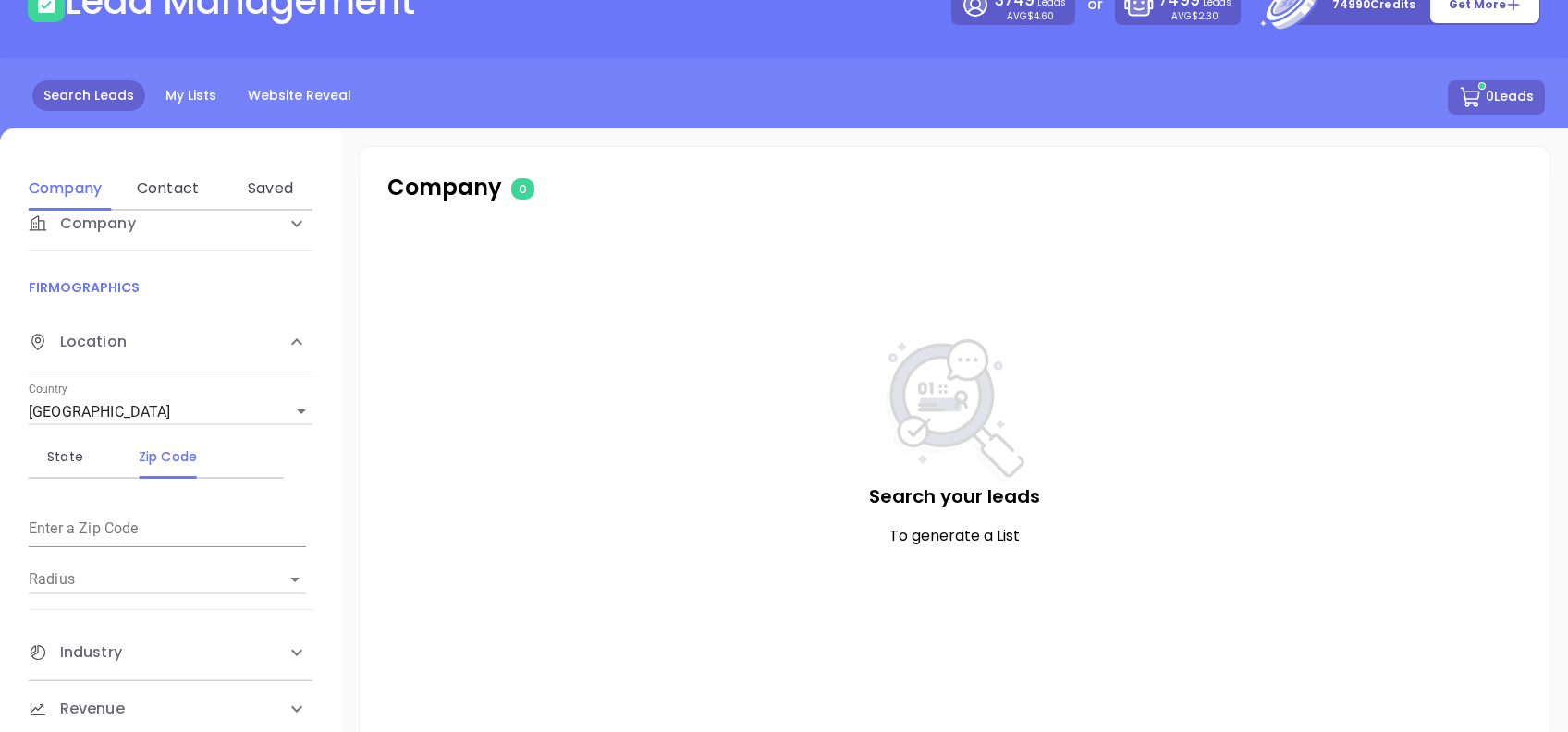
scroll to position [246, 0]
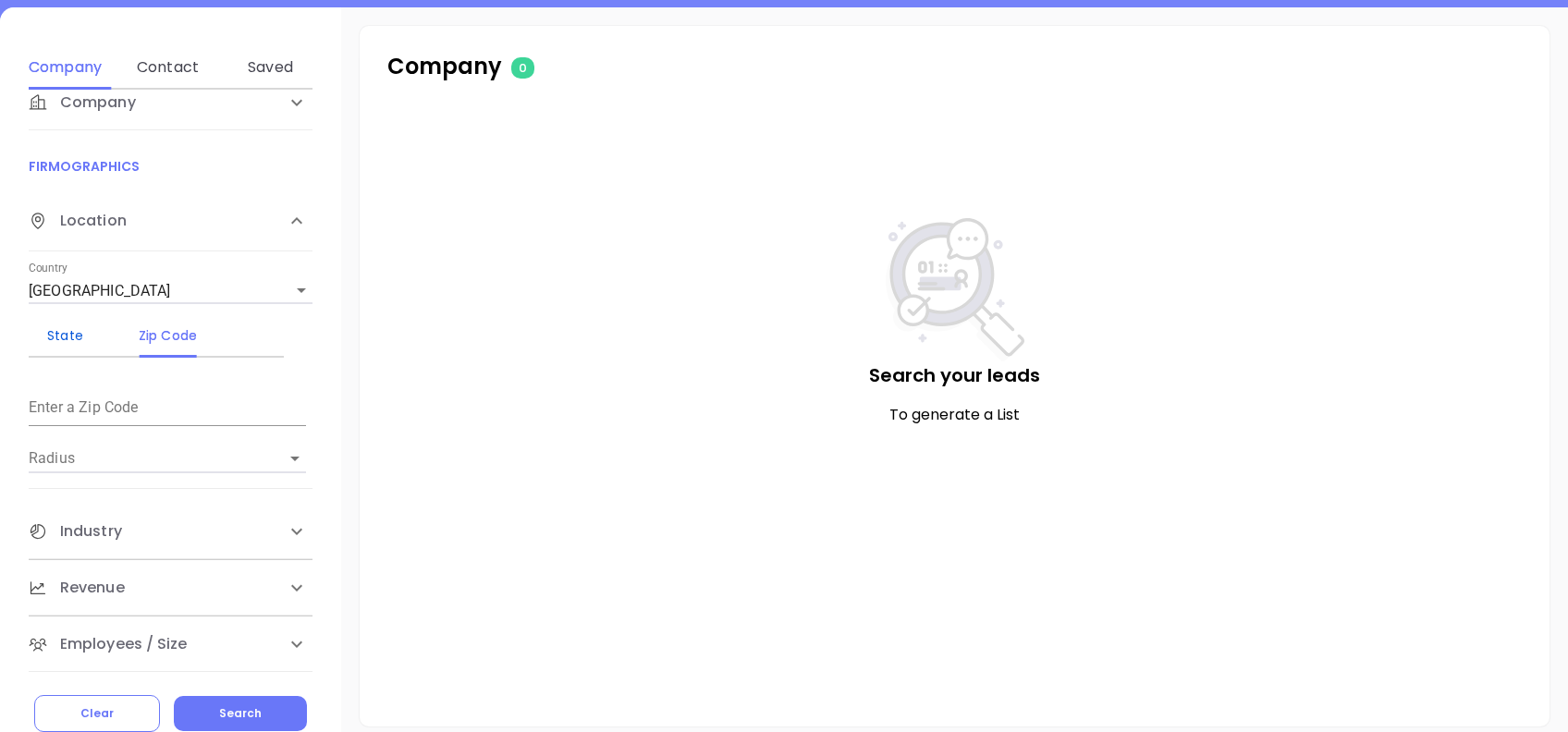
click at [66, 335] on div "State" at bounding box center [64, 334] width 73 height 22
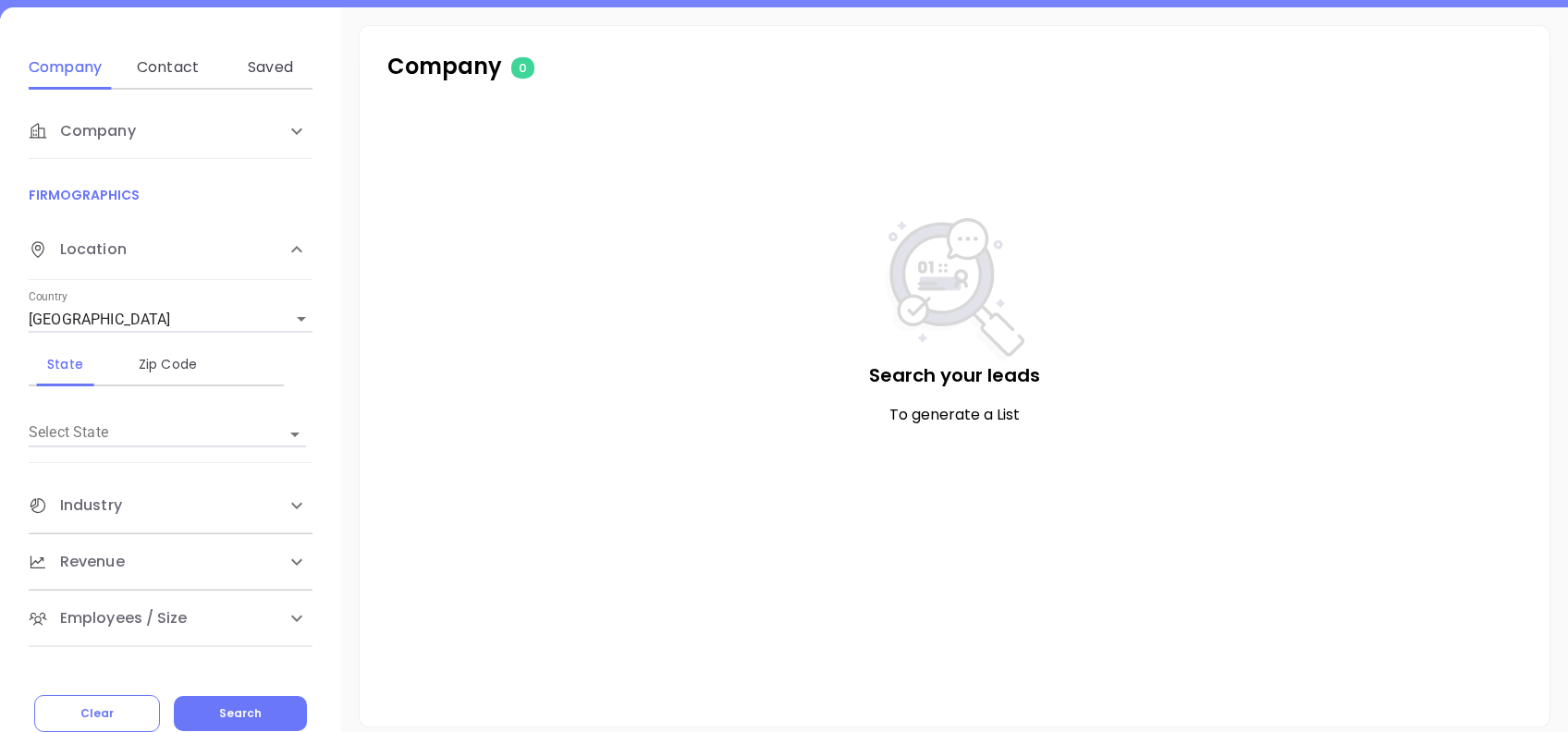
click at [143, 421] on input "Select State" at bounding box center [141, 433] width 225 height 26
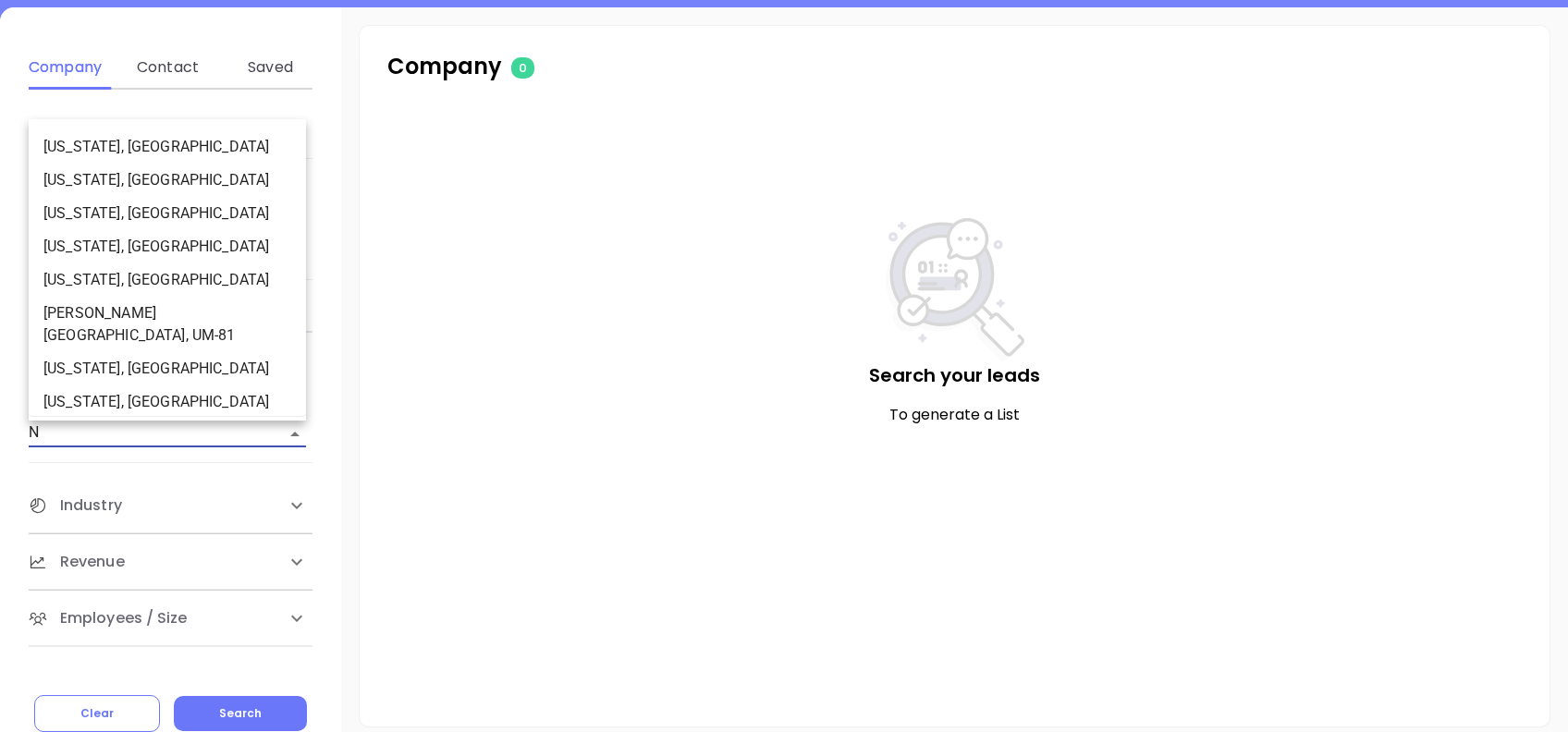
type input "NJ"
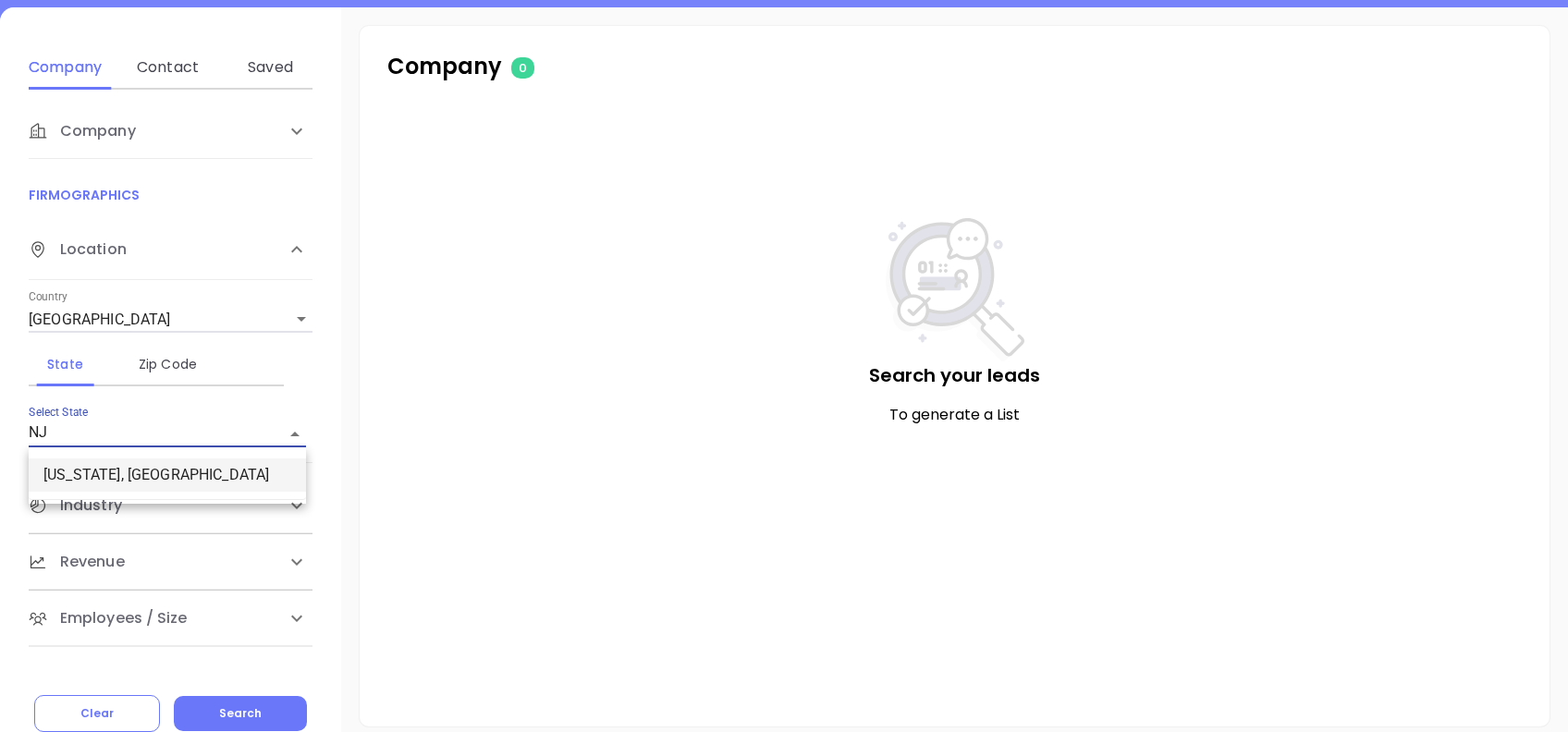
click at [186, 473] on li "[US_STATE], [GEOGRAPHIC_DATA]" at bounding box center [167, 474] width 278 height 33
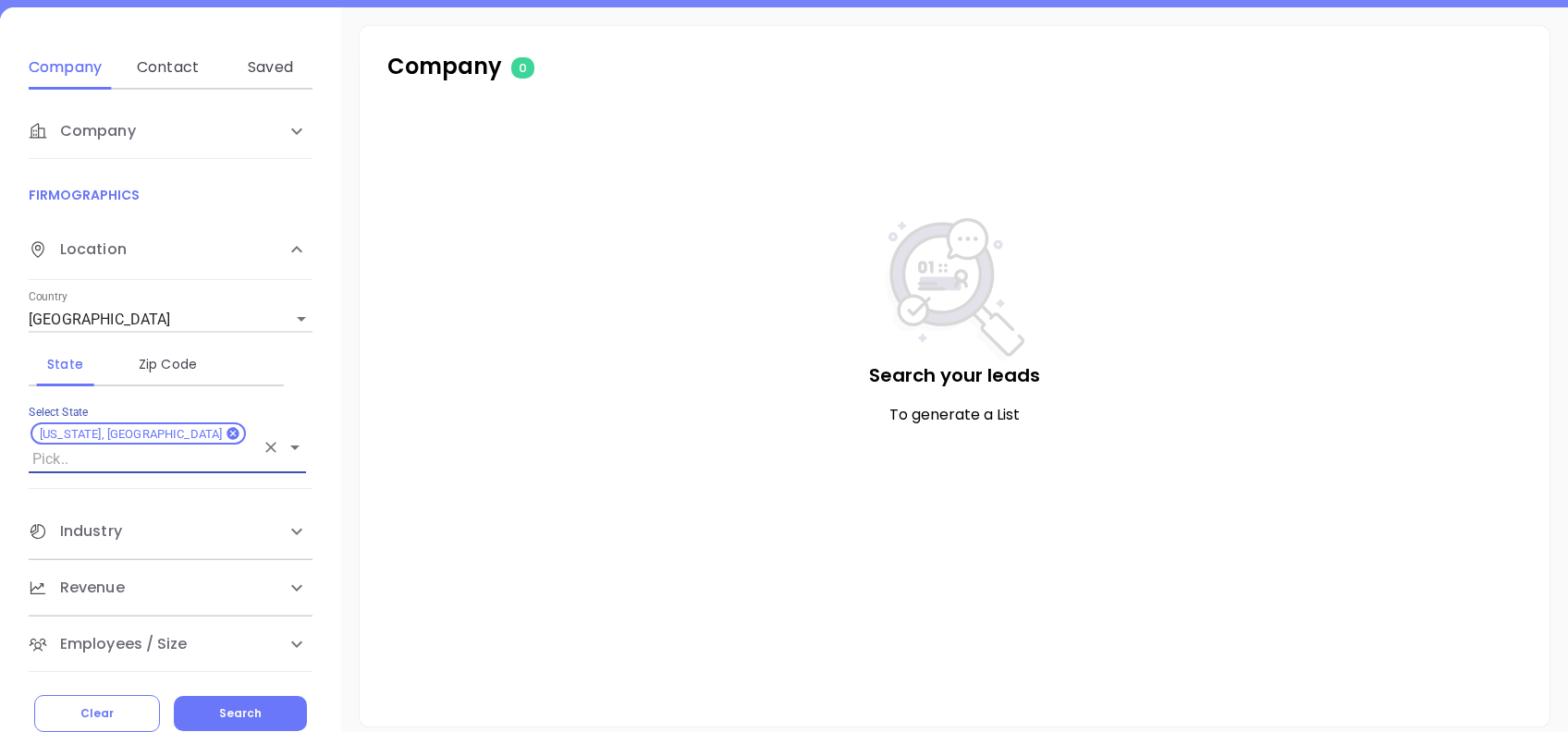
scroll to position [296, 0]
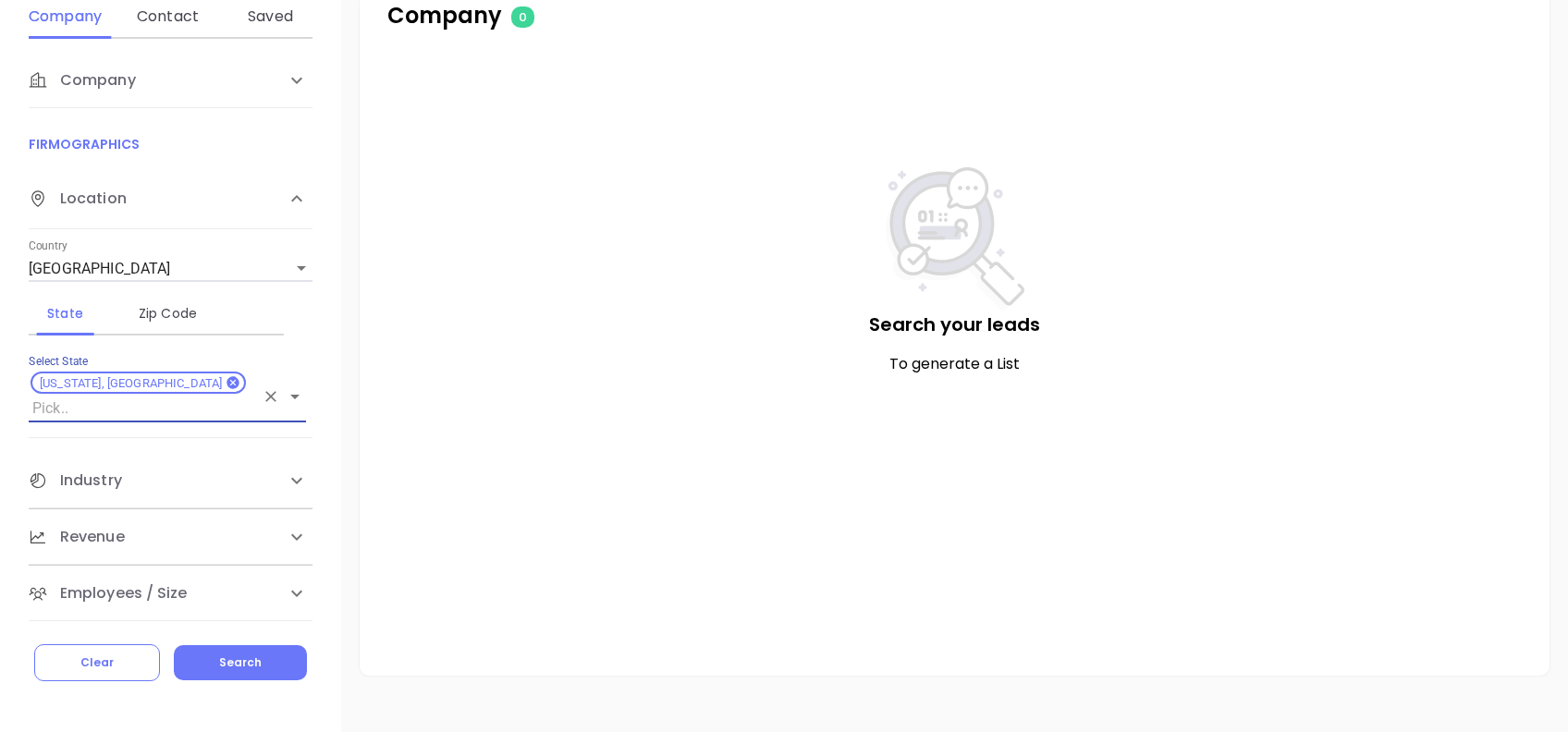
click at [188, 470] on div "Industry" at bounding box center [152, 480] width 246 height 22
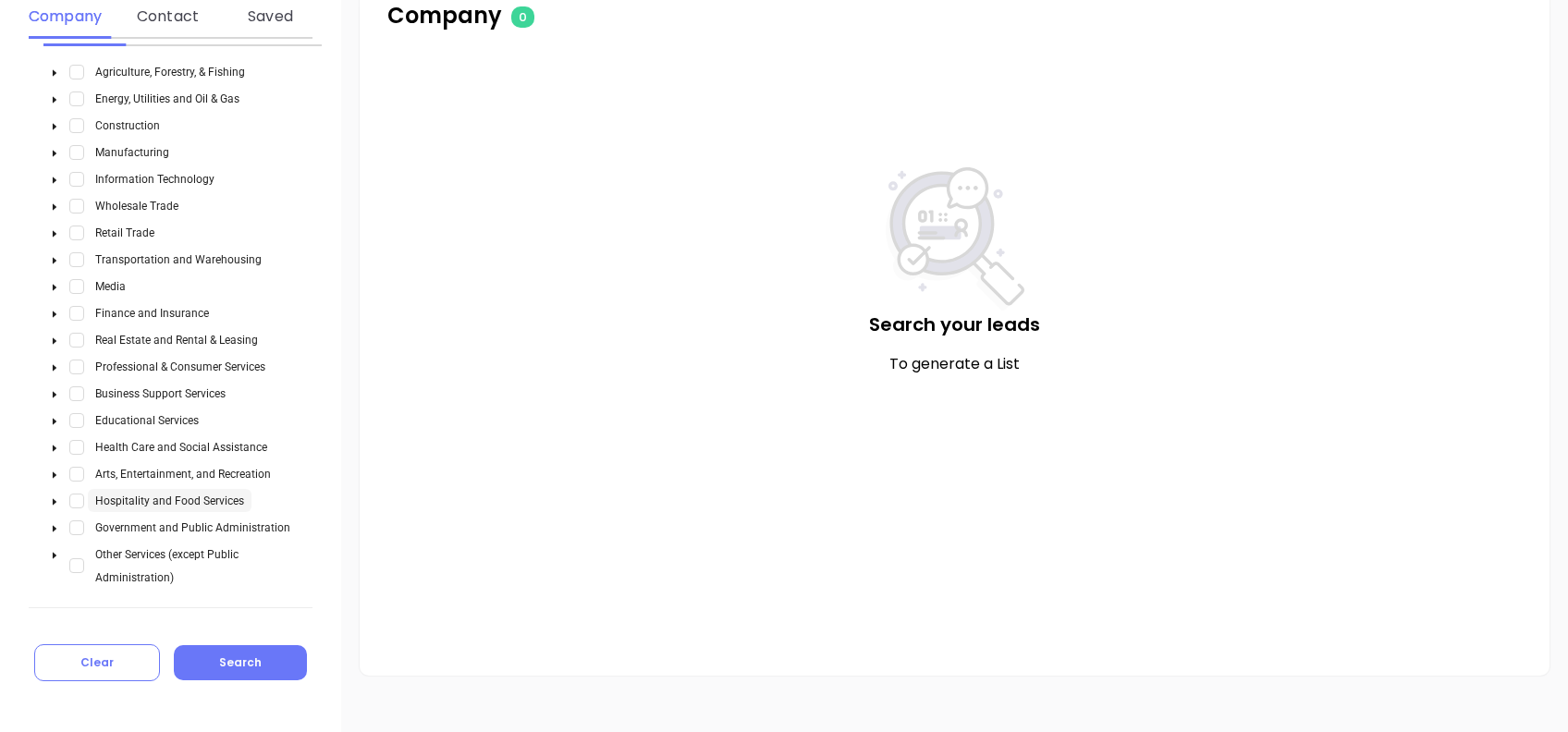
scroll to position [614, 0]
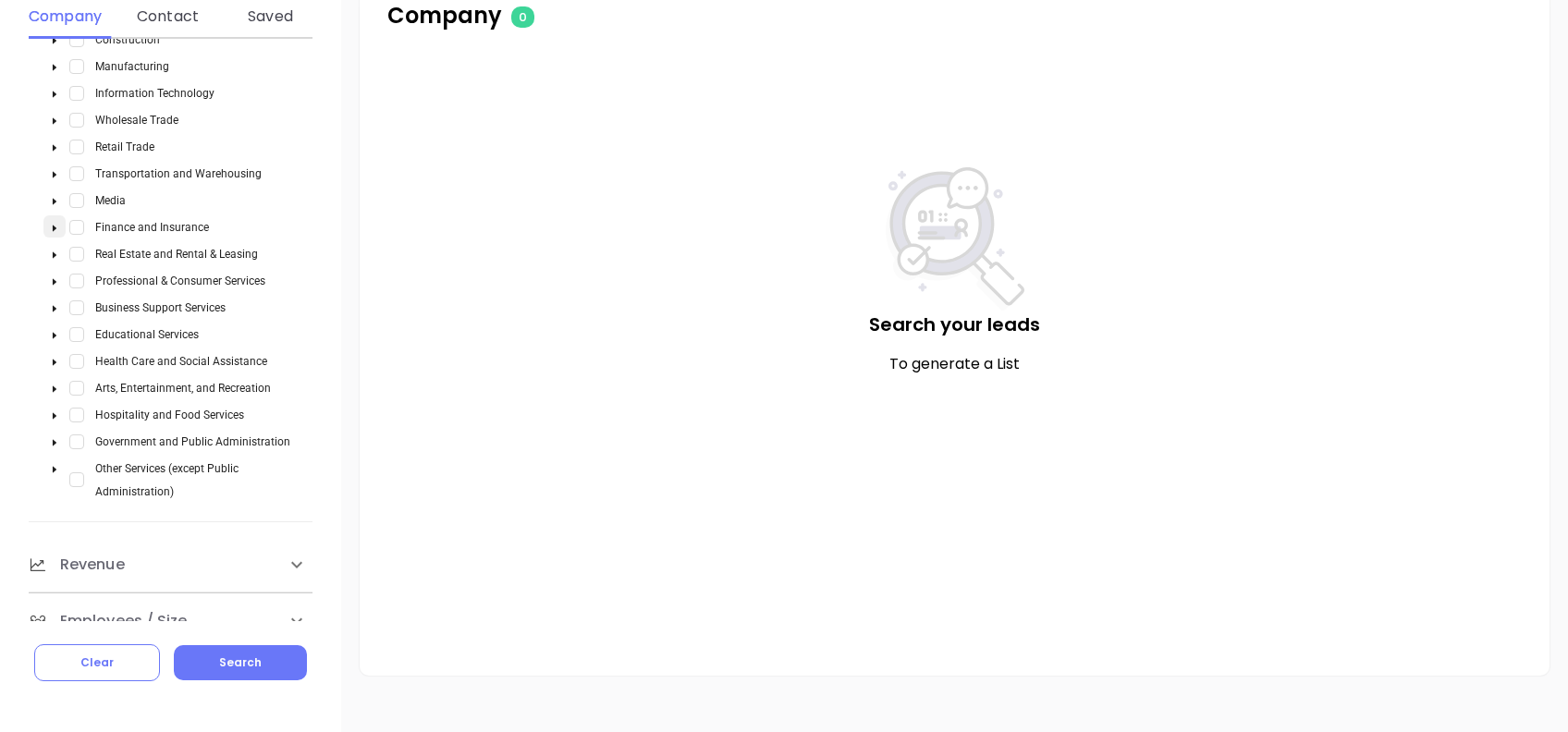
click at [45, 215] on span at bounding box center [54, 226] width 22 height 23
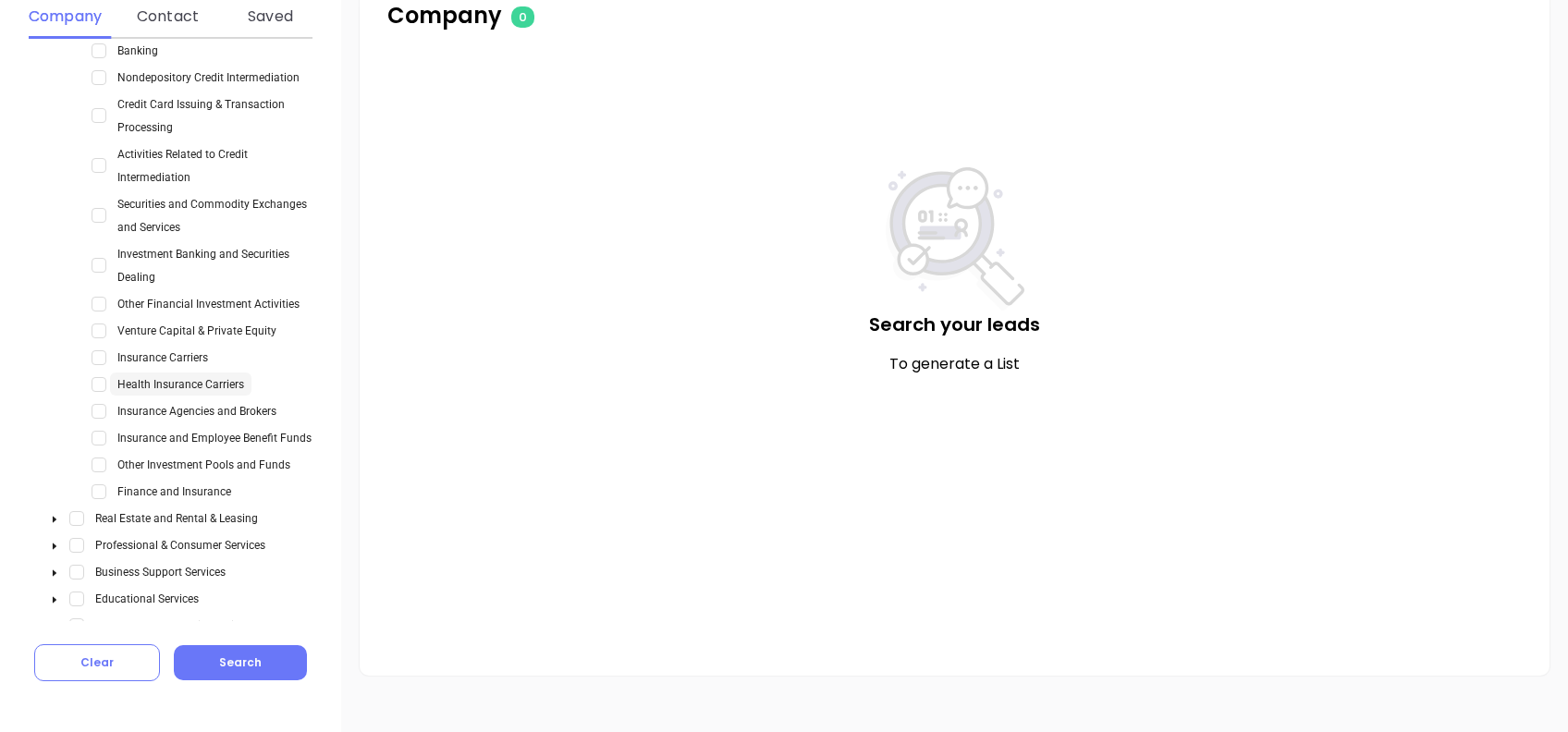
scroll to position [859, 0]
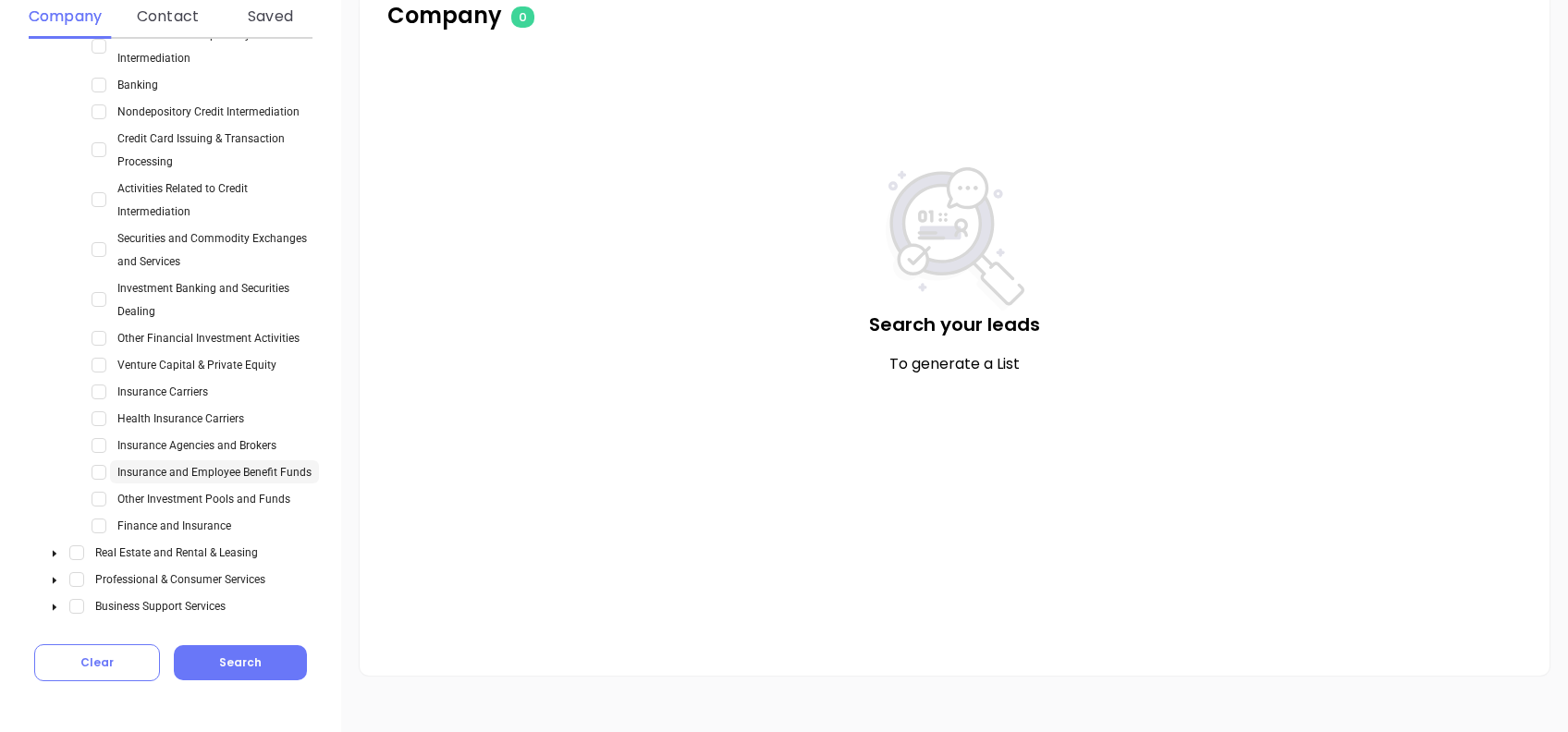
click at [212, 466] on span "Insurance and Employee Benefit Funds" at bounding box center [214, 473] width 194 height 13
click at [95, 437] on span "Select Insurance Agencies and Brokers" at bounding box center [99, 445] width 15 height 15
click at [96, 465] on span "Select Insurance and Employee Benefit Funds" at bounding box center [99, 473] width 15 height 15
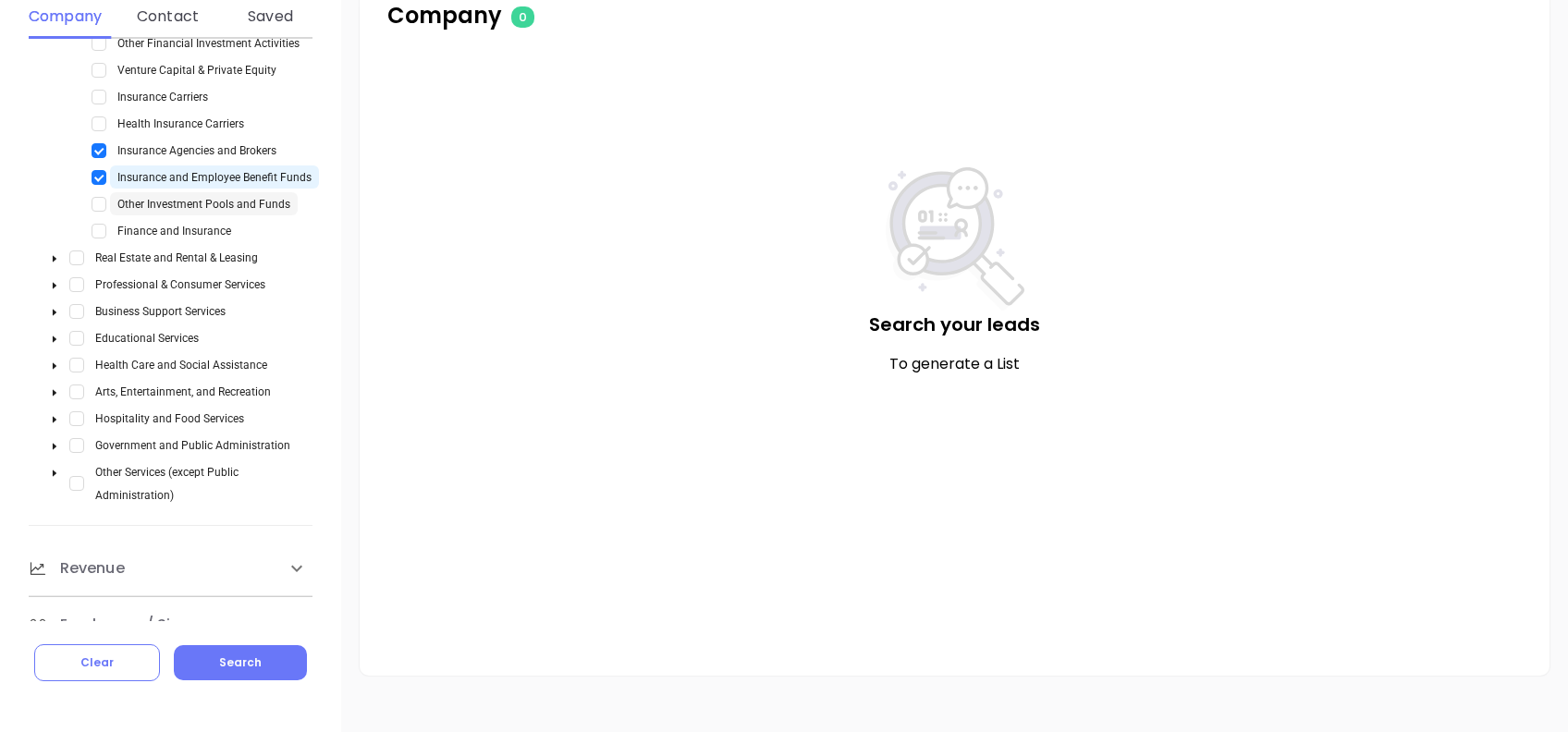
scroll to position [1155, 0]
click at [263, 656] on button "Search" at bounding box center [240, 662] width 134 height 35
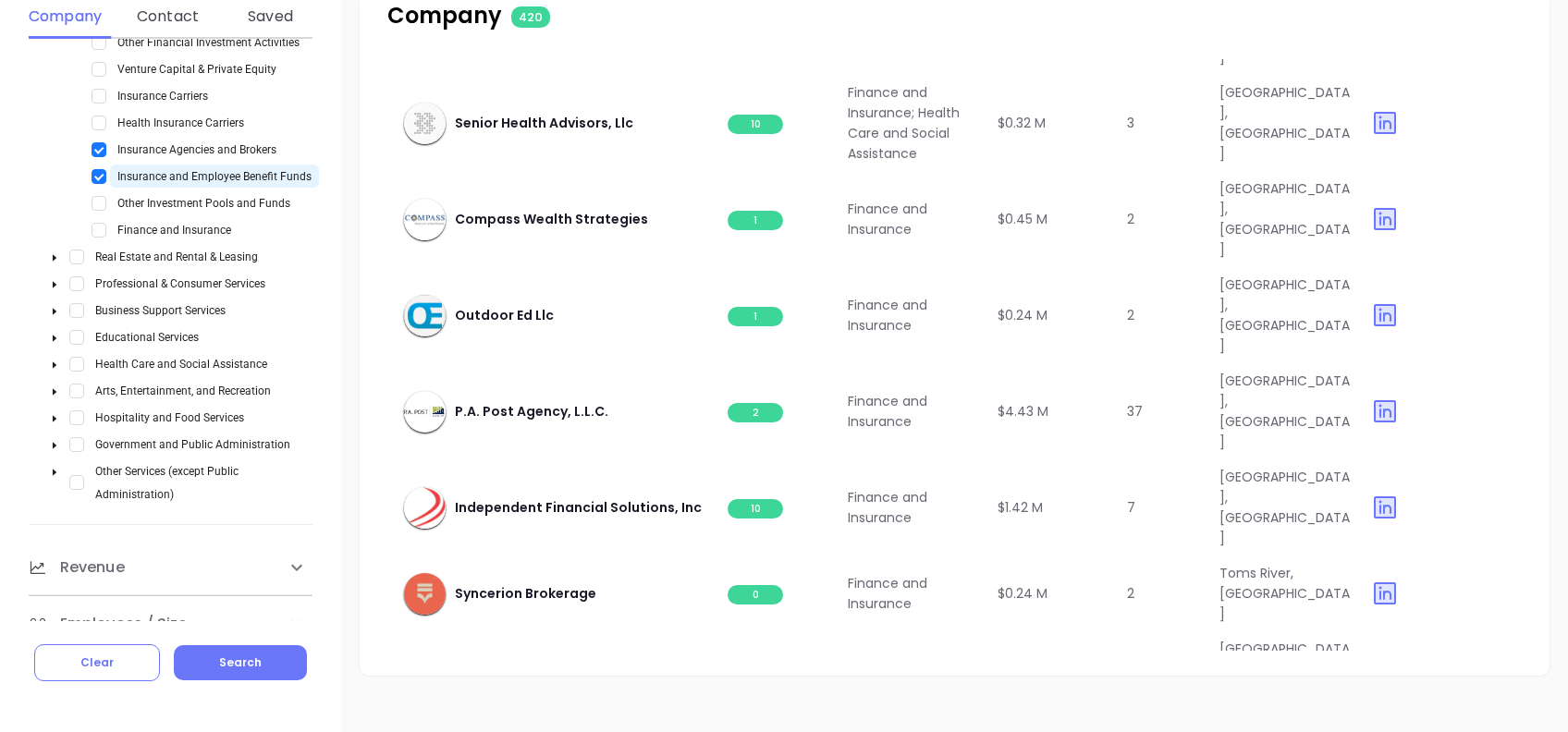
scroll to position [0, 0]
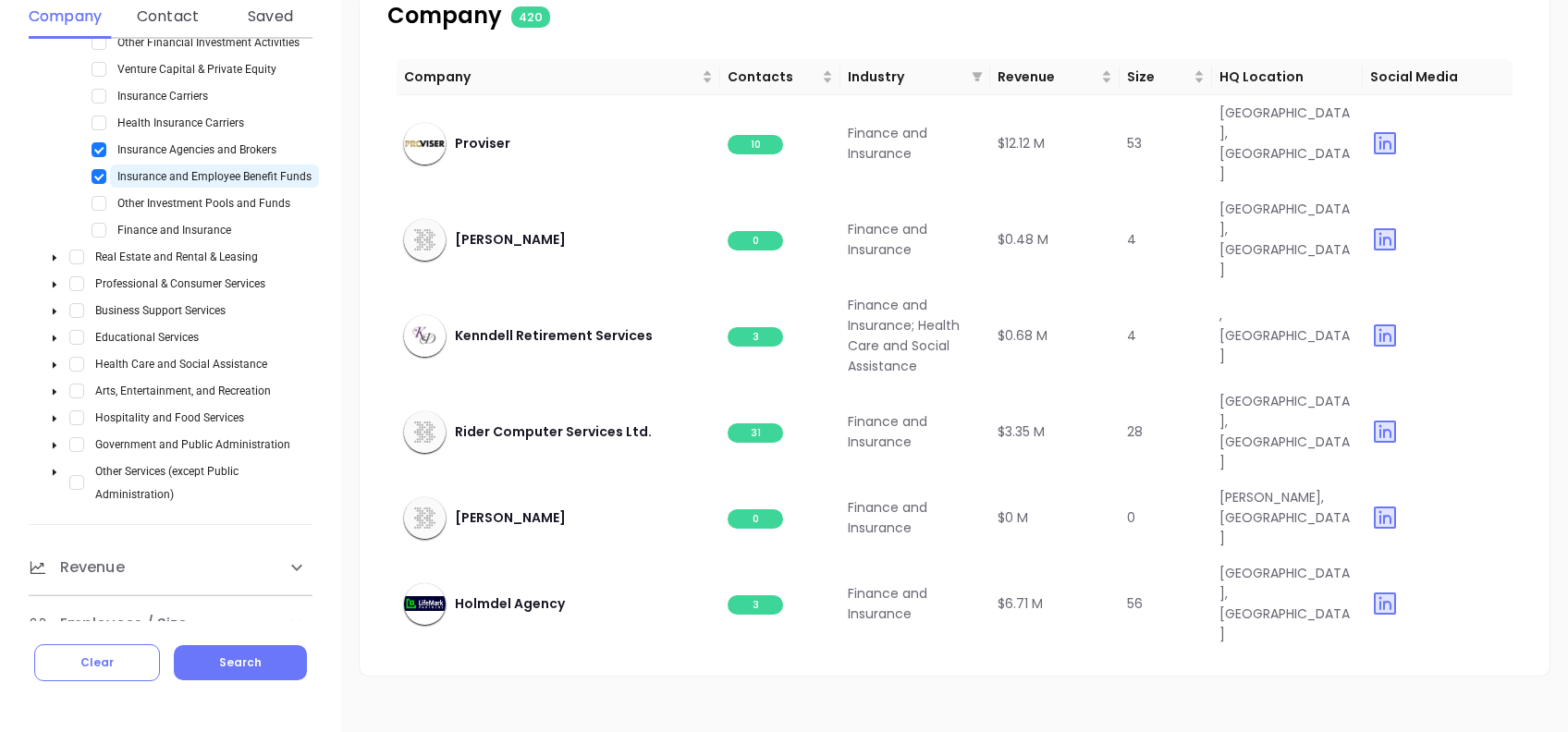
click at [533, 9] on span "420" at bounding box center [531, 17] width 39 height 21
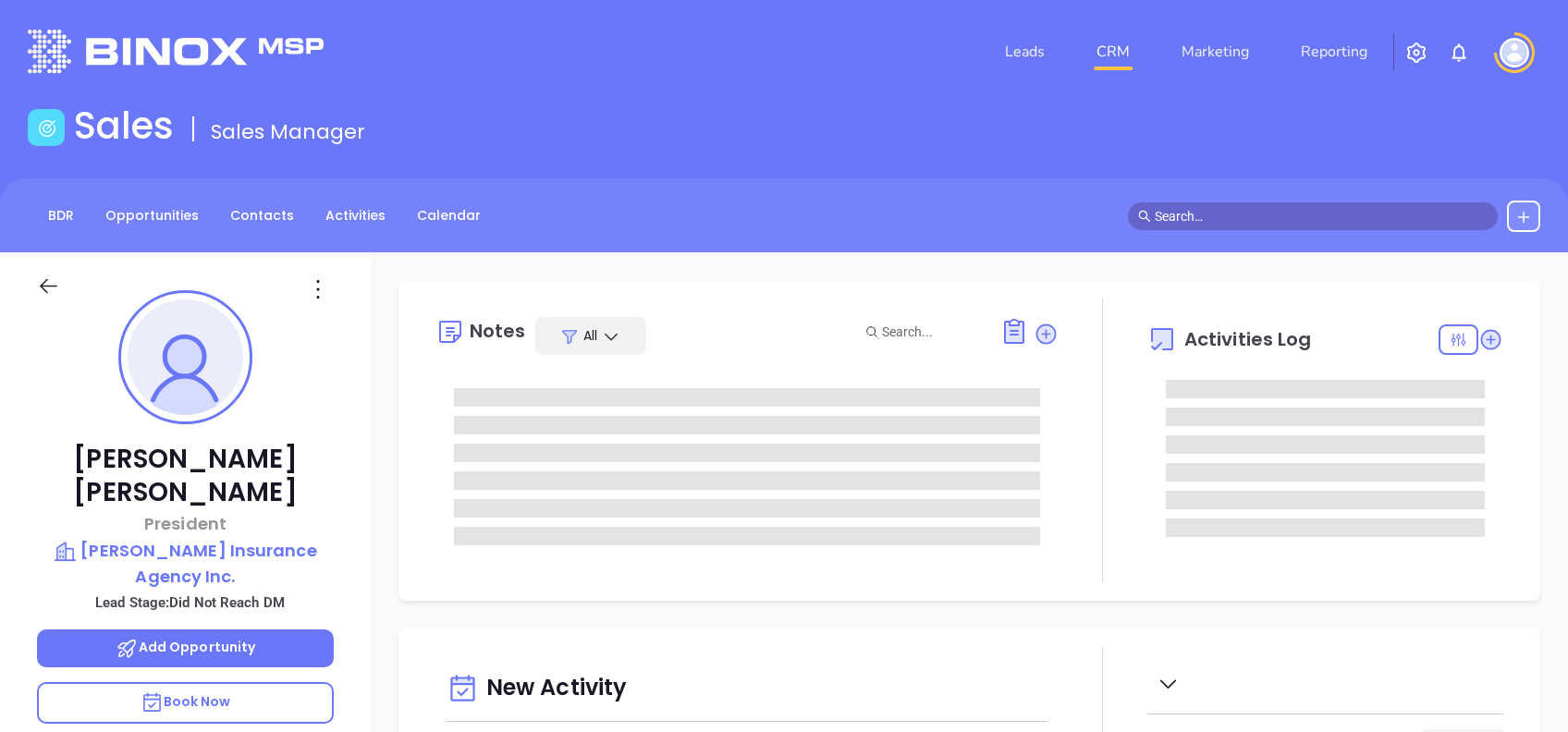
type input "[DATE]"
type input "[PERSON_NAME]"
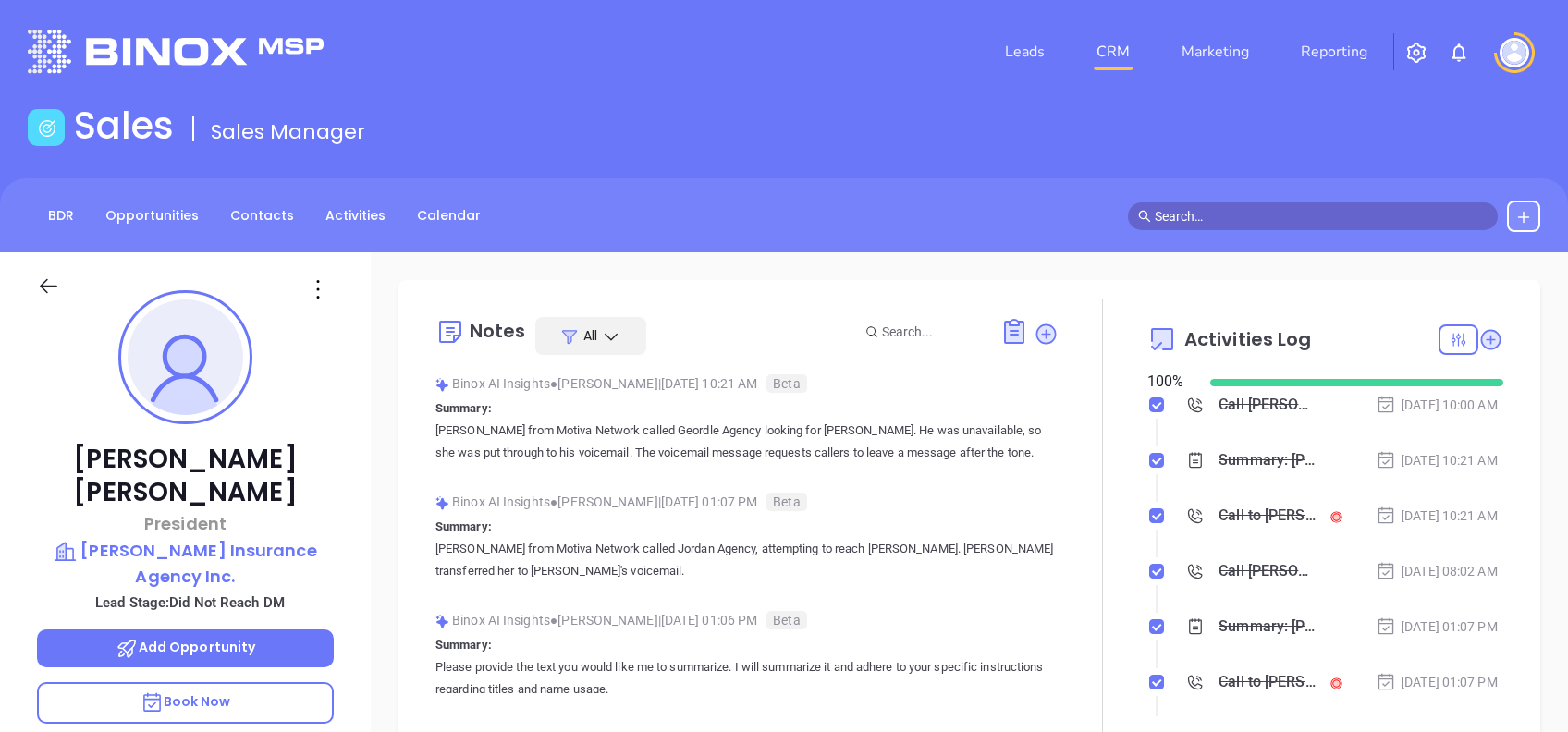
scroll to position [484, 0]
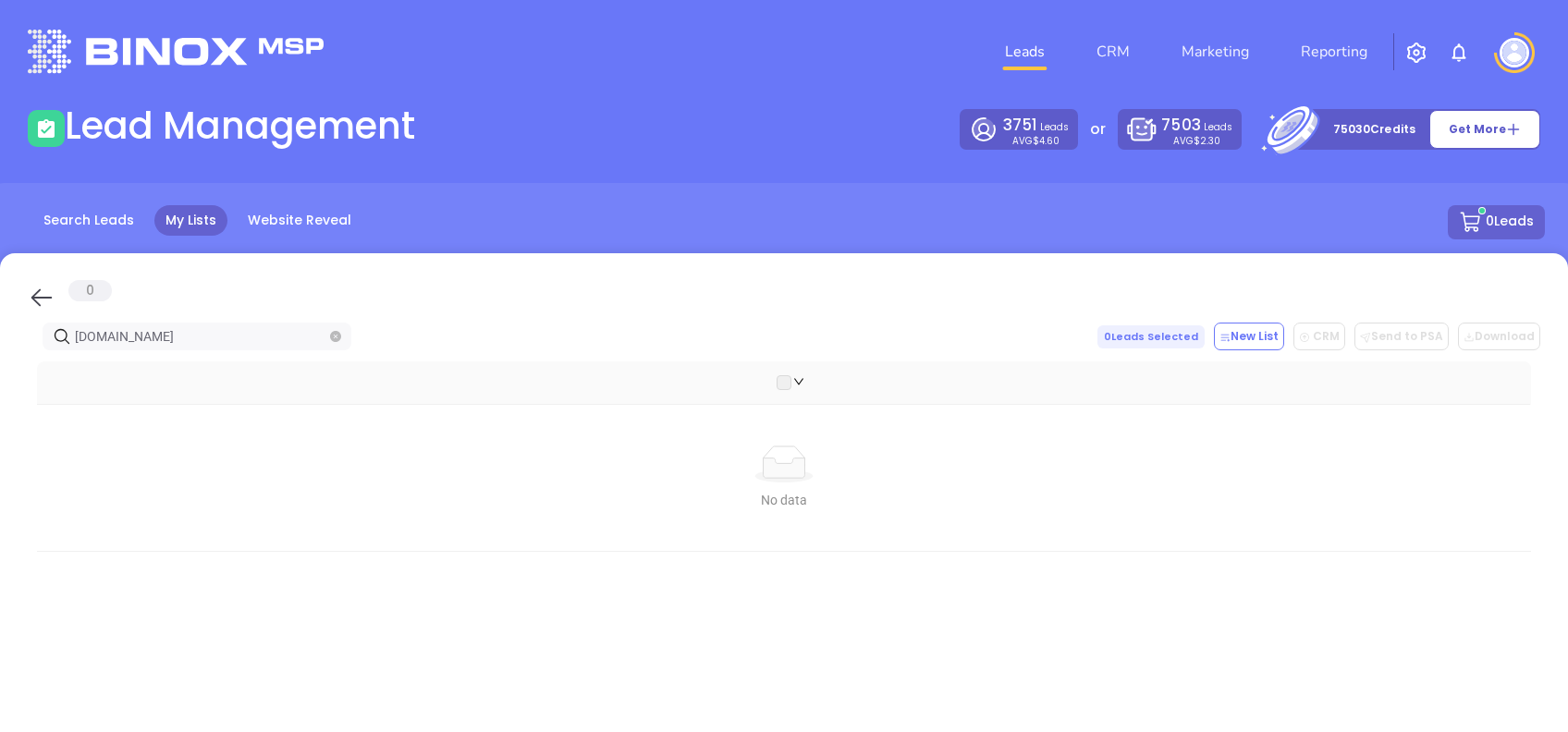
click at [32, 293] on icon at bounding box center [41, 297] width 27 height 27
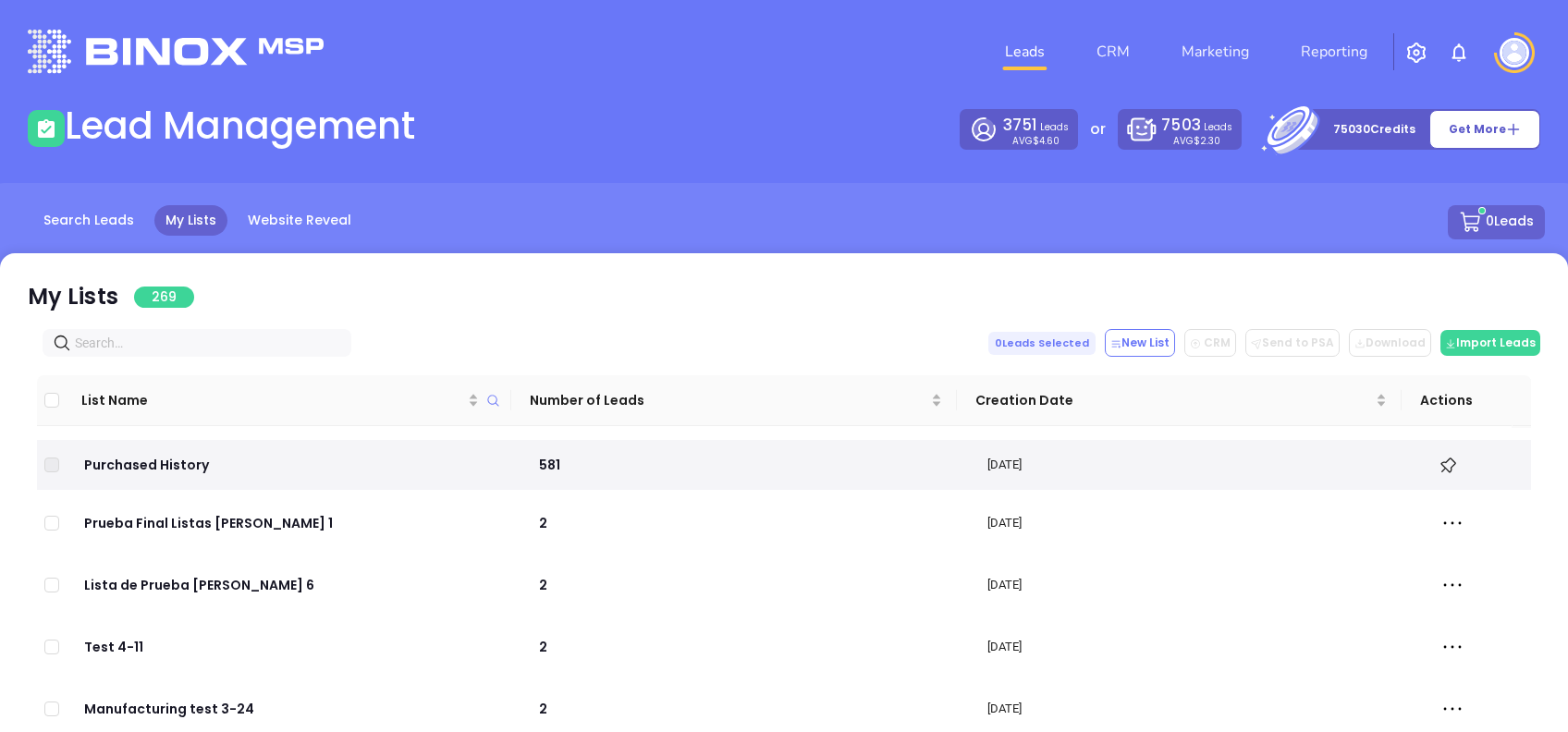
click at [163, 343] on input "text" at bounding box center [200, 342] width 251 height 20
paste input "[DOMAIN_NAME]"
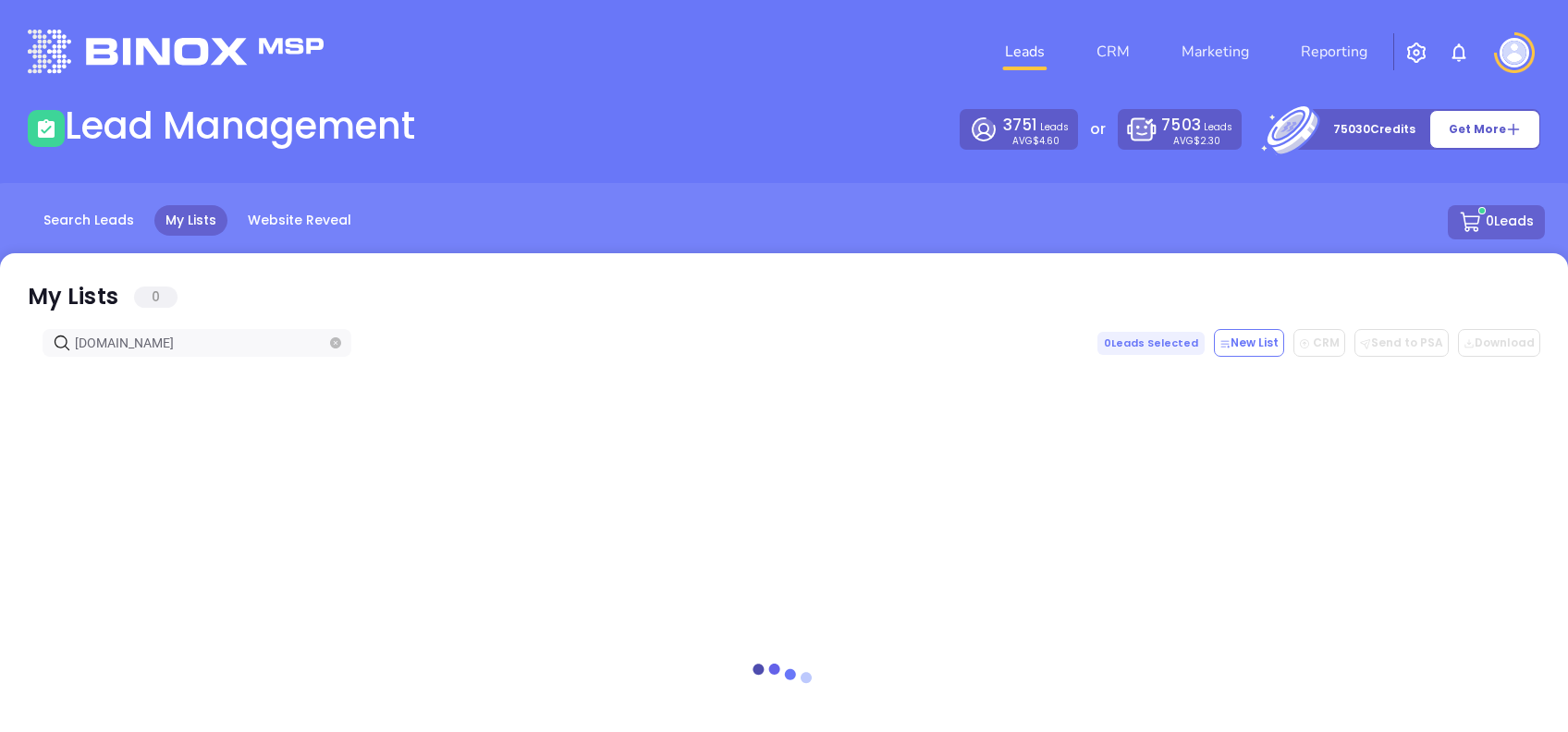
type input "[DOMAIN_NAME]"
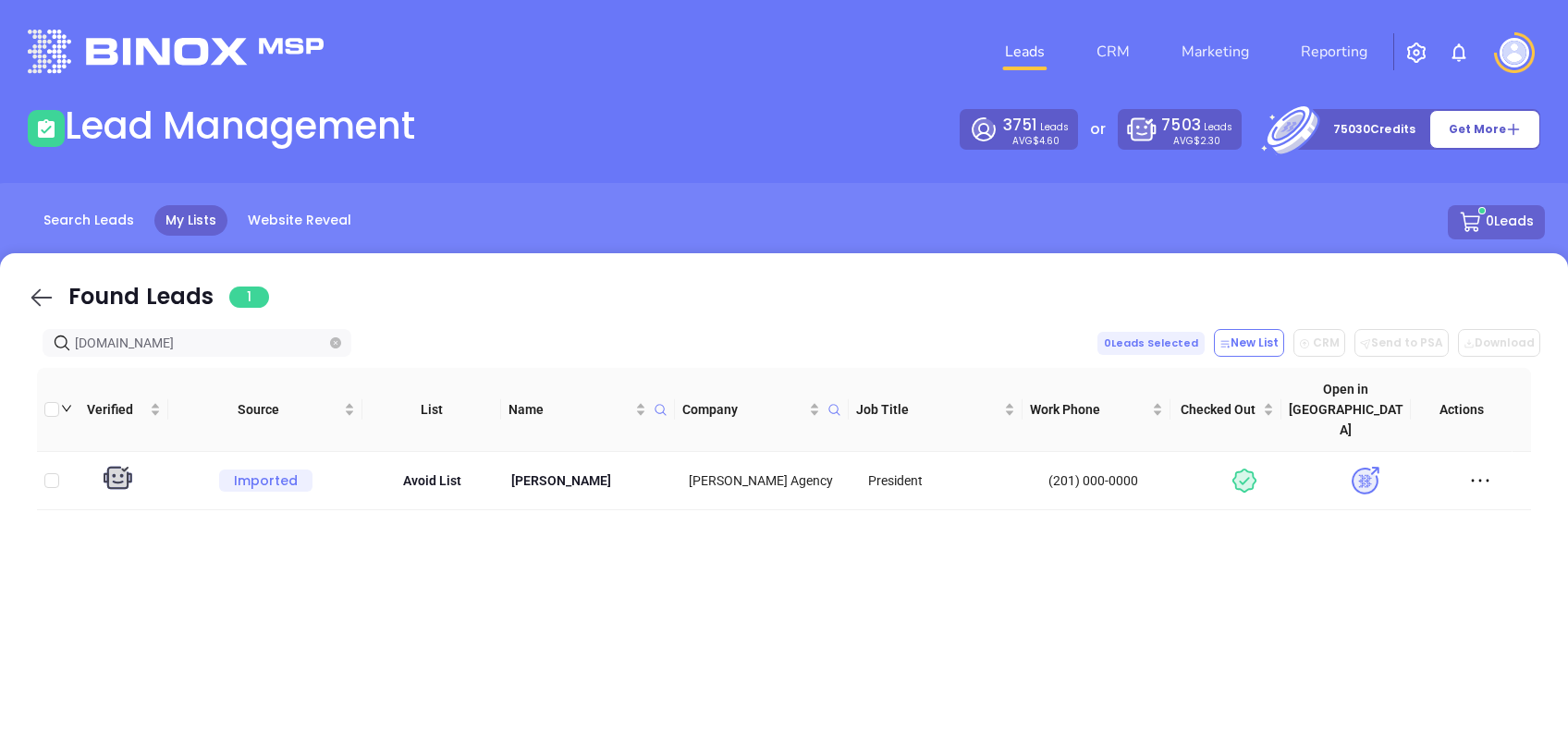
click at [44, 283] on div "Found Leads 1" at bounding box center [784, 299] width 1512 height 38
click at [40, 288] on icon at bounding box center [41, 297] width 27 height 27
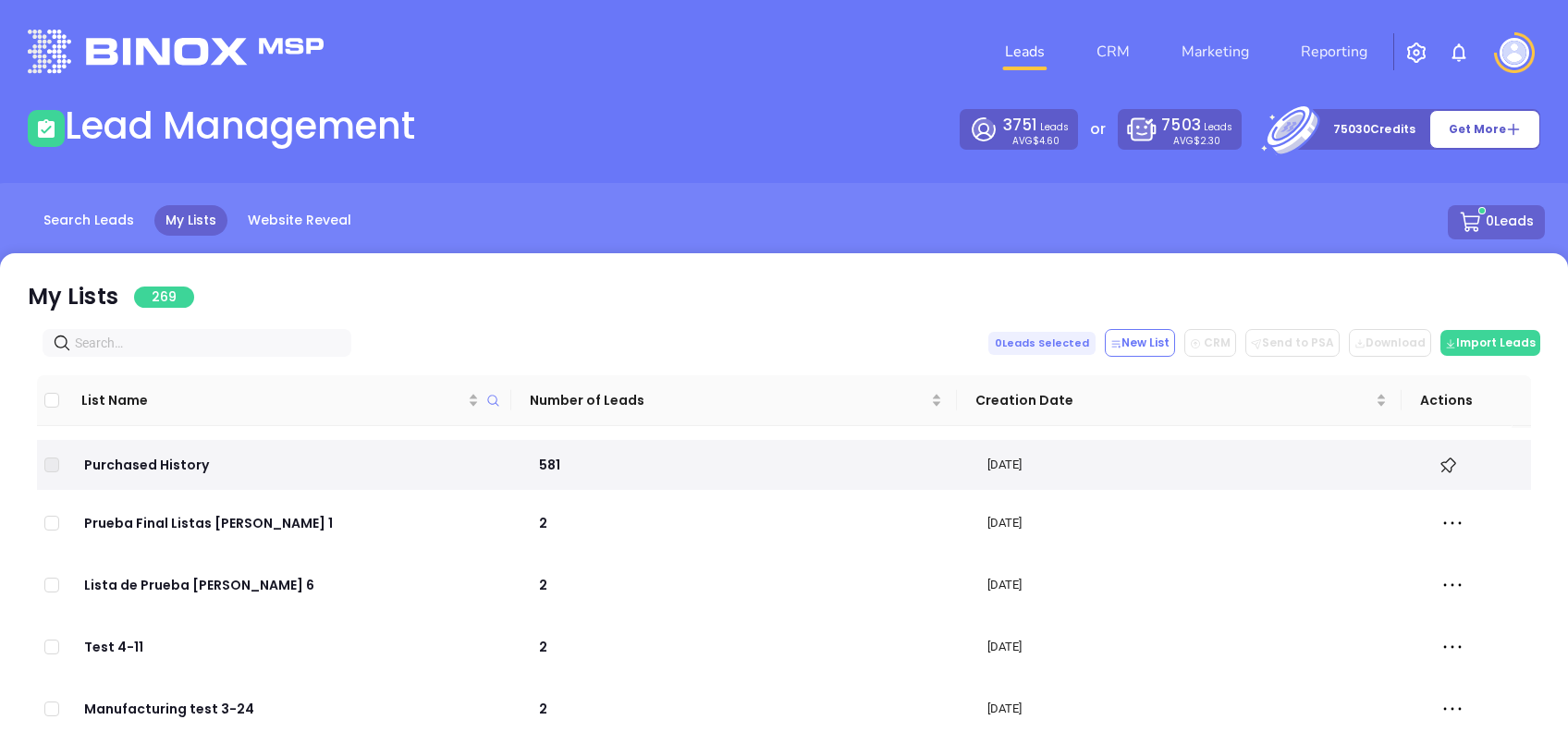
click at [248, 336] on input "text" at bounding box center [200, 342] width 251 height 20
paste input "edjamesins.com"
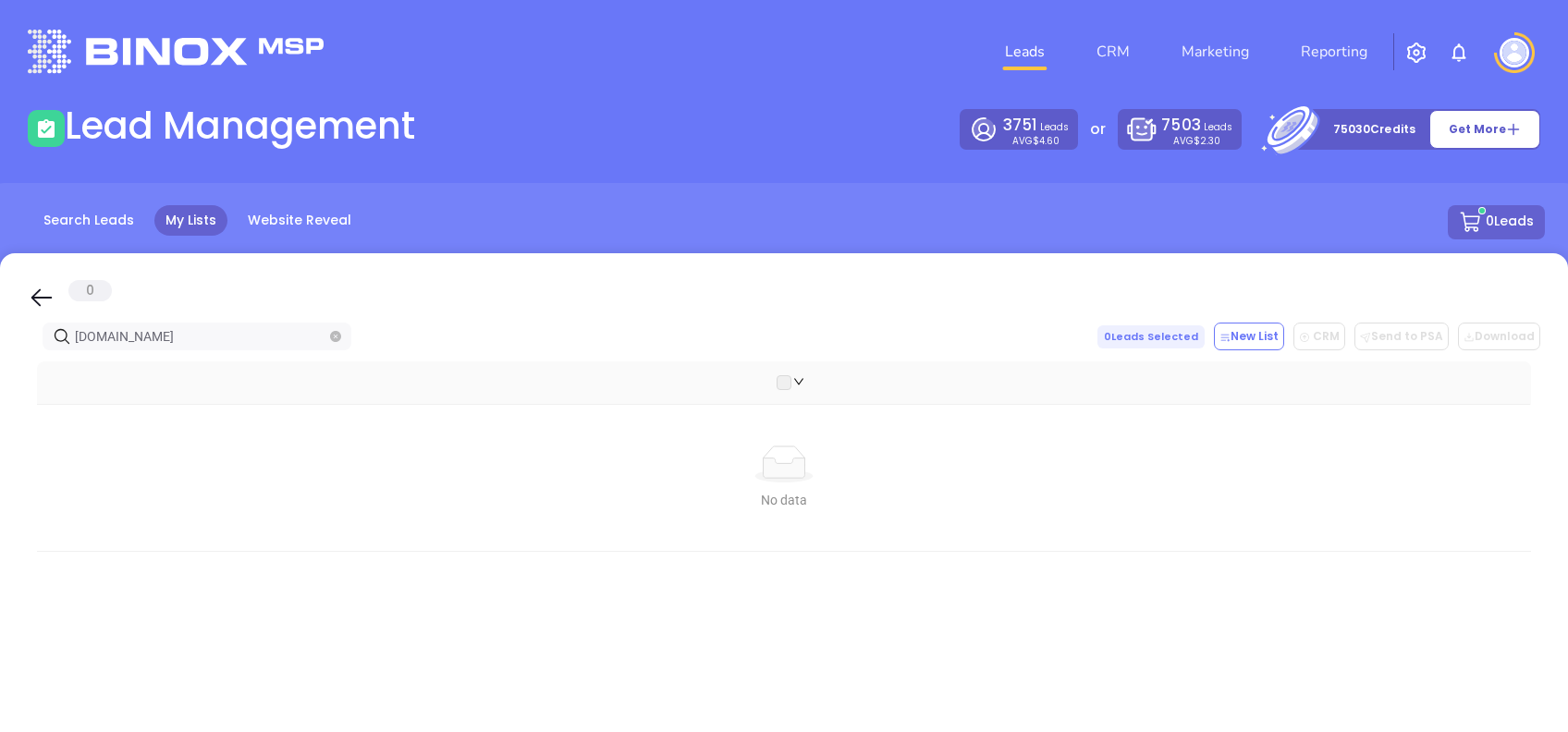
type input "edjamesins.com"
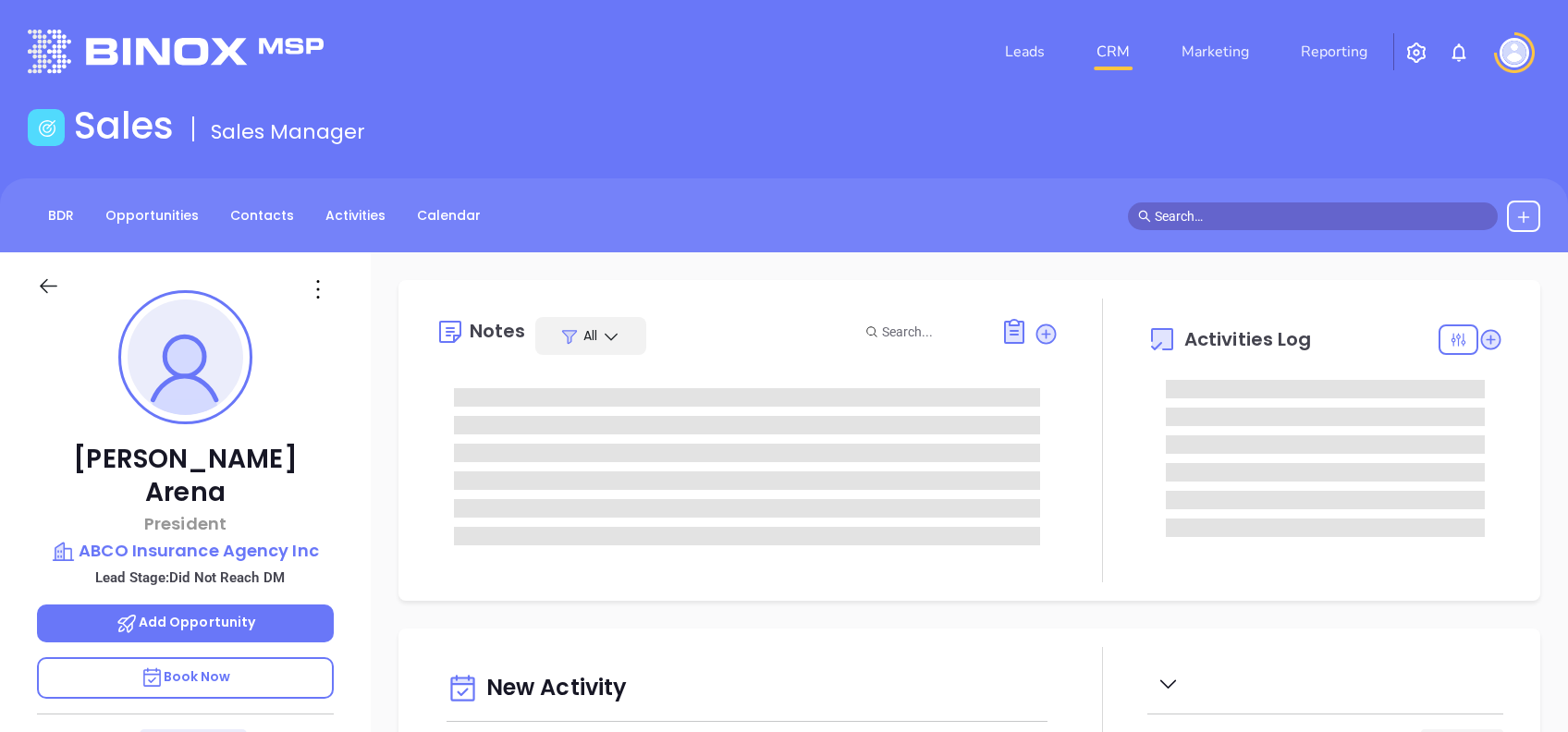
type input "[DATE]"
type input "[PERSON_NAME]"
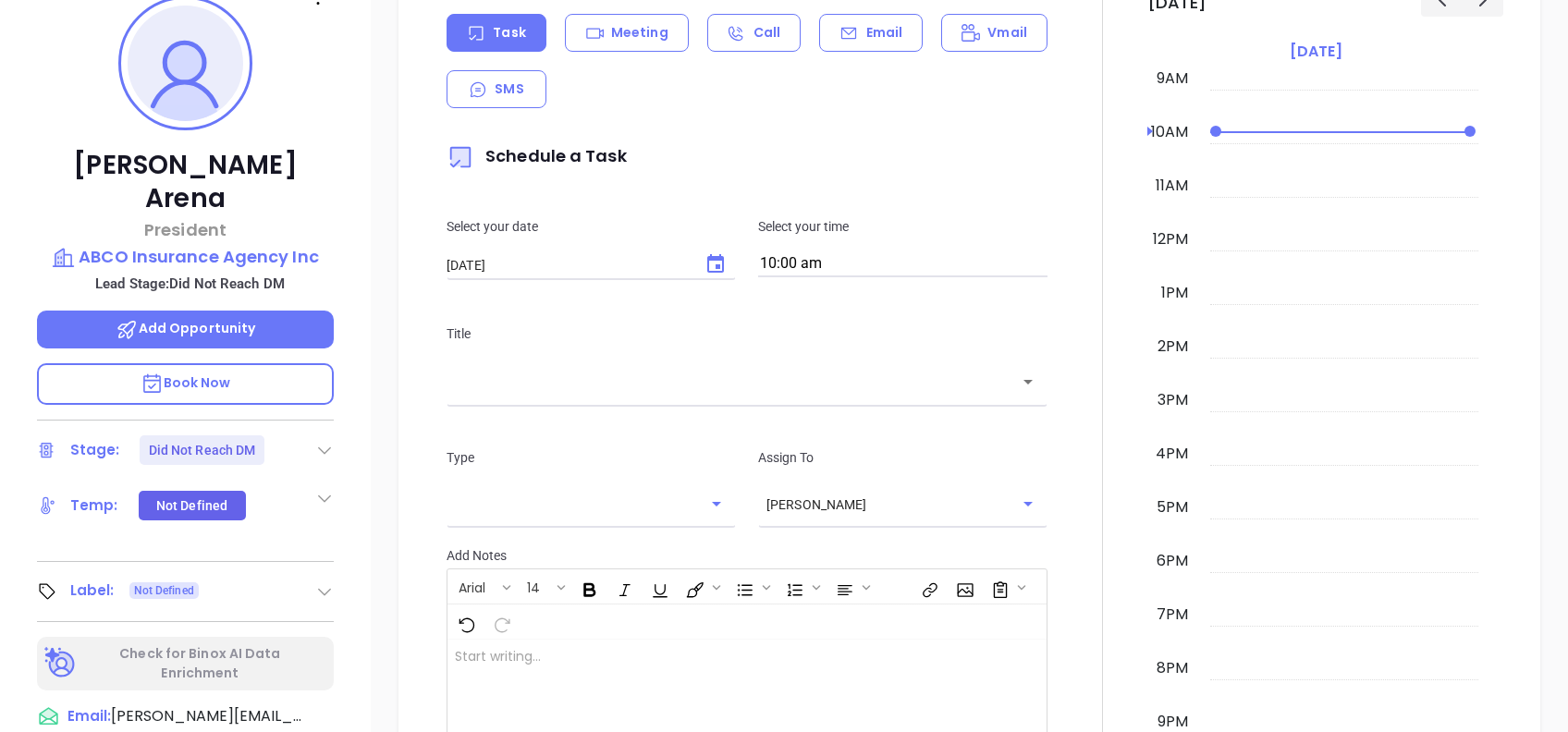
scroll to position [74, 0]
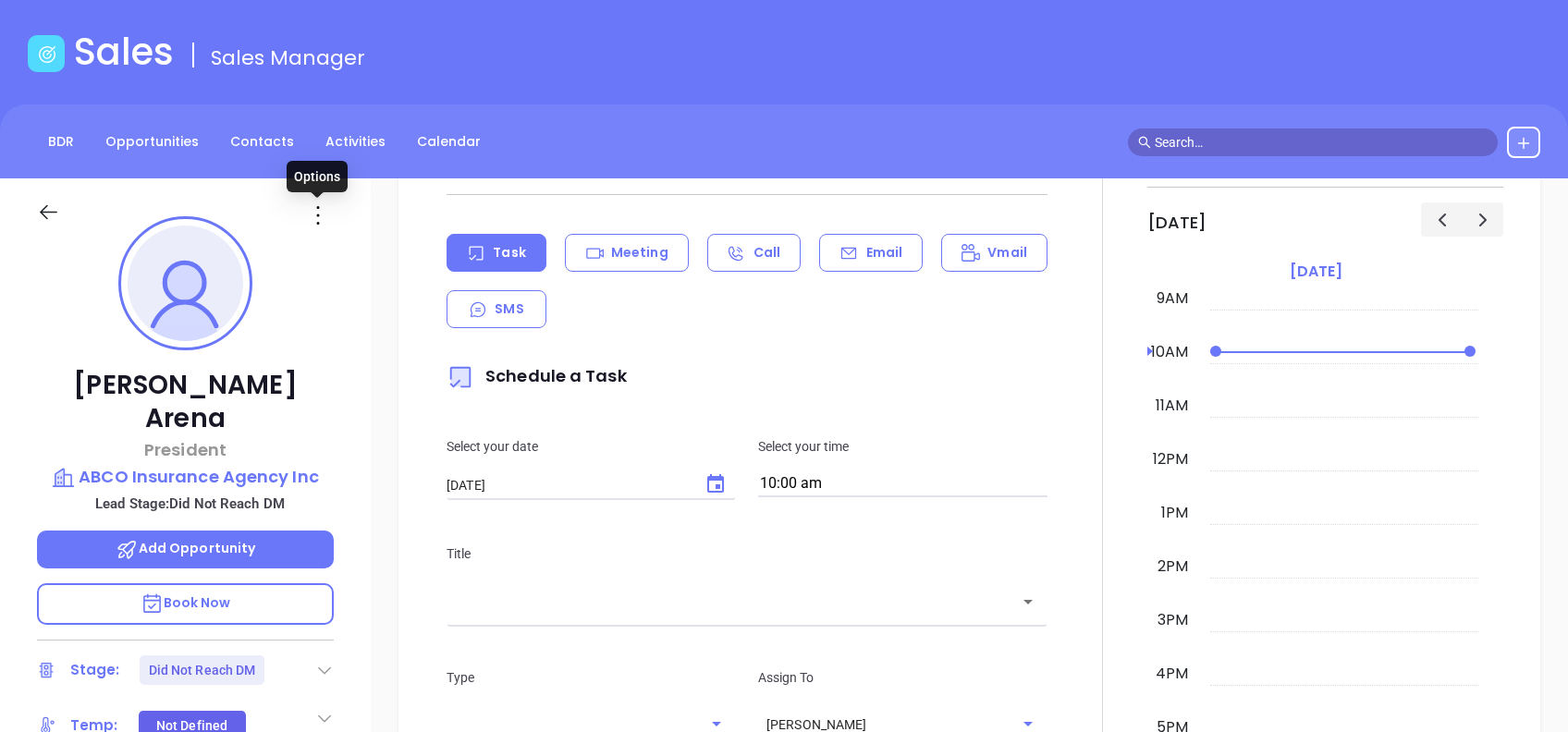
click at [319, 205] on icon at bounding box center [317, 215] width 29 height 29
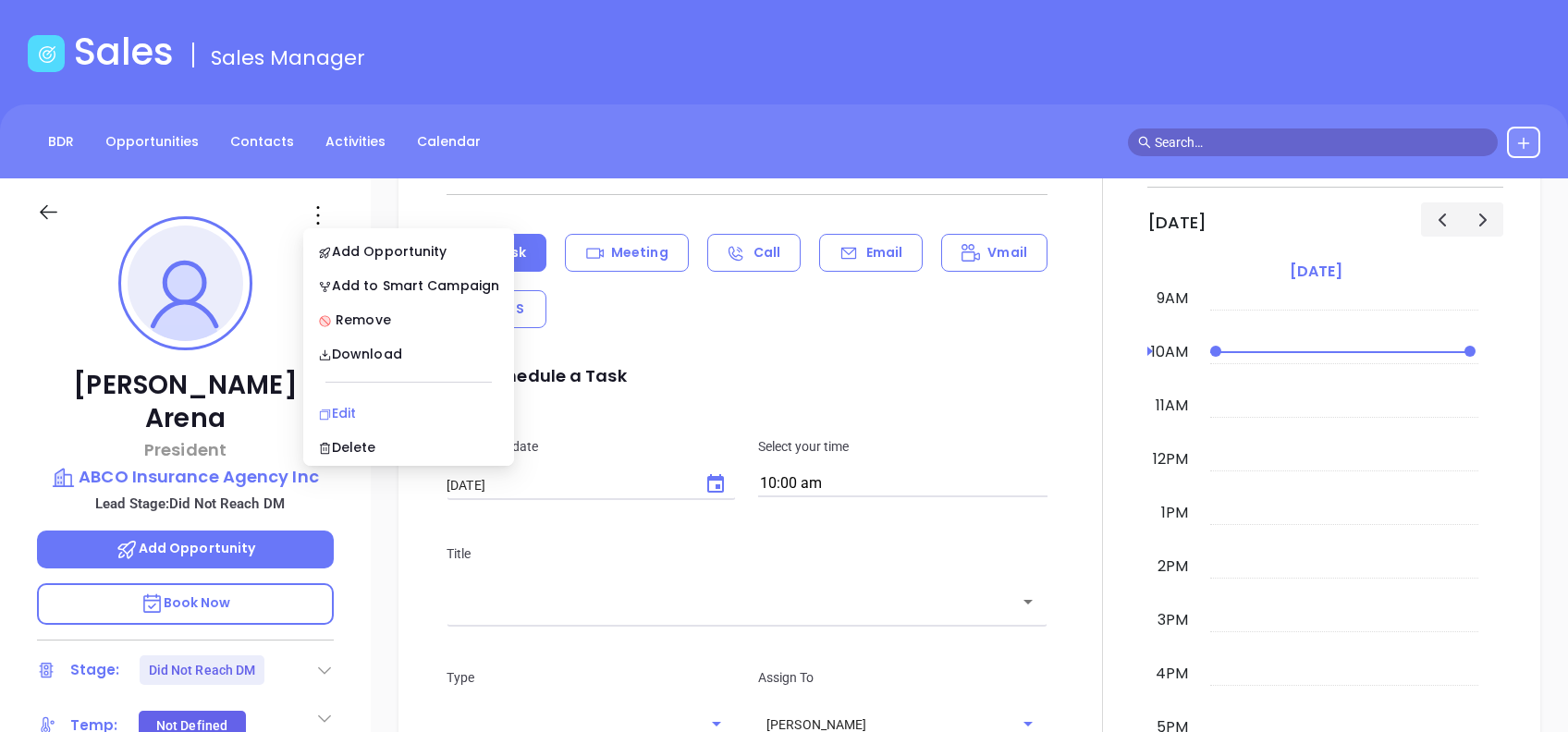
click at [367, 413] on div "Edit" at bounding box center [408, 412] width 181 height 20
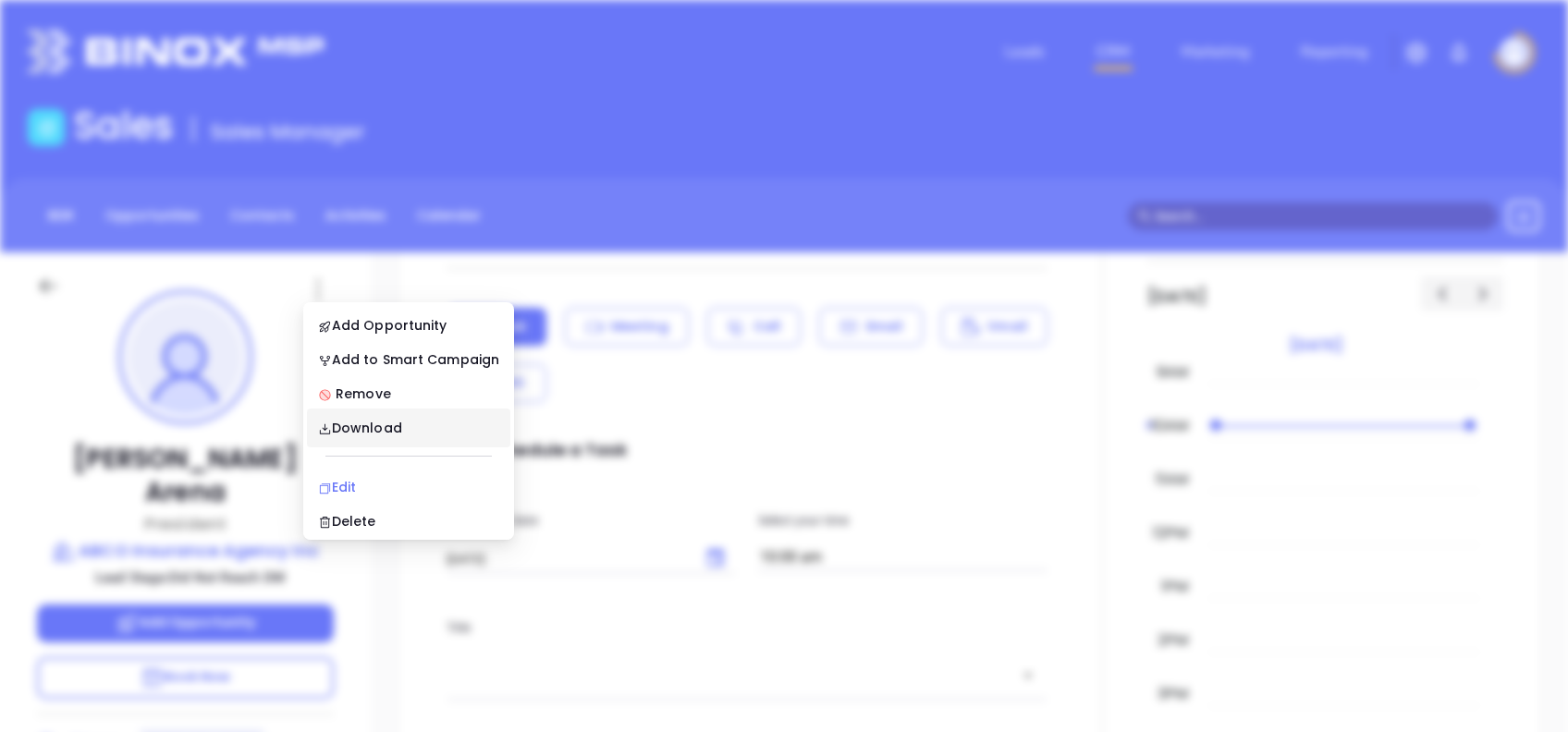
scroll to position [0, 0]
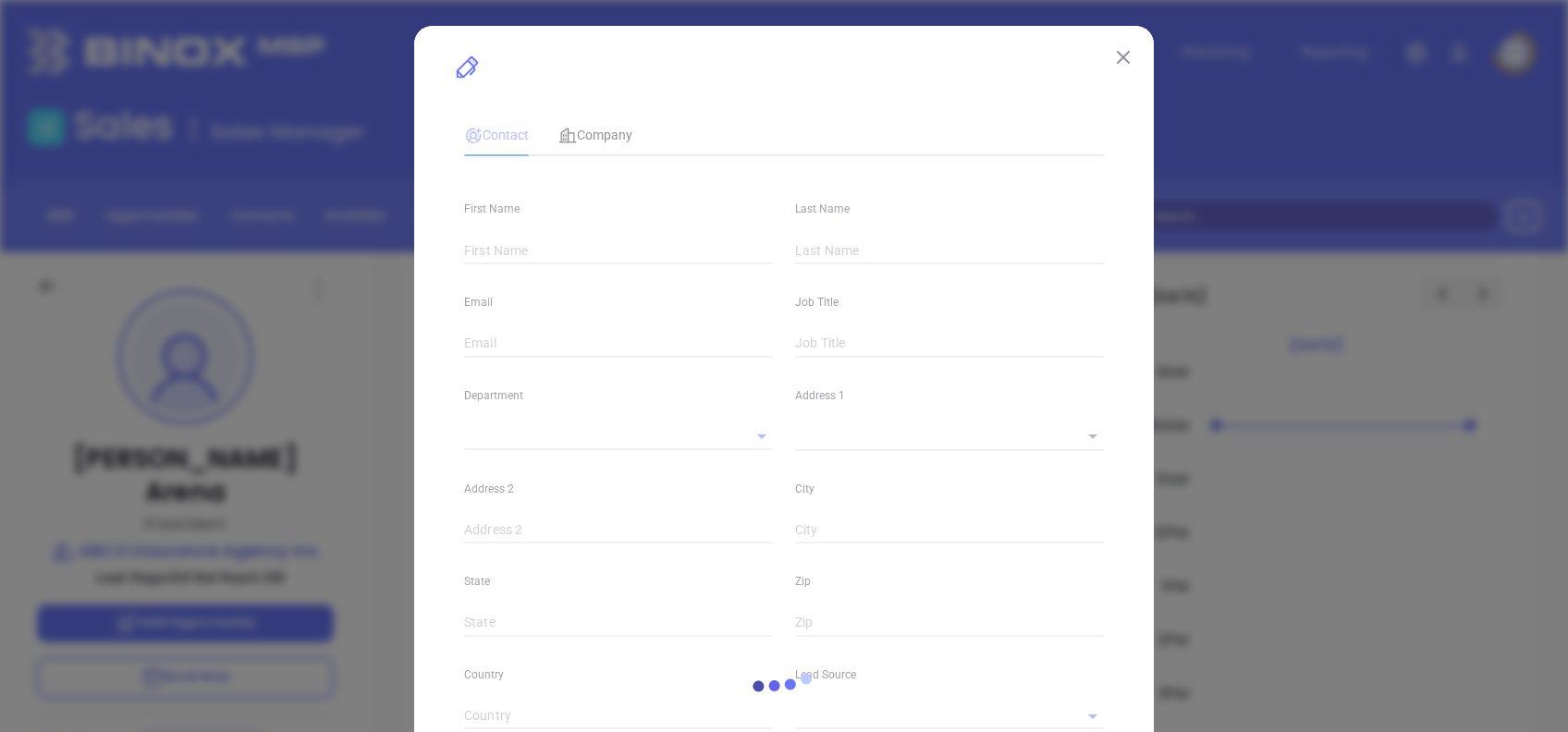
type input "Suzanne P."
type input "Arena"
type input "sarena@abcoinsuranceagency.com"
type input "President"
type input "1"
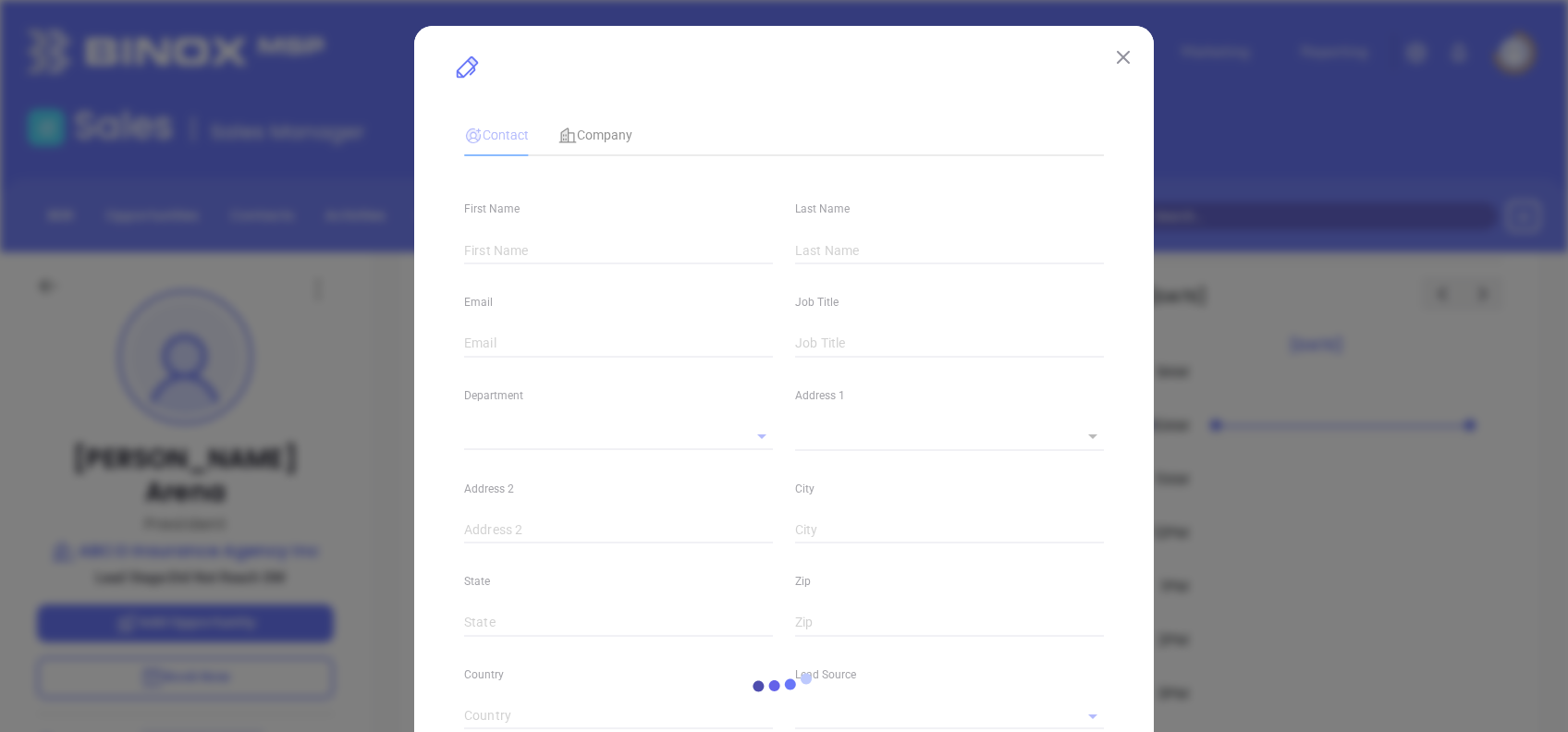
type input "www.linkedin.com/in/suzanne-p-arena-35281725"
type input "Marketing"
type input "Other"
type input "Karina Genovez"
type input "Did Not Reach DM"
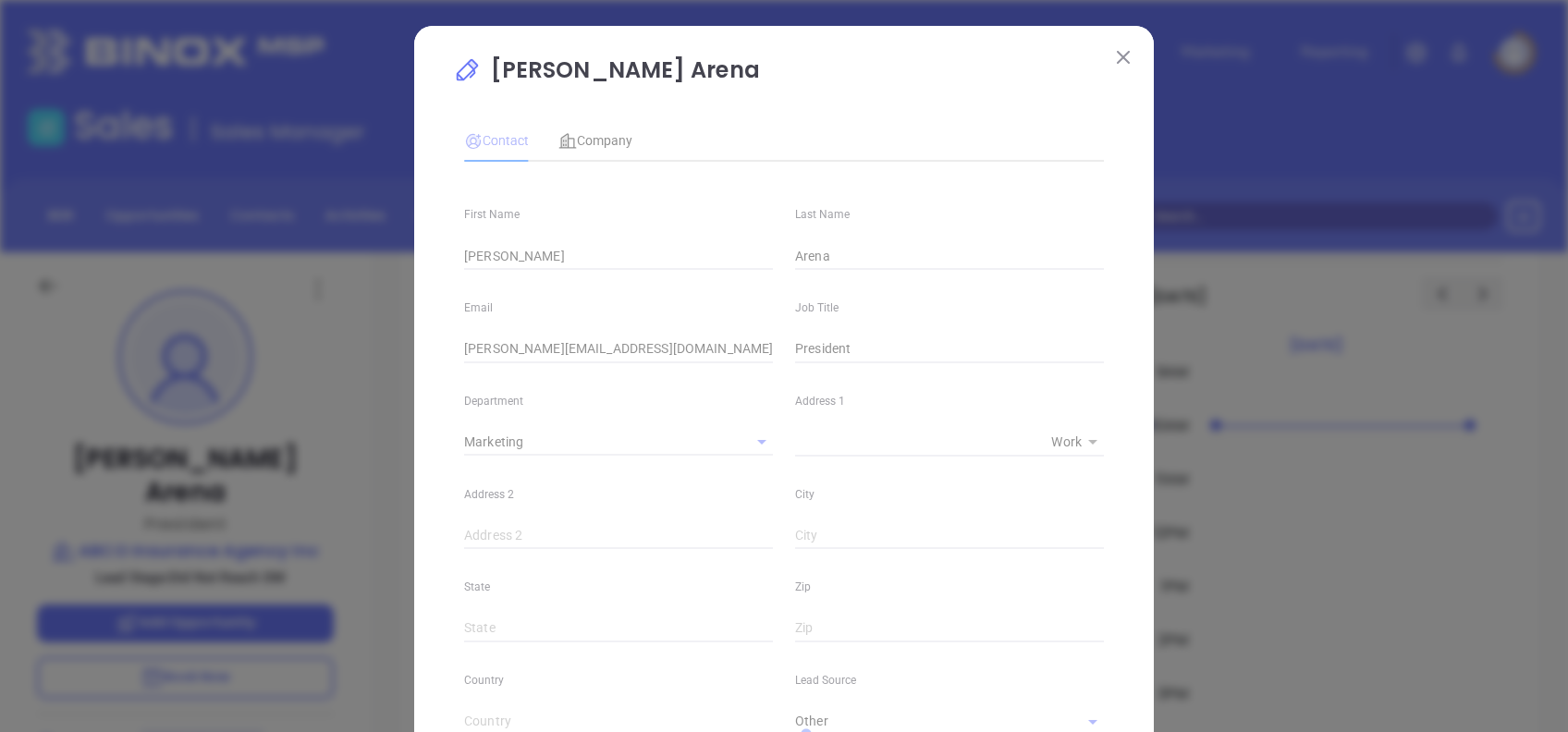
type input "1"
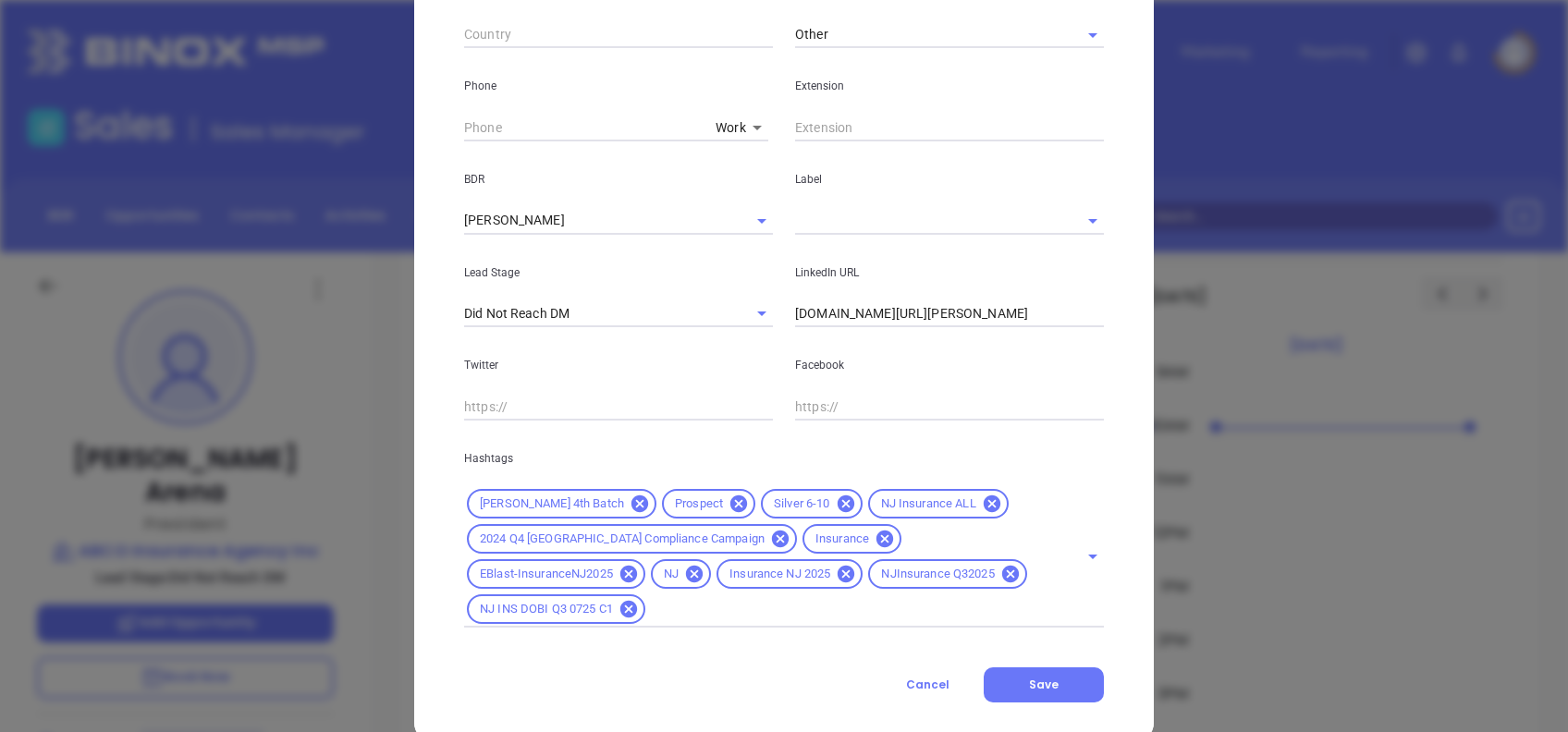
scroll to position [70, 0]
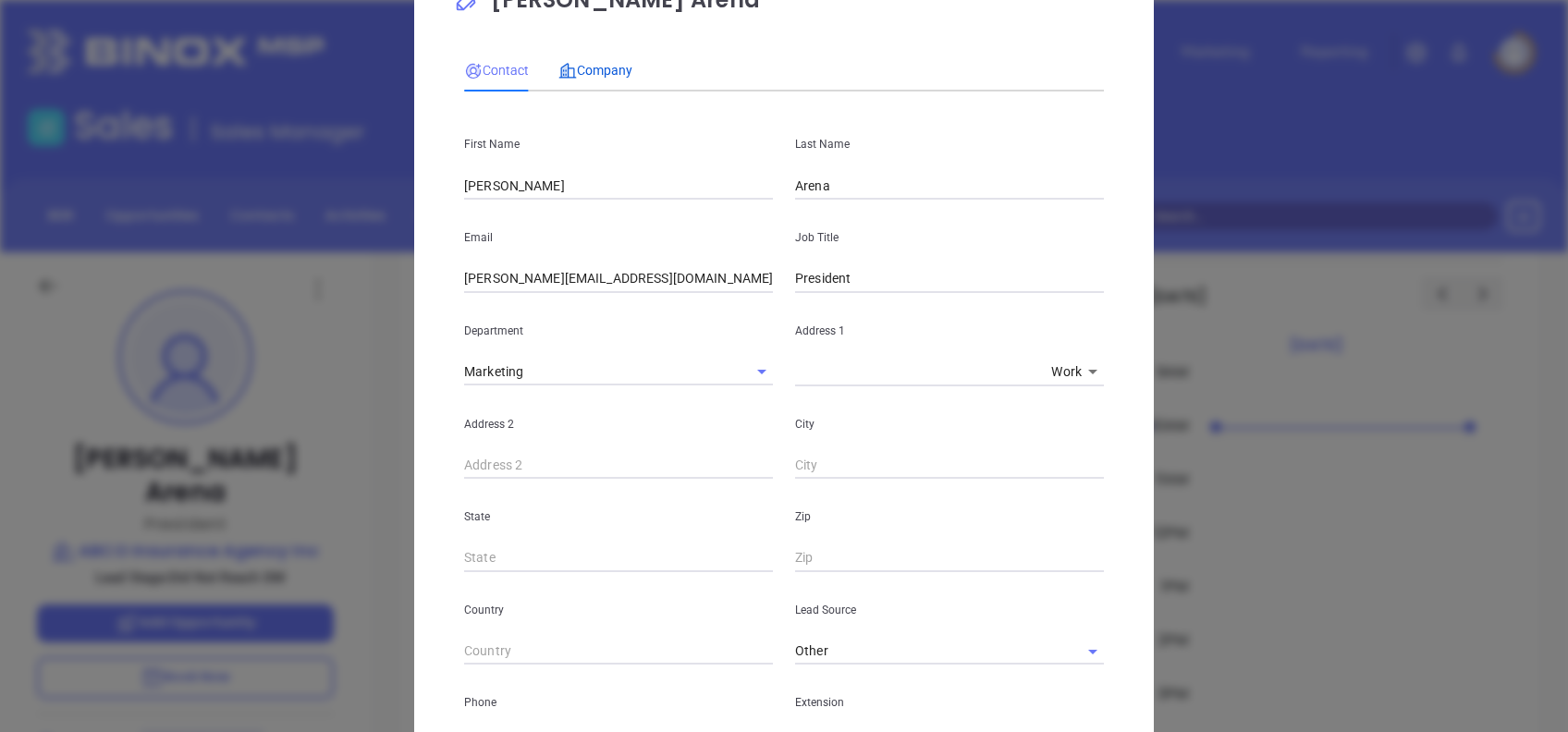
click at [594, 77] on span "Company" at bounding box center [595, 70] width 74 height 15
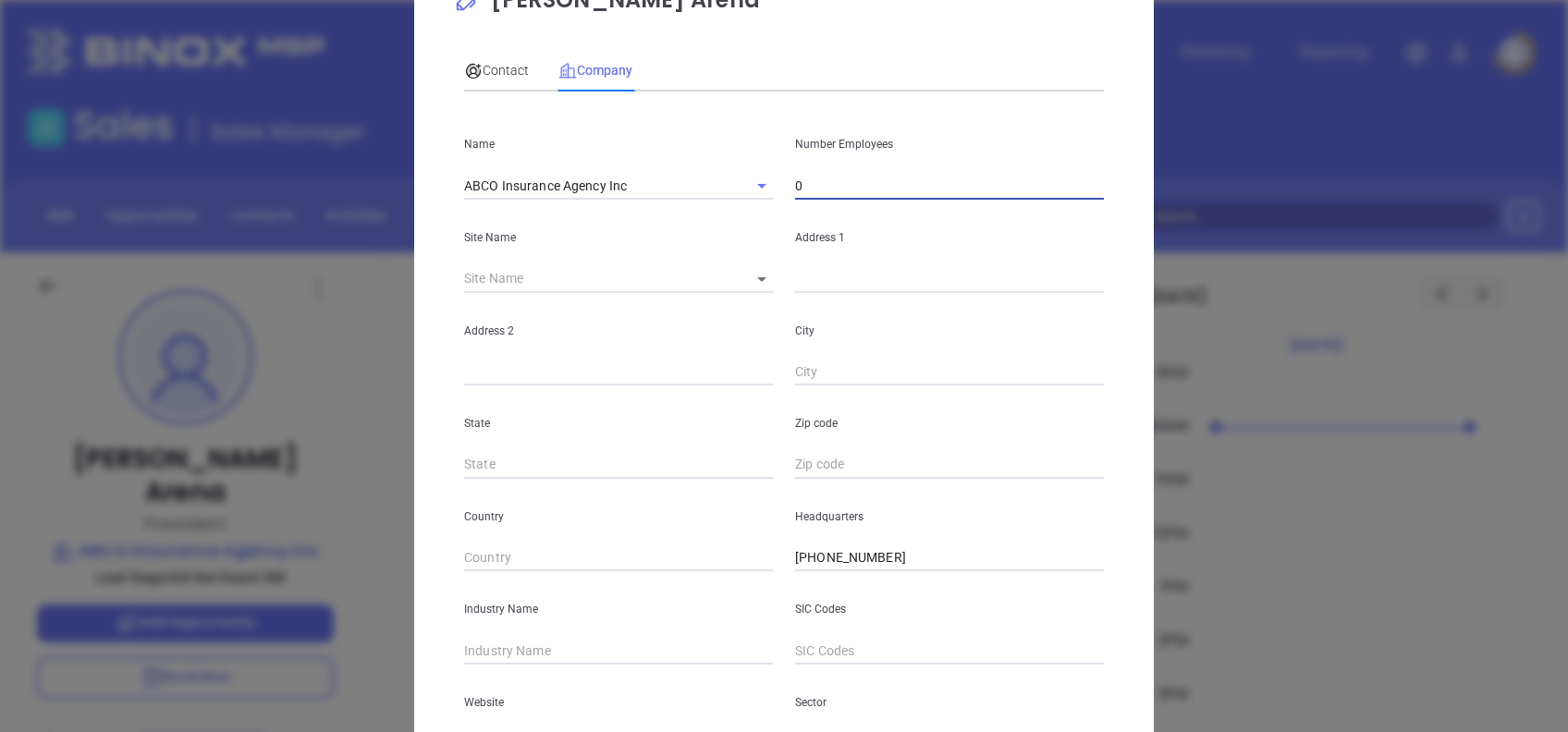
drag, startPoint x: 830, startPoint y: 185, endPoint x: 628, endPoint y: 208, distance: 203.3
click at [634, 207] on div "Name ABCO Insurance Agency Inc Number Employees 0 Site Name ​ Address 1 Address…" at bounding box center [784, 477] width 640 height 743
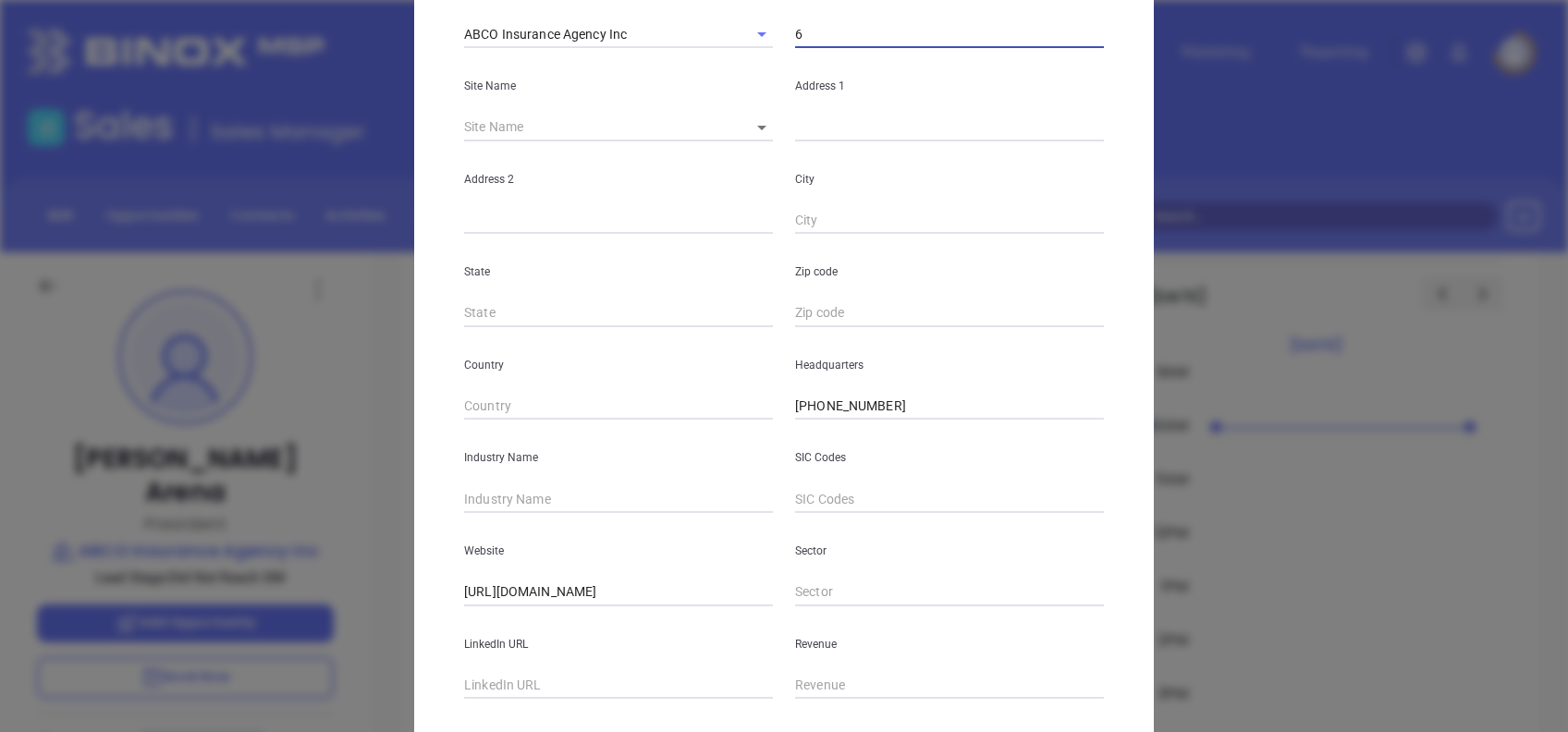
scroll to position [328, 0]
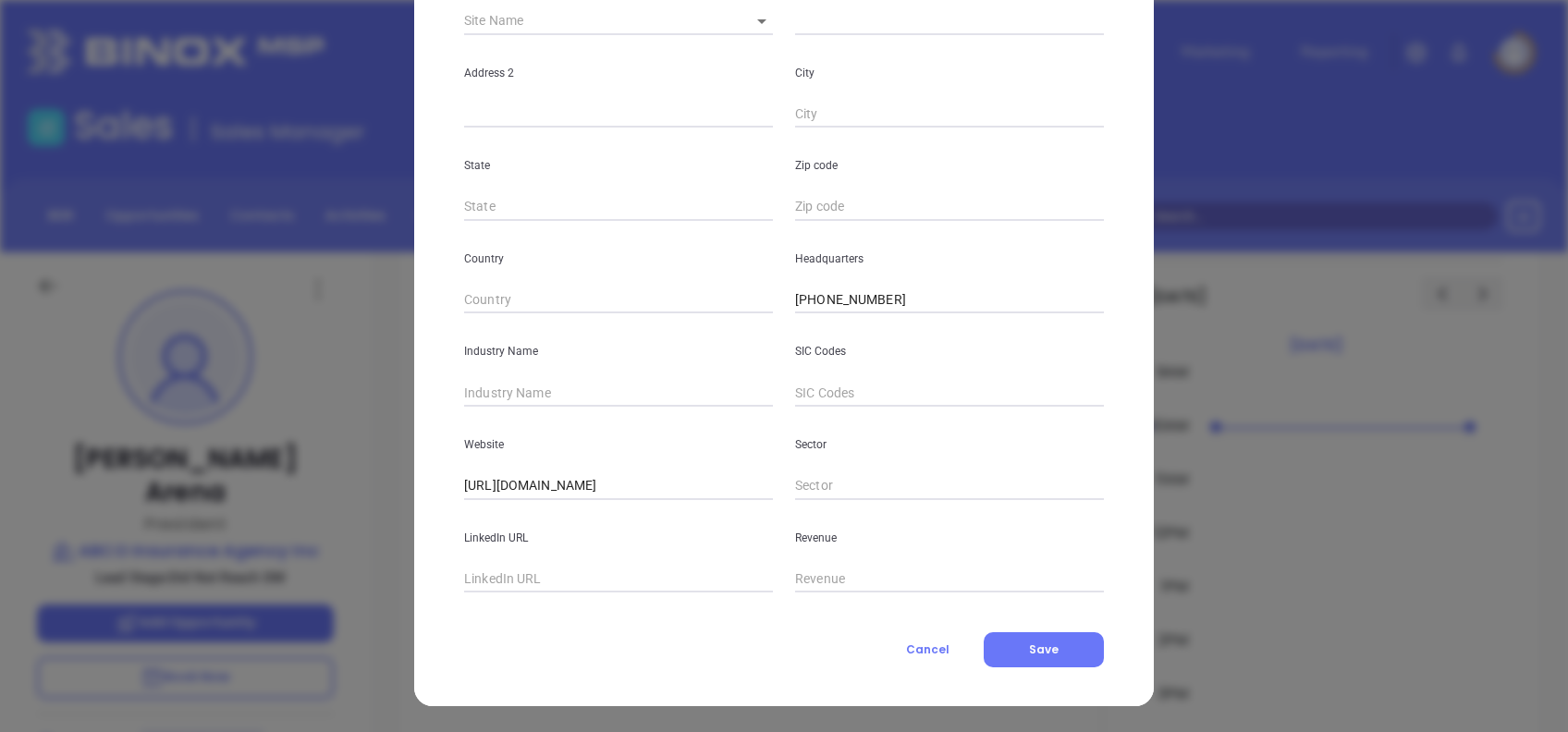
type input "6"
click at [562, 407] on div "Website https://www.abcoinsuranceagency.com/" at bounding box center [618, 453] width 331 height 94
click at [548, 388] on input "text" at bounding box center [619, 392] width 309 height 27
type input "Insurance"
click at [641, 569] on input "text" at bounding box center [619, 579] width 309 height 27
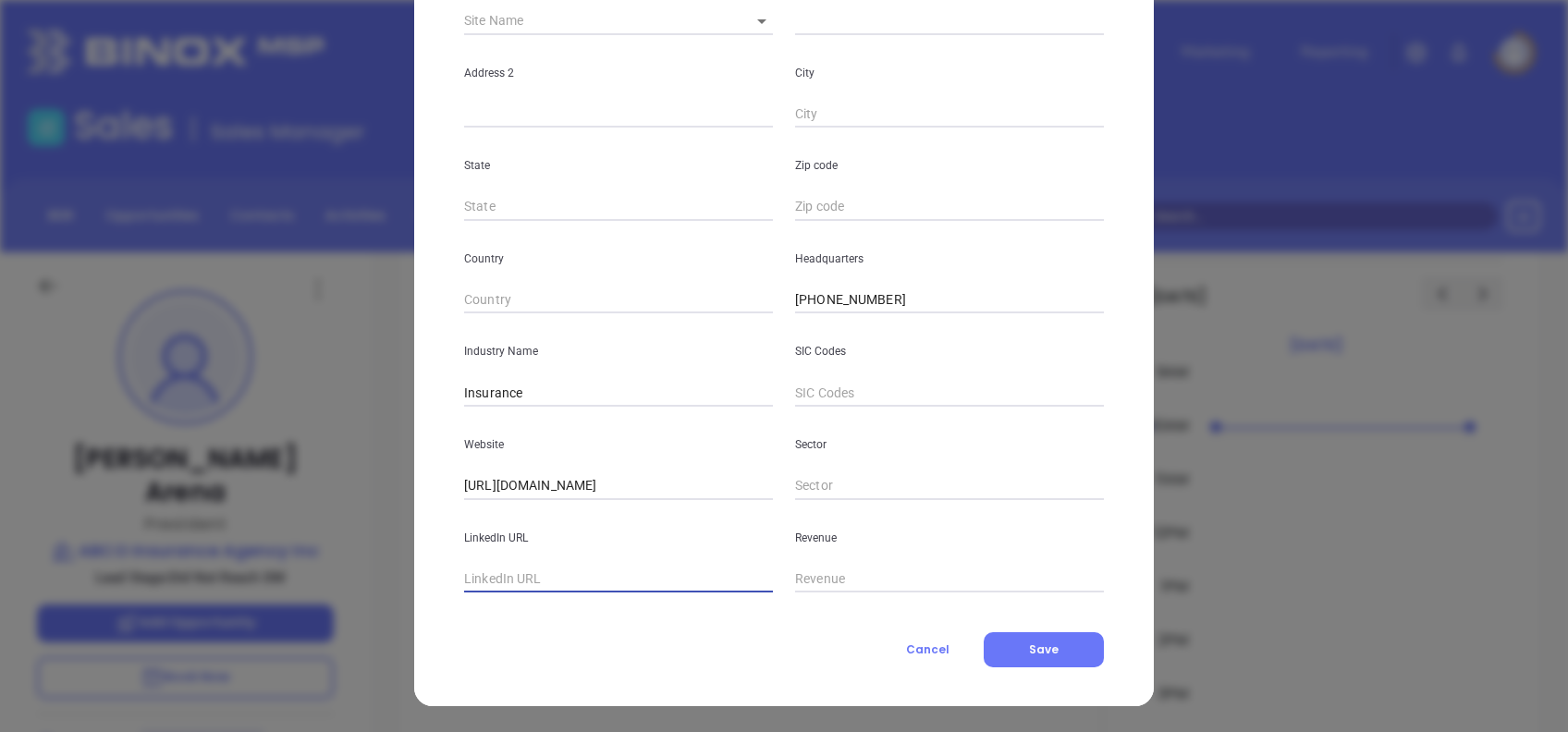
paste input "www.linkedin.com/company/abcoinsurance/"
type input "www.linkedin.com/company/abcoinsurance/"
click at [1046, 636] on button "Save" at bounding box center [1043, 649] width 120 height 35
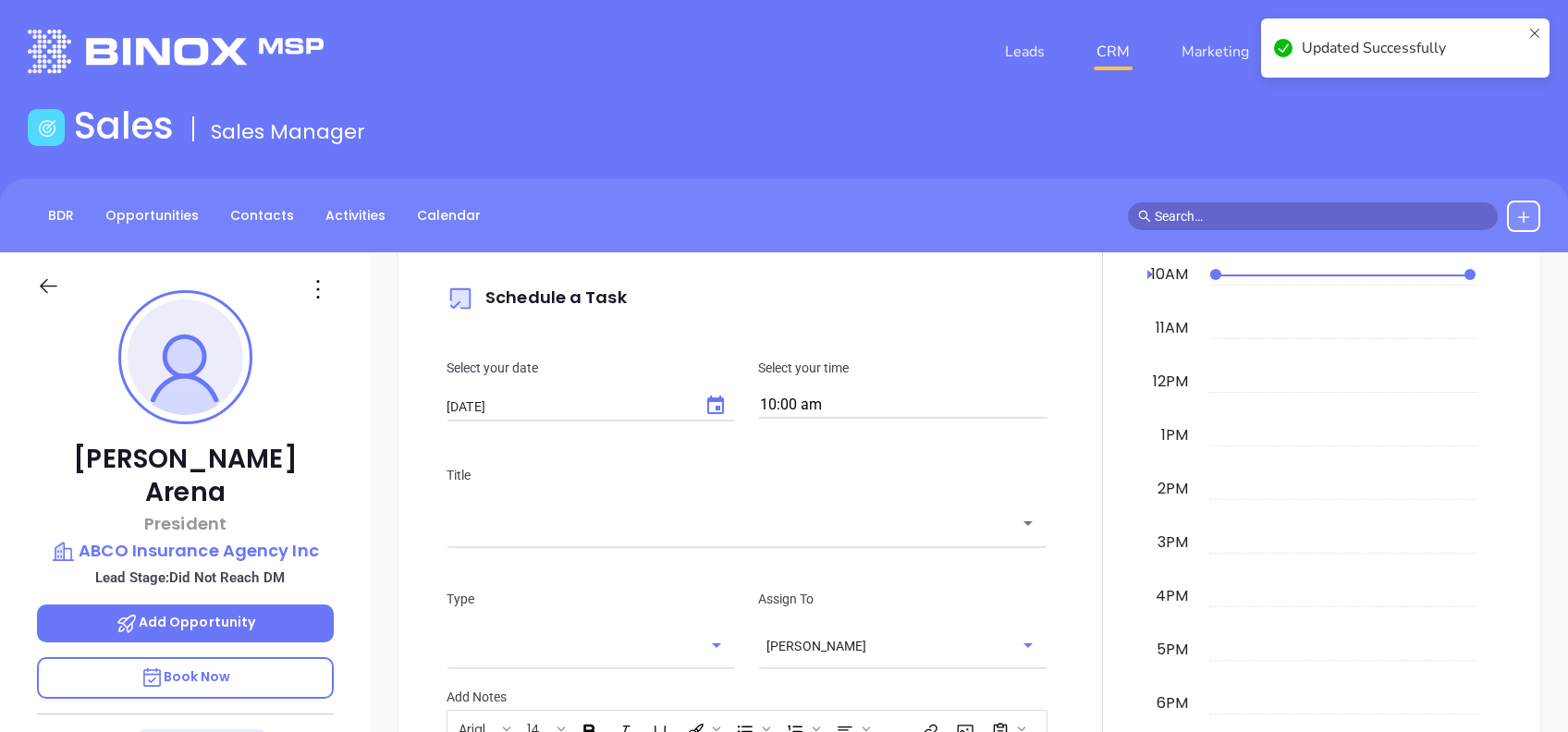
scroll to position [452, 0]
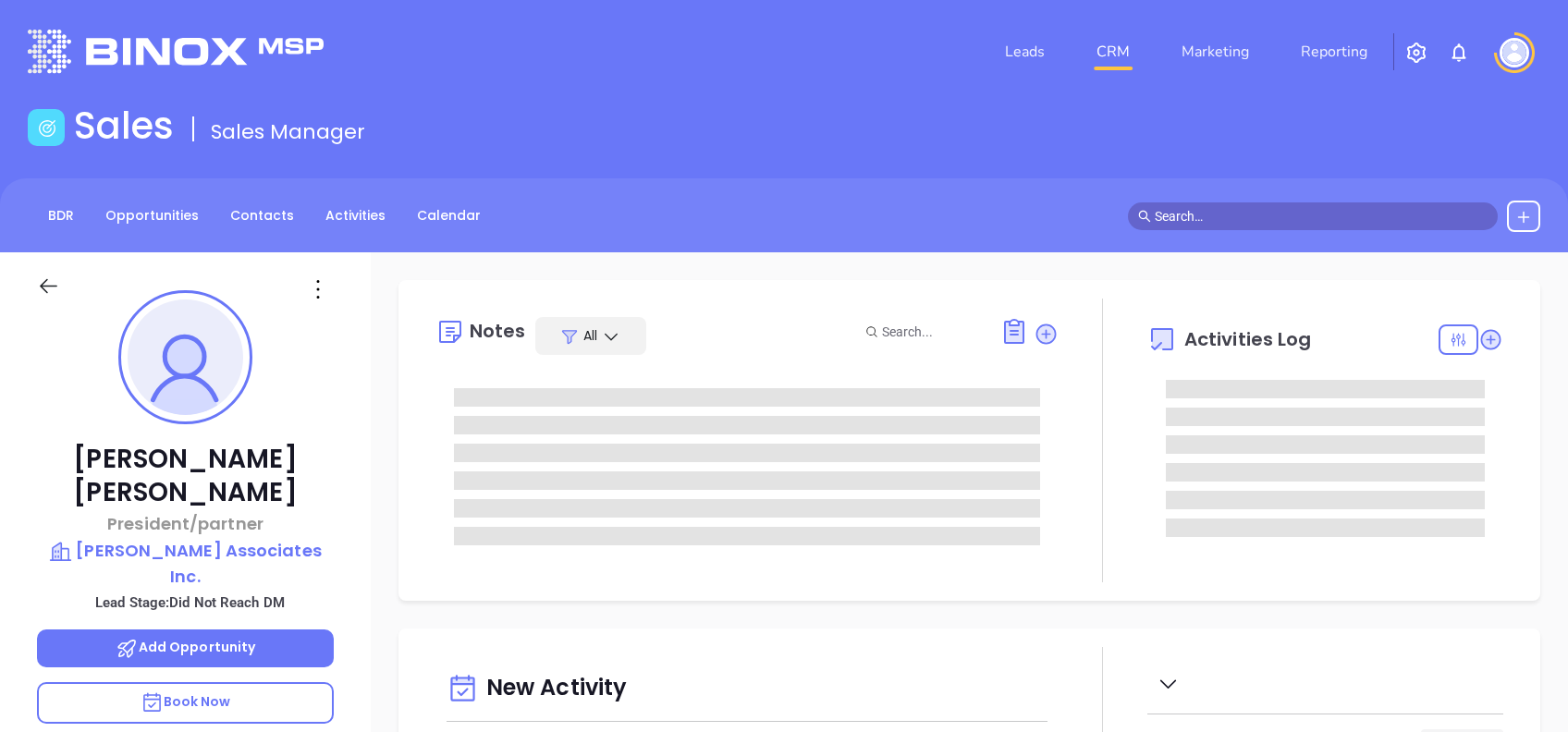
type input "[DATE]"
type input "[PERSON_NAME]"
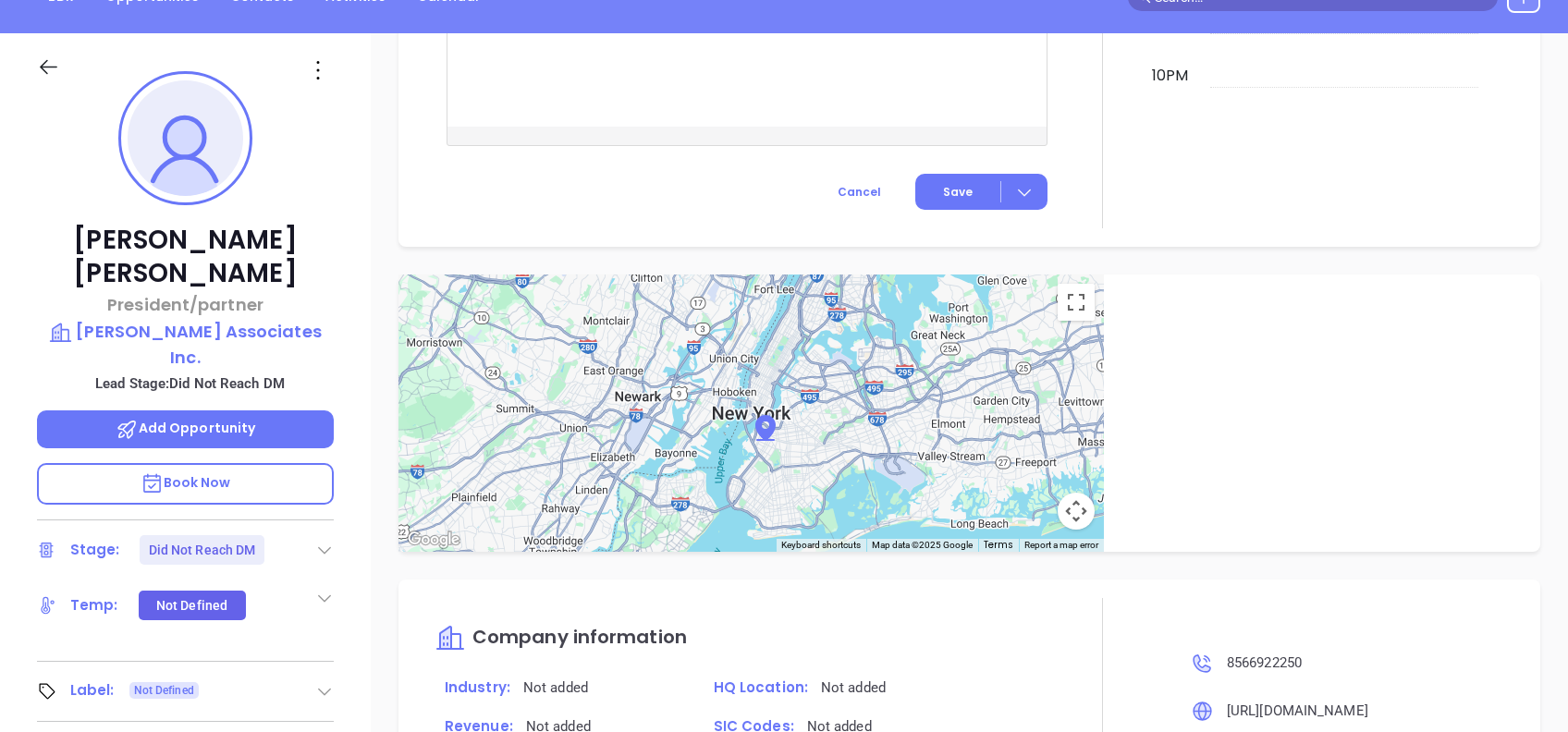
scroll to position [198, 0]
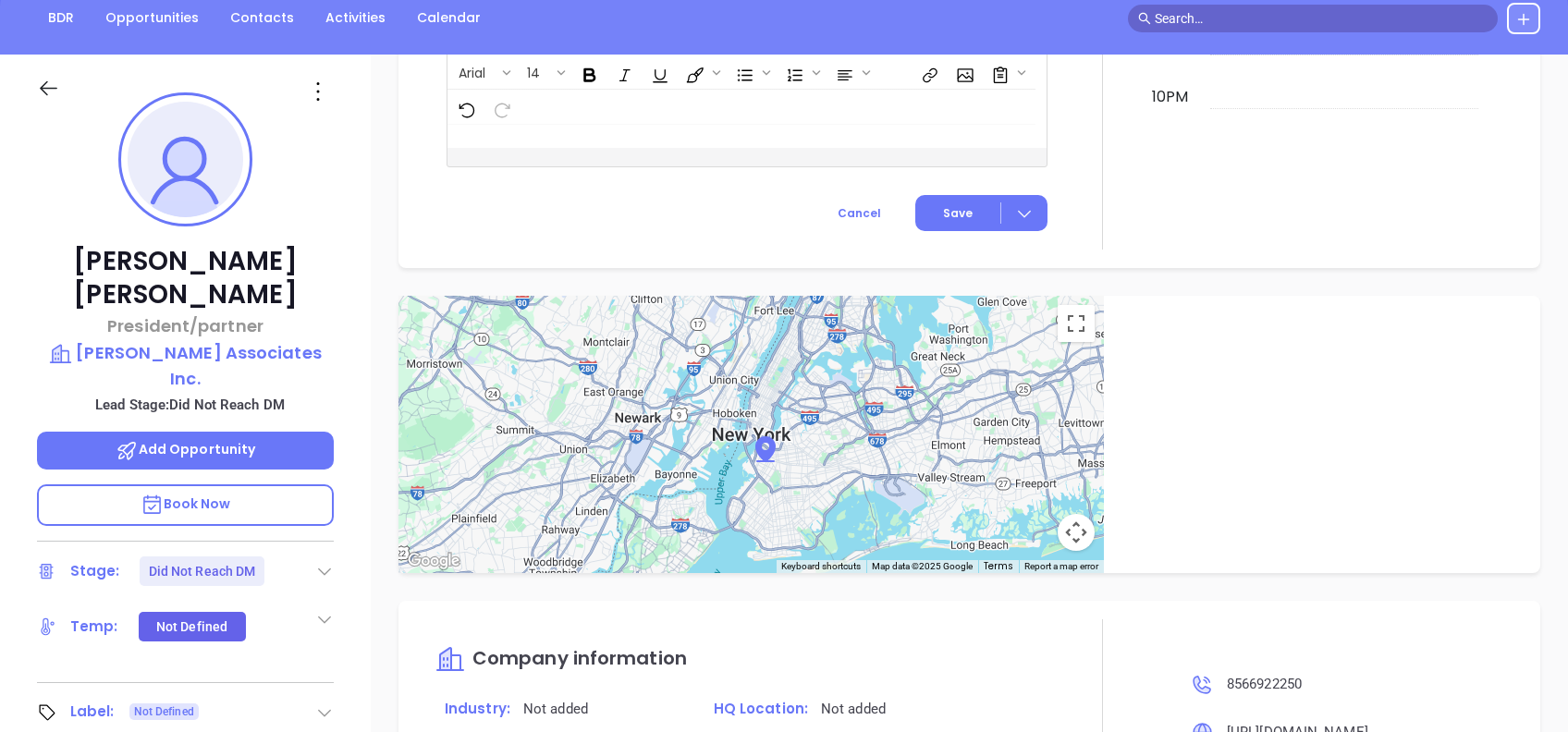
click at [319, 96] on icon at bounding box center [317, 91] width 29 height 29
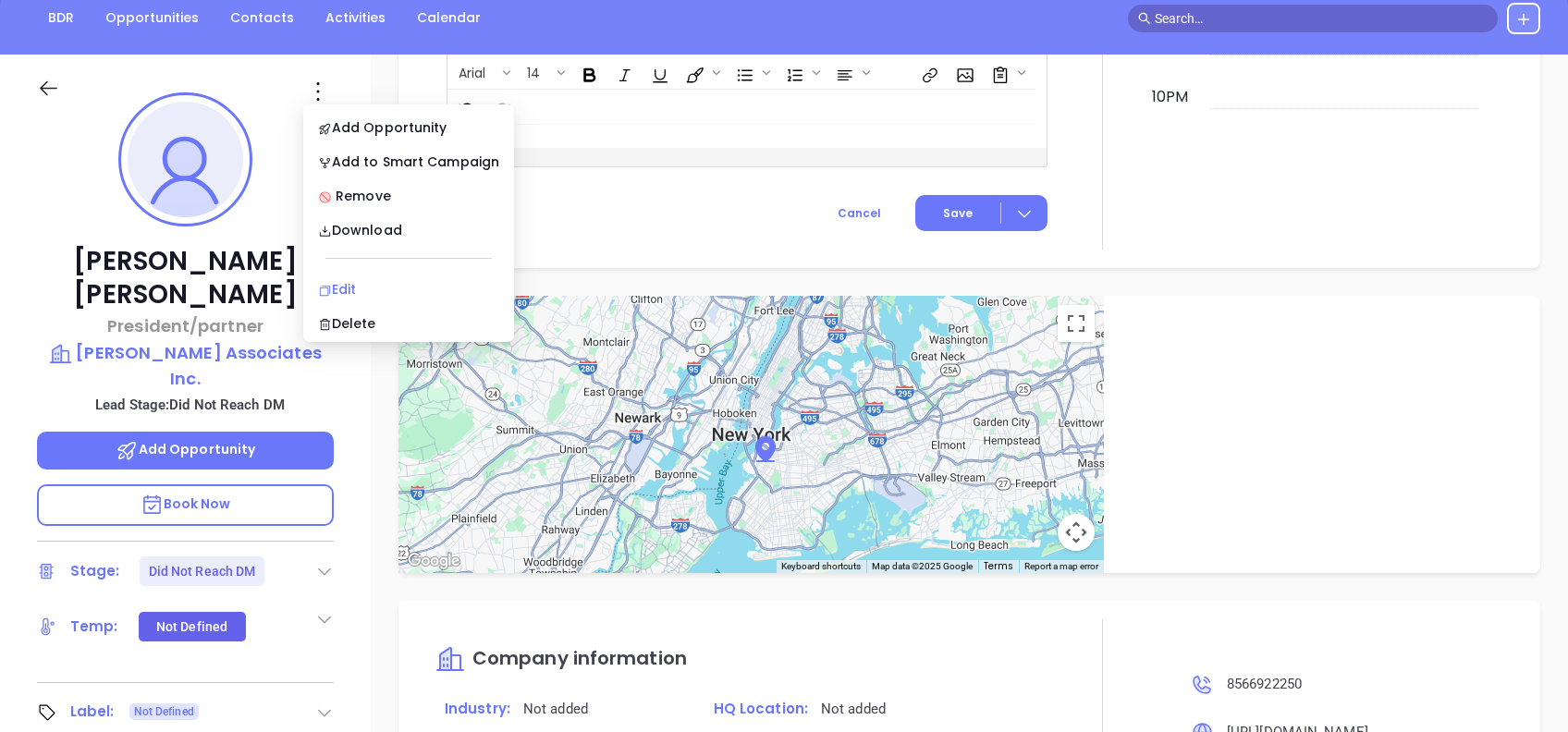
click at [377, 282] on div "Edit" at bounding box center [408, 289] width 181 height 20
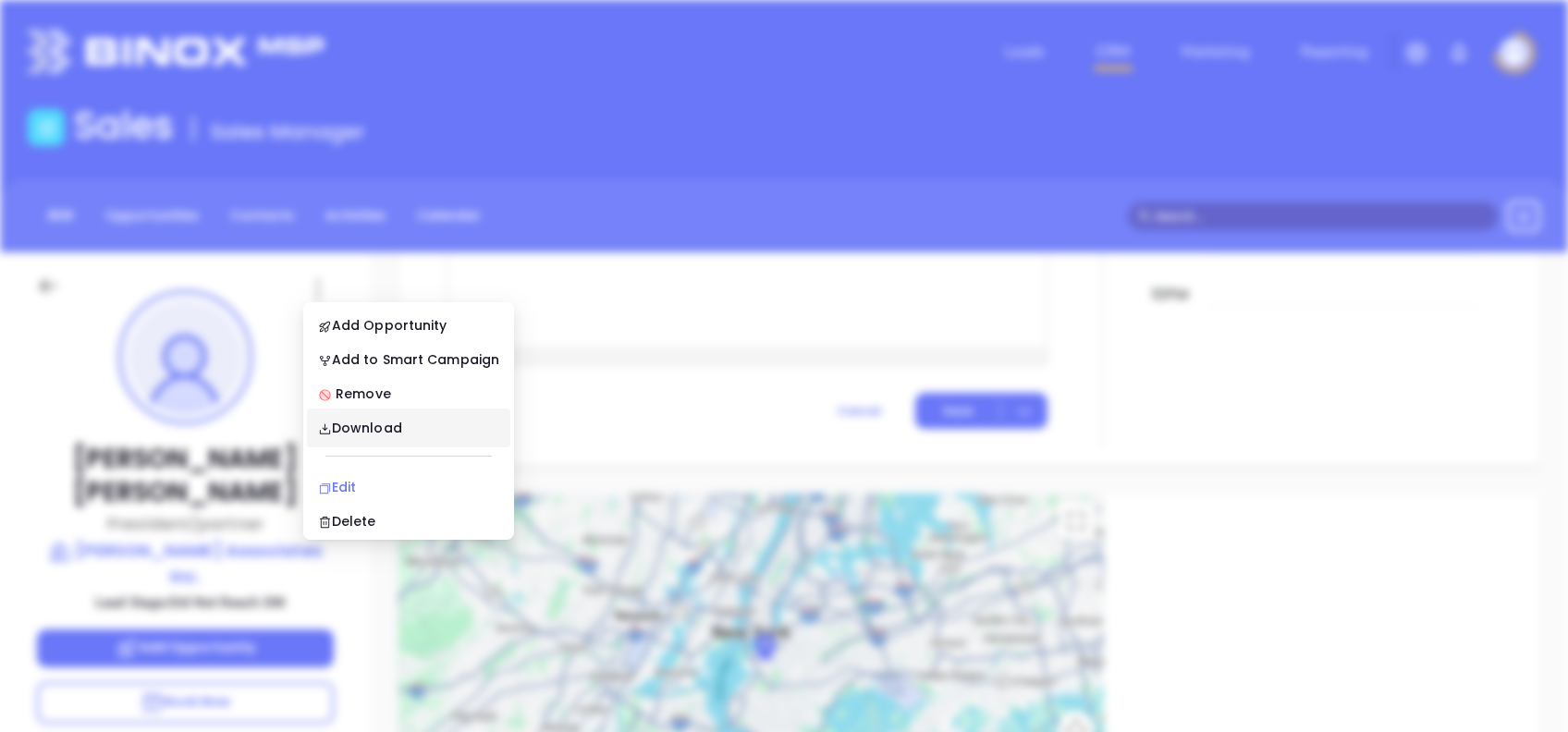
scroll to position [0, 0]
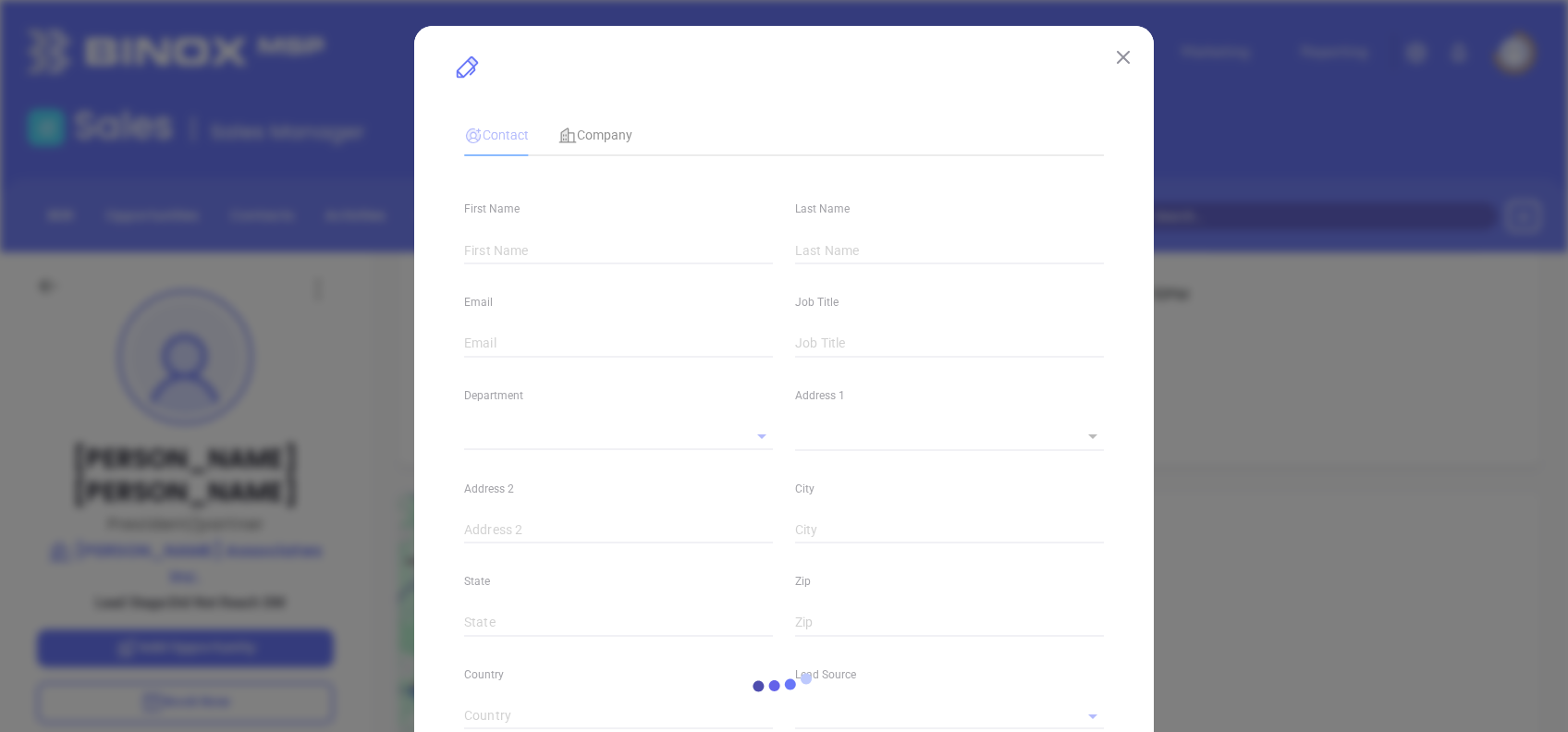
type input "Richard S."
type input "Allen"
type input "rich@allenassoc.com"
type input "President/partner"
type input "1"
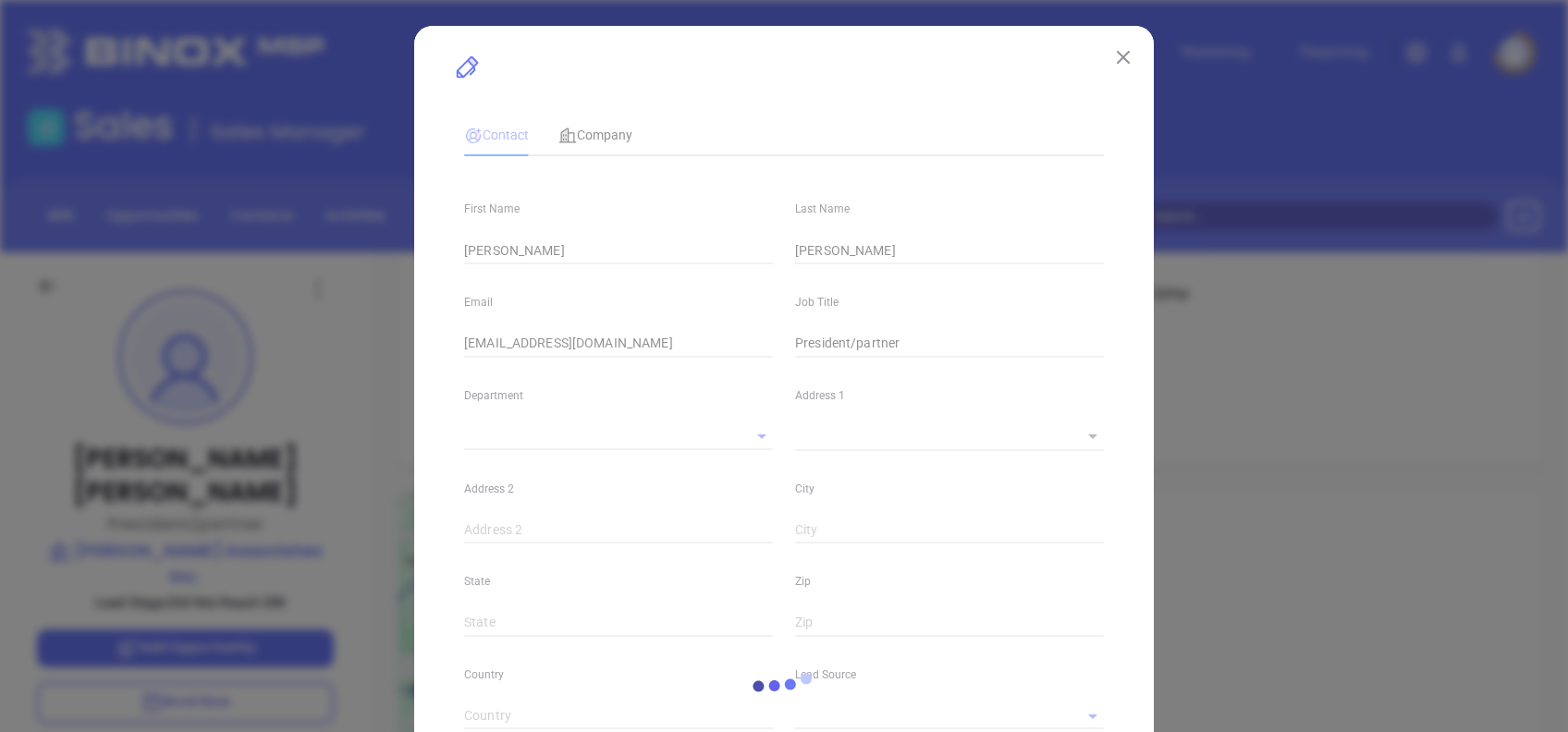
type input "Marketing"
type input "Other"
type input "Karina Genovez"
type input "Did Not Reach DM"
type input "(856) 692-2250"
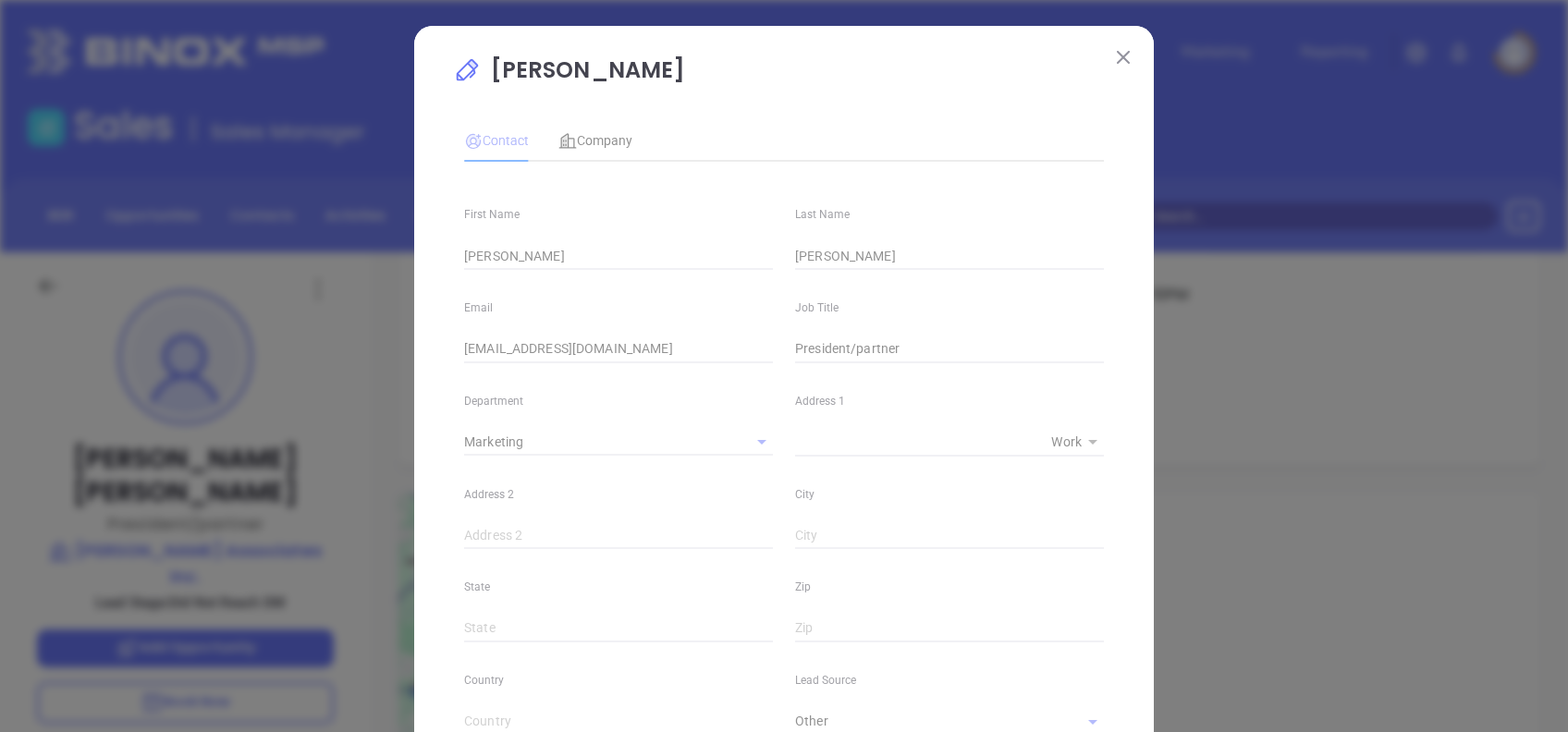
type input "1"
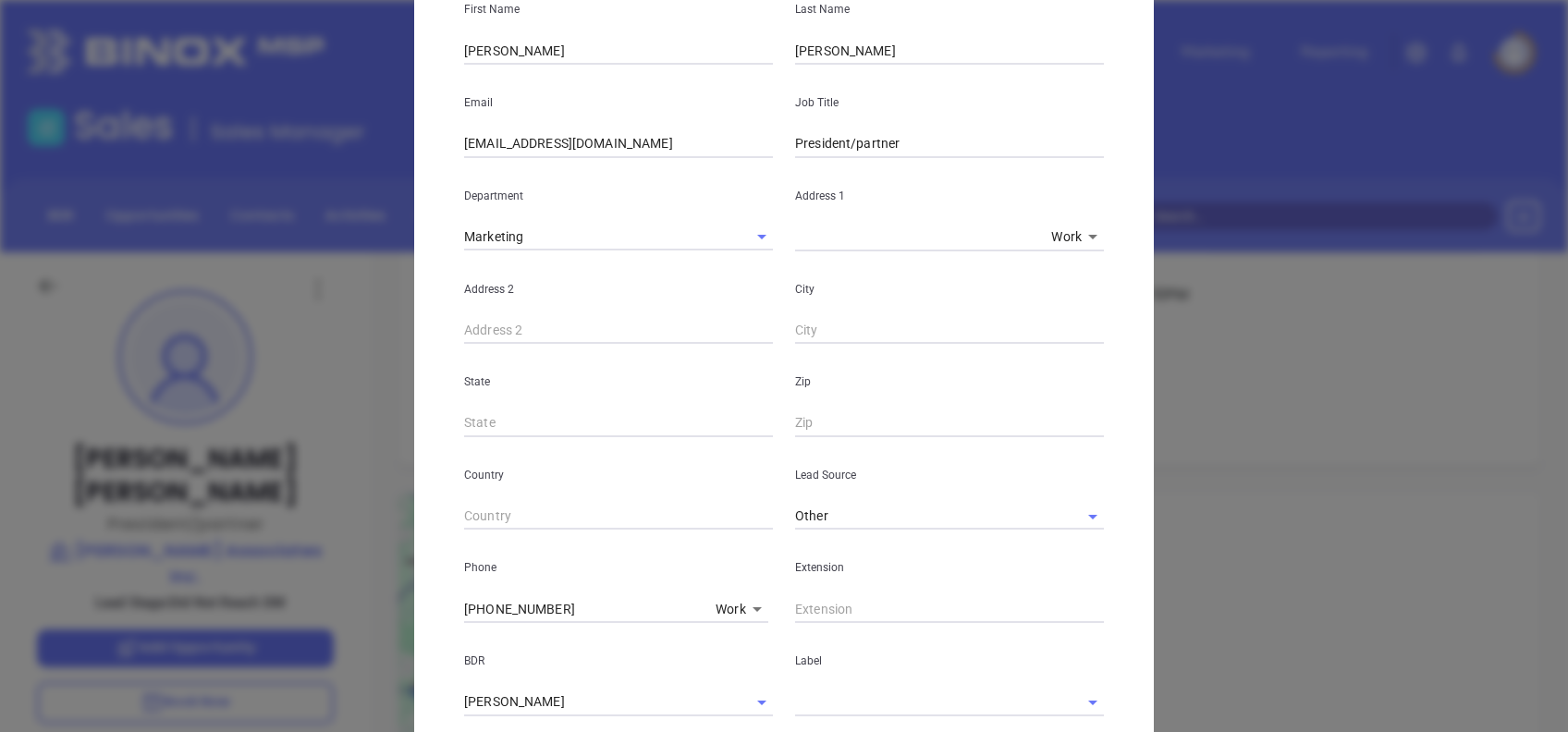
scroll to position [722, 0]
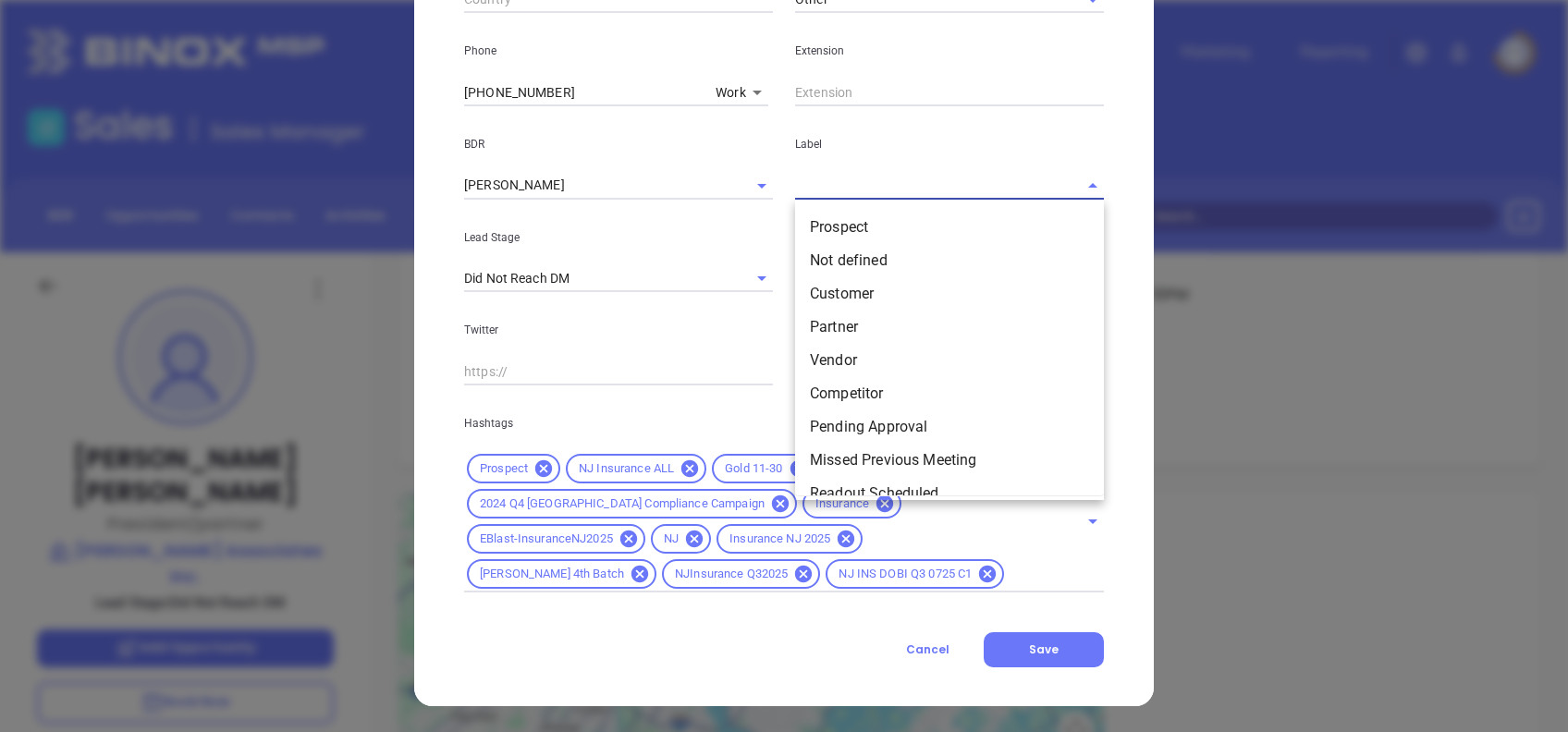
drag, startPoint x: 816, startPoint y: 191, endPoint x: 822, endPoint y: 203, distance: 13.4
click at [816, 192] on input "text" at bounding box center [923, 185] width 257 height 27
click at [844, 232] on li "Prospect" at bounding box center [949, 226] width 309 height 33
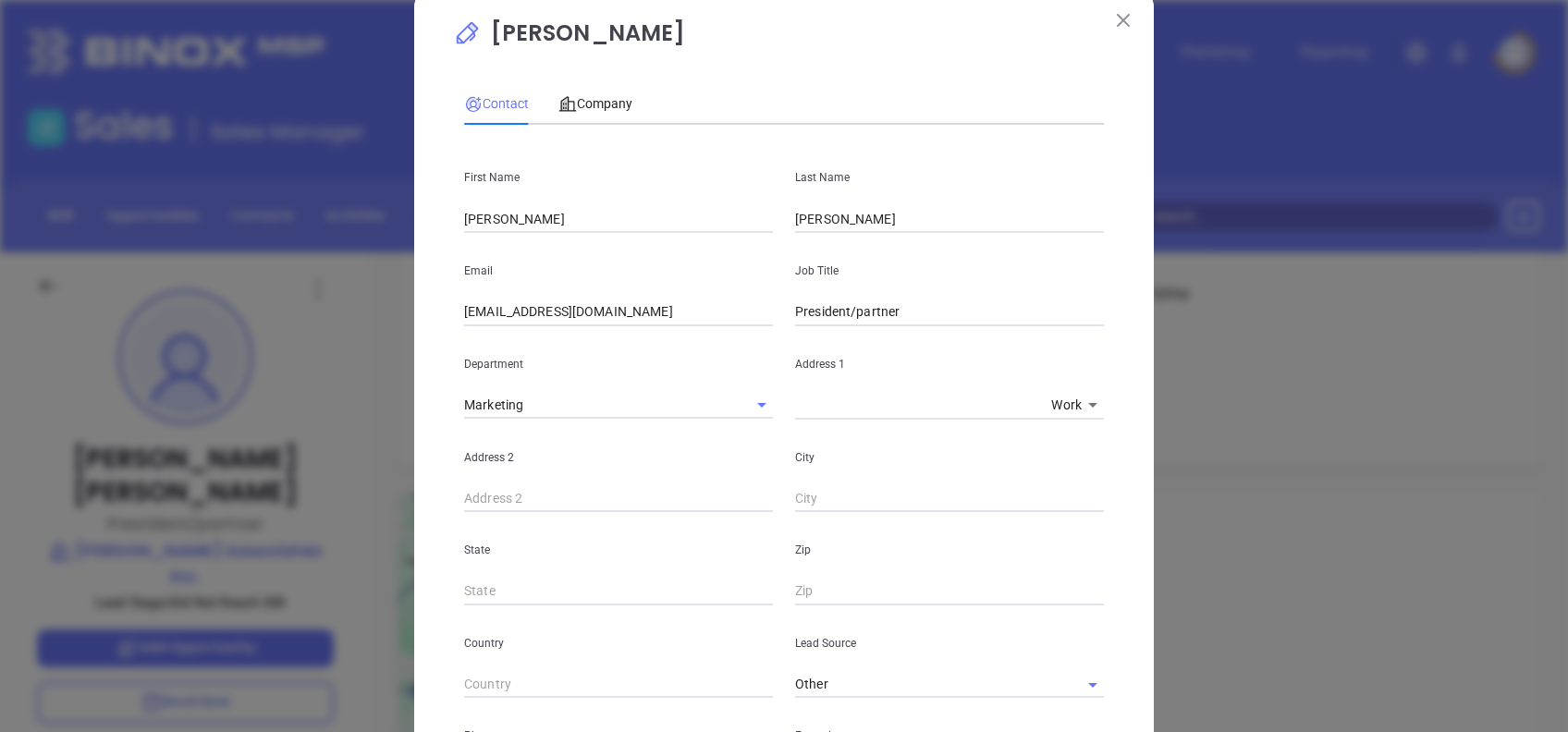
scroll to position [0, 0]
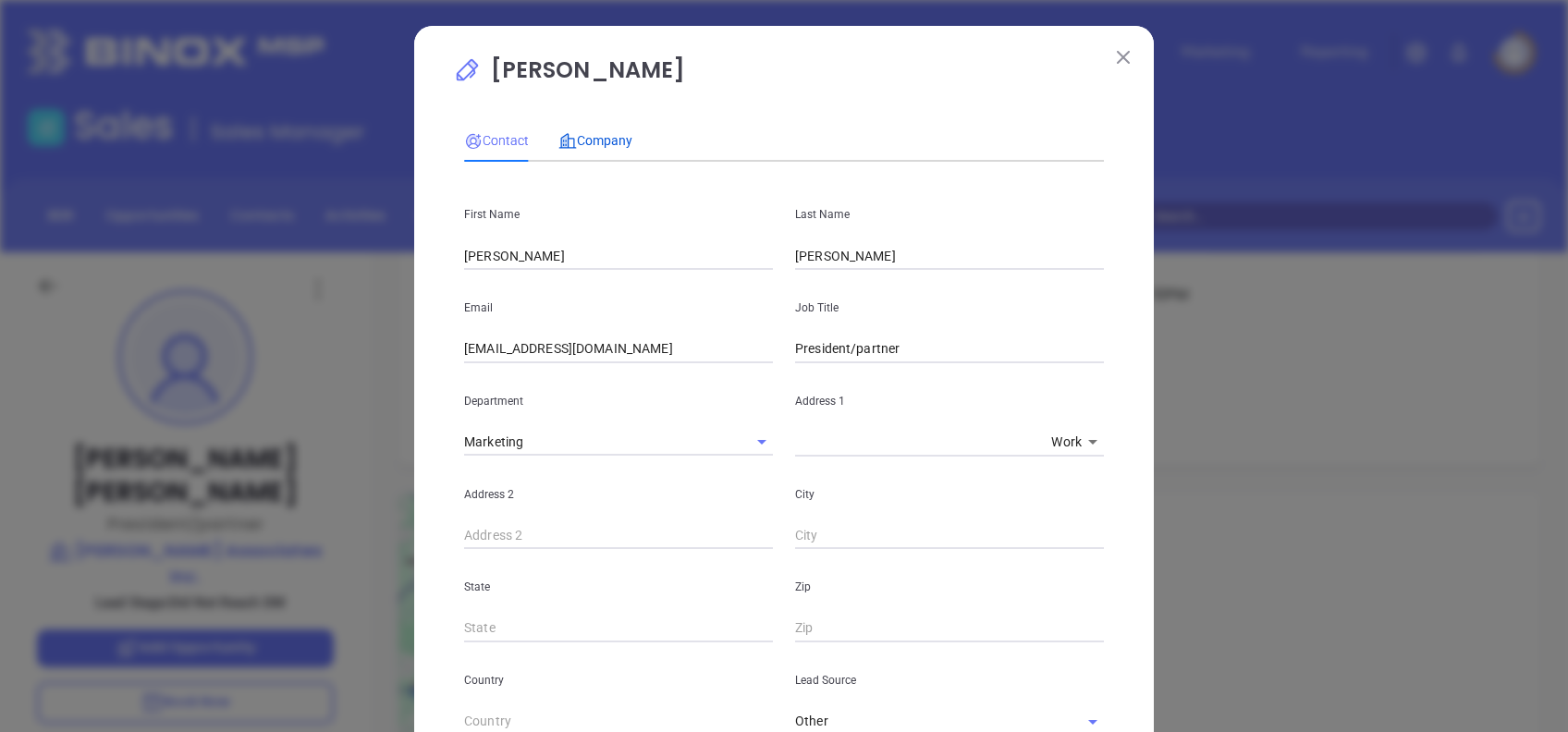
drag, startPoint x: 586, startPoint y: 134, endPoint x: 586, endPoint y: 163, distance: 29.0
click at [586, 134] on span "Company" at bounding box center [595, 141] width 74 height 15
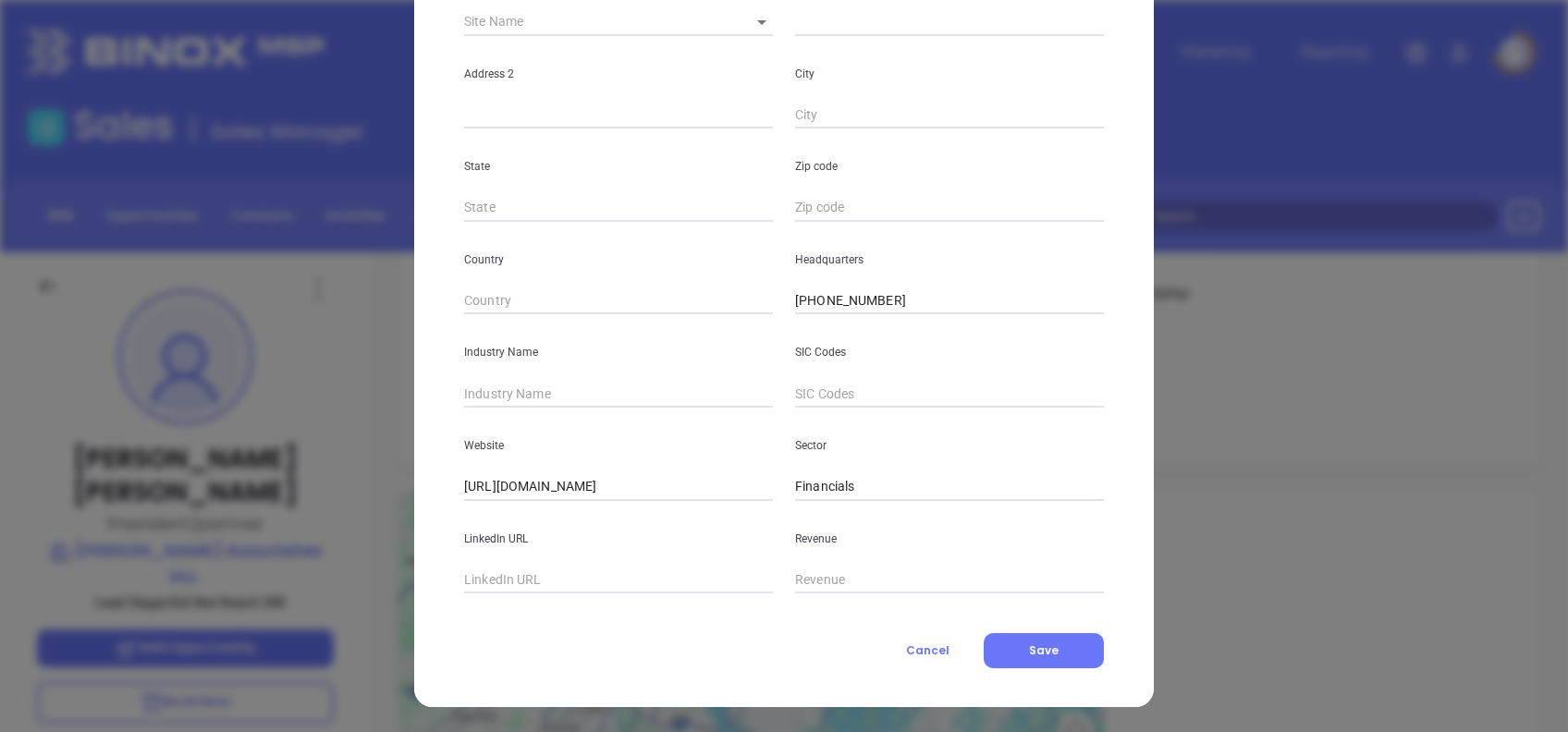
scroll to position [328, 0]
click at [566, 389] on input "text" at bounding box center [619, 392] width 309 height 27
type input "Insurance"
click at [569, 580] on input "text" at bounding box center [619, 579] width 309 height 27
paste input "www.linkedin.com/company/allen-associates-insurance/about/"
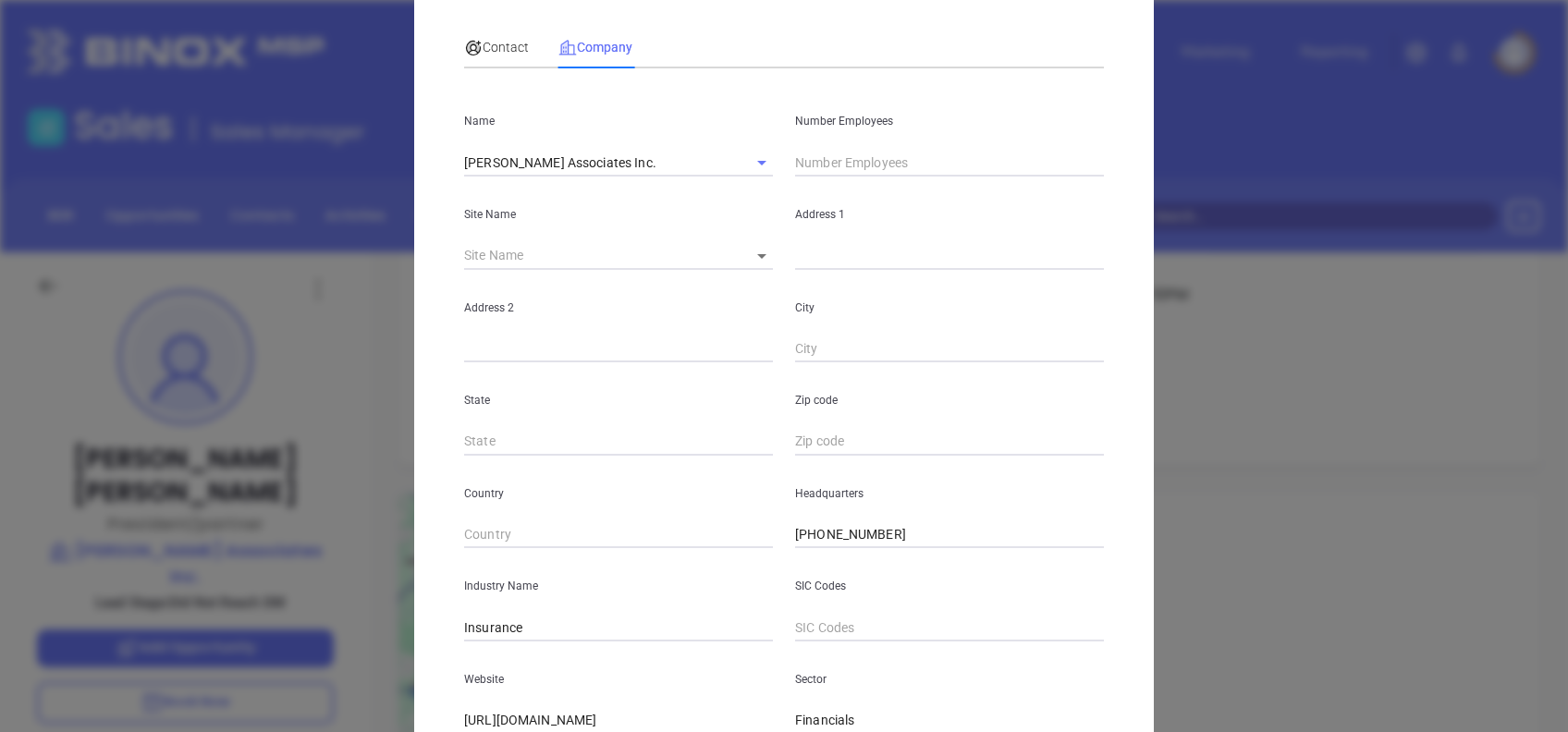
scroll to position [0, 0]
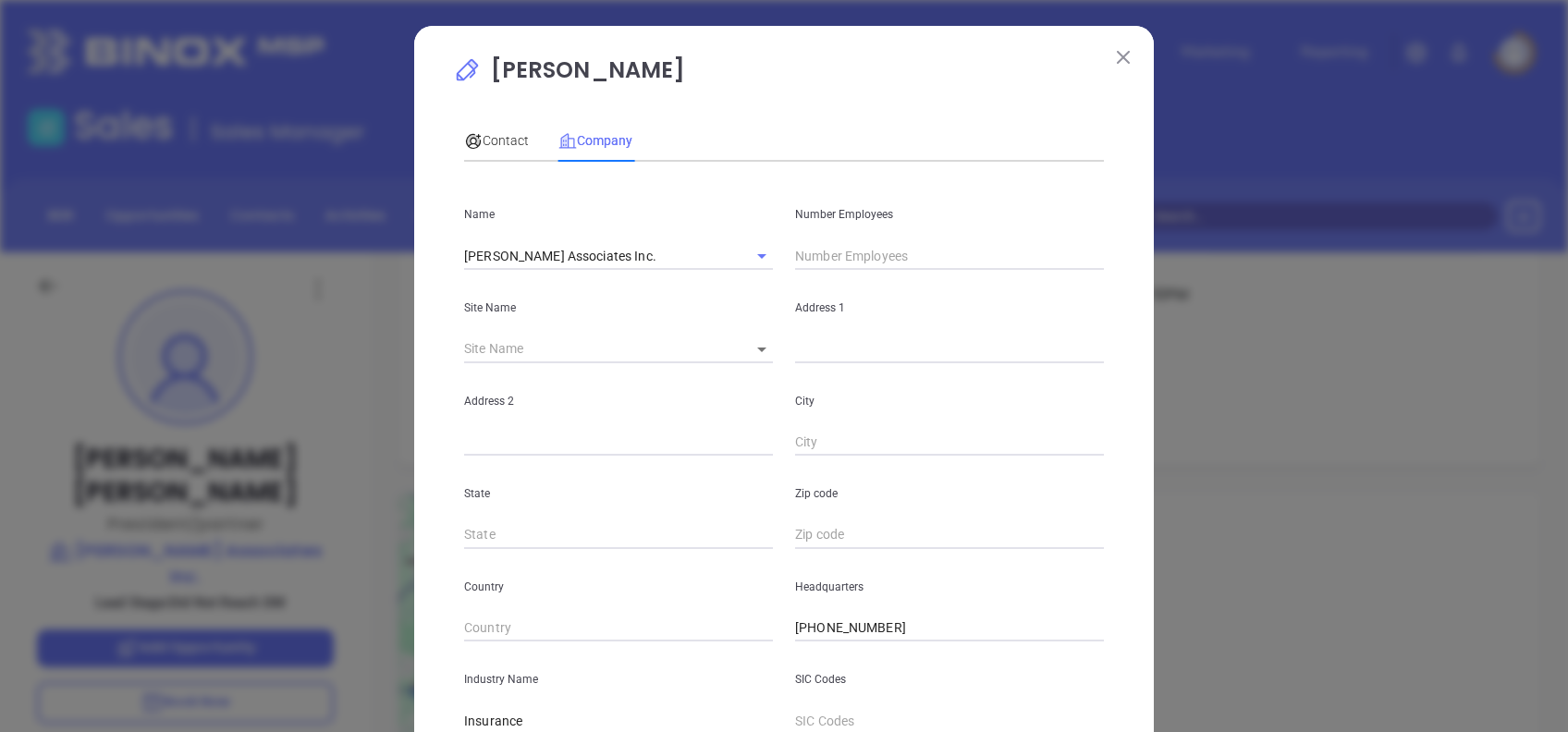
type input "www.linkedin.com/company/allen-associates-insurance/about/"
click at [807, 249] on input "text" at bounding box center [949, 256] width 309 height 27
type input "7"
click at [817, 119] on div "Contact Company" at bounding box center [784, 140] width 640 height 43
click at [477, 137] on span "Contact" at bounding box center [496, 141] width 64 height 15
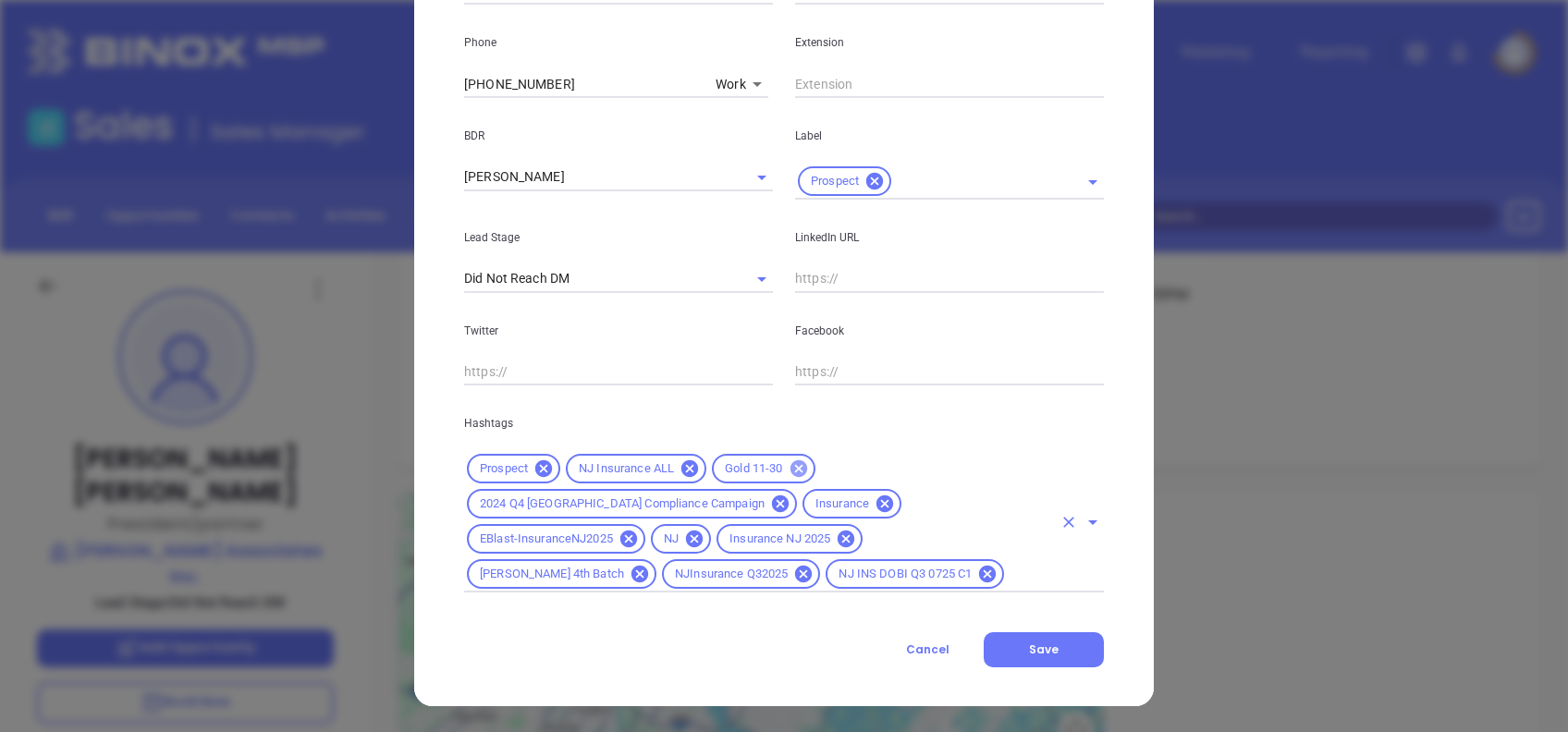
click at [799, 466] on icon at bounding box center [798, 469] width 17 height 17
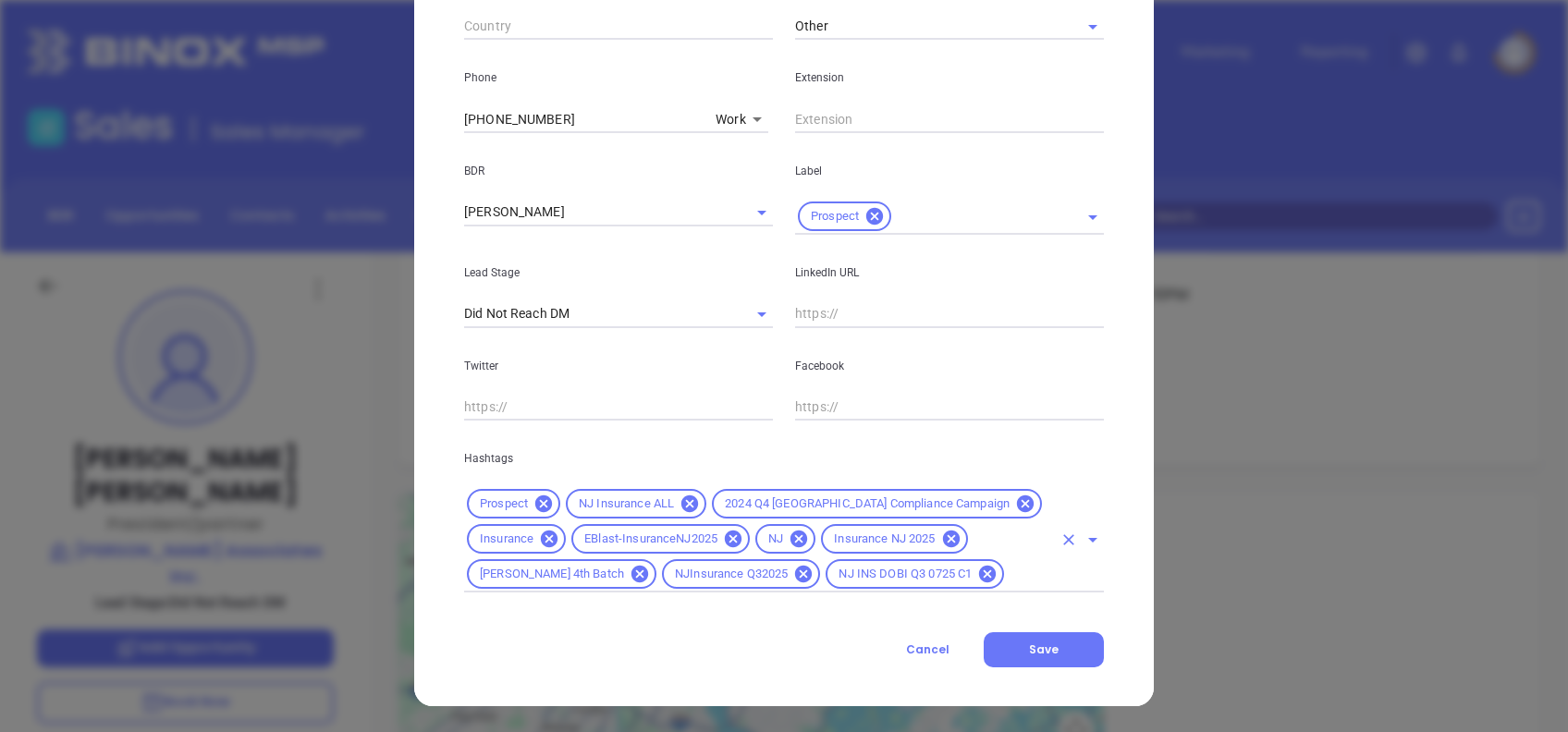
click at [1007, 569] on input "text" at bounding box center [1030, 574] width 45 height 23
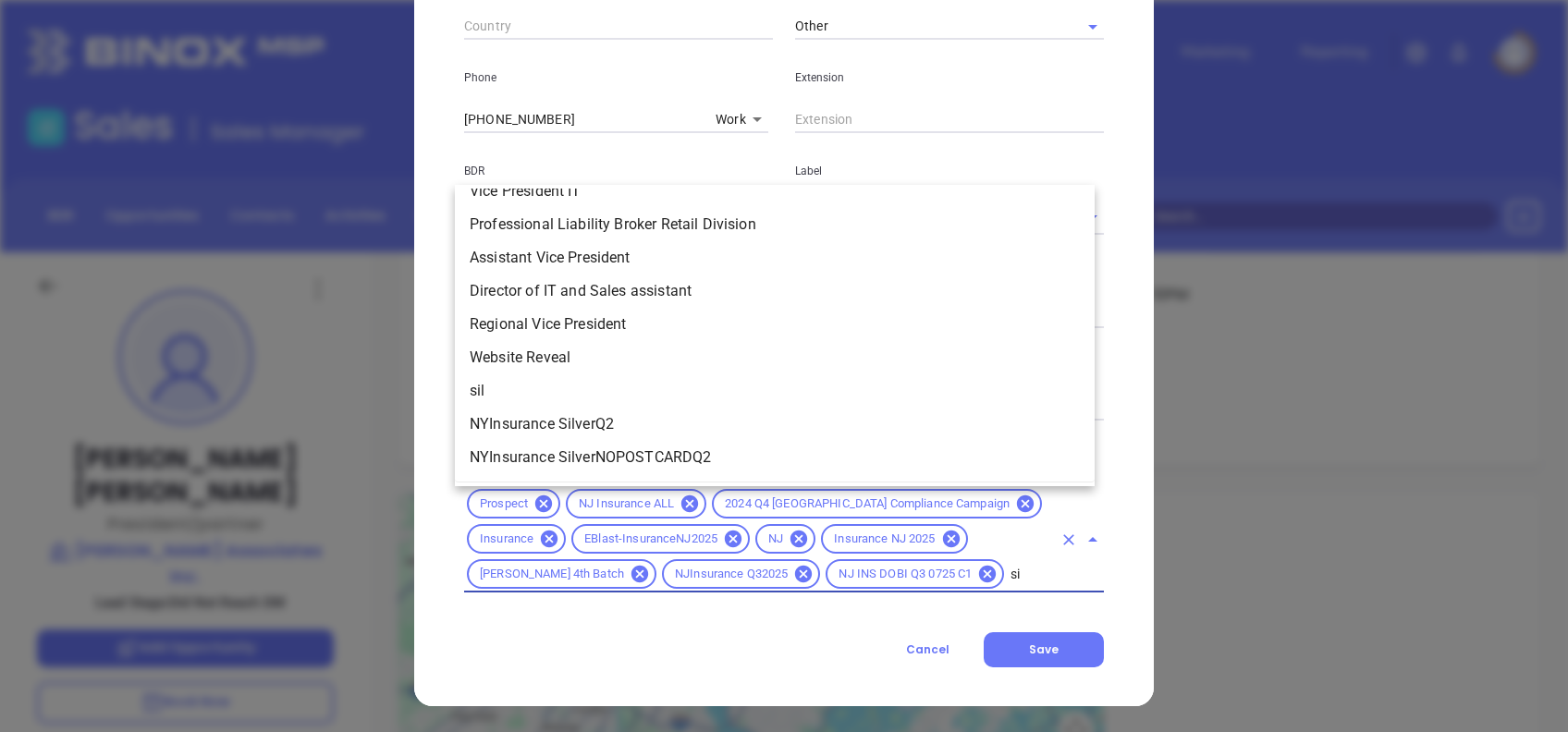
scroll to position [0, 0]
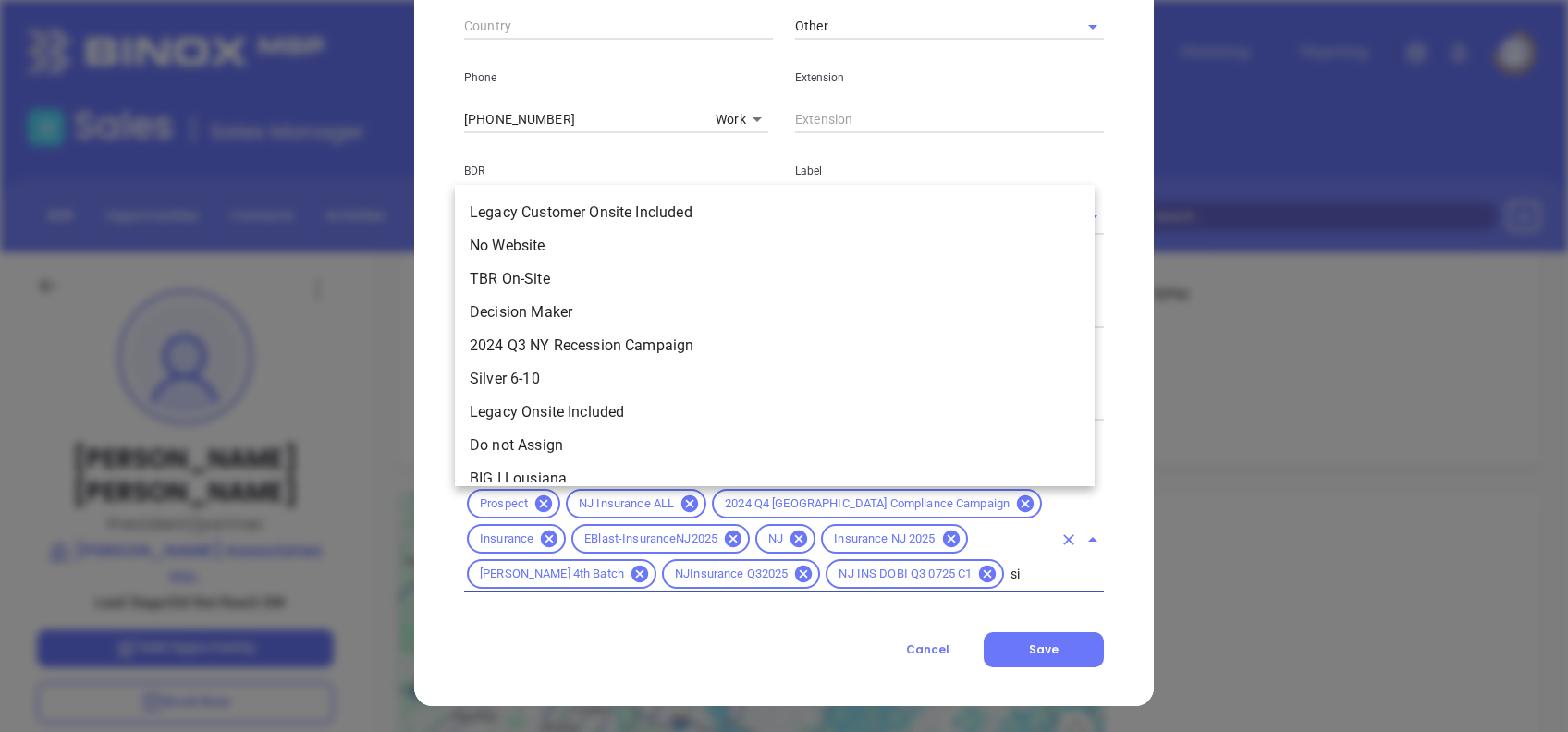
type input "sil"
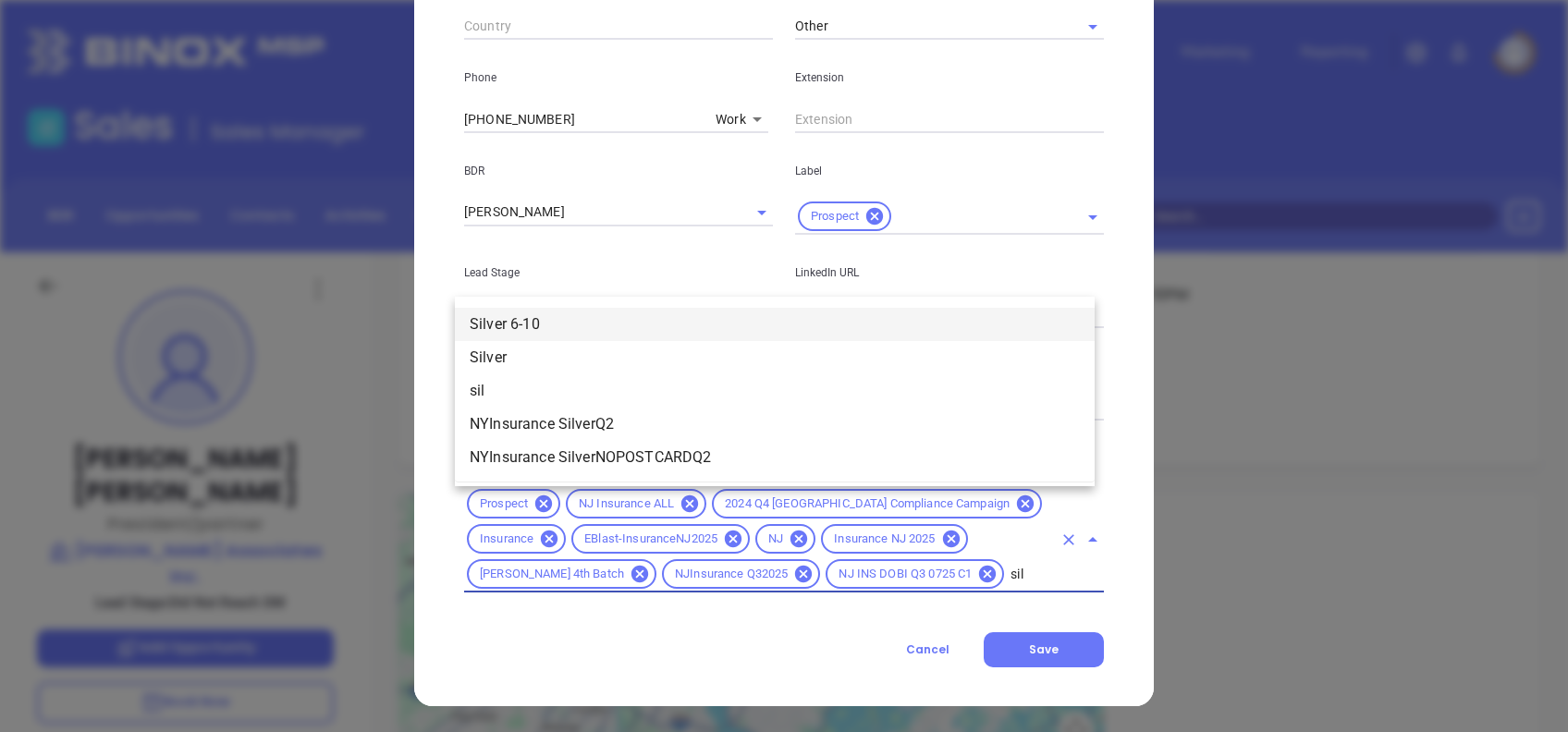
click at [549, 323] on li "Silver 6-10" at bounding box center [774, 324] width 640 height 33
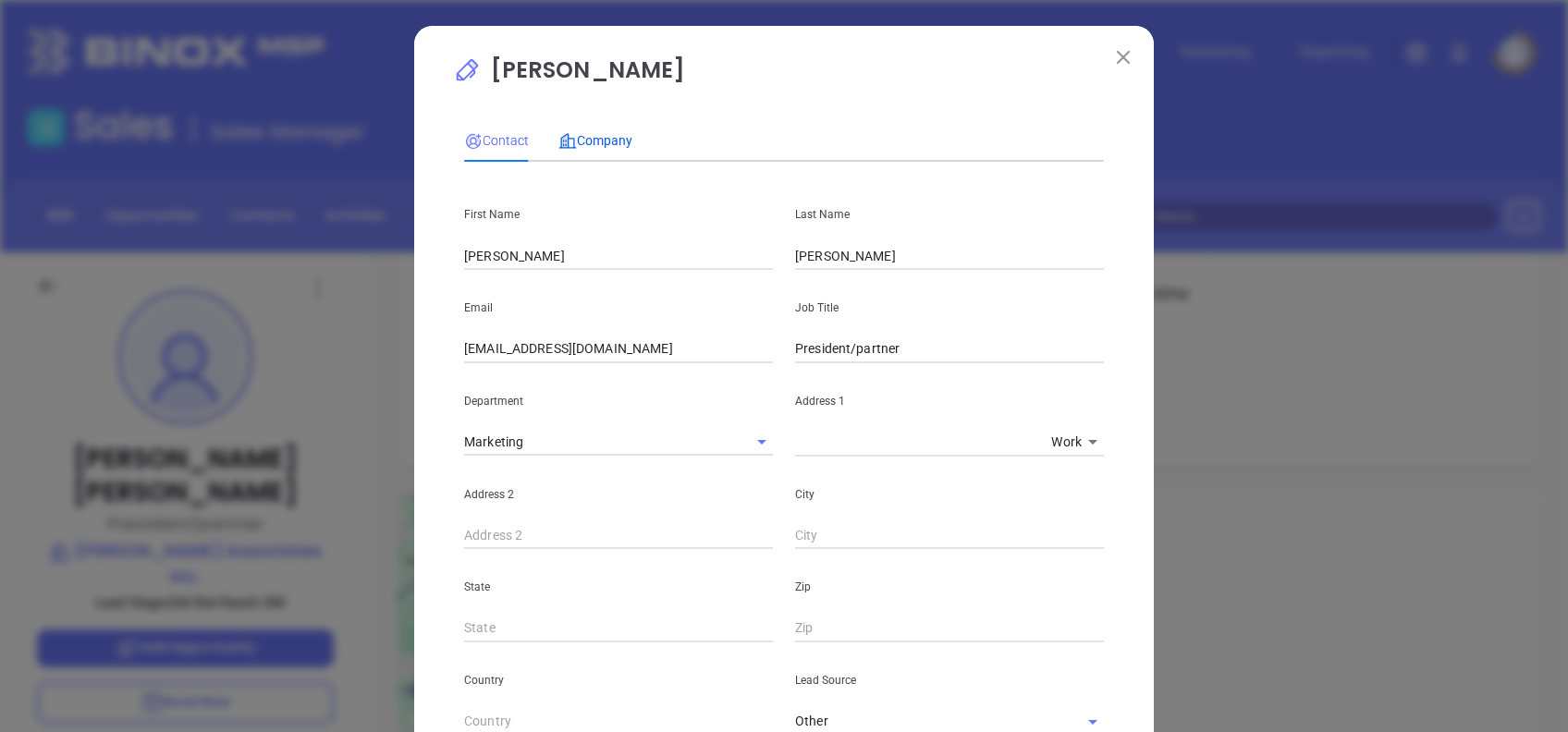
click at [614, 131] on div "Company" at bounding box center [595, 140] width 74 height 20
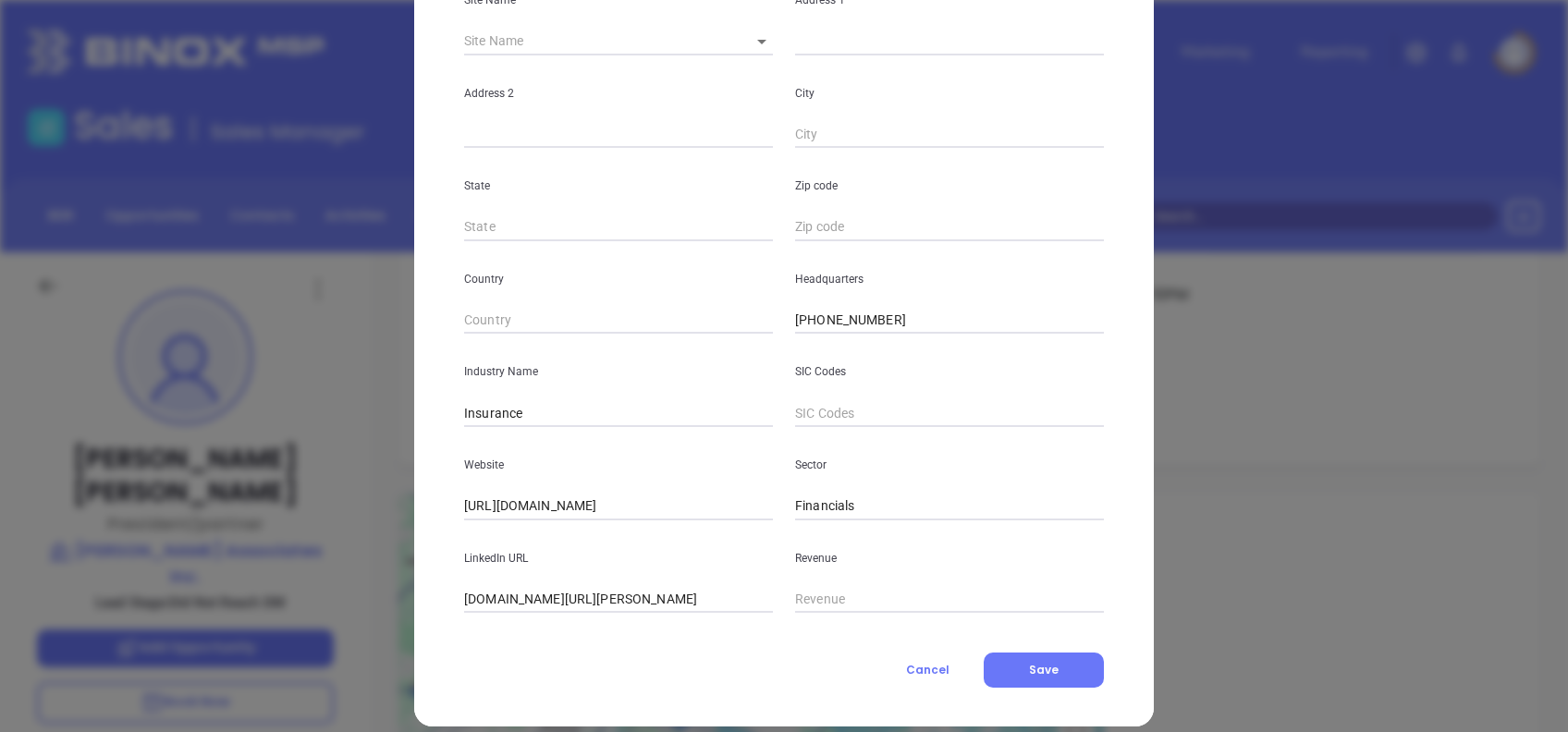
scroll to position [328, 0]
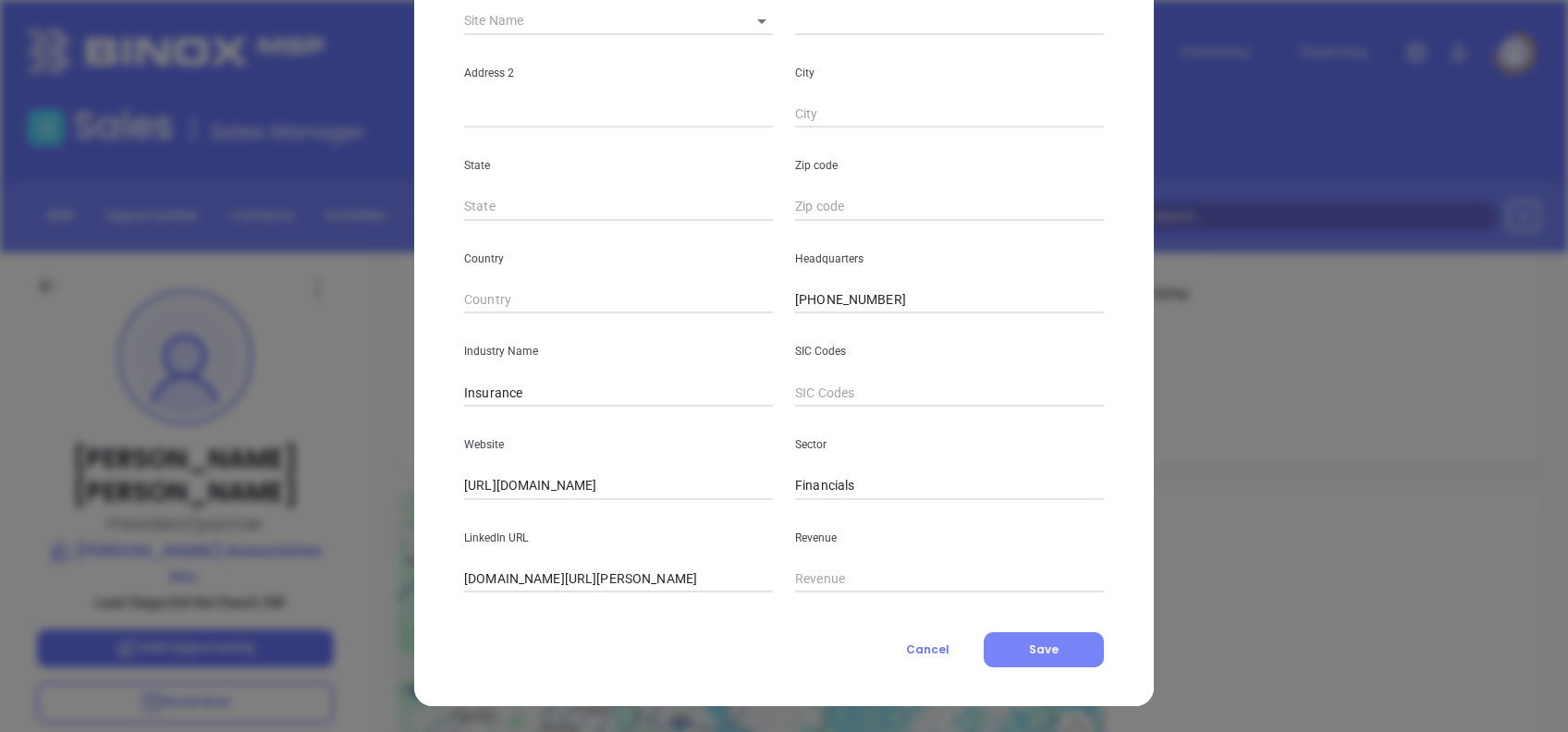
click at [1043, 643] on span "Save" at bounding box center [1043, 649] width 29 height 16
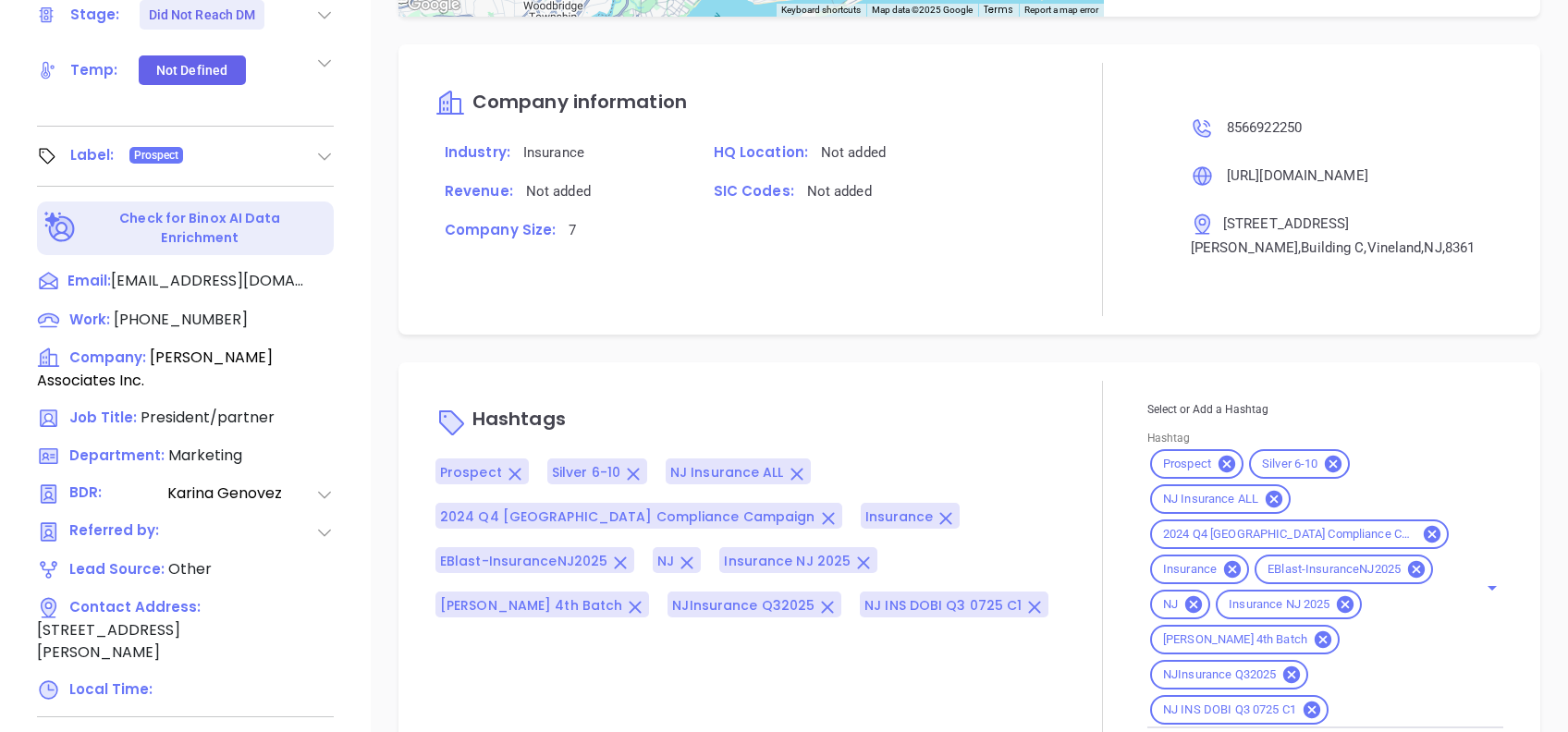
scroll to position [813, 0]
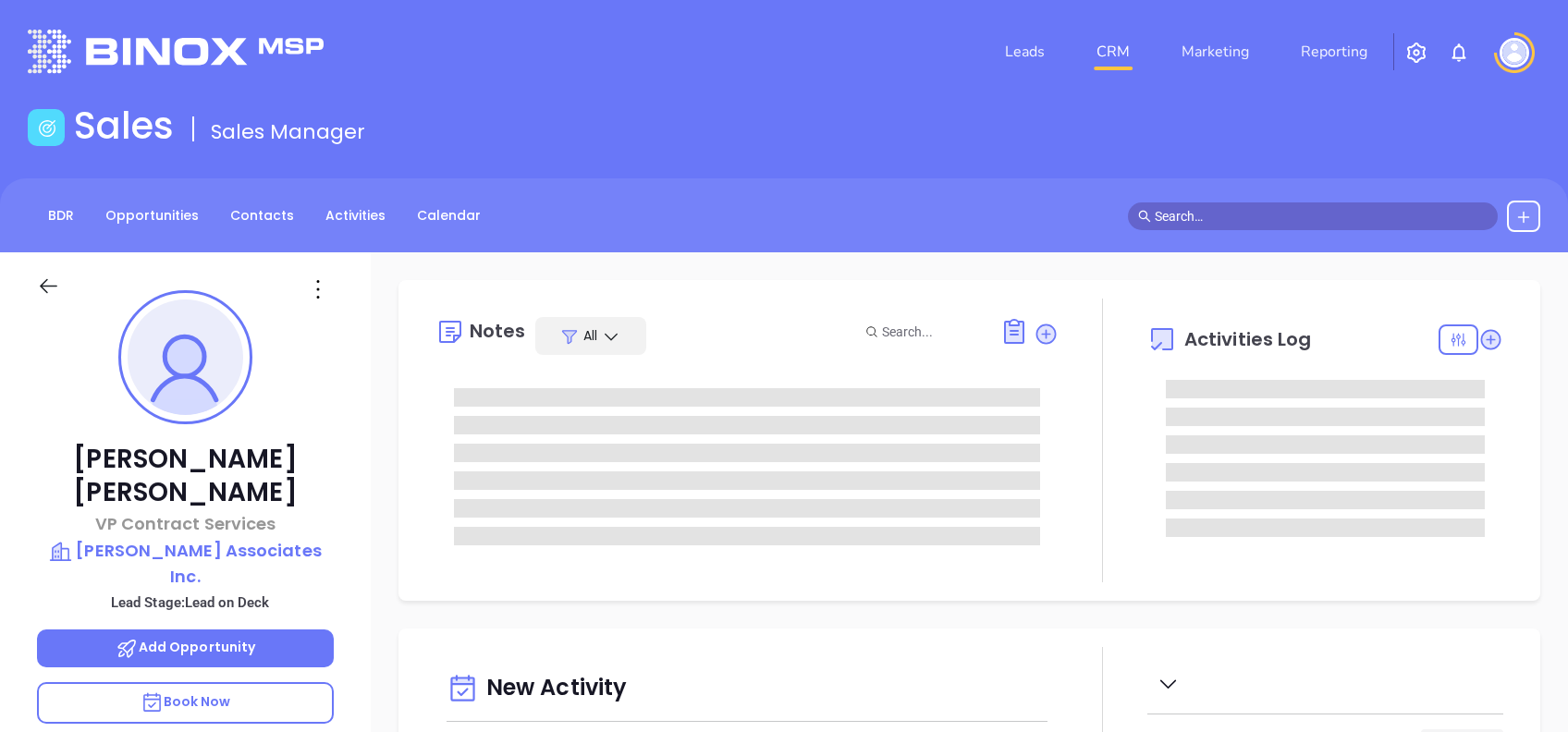
type input "[DATE]"
type input "[PERSON_NAME]"
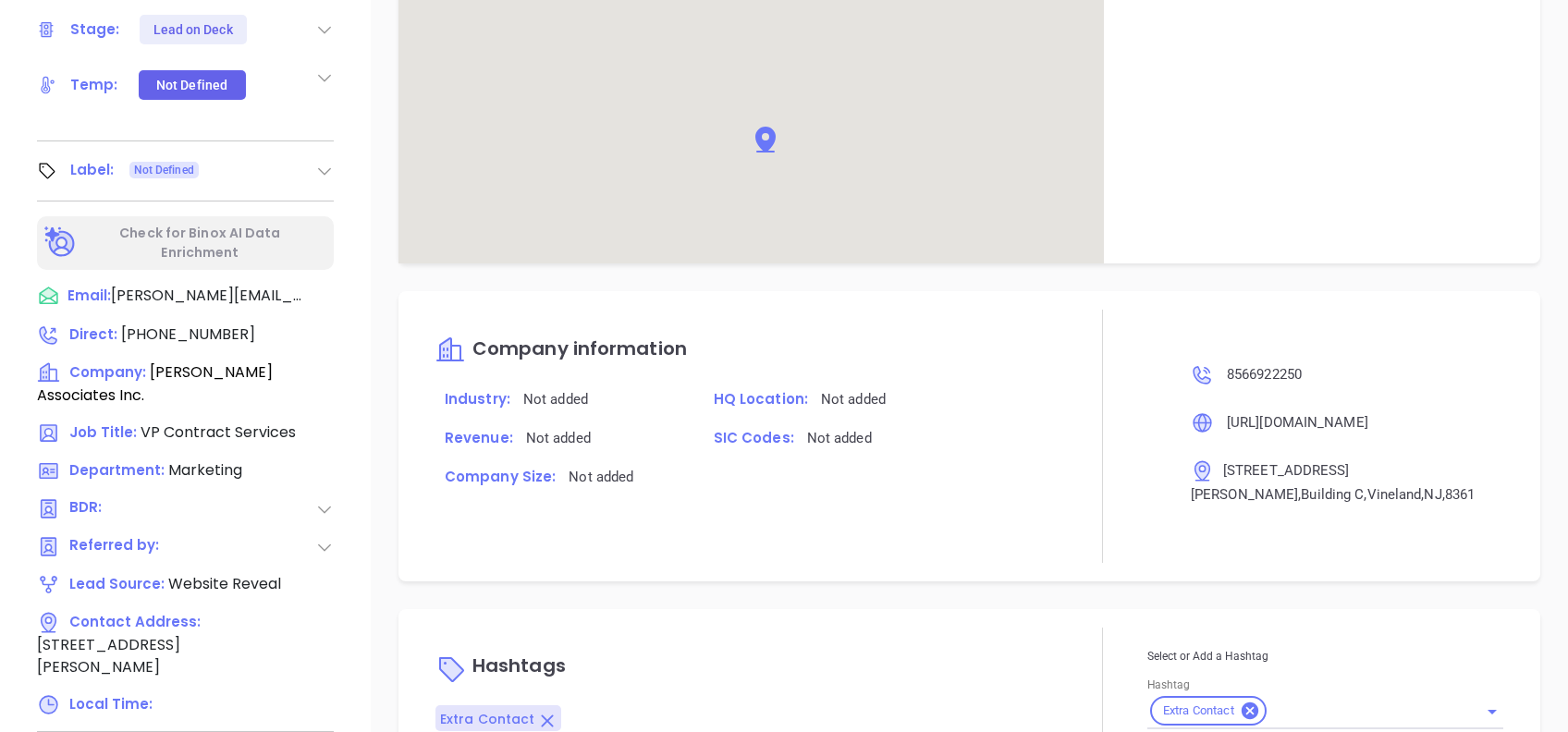
scroll to position [989, 0]
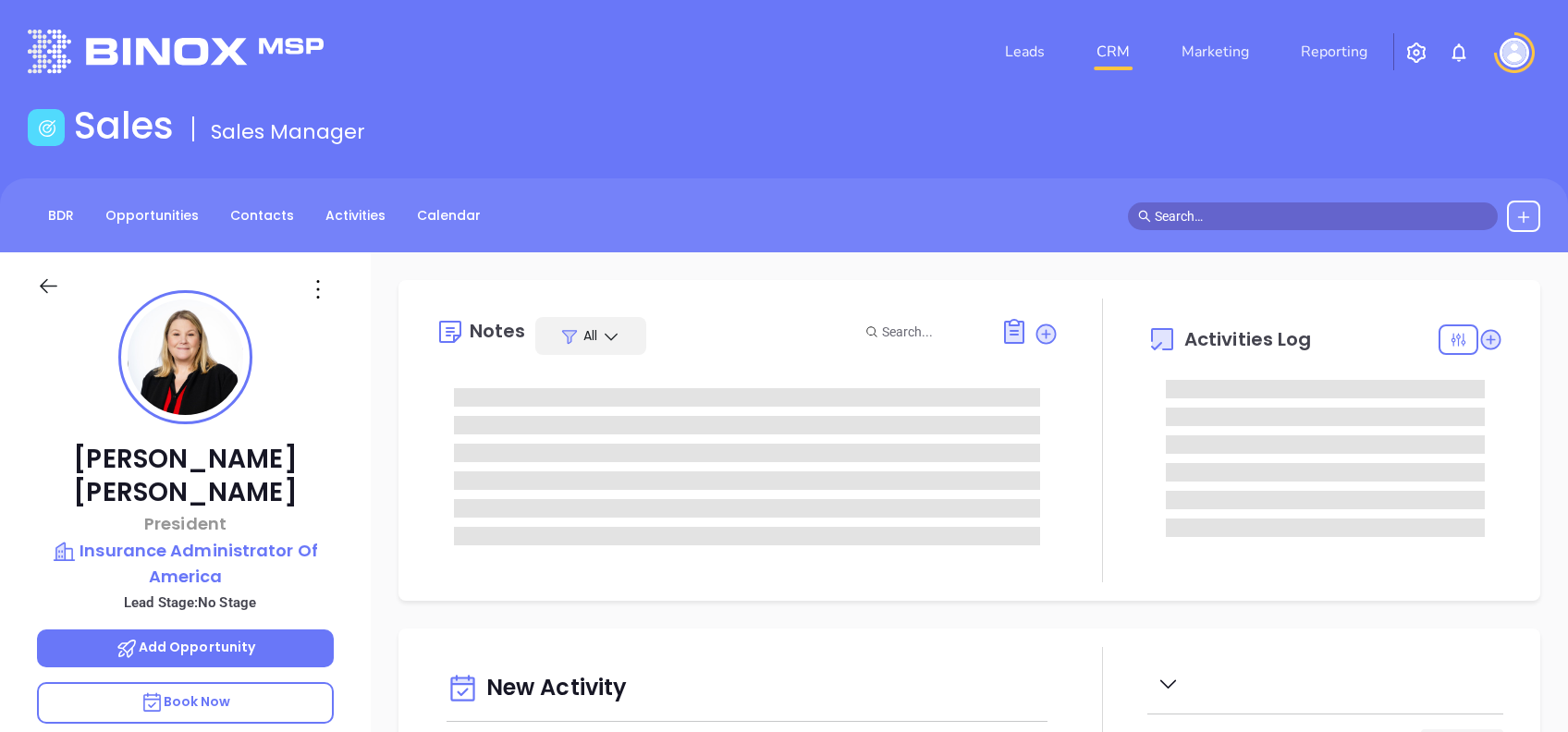
type input "[DATE]"
type input "[PERSON_NAME]"
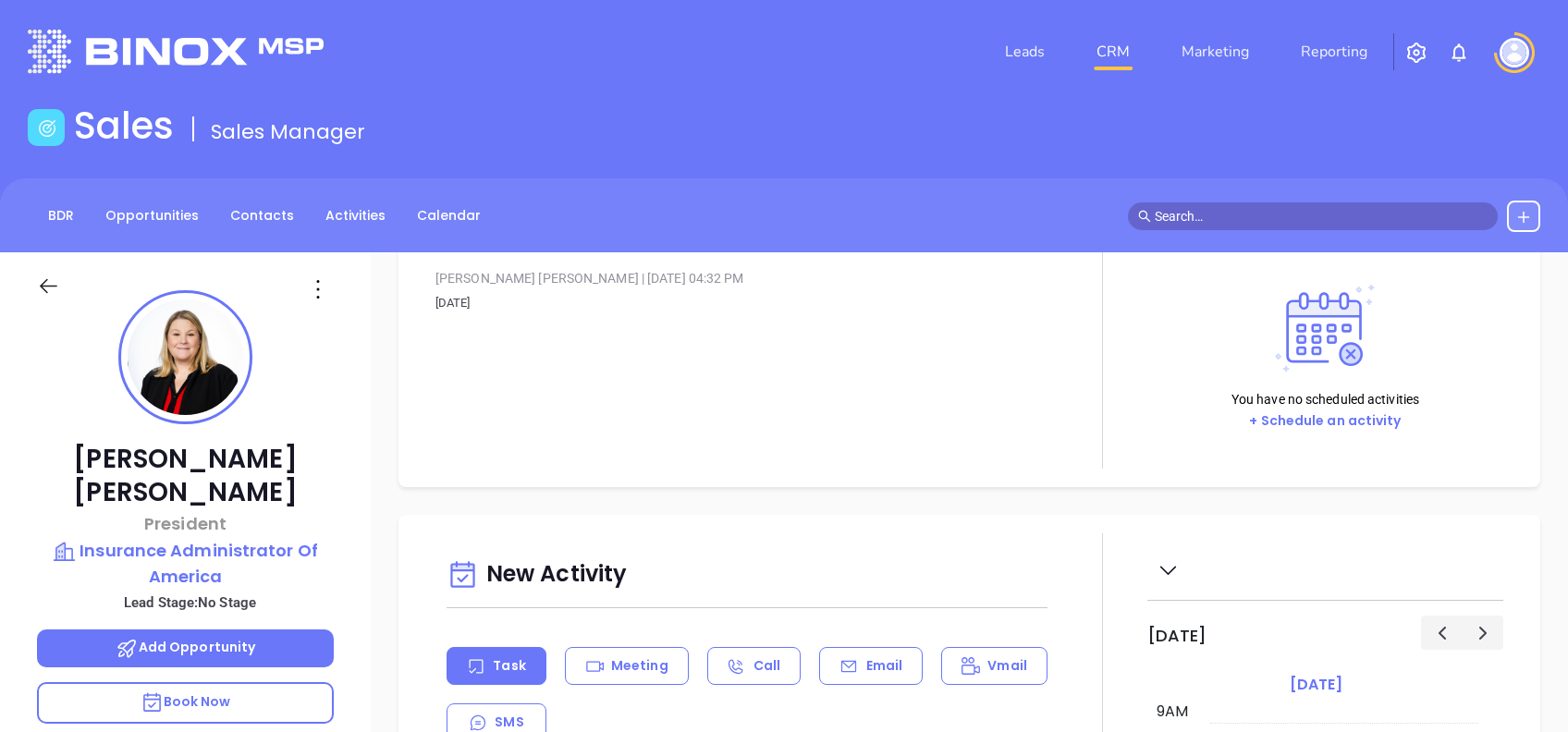
scroll to position [0, 0]
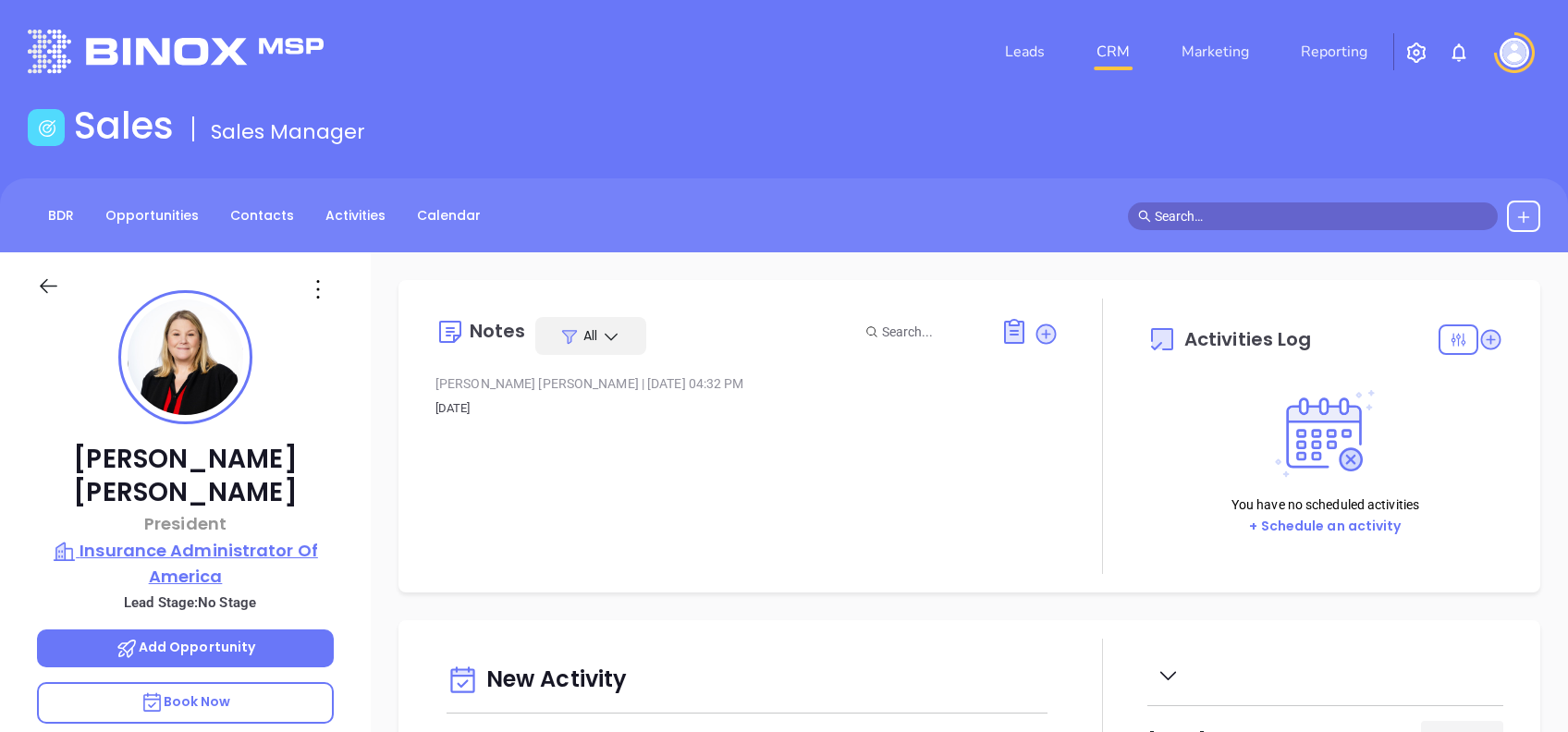
click at [183, 551] on p "Insurance Administrator Of America" at bounding box center [185, 563] width 297 height 51
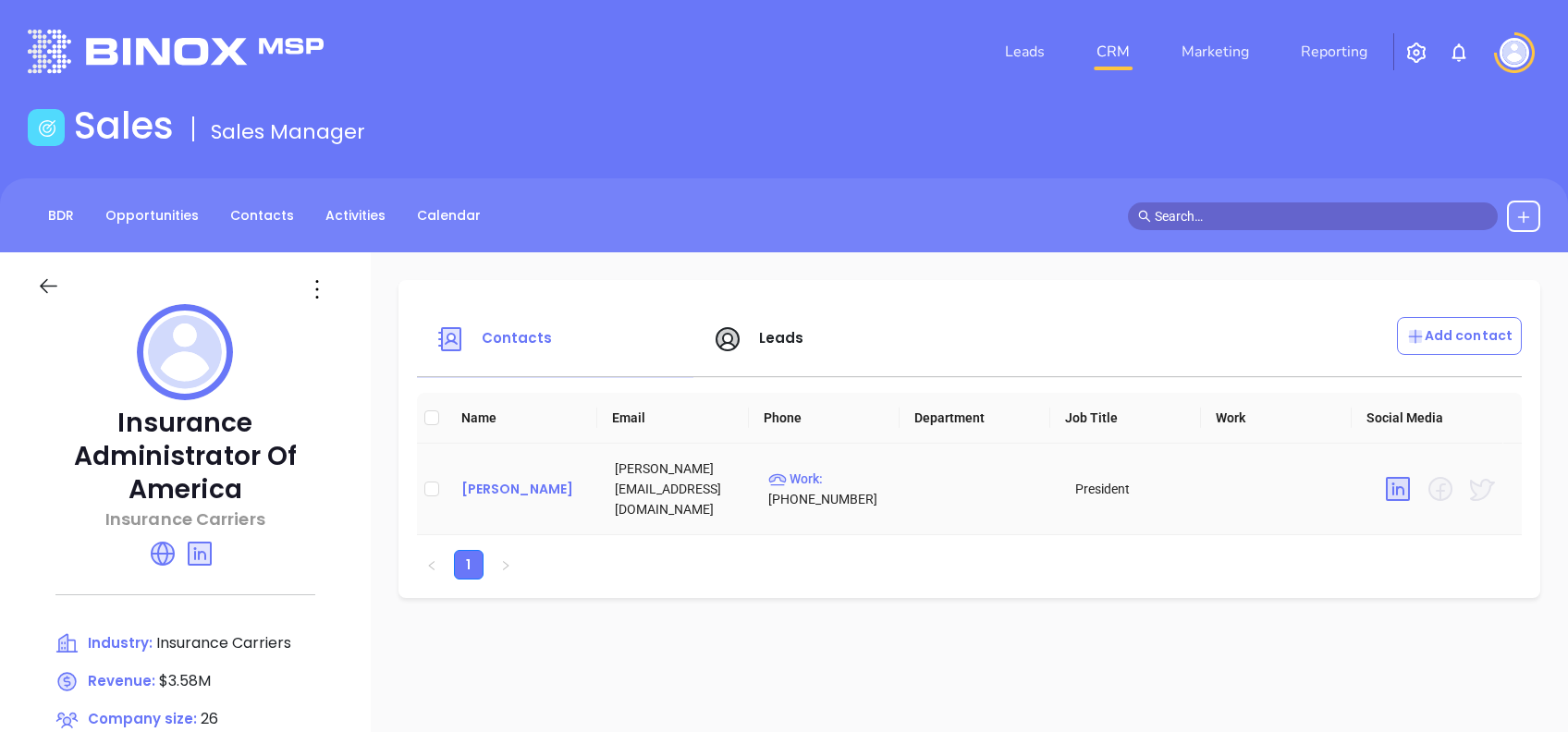
click at [514, 500] on div "[PERSON_NAME]" at bounding box center [523, 488] width 124 height 22
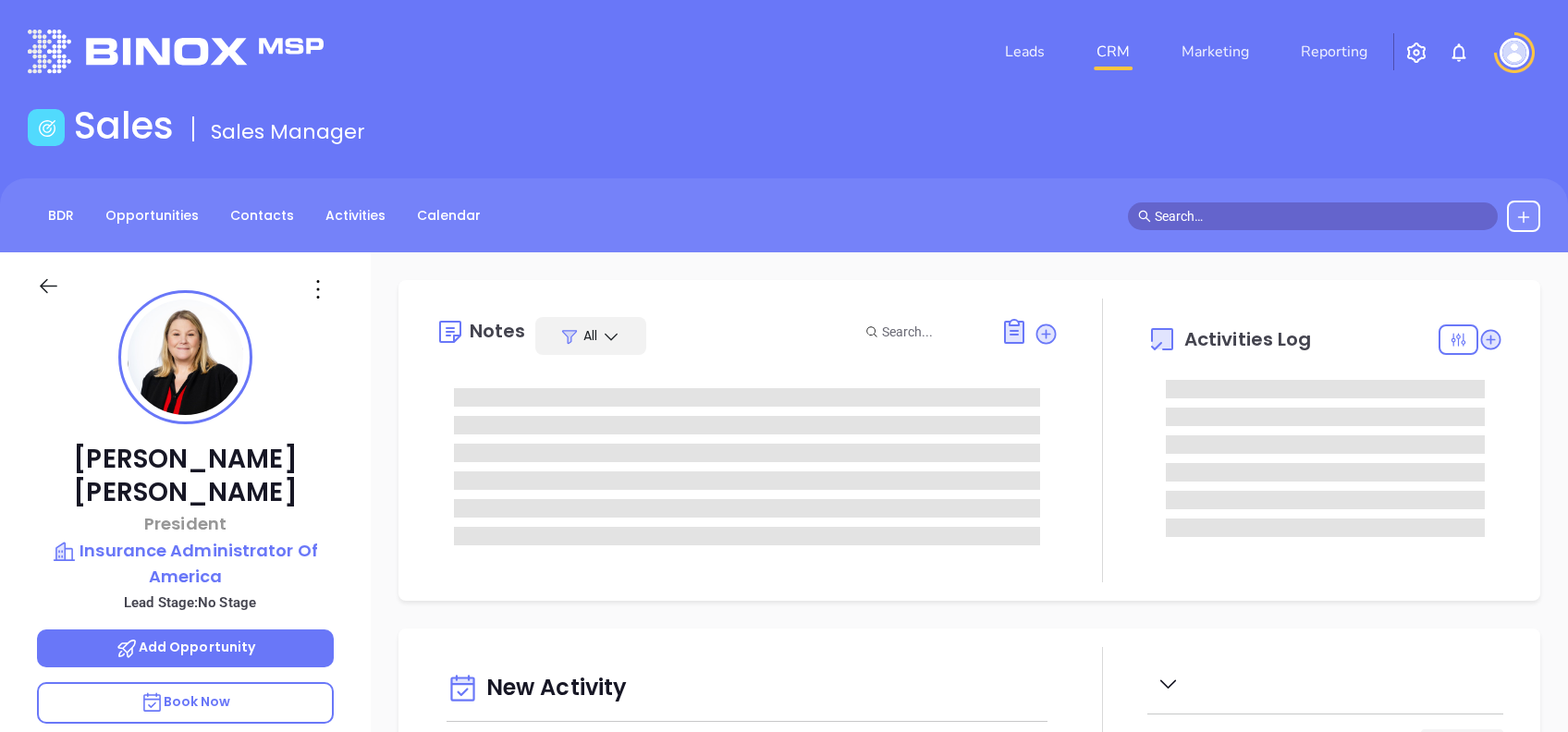
type input "[DATE]"
type input "[PERSON_NAME]"
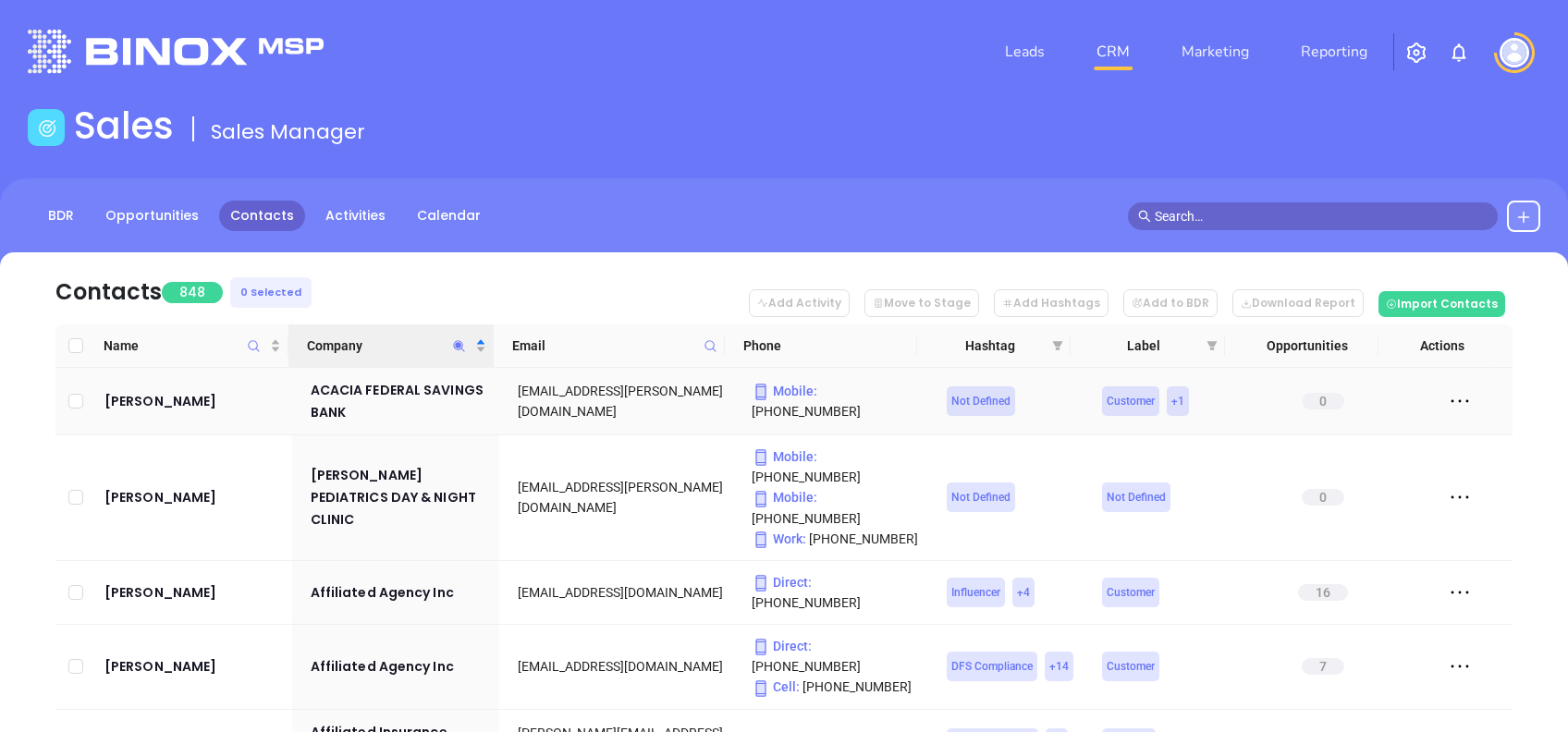
scroll to position [246, 0]
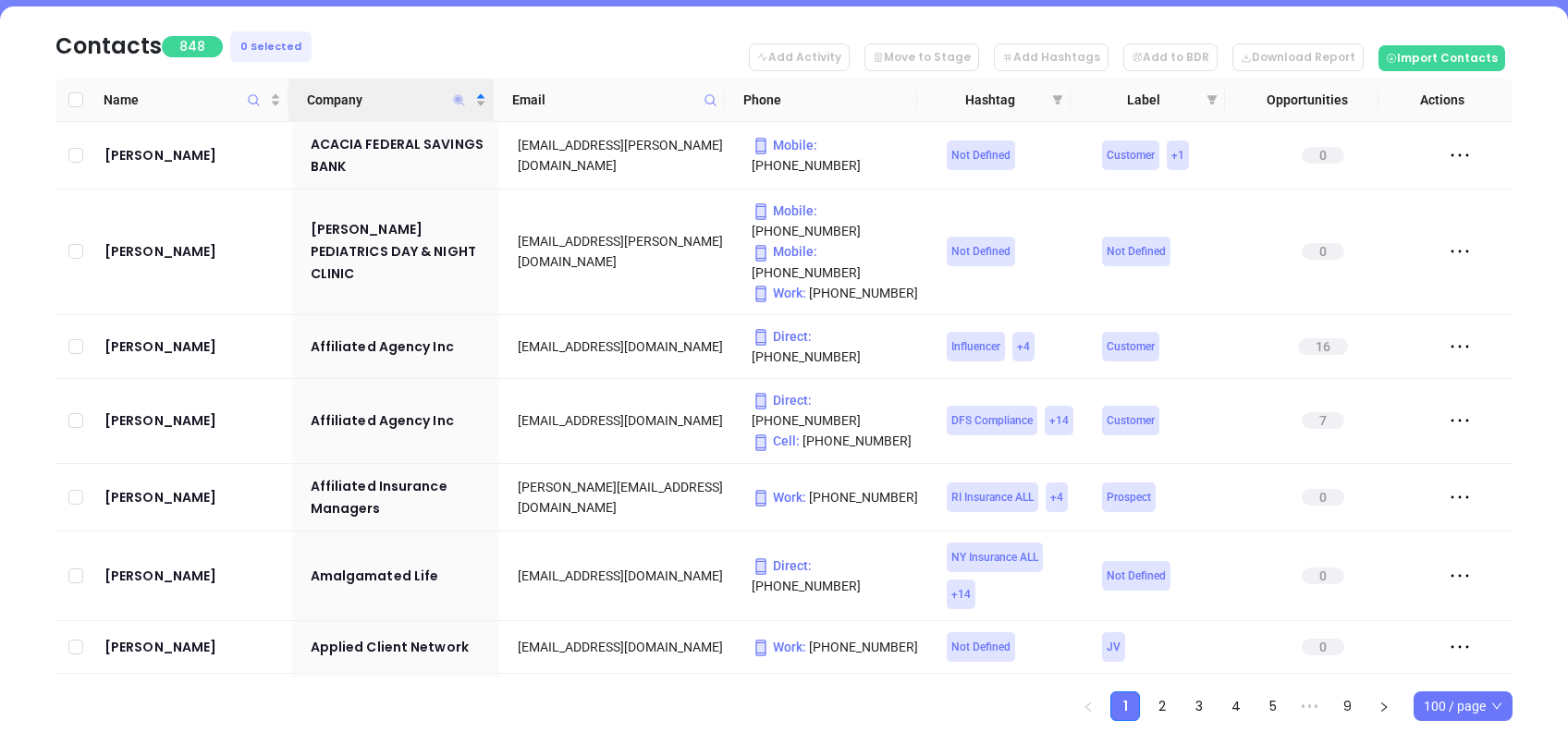
click at [460, 99] on icon "Company" at bounding box center [460, 100] width 11 height 11
type input "a"
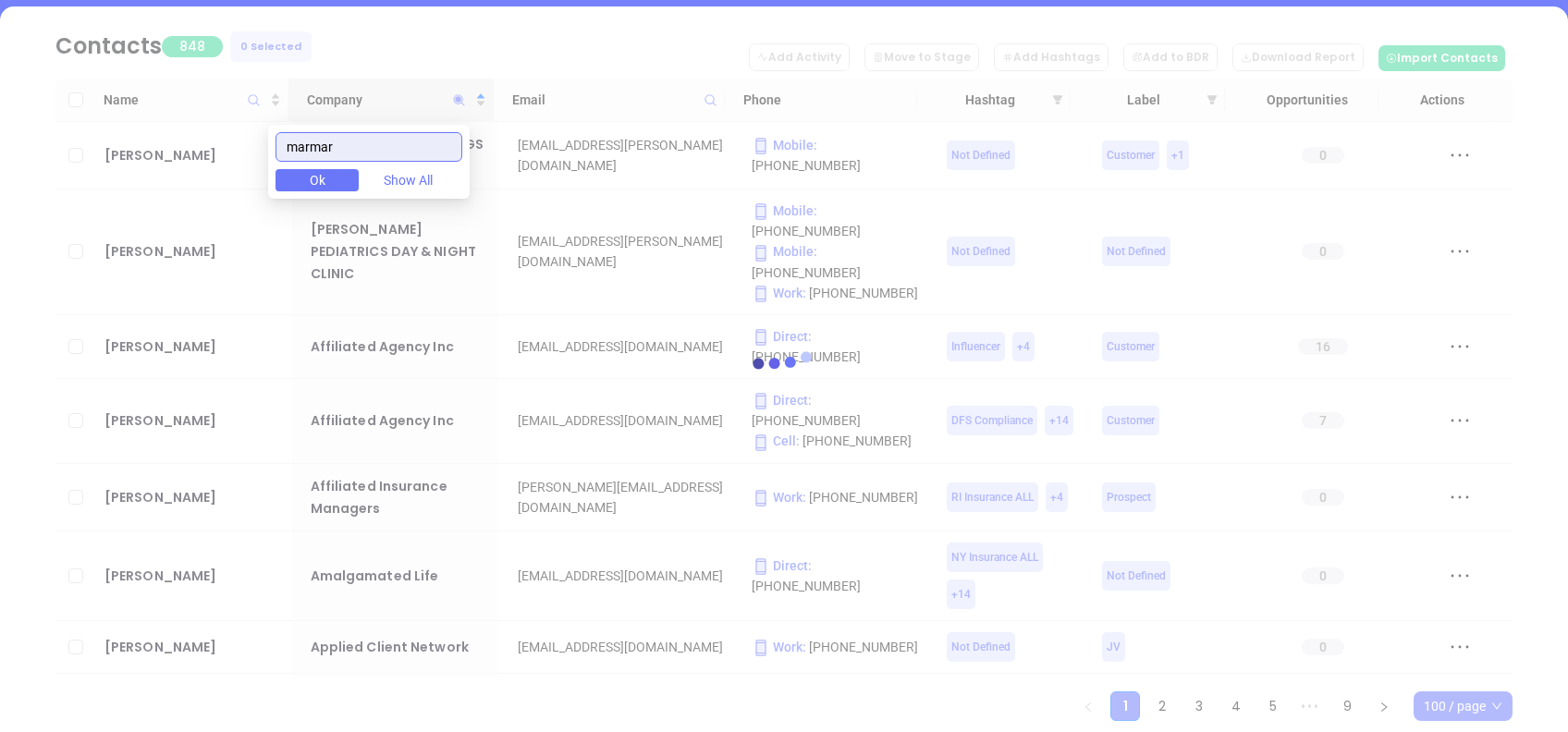
scroll to position [0, 0]
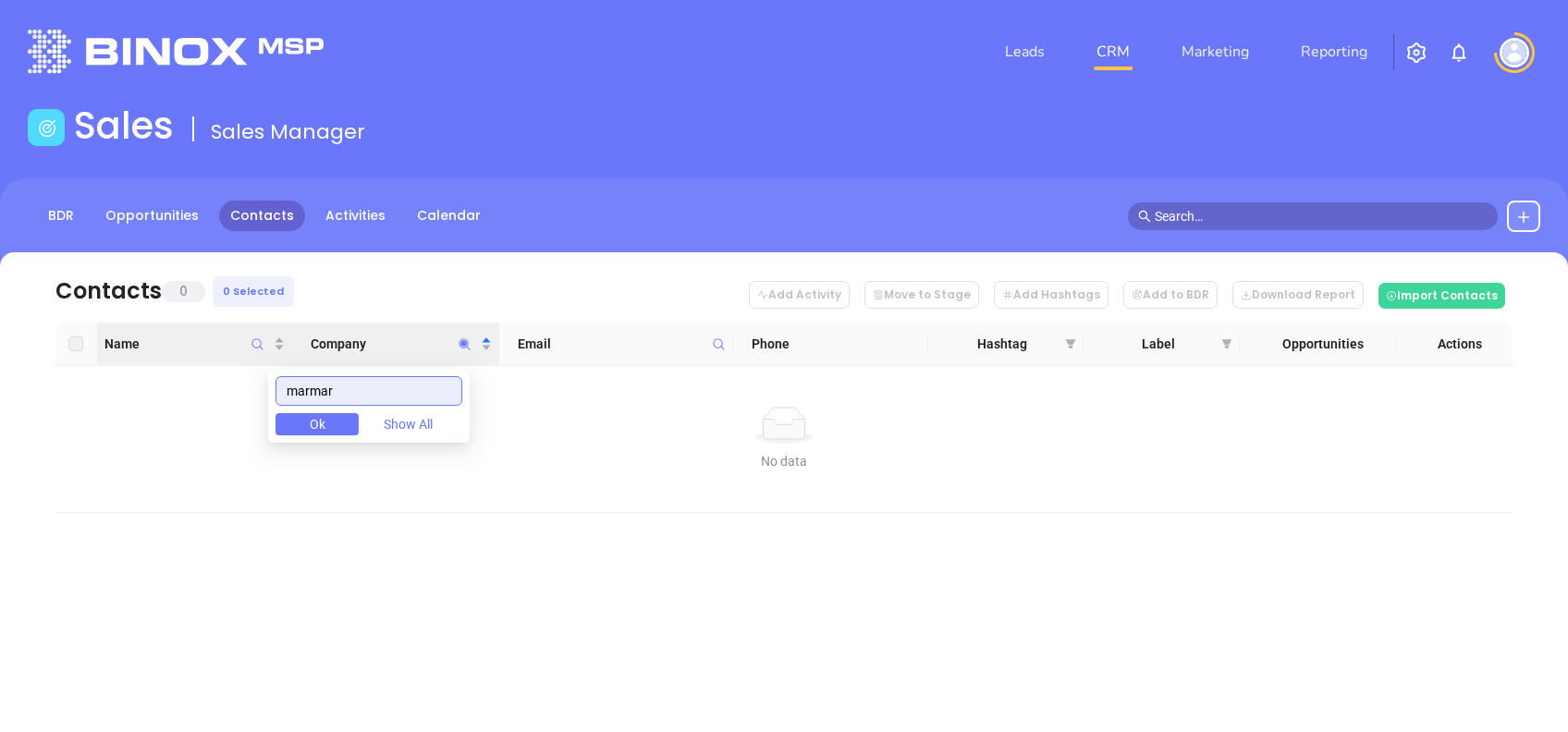
drag, startPoint x: 379, startPoint y: 390, endPoint x: 233, endPoint y: 361, distance: 148.9
click at [233, 361] on body "Leads CRM Marketing Reporting Financial Leads Leads Sales Sales Manager BDR Opp…" at bounding box center [784, 366] width 1568 height 732
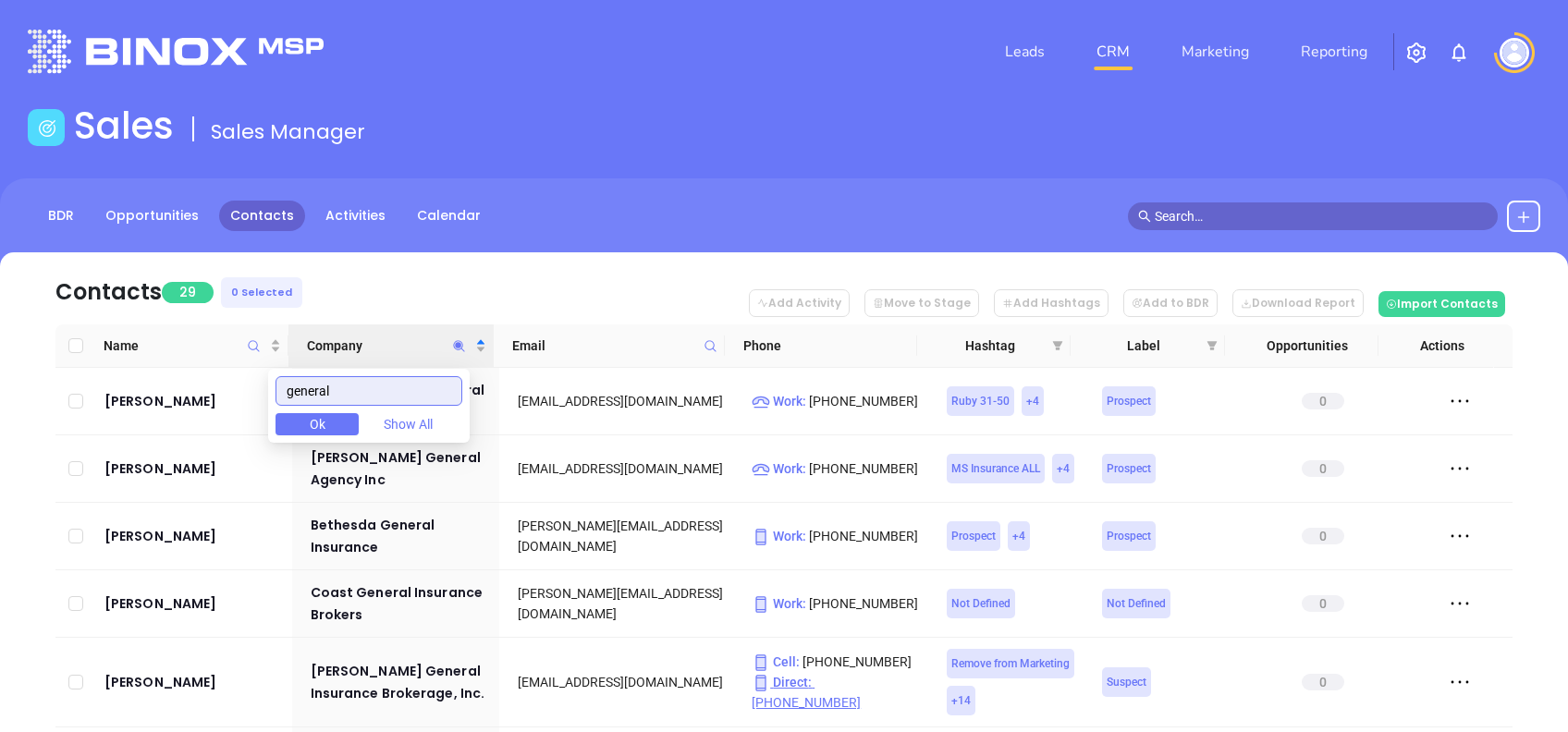
type input "general"
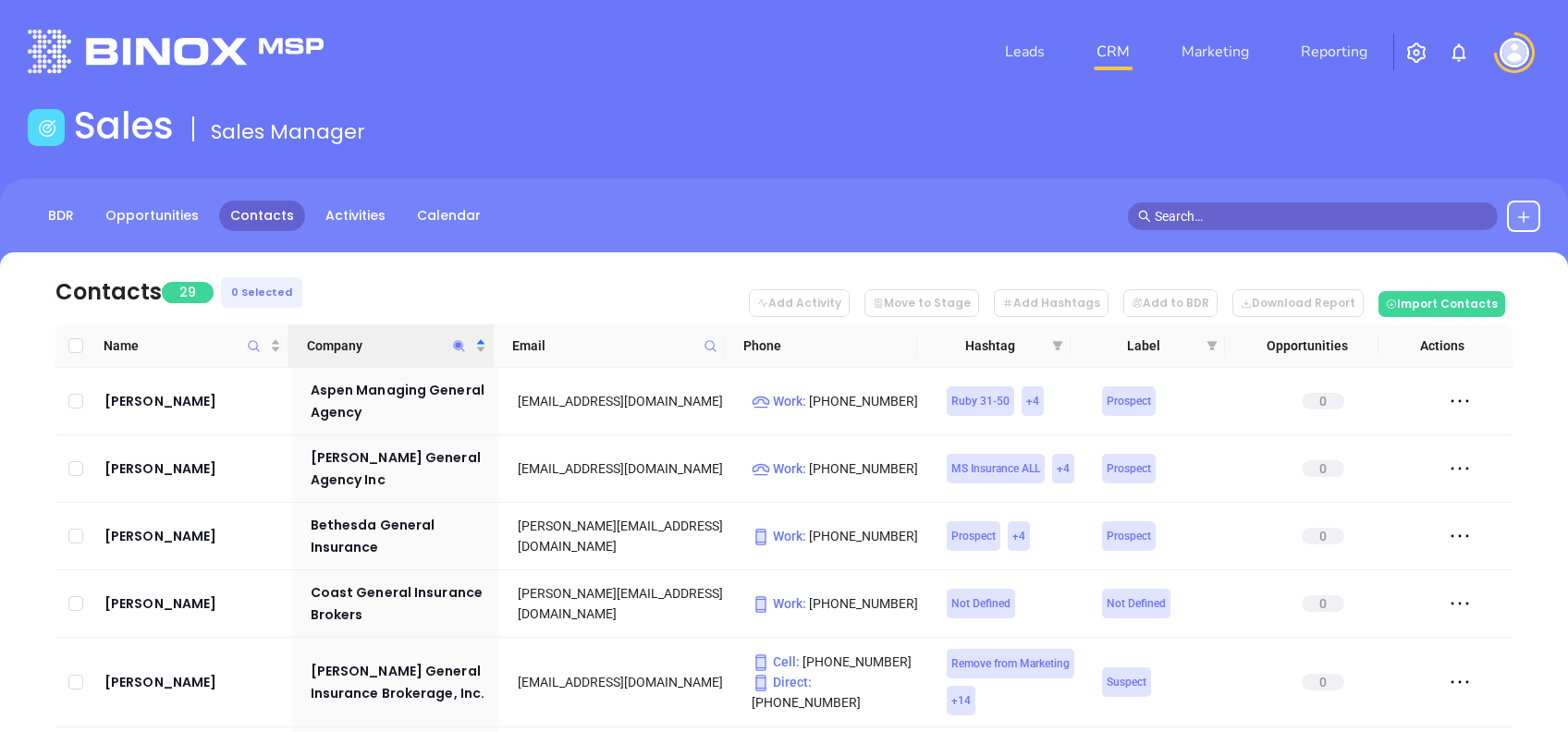
click at [470, 280] on nav "Contacts 29 0 Selected Add Activity Move to Stage Add Hashtags Add to BDR Downl…" at bounding box center [784, 288] width 1457 height 72
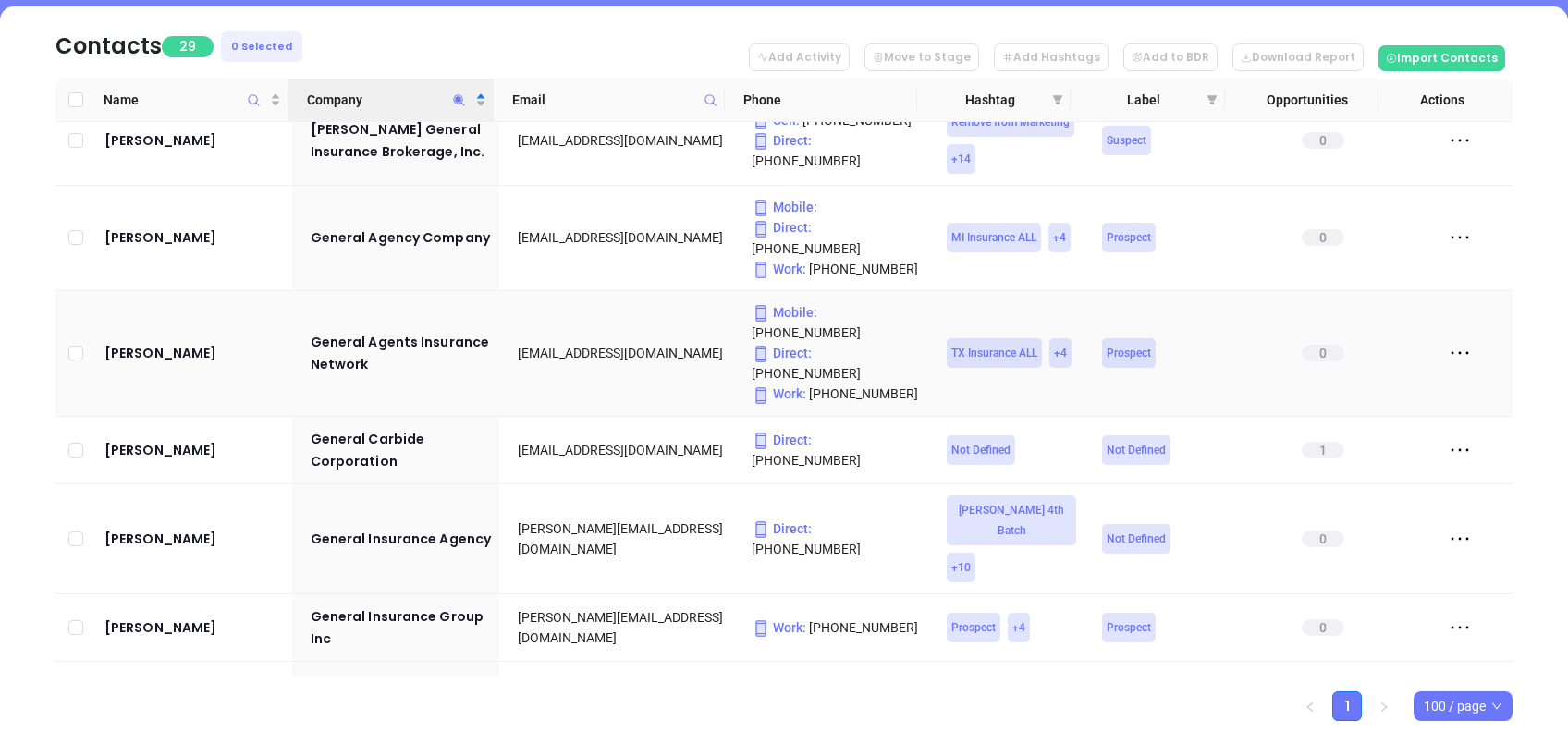
scroll to position [246, 0]
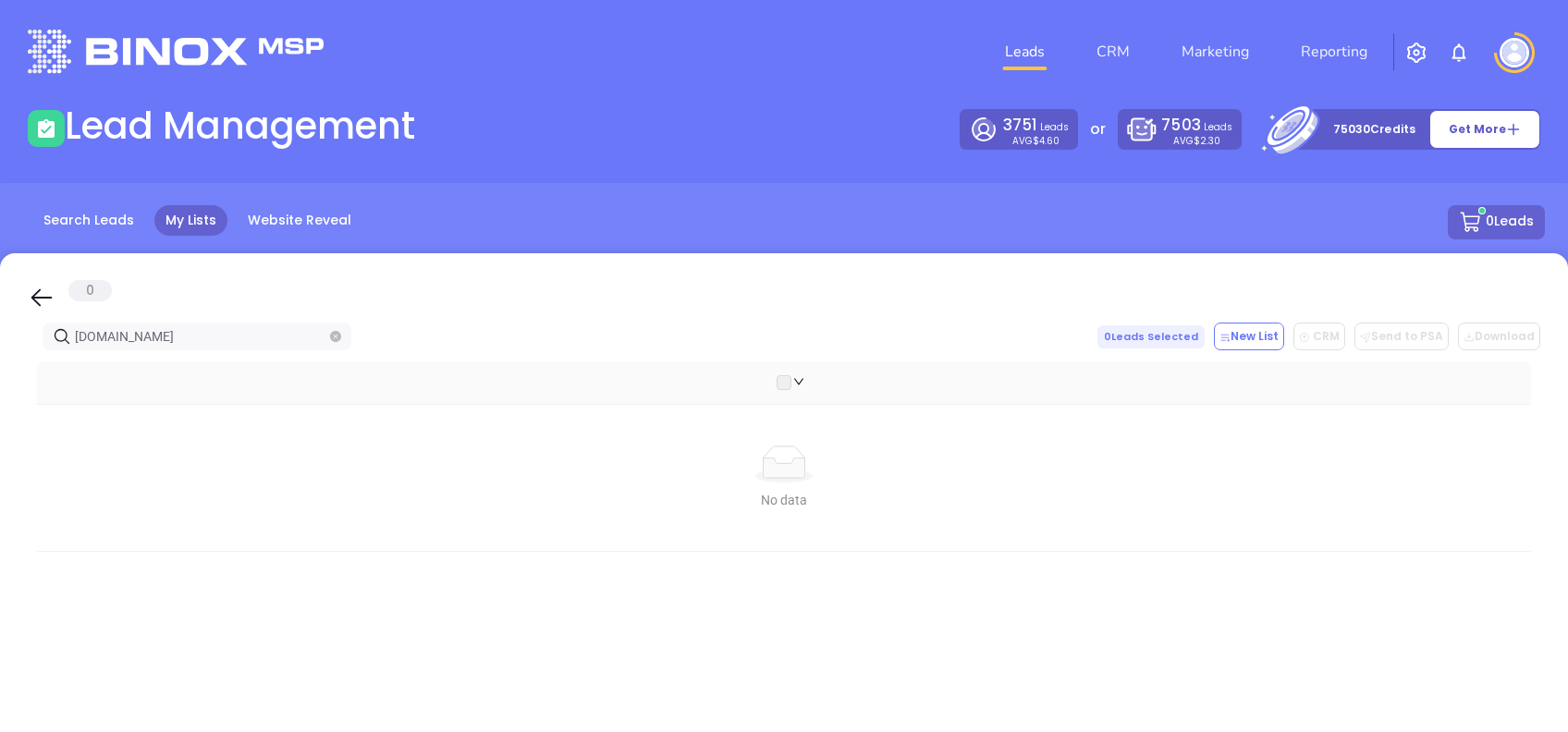
drag, startPoint x: 42, startPoint y: 294, endPoint x: 122, endPoint y: 343, distance: 93.8
click at [43, 293] on icon at bounding box center [41, 297] width 27 height 27
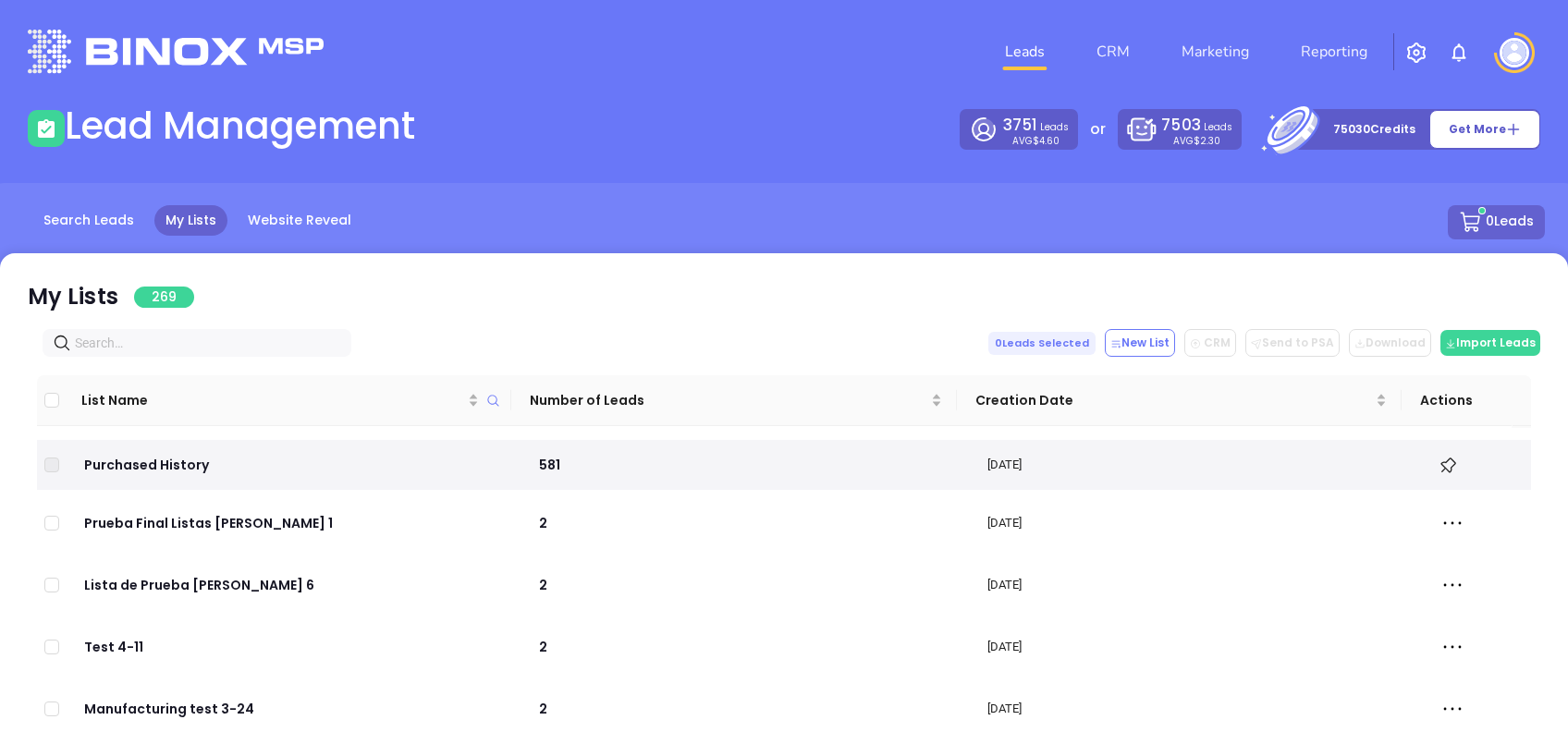
click at [156, 346] on input "text" at bounding box center [200, 342] width 251 height 20
click at [111, 350] on input "text" at bounding box center [200, 342] width 251 height 20
paste input "[DOMAIN_NAME]"
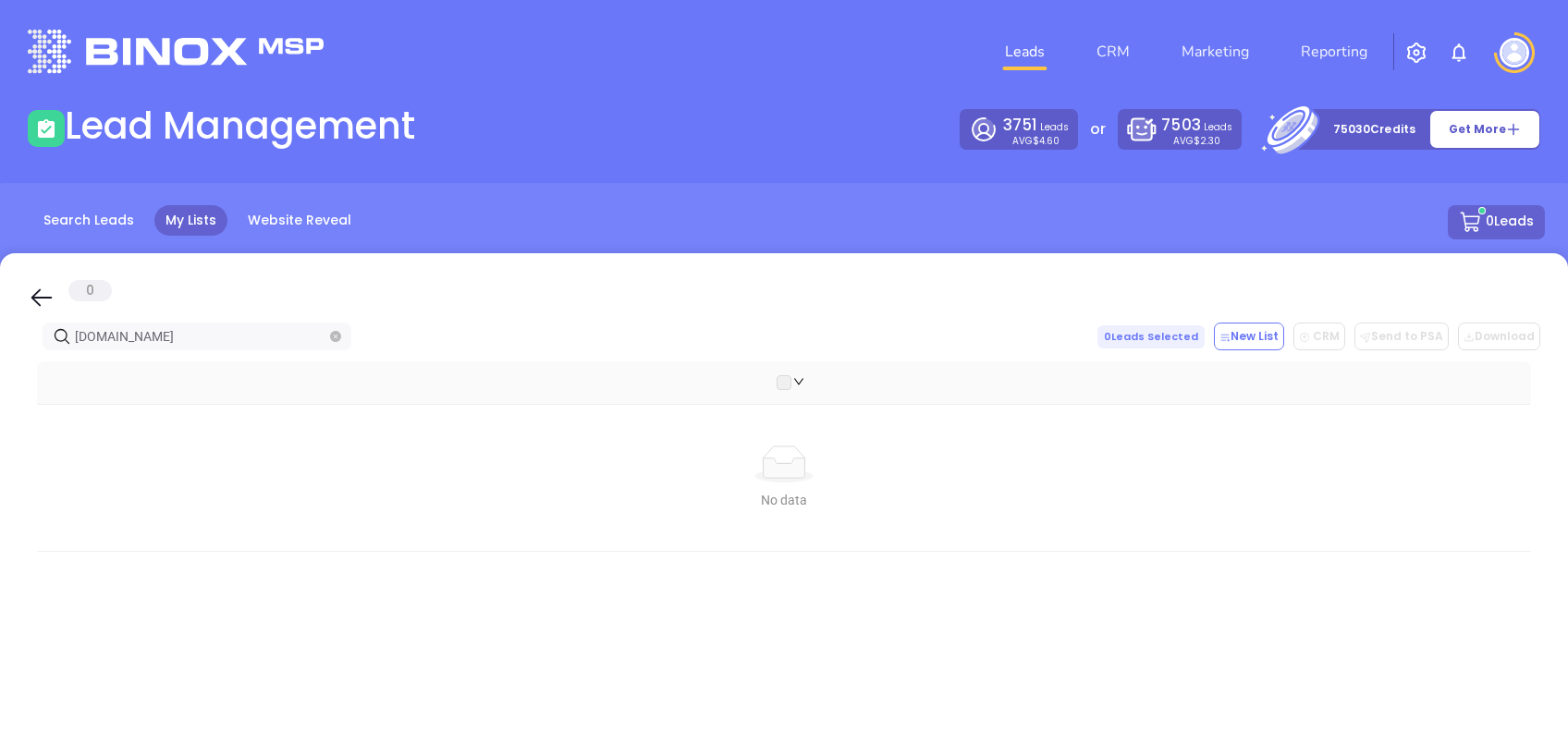
type input "[DOMAIN_NAME]"
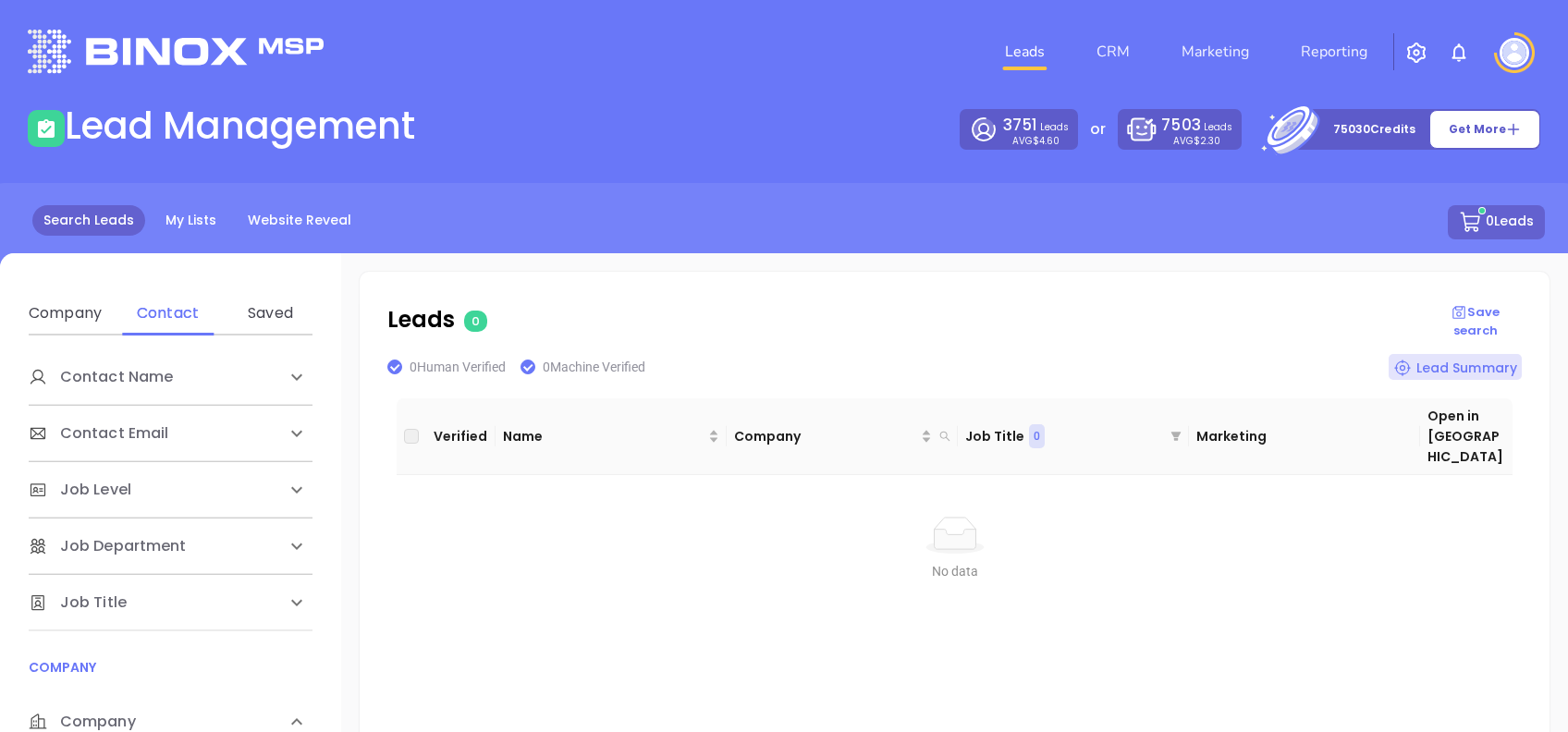
scroll to position [246, 0]
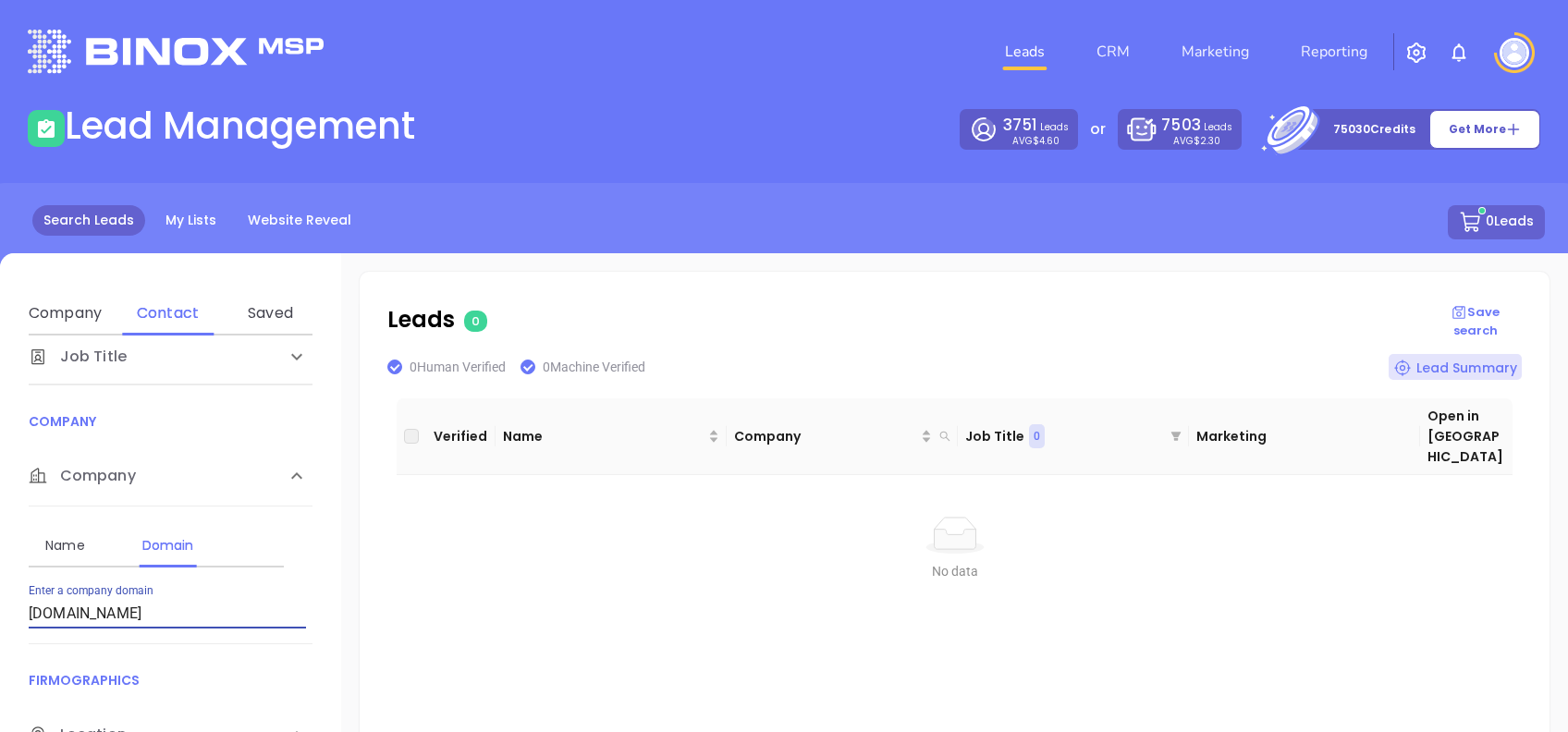
drag, startPoint x: 186, startPoint y: 611, endPoint x: 0, endPoint y: 571, distance: 190.3
click at [0, 572] on html "Leads CRM Marketing Reporting Financial Leads Leads Lead Management 3751 Leads …" at bounding box center [784, 366] width 1568 height 732
paste input "marmar.net"
type input "marmar.net"
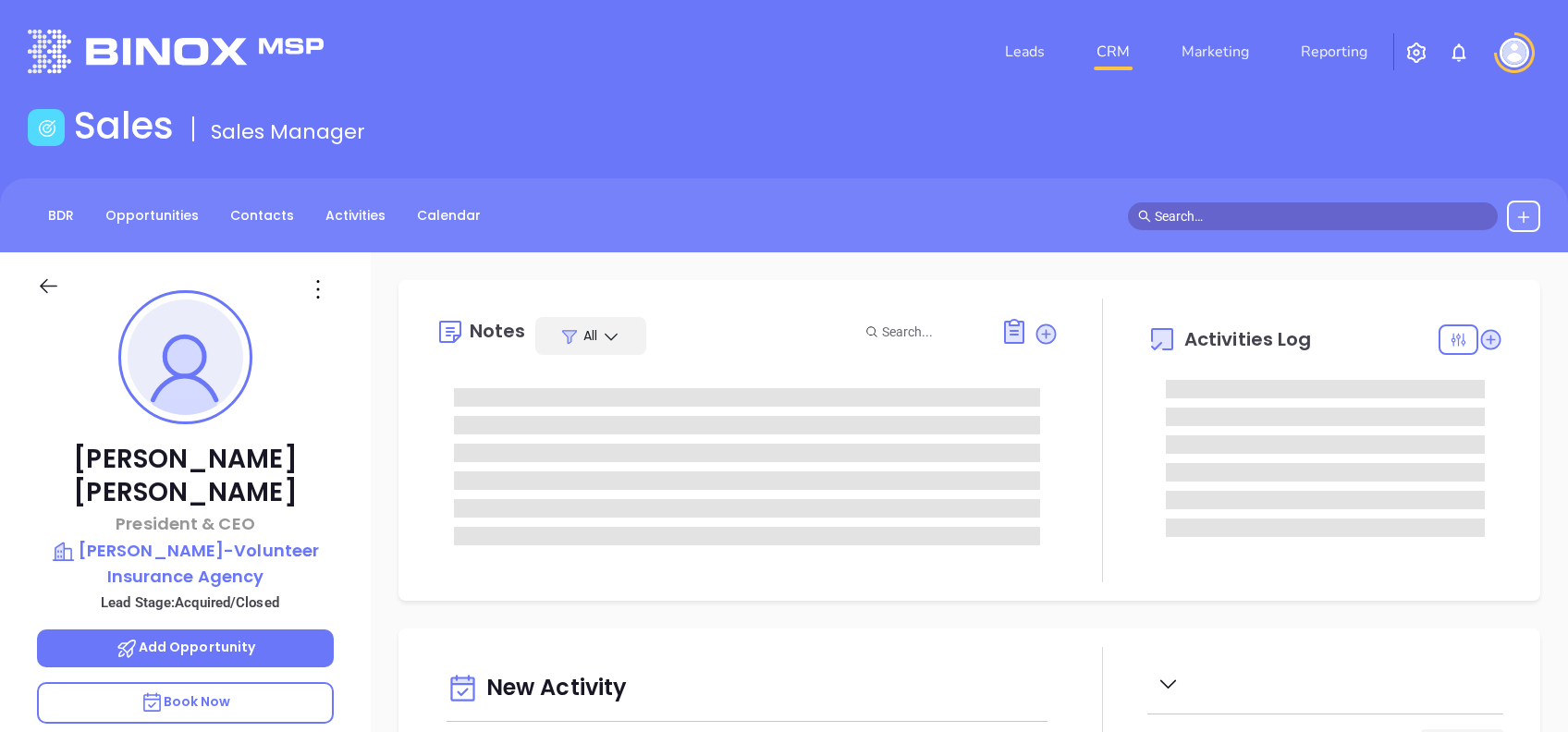
type input "[DATE]"
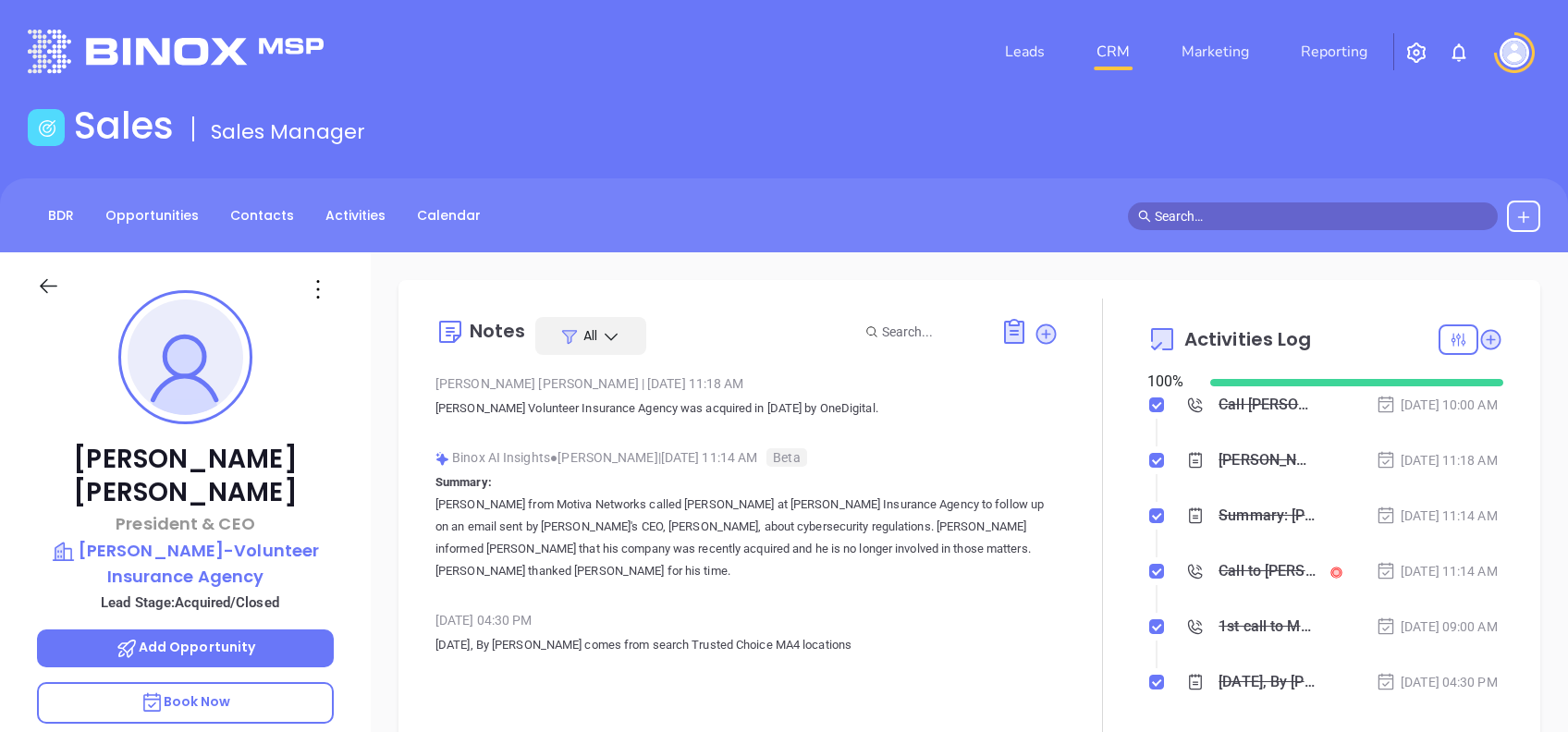
type input "[PERSON_NAME]"
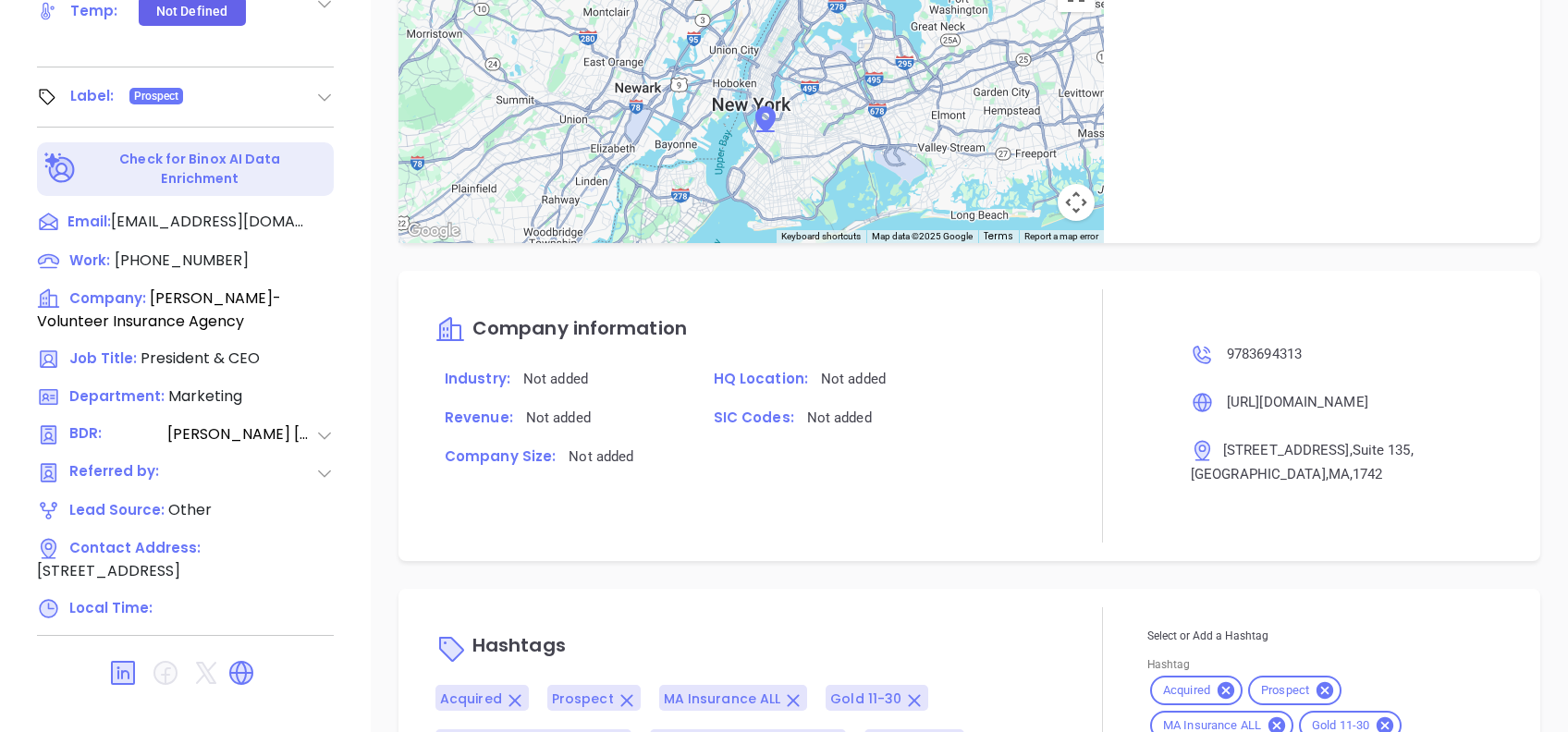
scroll to position [1310, 0]
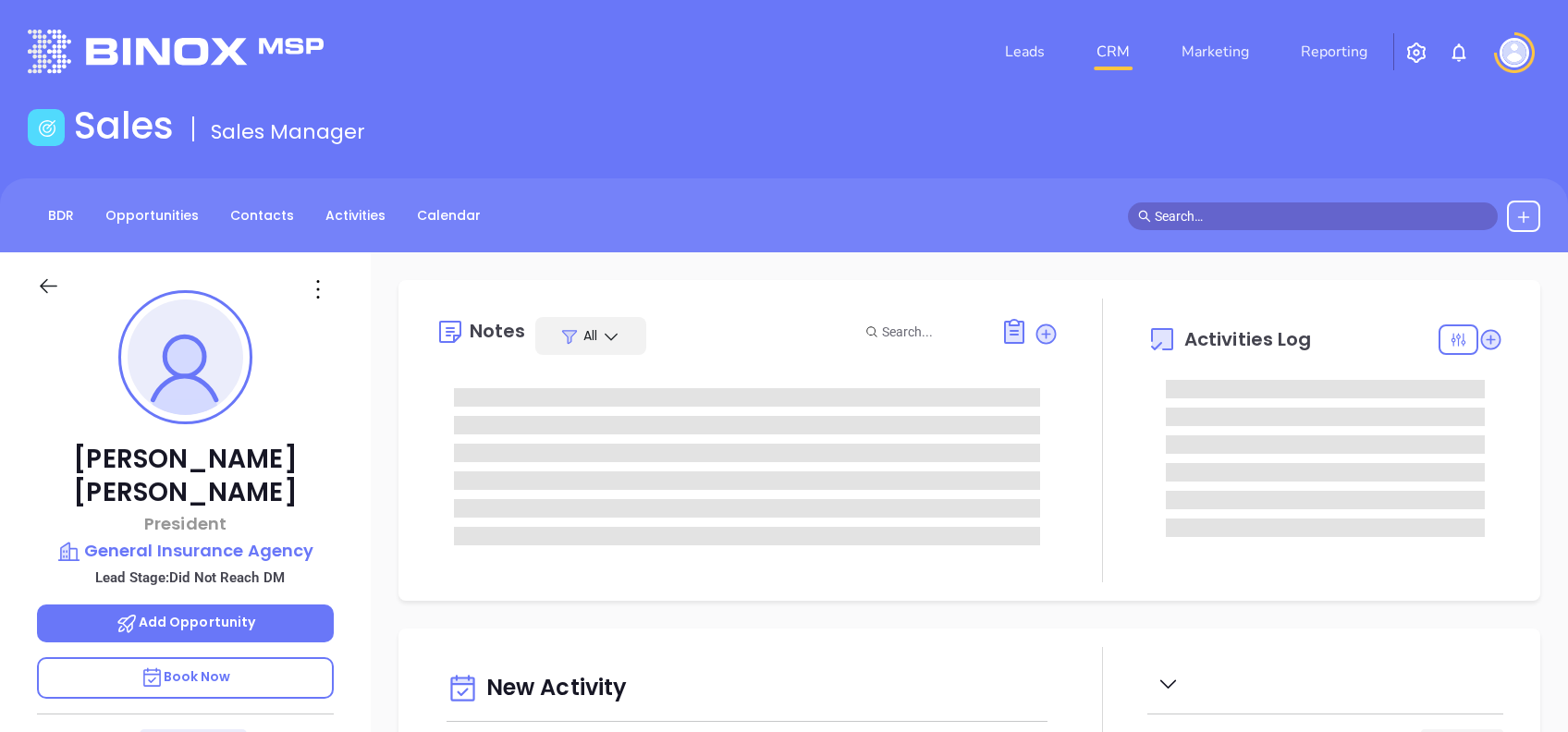
type input "[DATE]"
type input "[PERSON_NAME]"
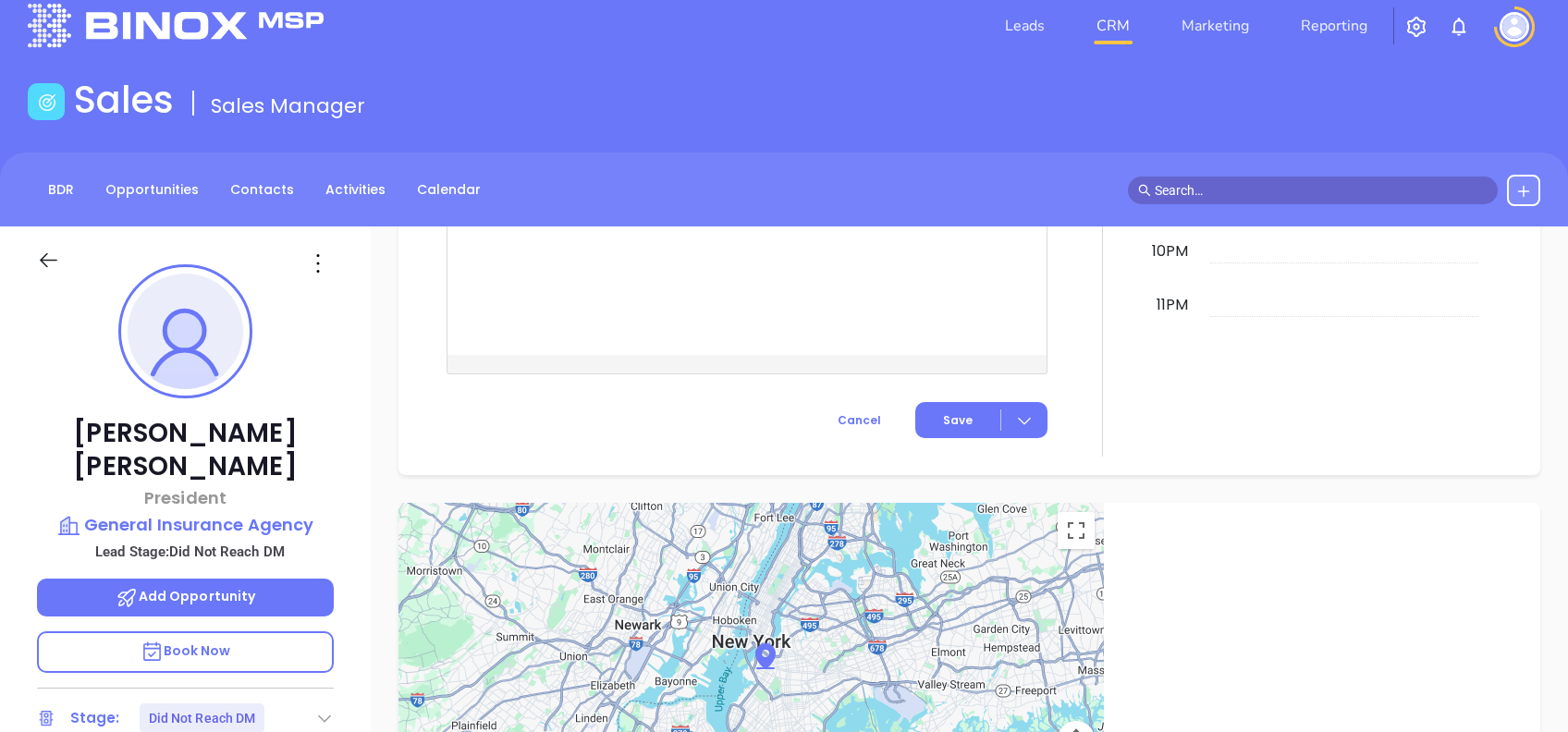
scroll to position [0, 0]
